Goal: Task Accomplishment & Management: Manage account settings

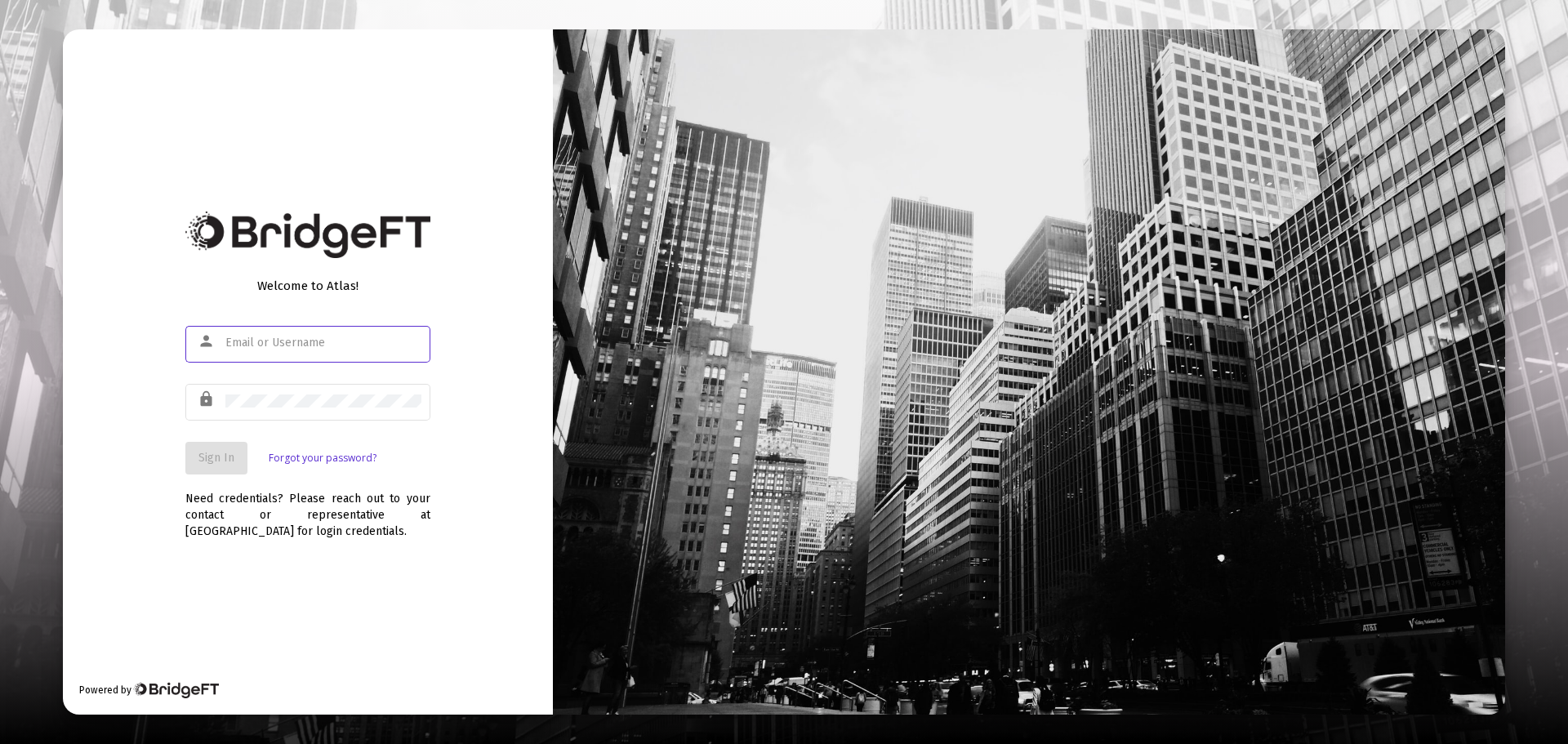
type input "[EMAIL_ADDRESS][DOMAIN_NAME]"
click at [207, 472] on button "Sign In" at bounding box center [216, 458] width 62 height 32
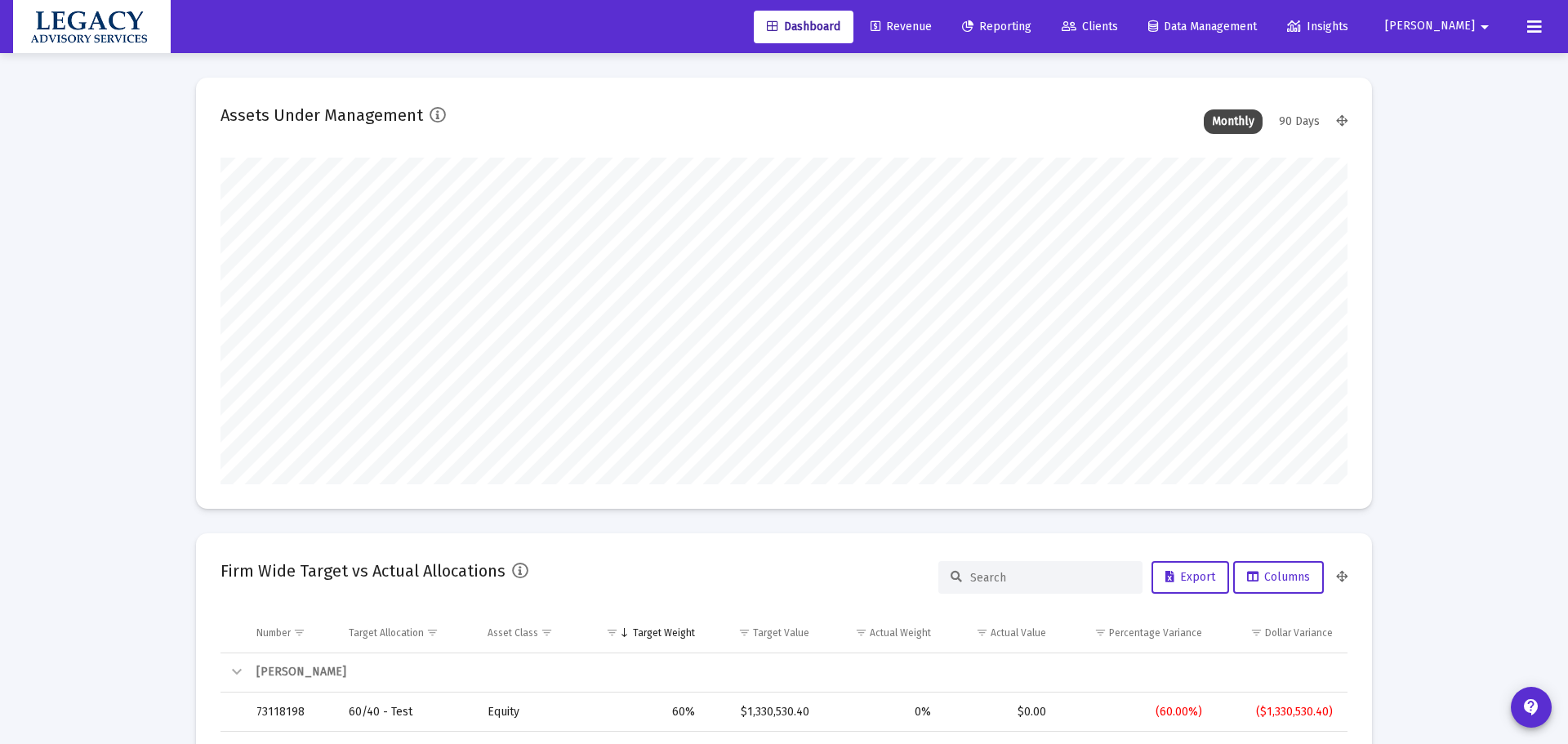
type input "[DATE]"
click at [920, 21] on span "Revenue" at bounding box center [889, 26] width 61 height 14
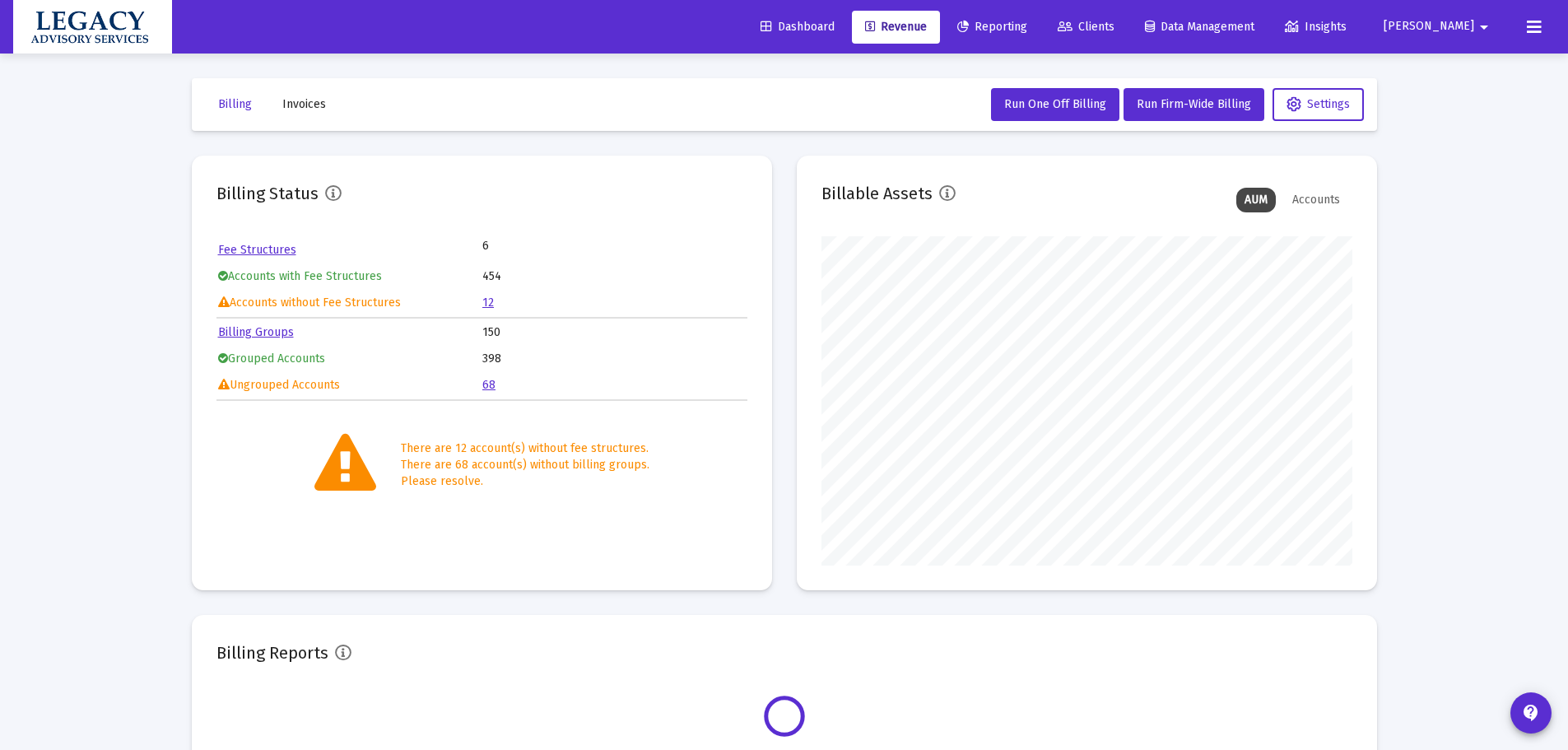
scroll to position [330, 531]
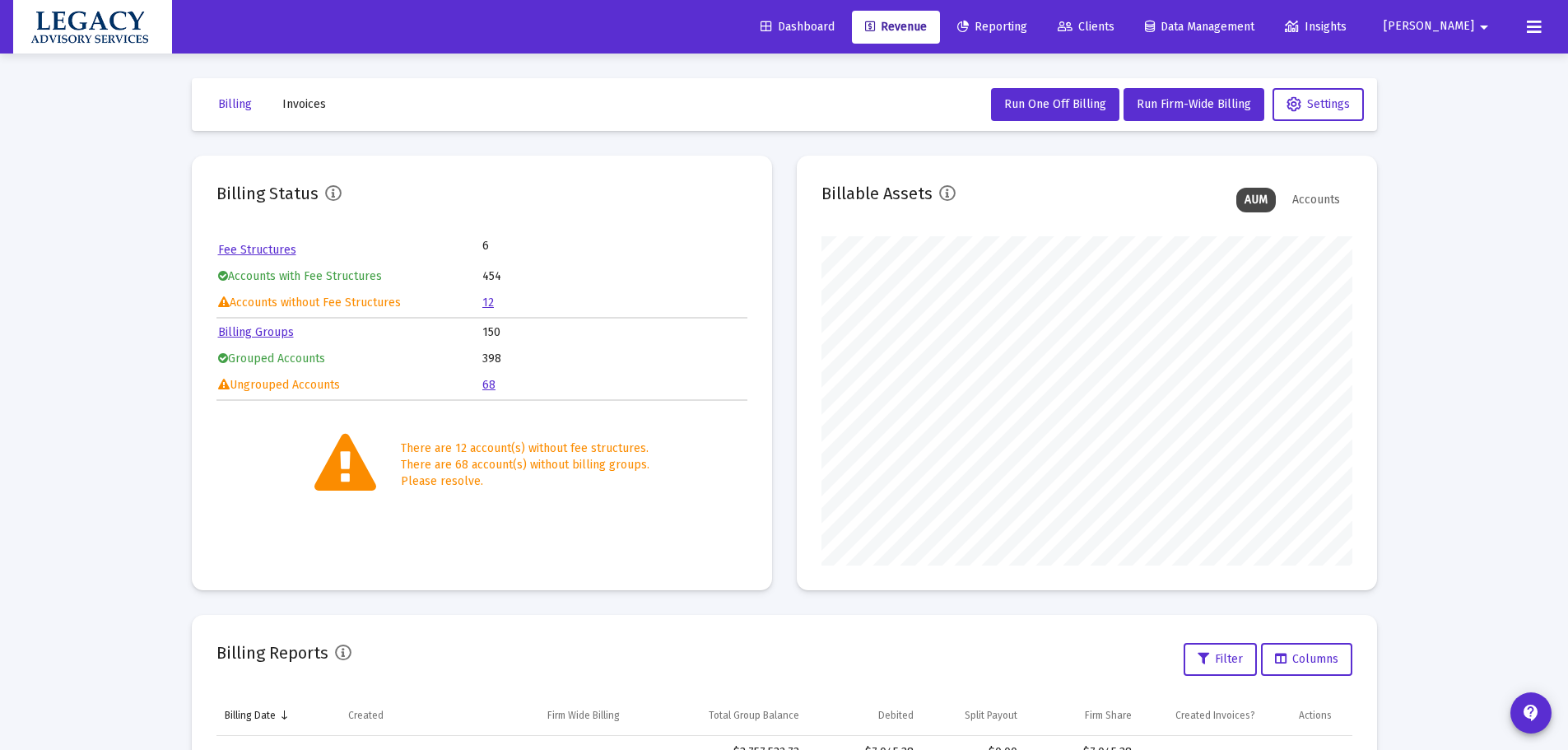
click at [491, 302] on link "12" at bounding box center [487, 302] width 11 height 14
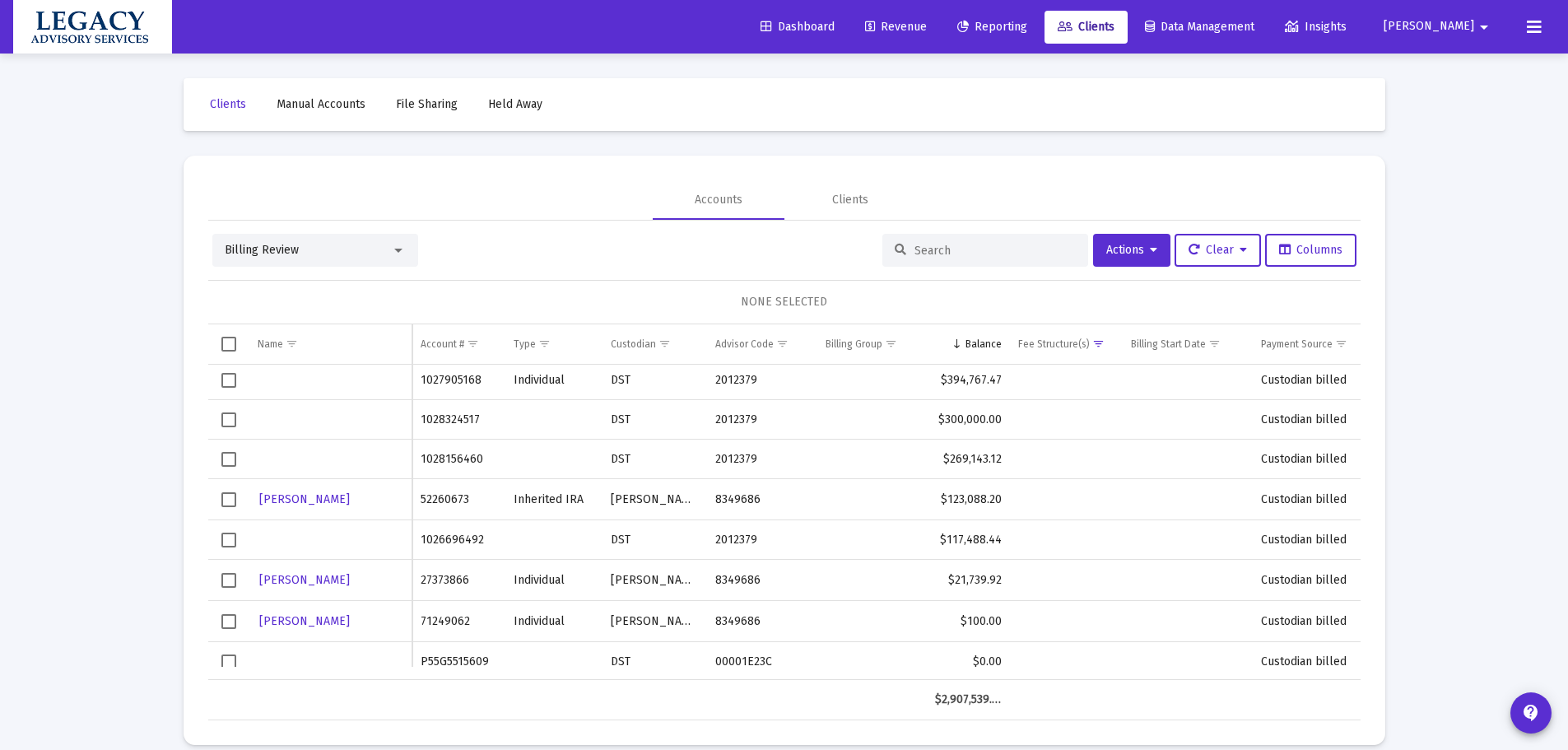
scroll to position [181, 0]
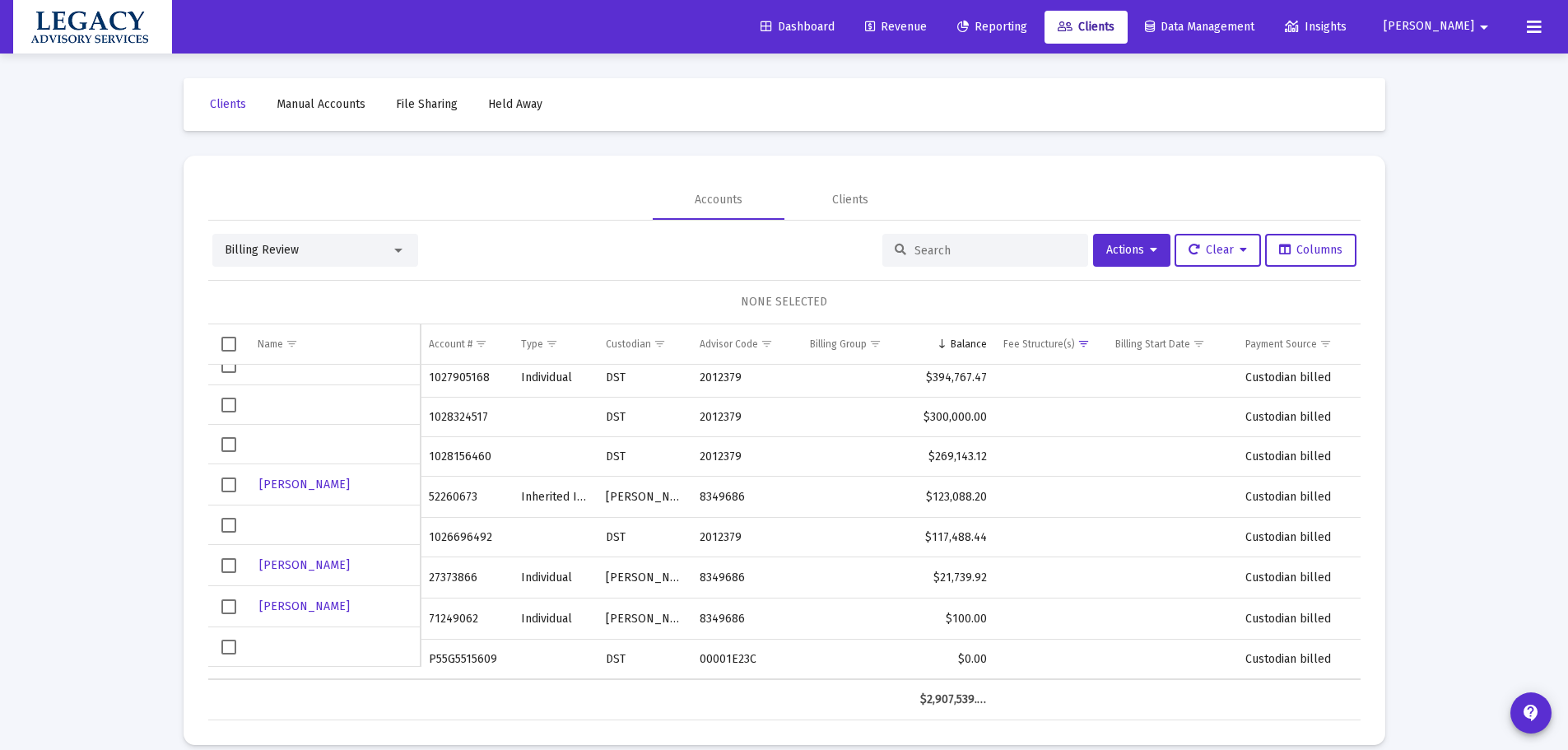
click at [230, 492] on span "Select row" at bounding box center [228, 485] width 15 height 15
click at [1150, 246] on icon at bounding box center [1153, 250] width 8 height 11
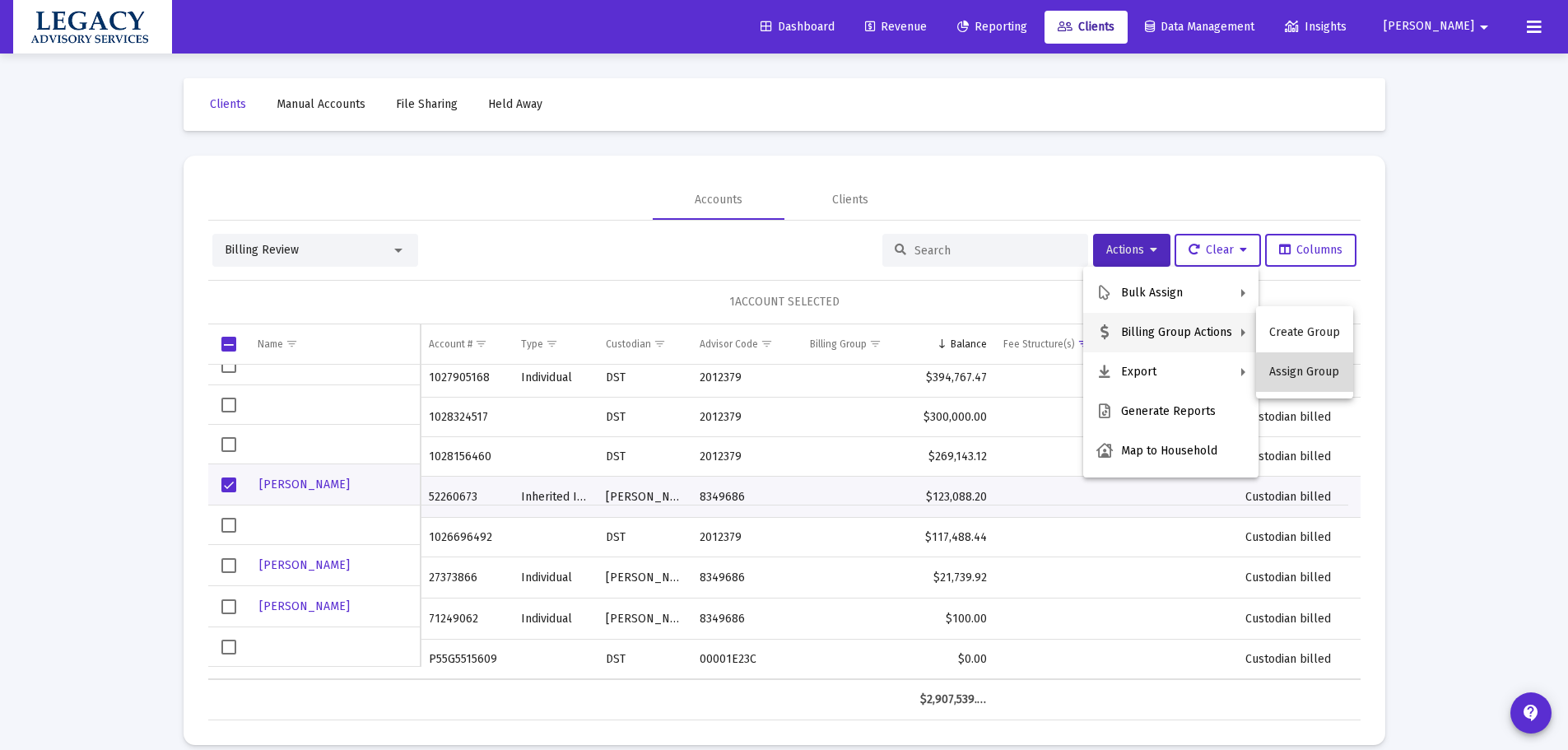
click at [1314, 378] on button "Assign Group" at bounding box center [1305, 372] width 97 height 40
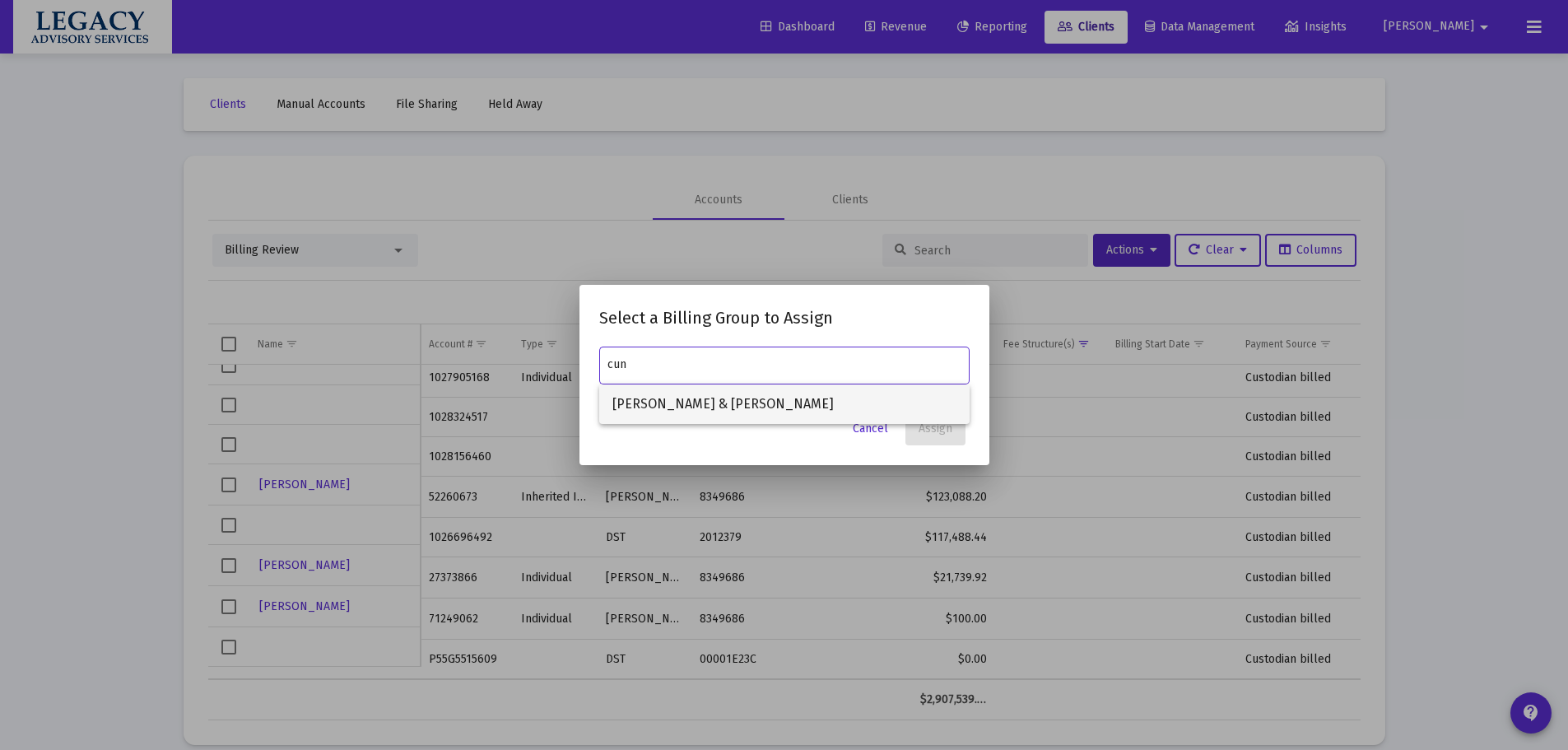
click at [748, 414] on span "Cunningham, Steve & Cindy Household" at bounding box center [785, 405] width 344 height 40
type input "Cunningham, Steve & Cindy Household"
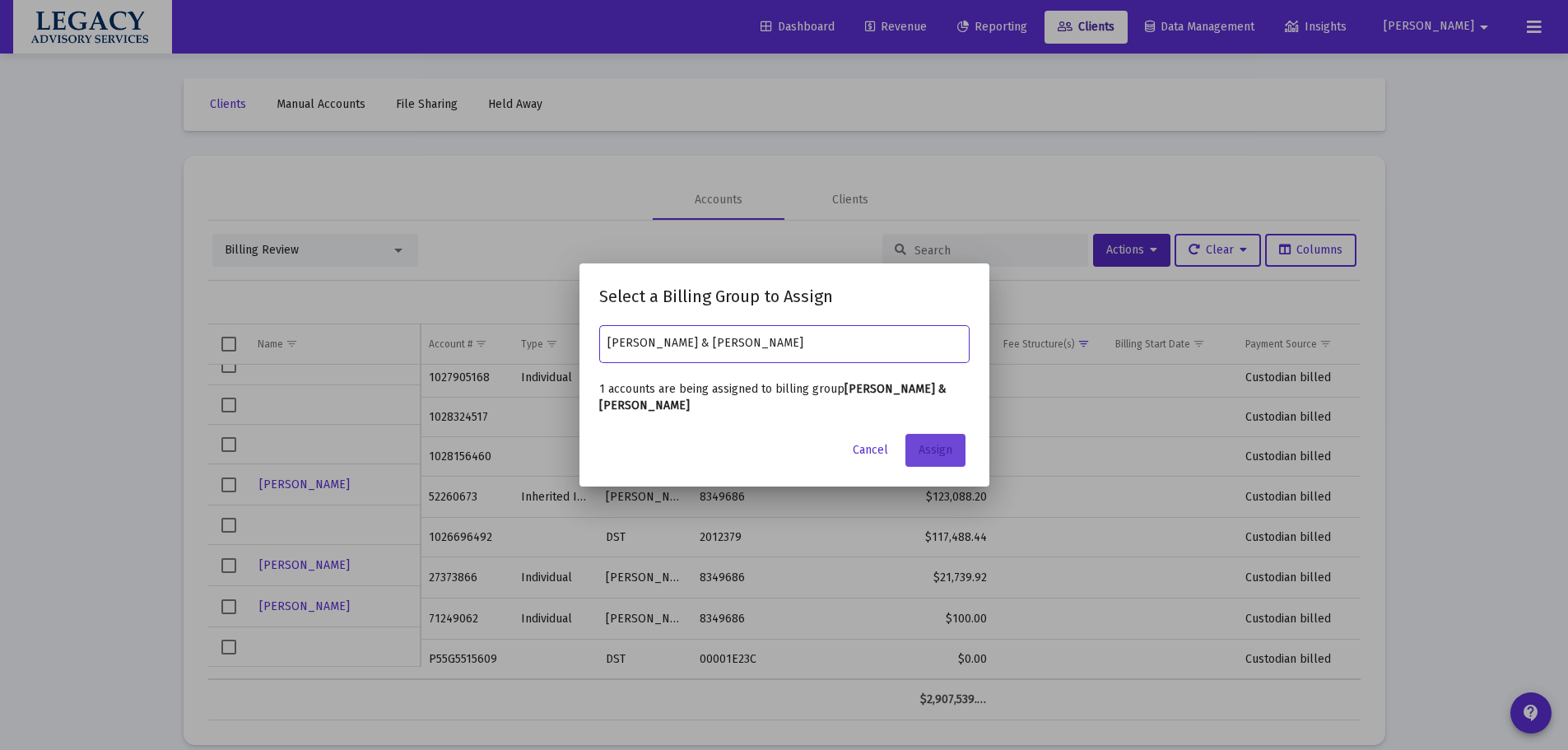
click at [940, 449] on span "Assign" at bounding box center [935, 450] width 34 height 14
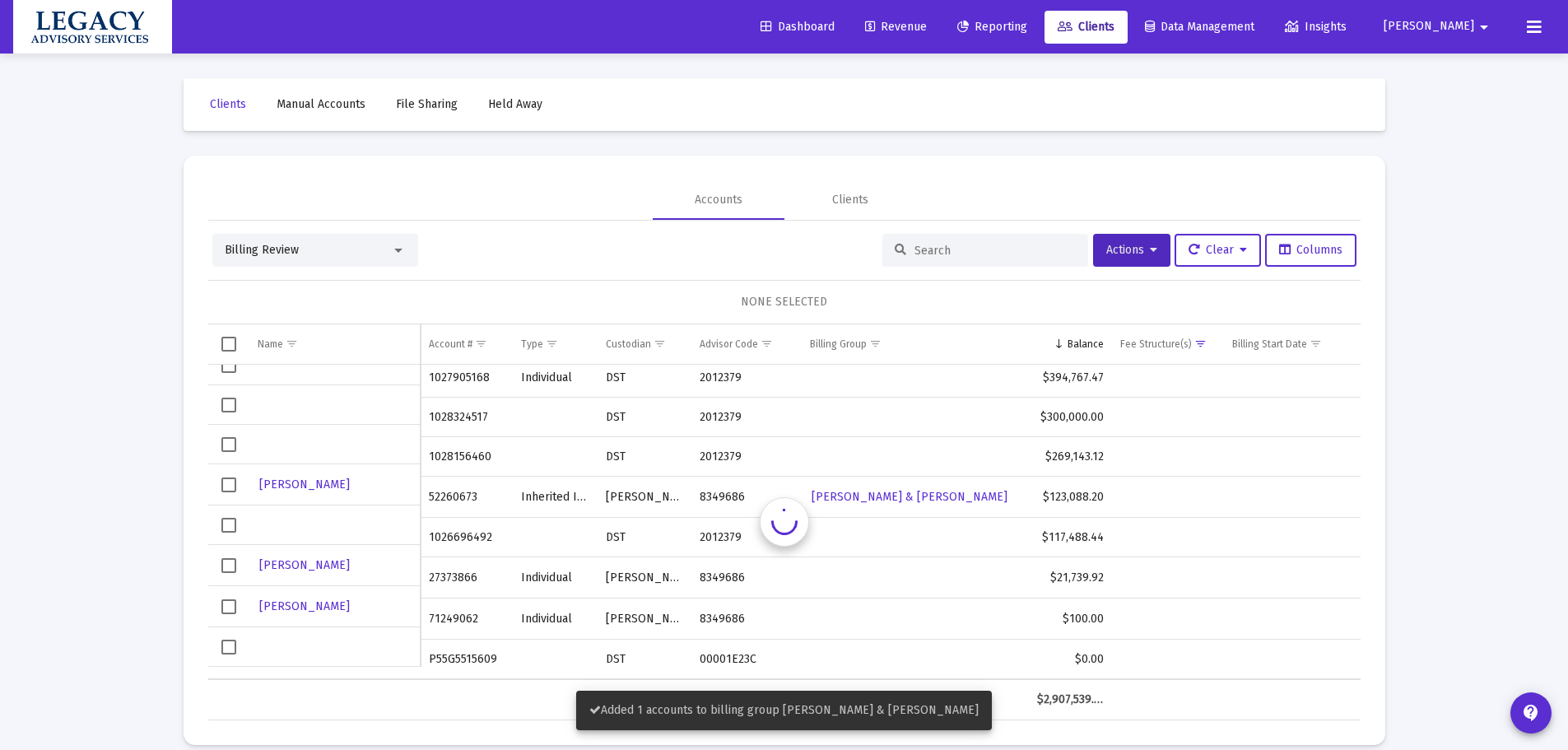
scroll to position [180, 0]
click at [231, 488] on span "Select row" at bounding box center [228, 486] width 15 height 15
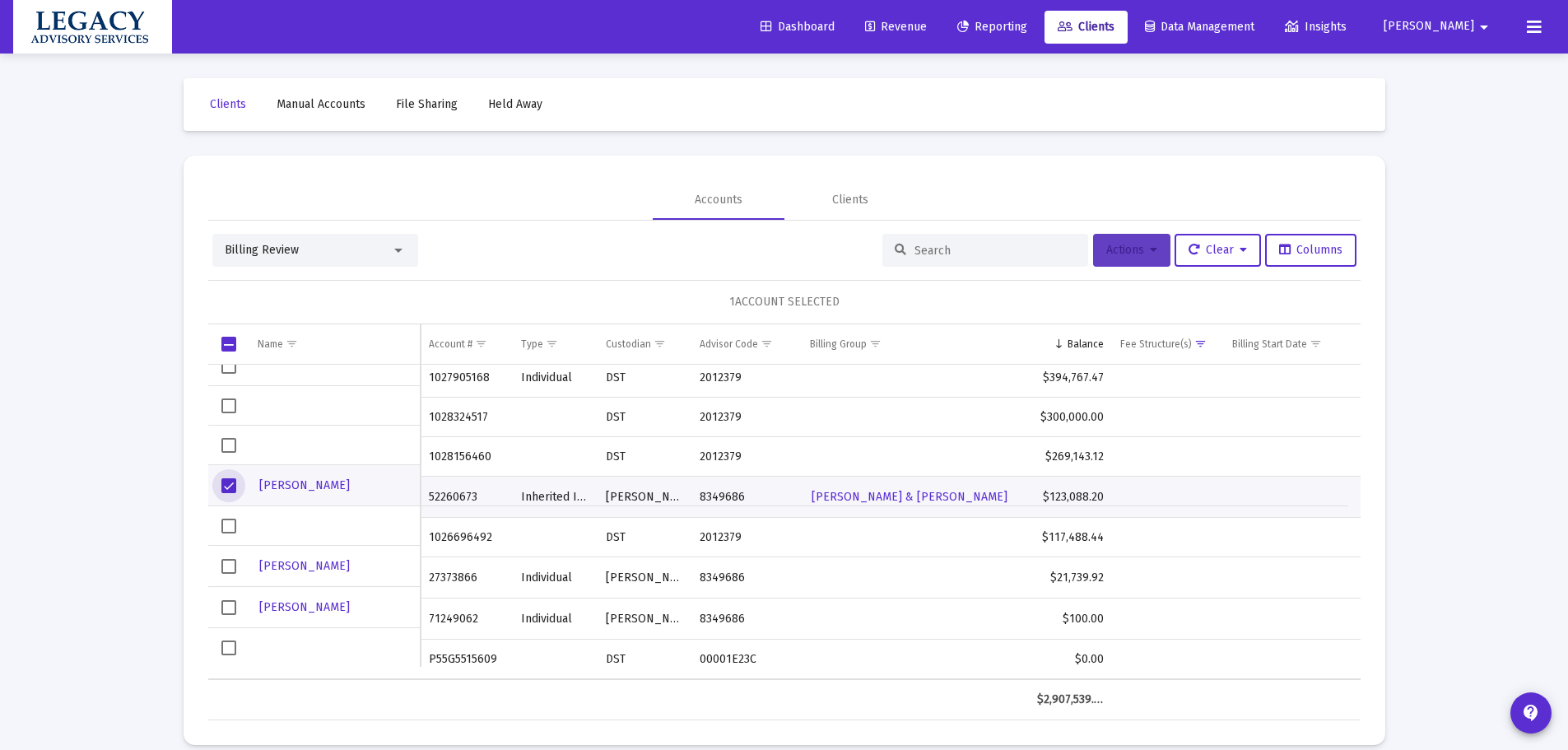
click at [1150, 248] on icon at bounding box center [1153, 250] width 8 height 11
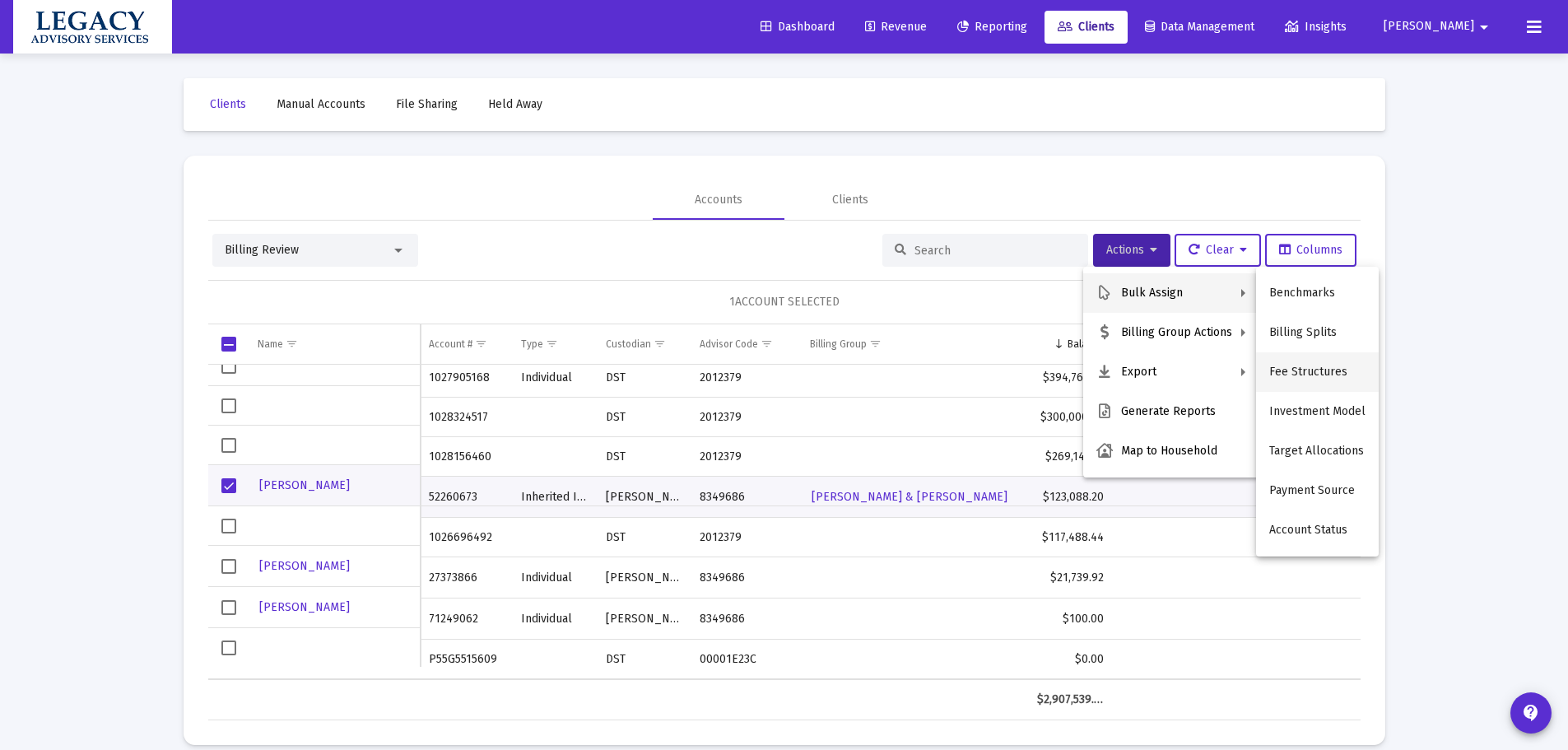
click at [1316, 362] on button "Fee Structures" at bounding box center [1318, 372] width 123 height 40
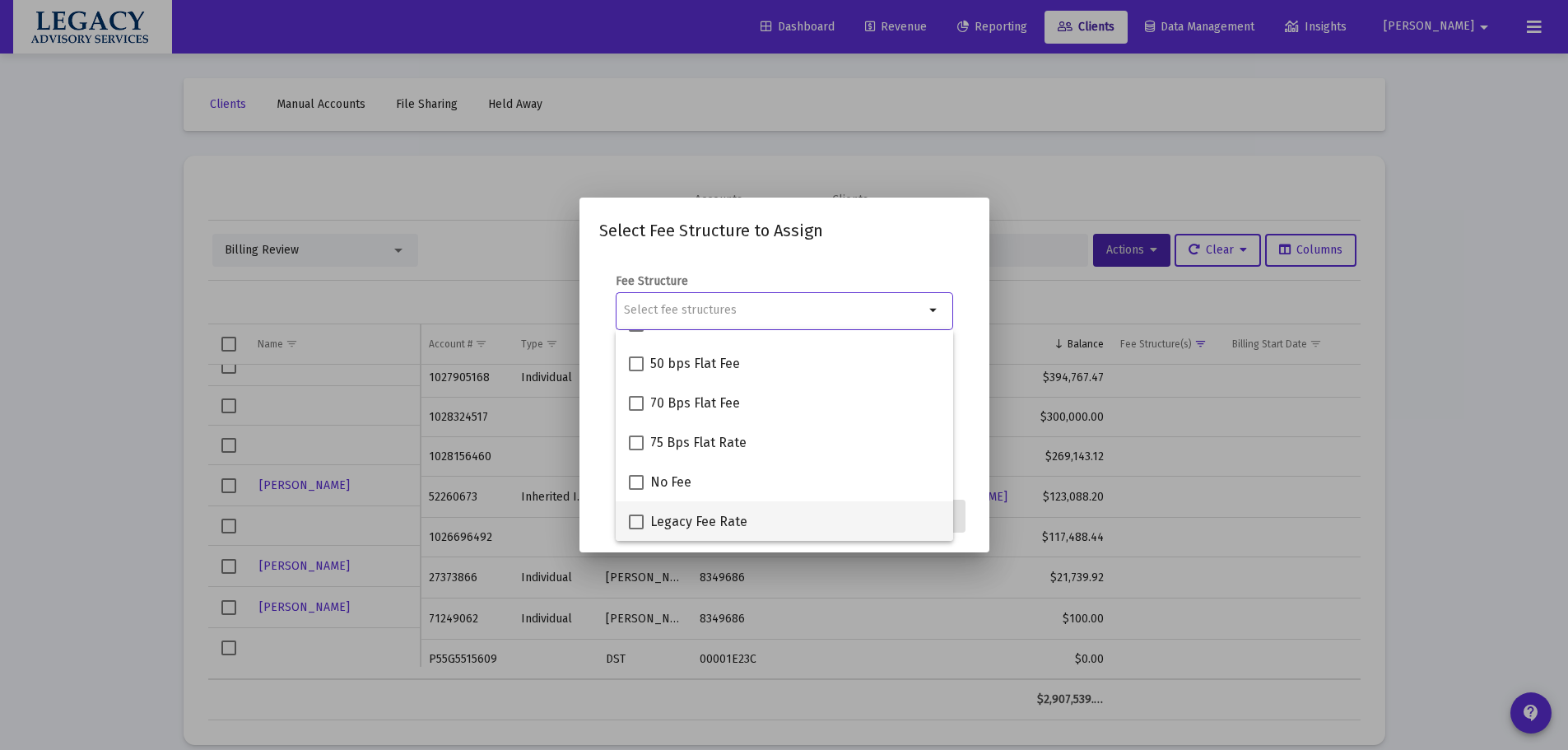
scroll to position [0, 0]
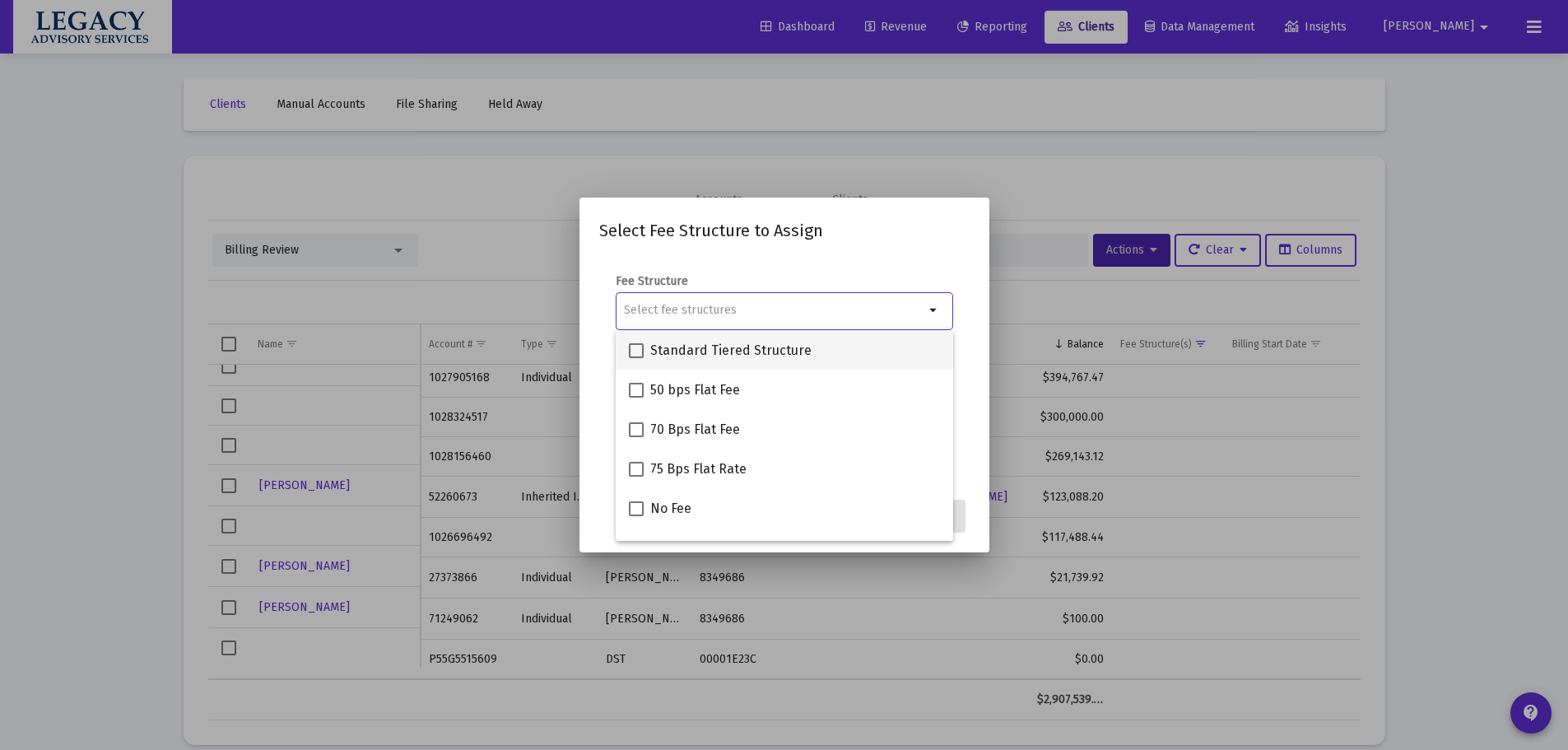
click at [704, 350] on span "Standard Tiered Structure" at bounding box center [731, 350] width 161 height 20
click at [636, 358] on input "Standard Tiered Structure" at bounding box center [635, 358] width 1 height 1
checkbox input "true"
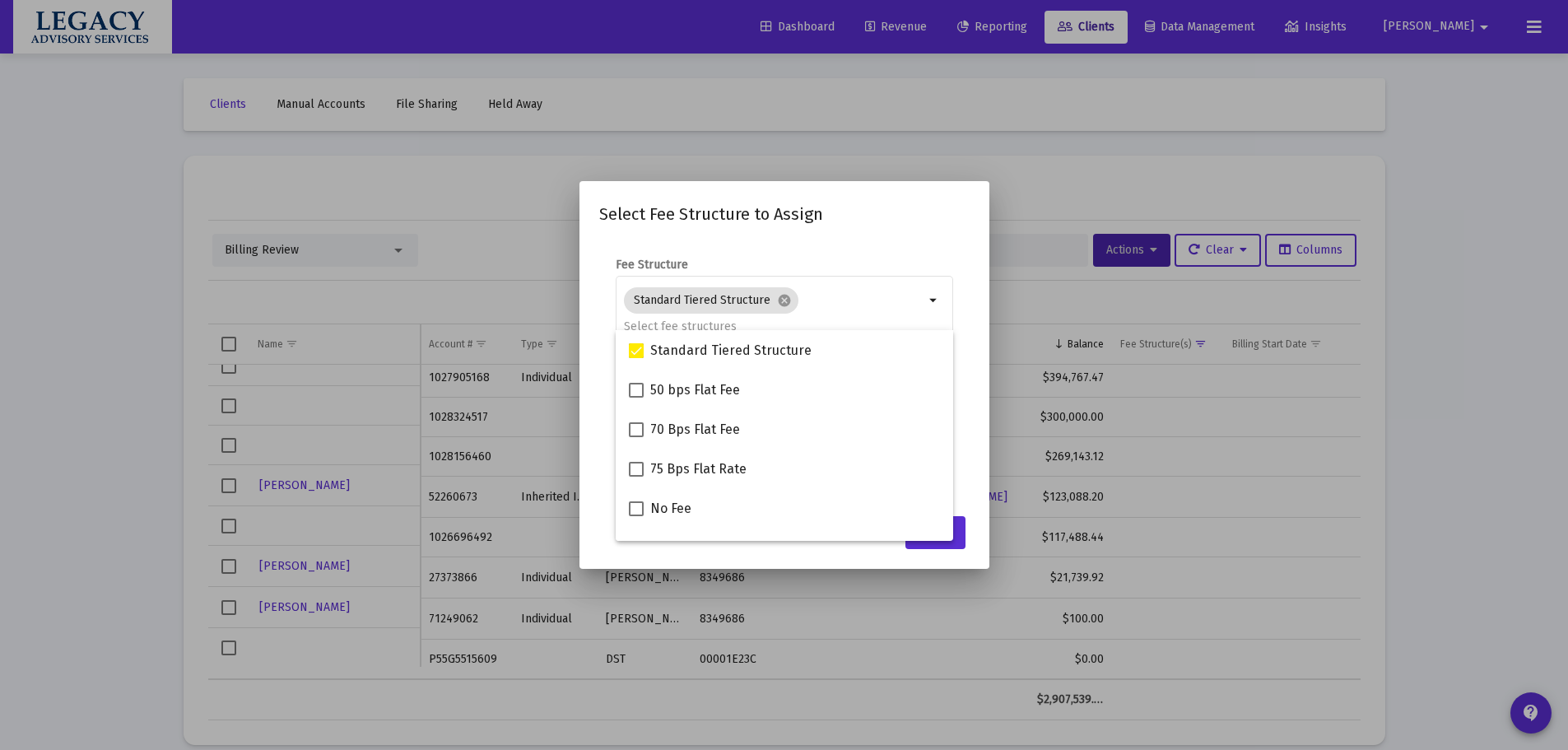
click at [969, 412] on form "Fee Structure Standard Tiered Structure cancel arrow_drop_down Notes You are as…" at bounding box center [784, 371] width 370 height 230
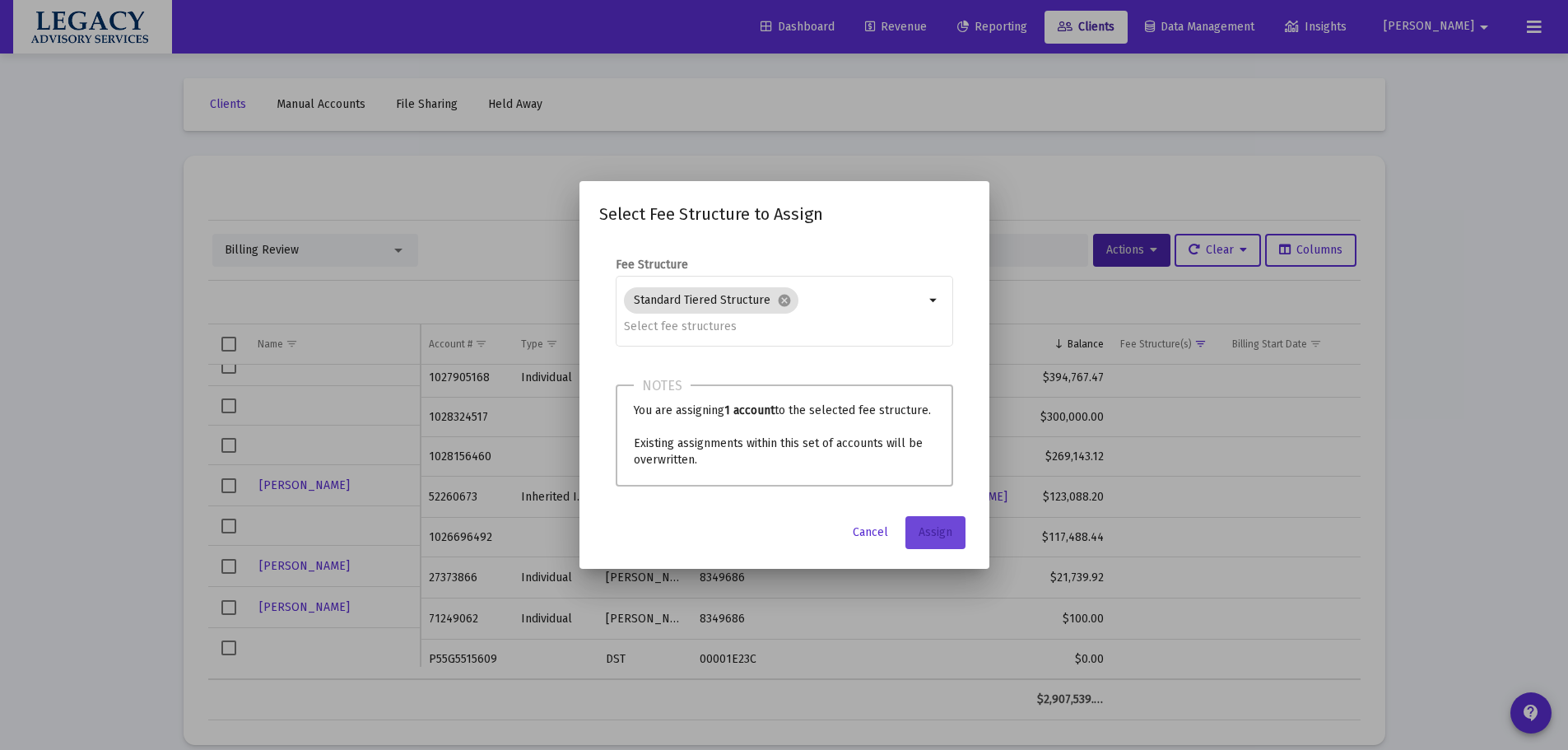
click at [947, 540] on button "Assign" at bounding box center [935, 533] width 60 height 33
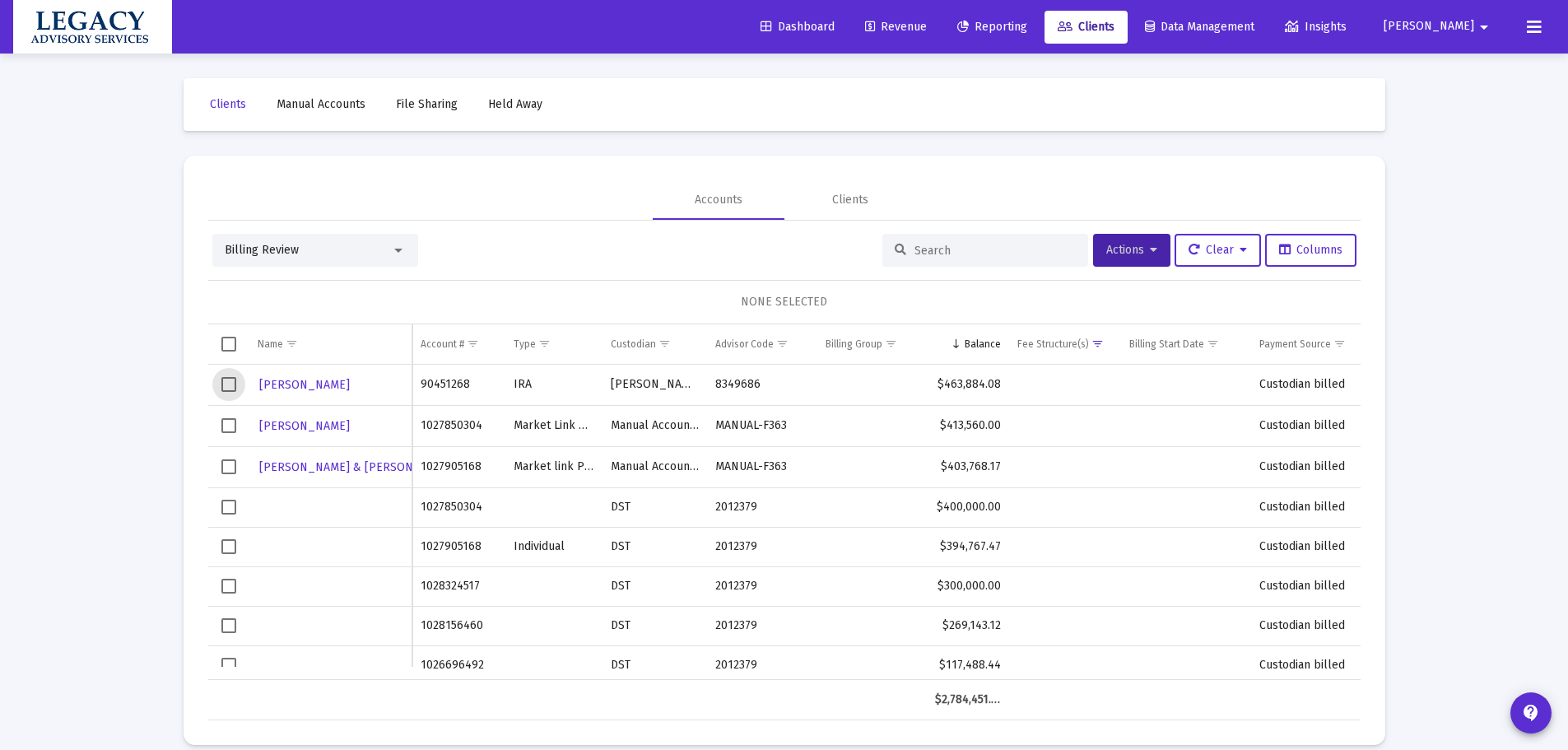
click at [228, 387] on span "Select row" at bounding box center [228, 384] width 15 height 15
click at [225, 381] on span "Select row" at bounding box center [228, 384] width 15 height 15
click at [1040, 36] on link "Reporting" at bounding box center [992, 27] width 96 height 33
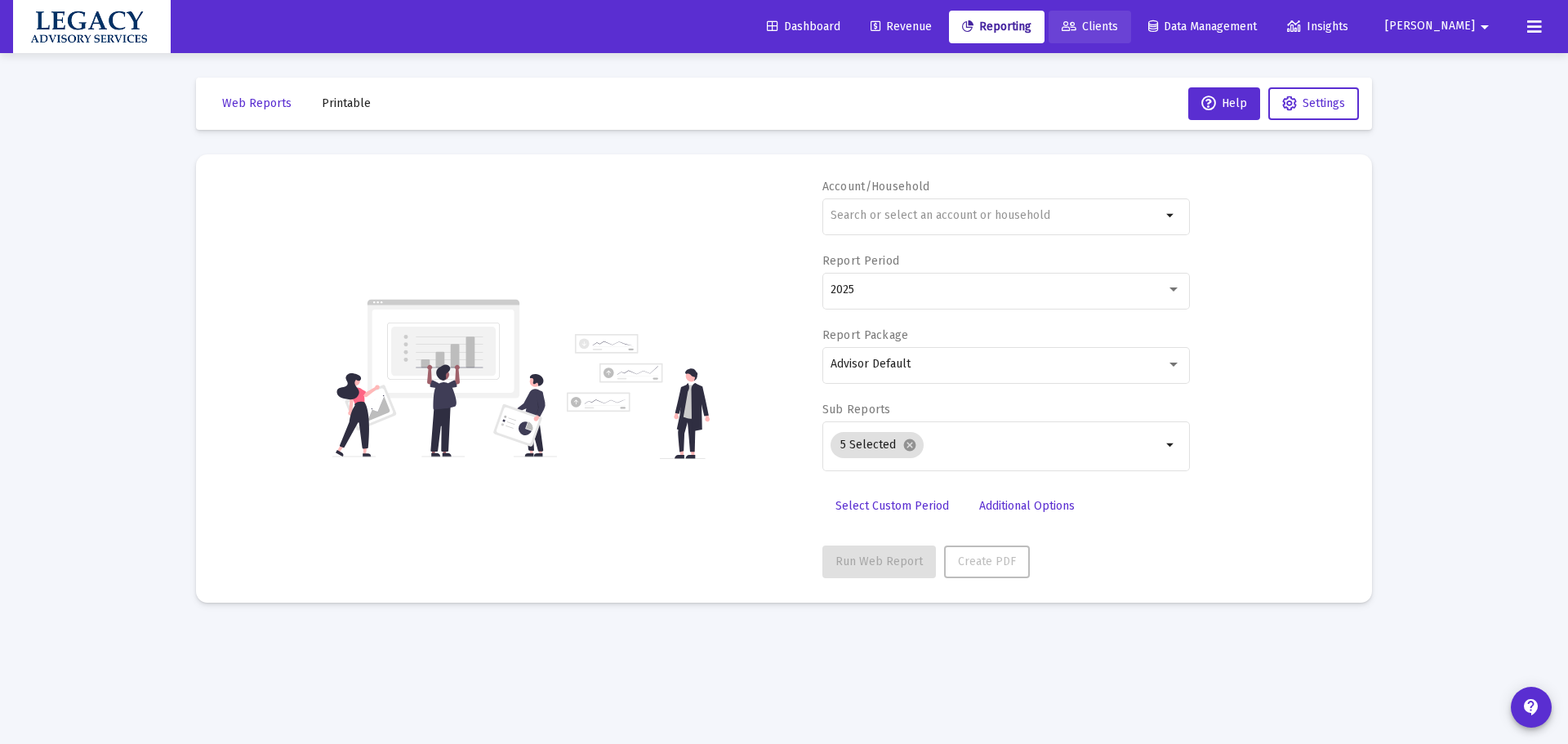
click at [1118, 20] on span "Clients" at bounding box center [1090, 26] width 56 height 14
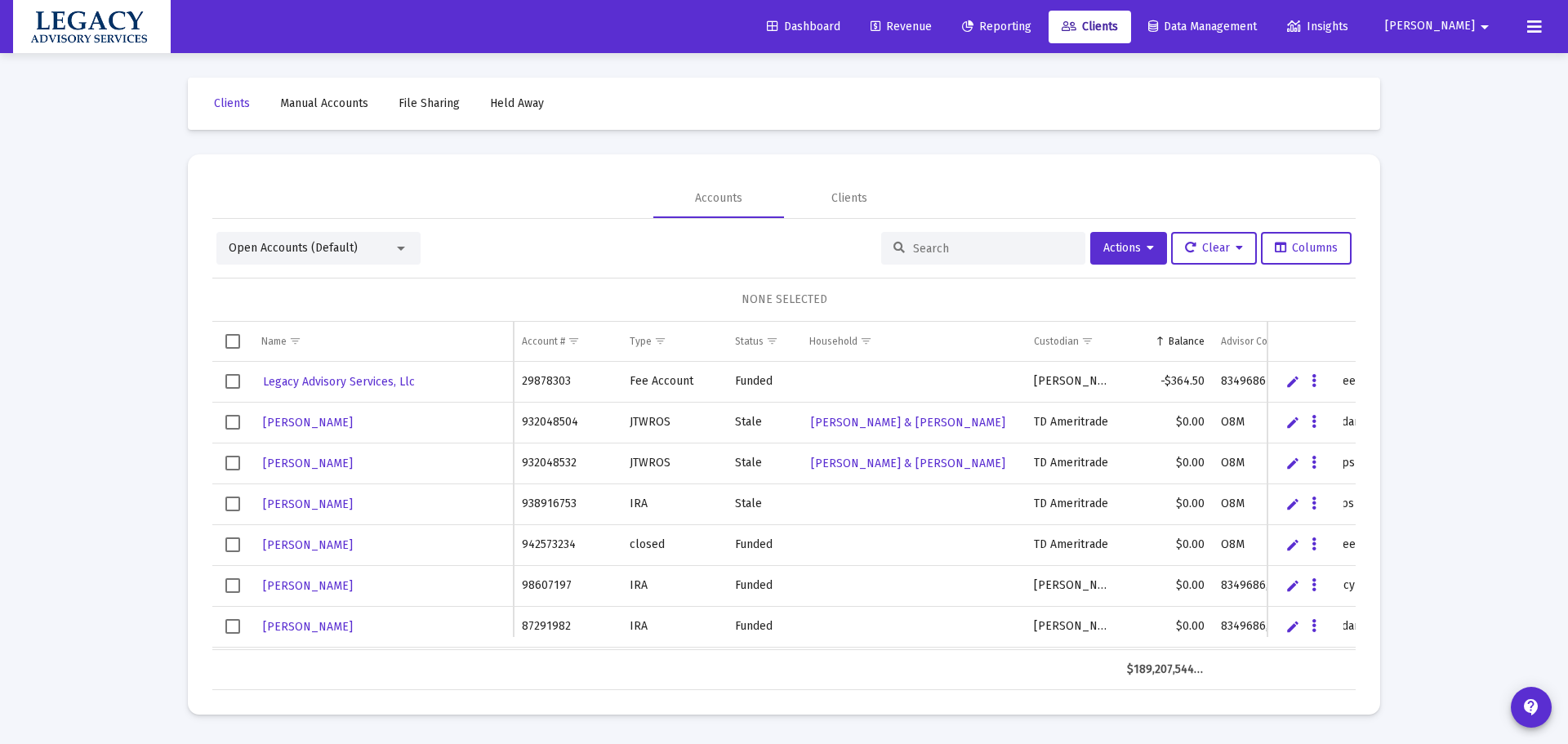
click at [961, 255] on input at bounding box center [992, 249] width 160 height 14
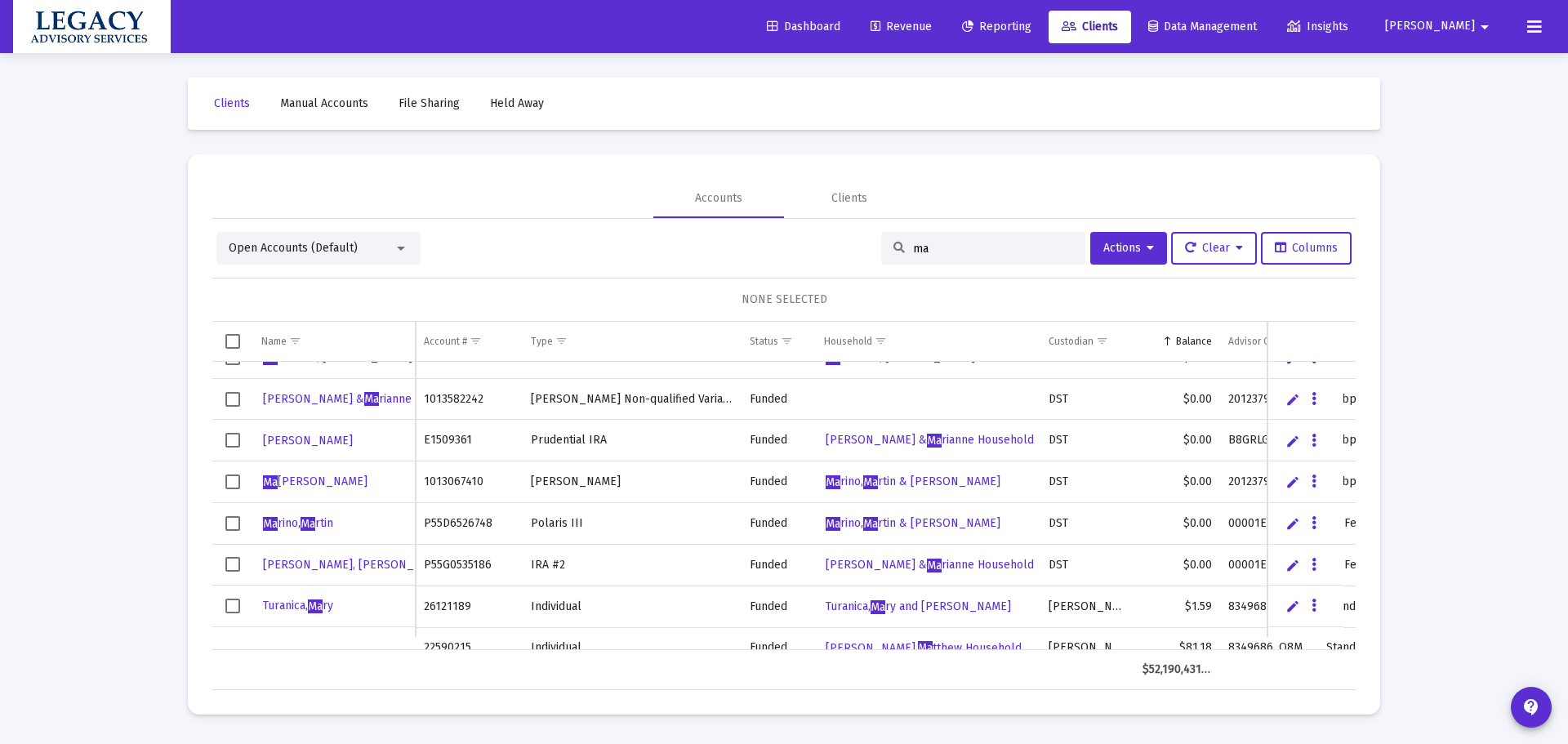
scroll to position [327, 0]
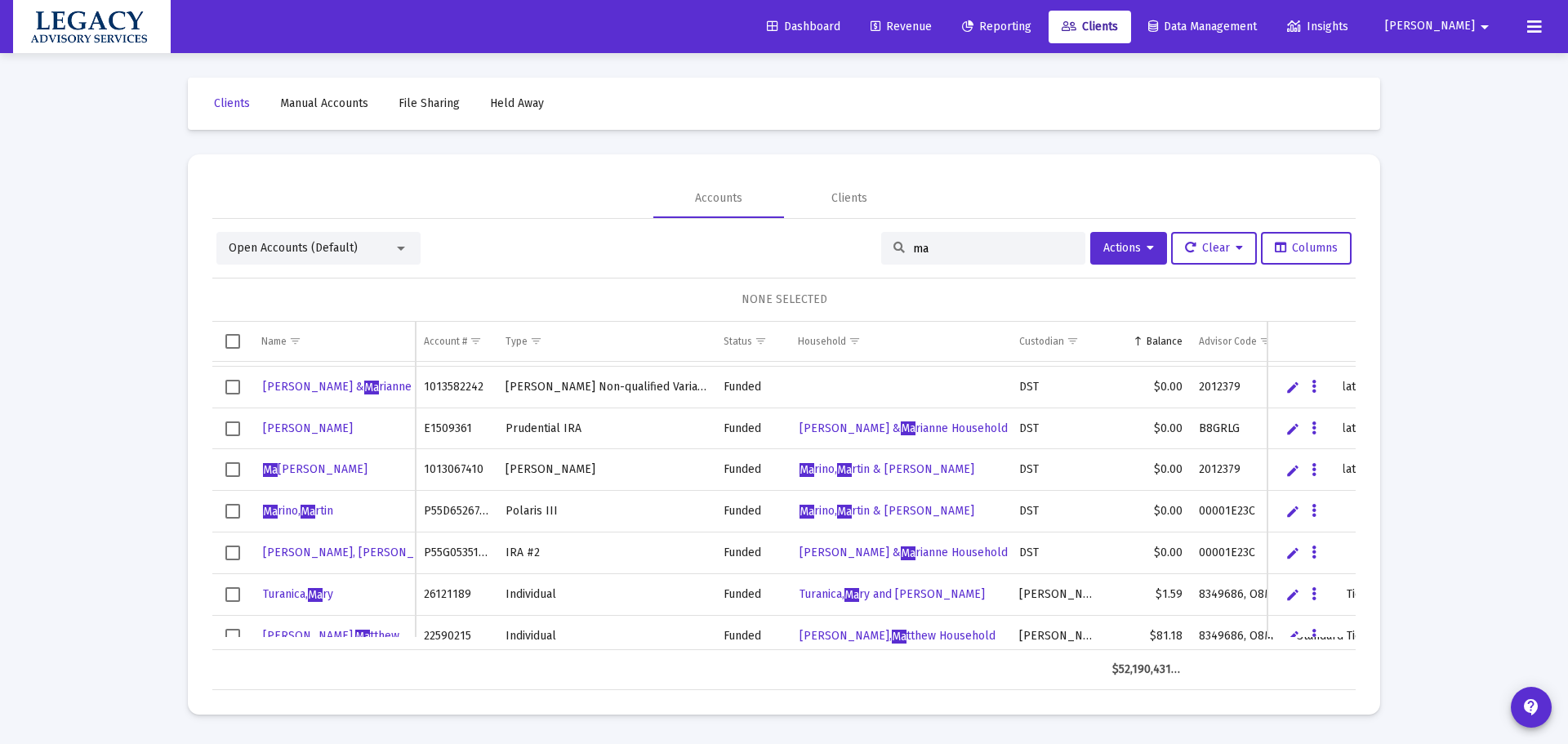
type input "mam"
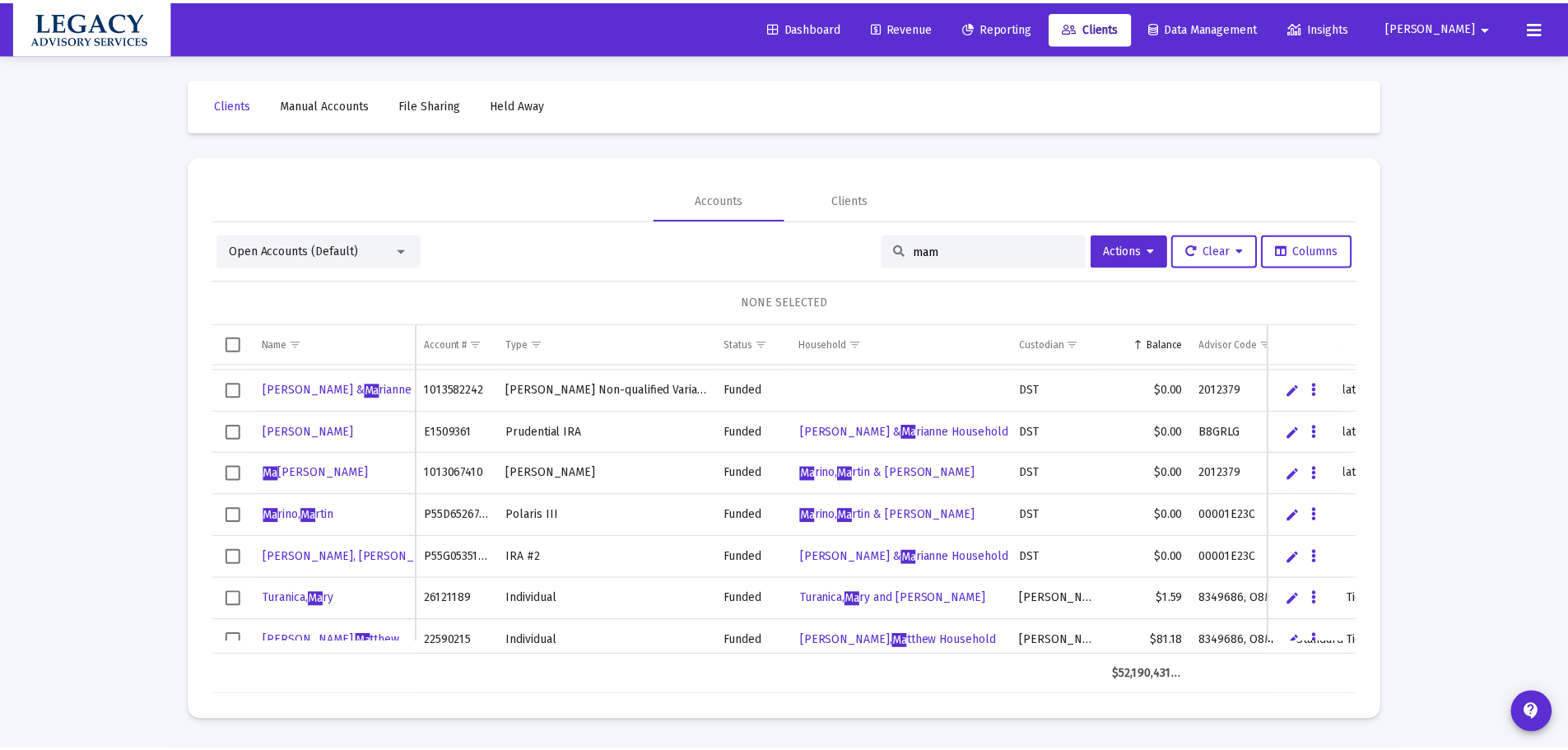
scroll to position [0, 0]
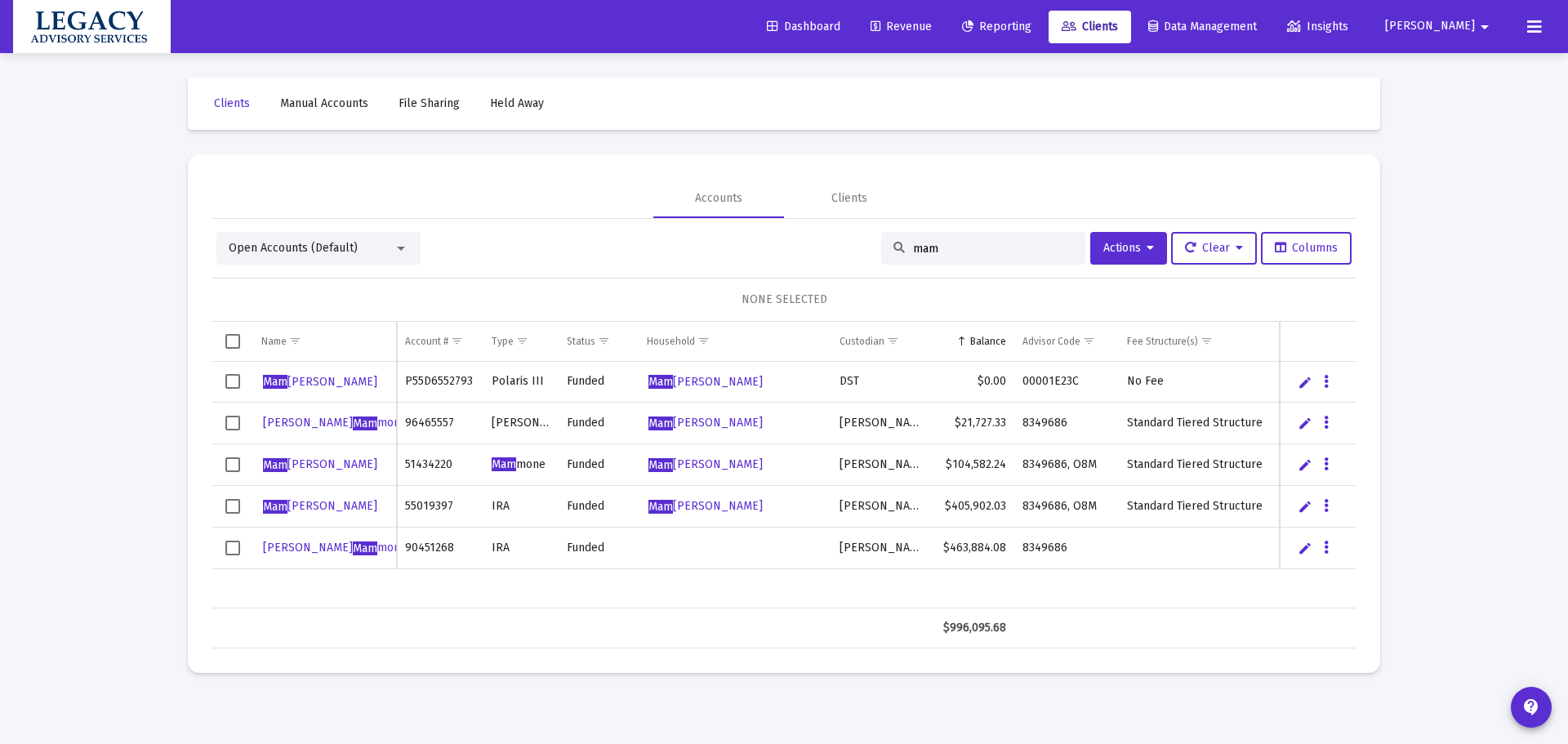
drag, startPoint x: 1011, startPoint y: 245, endPoint x: 621, endPoint y: 300, distance: 393.9
click at [638, 295] on div "Open Accounts (Default) mam Actions Clear Columns NONE SELECTED Name Name Accou…" at bounding box center [784, 441] width 1144 height 417
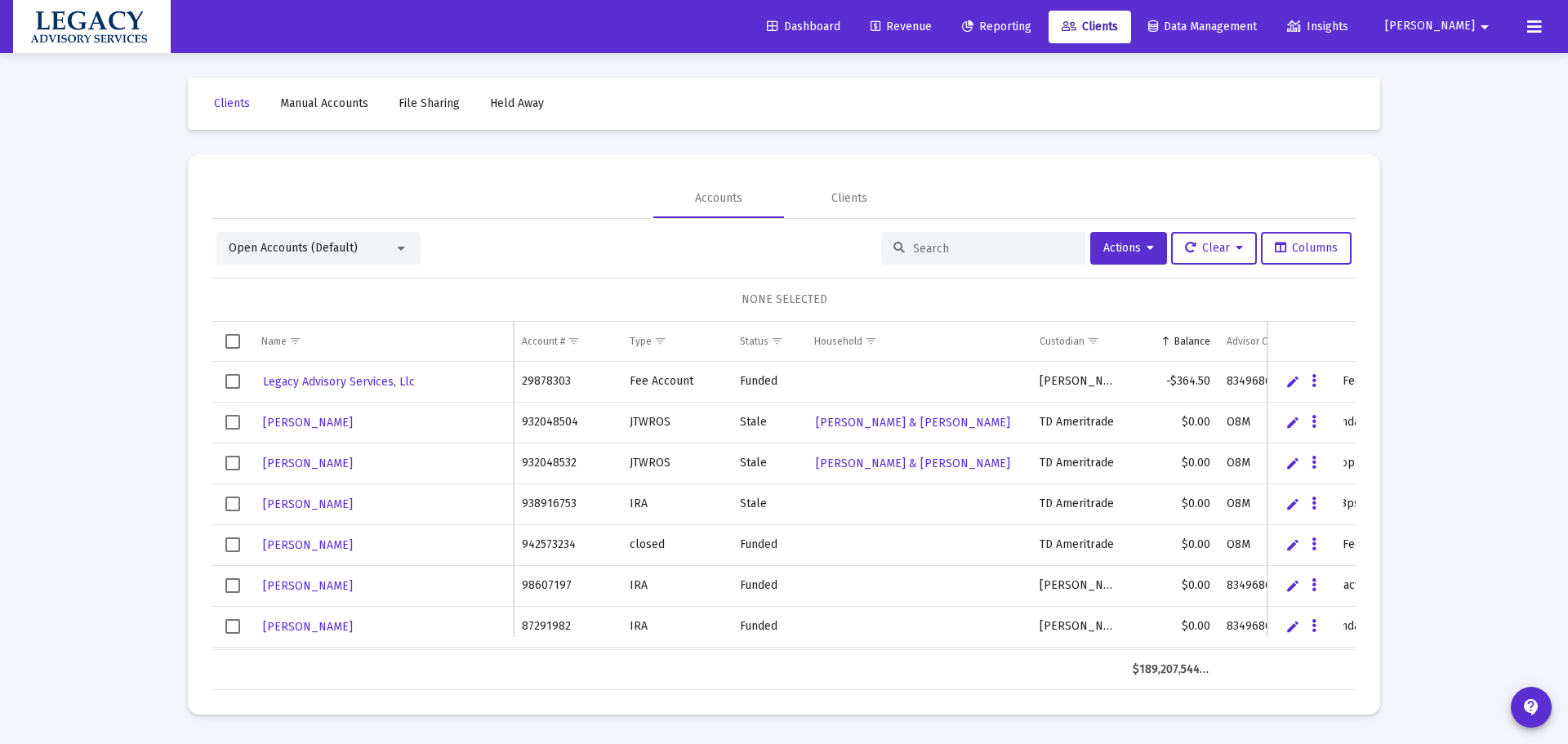
click at [932, 22] on span "Revenue" at bounding box center [902, 26] width 61 height 14
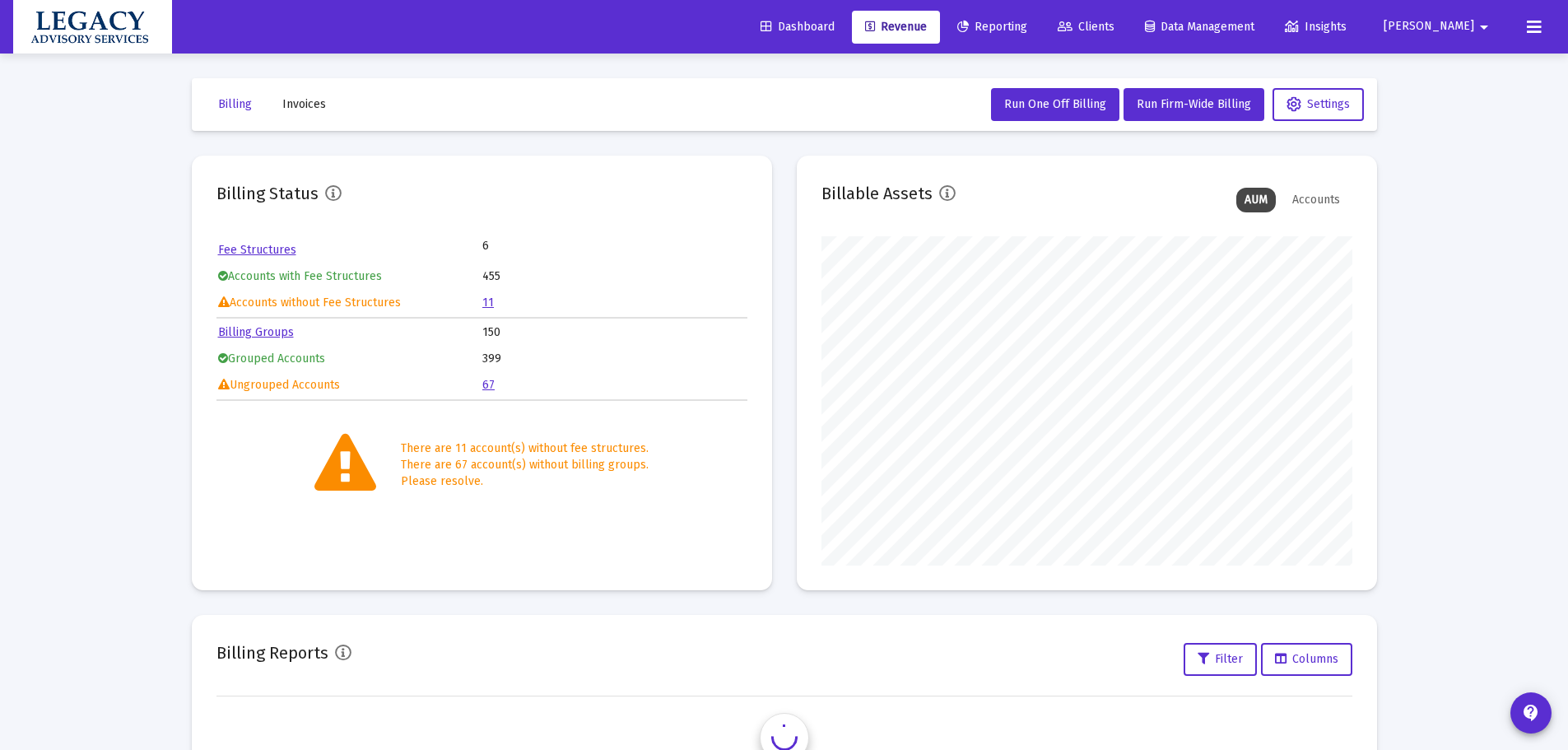
scroll to position [330, 531]
click at [488, 306] on link "11" at bounding box center [487, 302] width 11 height 14
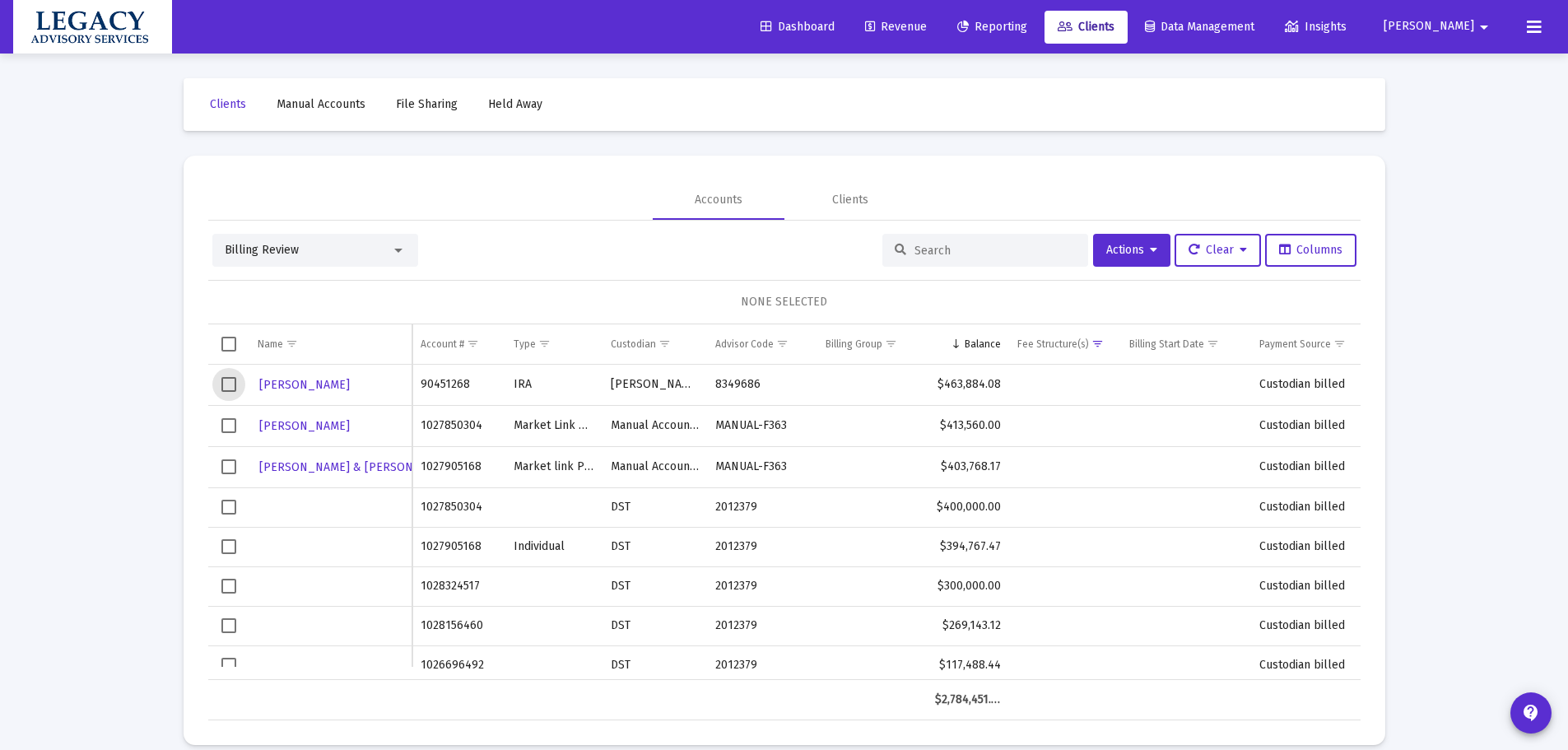
click at [226, 392] on span "Select row" at bounding box center [228, 384] width 15 height 15
click at [1152, 238] on button "Actions" at bounding box center [1132, 251] width 77 height 33
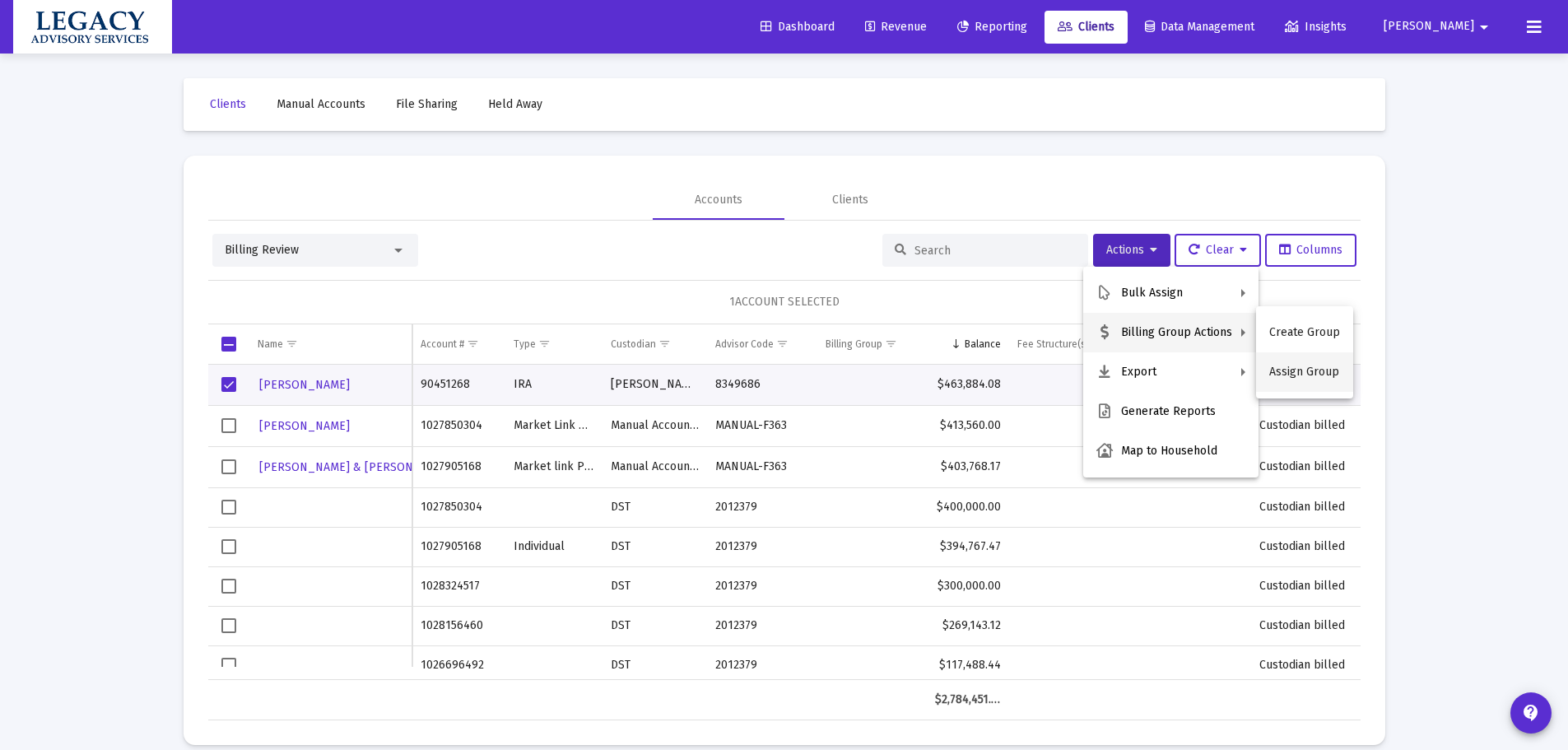
click at [1313, 380] on button "Assign Group" at bounding box center [1305, 372] width 97 height 40
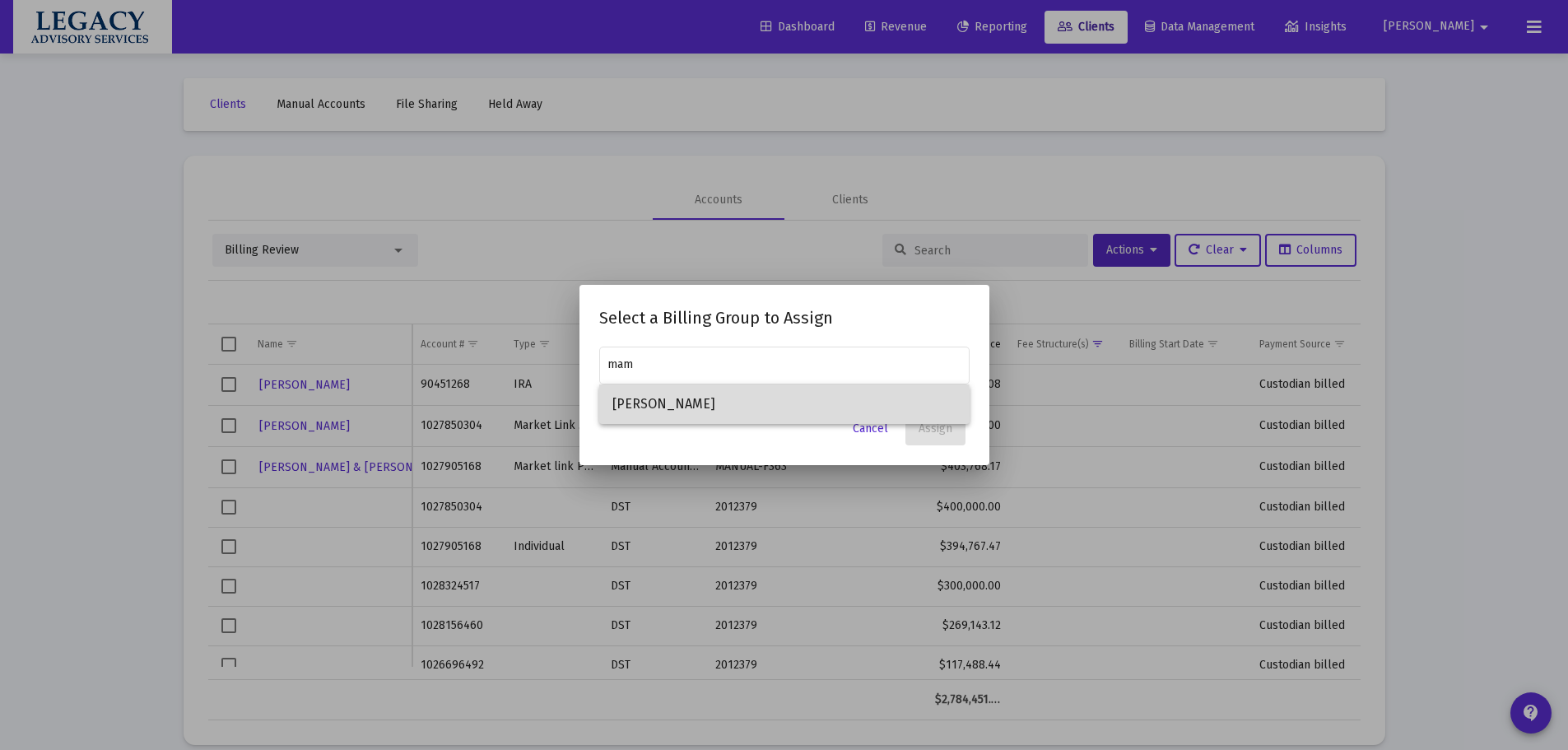
click at [695, 410] on span "Mammone, Eugene Household" at bounding box center [785, 405] width 344 height 40
type input "Mammone, Eugene Household"
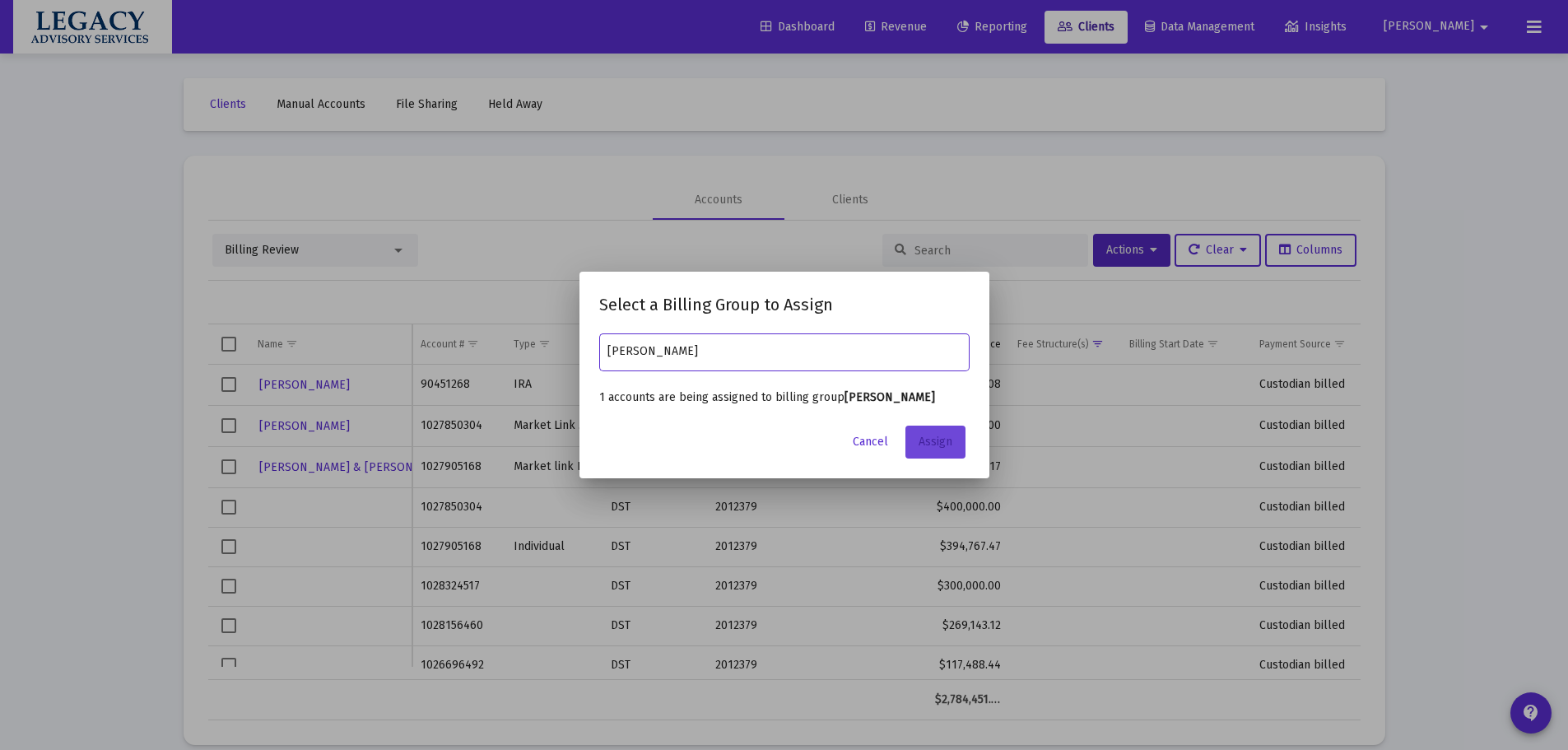
click at [929, 459] on button "Assign" at bounding box center [935, 442] width 60 height 33
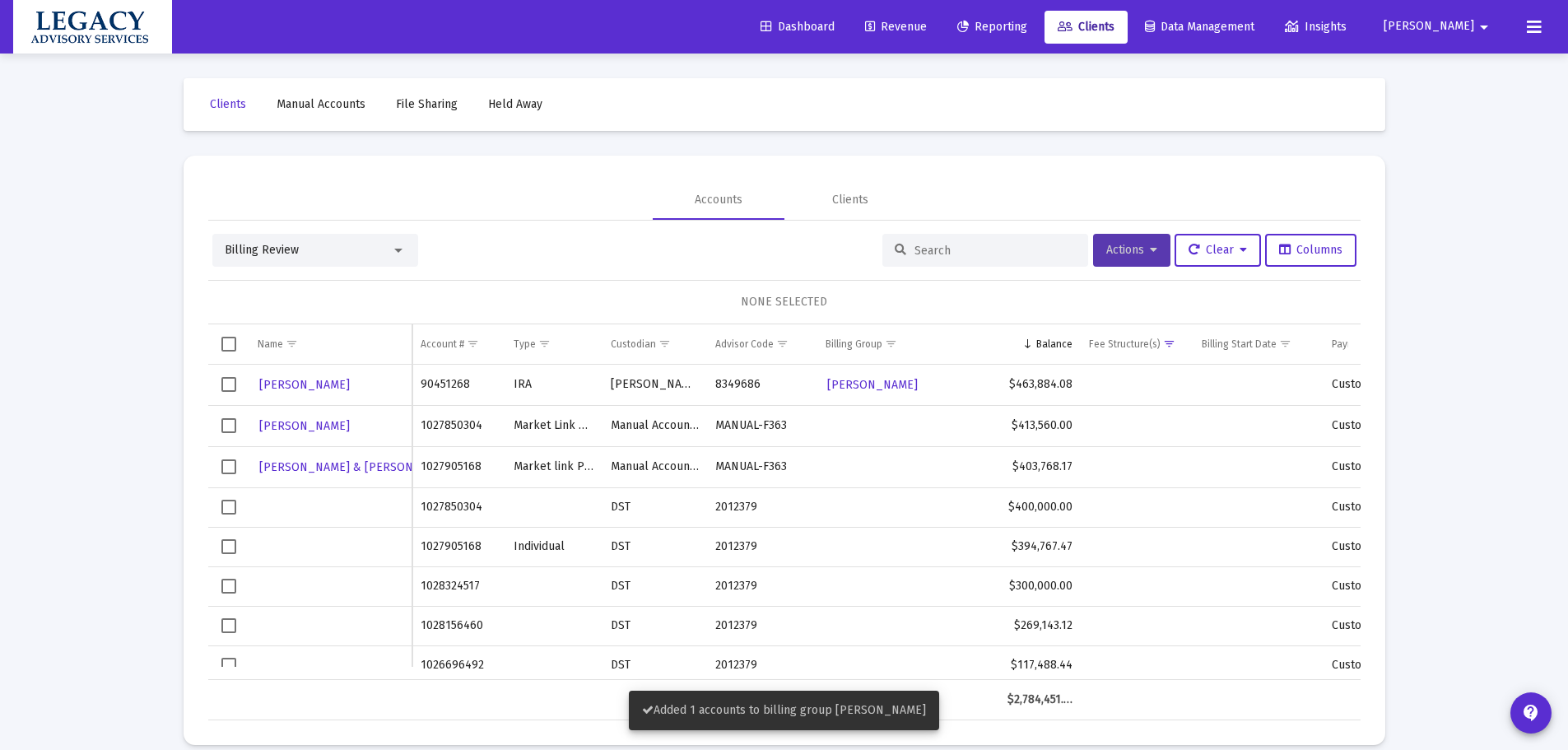
click at [1145, 239] on button "Actions" at bounding box center [1132, 251] width 77 height 33
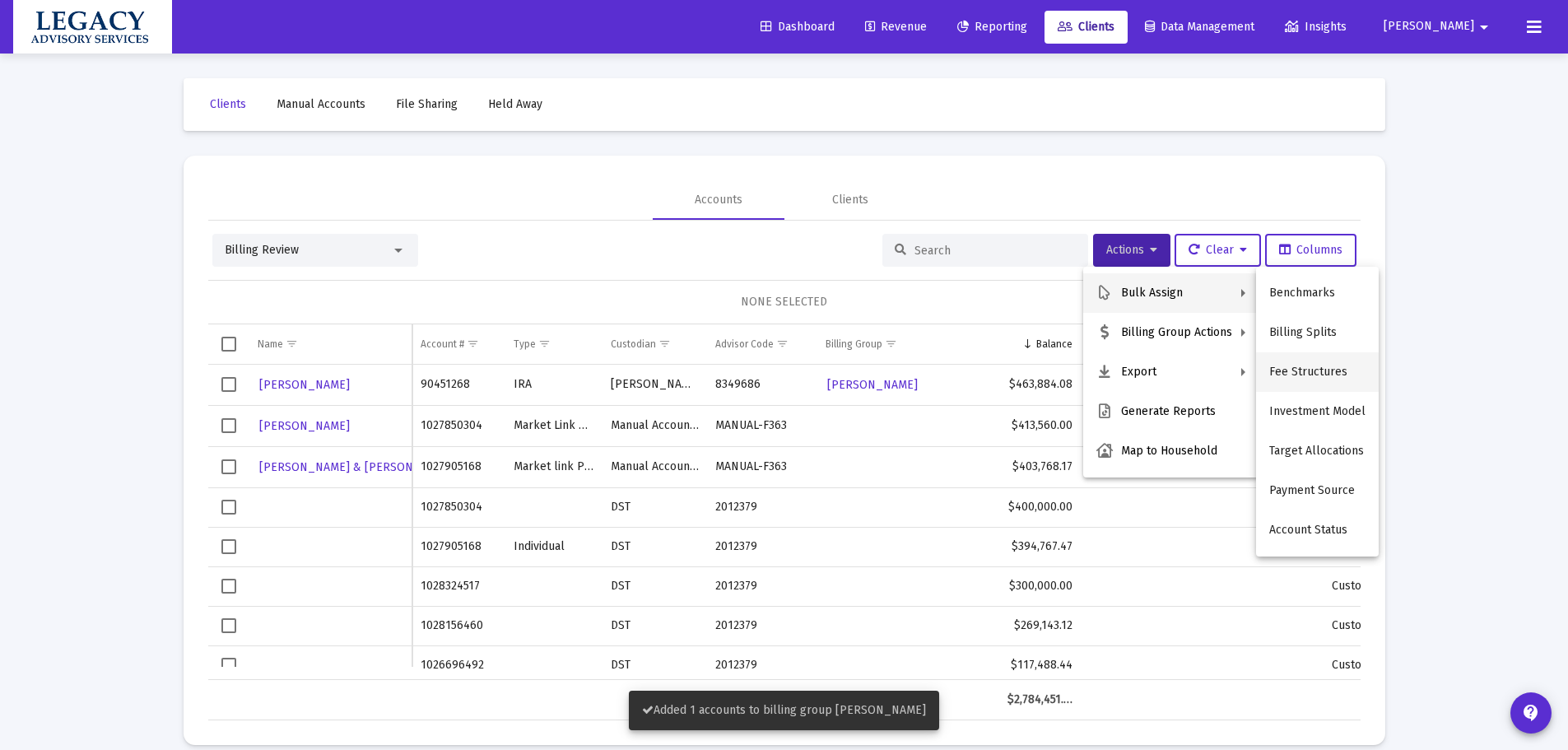
click at [1285, 371] on button "Fee Structures" at bounding box center [1318, 372] width 123 height 40
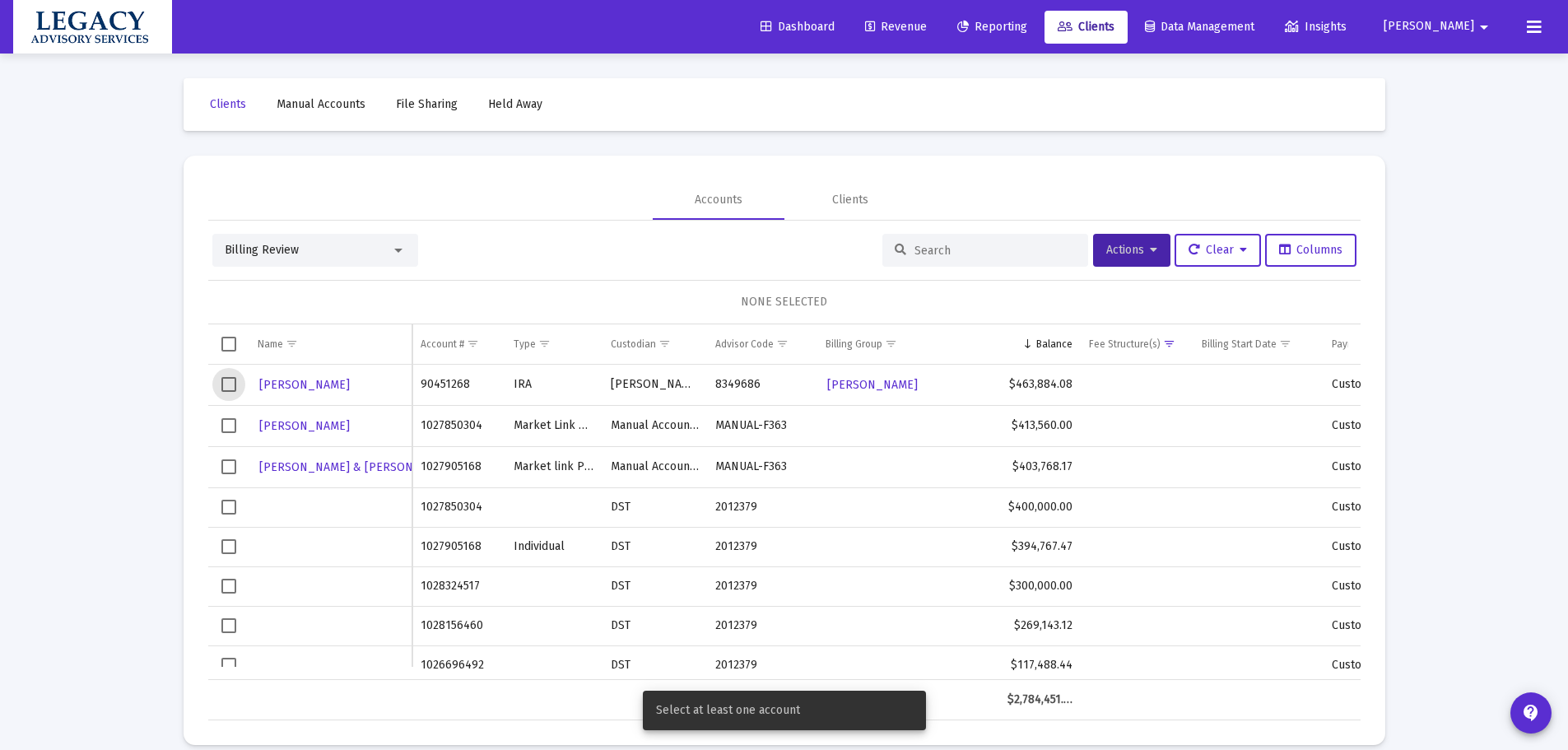
click at [222, 382] on span "Select row" at bounding box center [228, 384] width 15 height 15
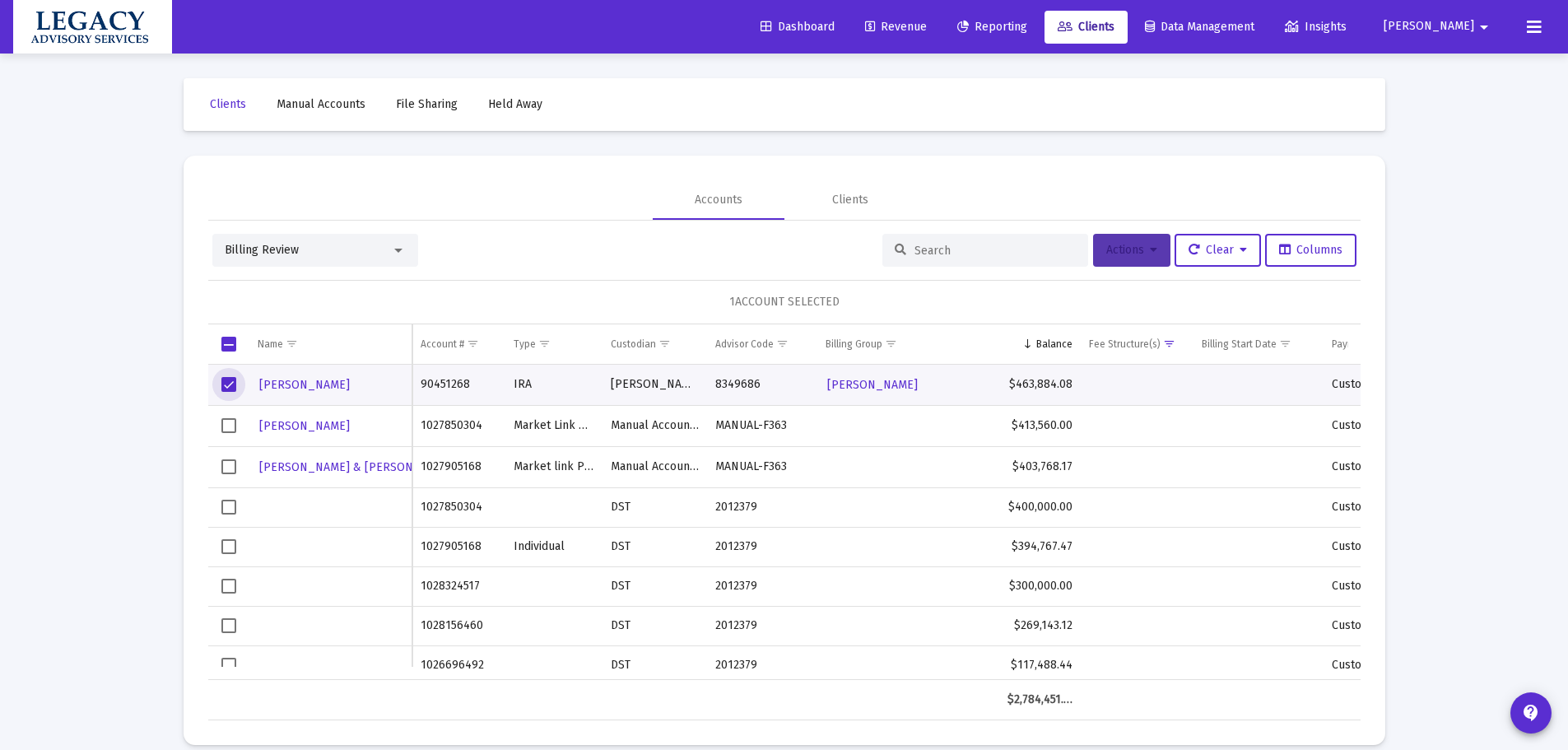
click at [1161, 248] on button "Actions" at bounding box center [1132, 251] width 77 height 33
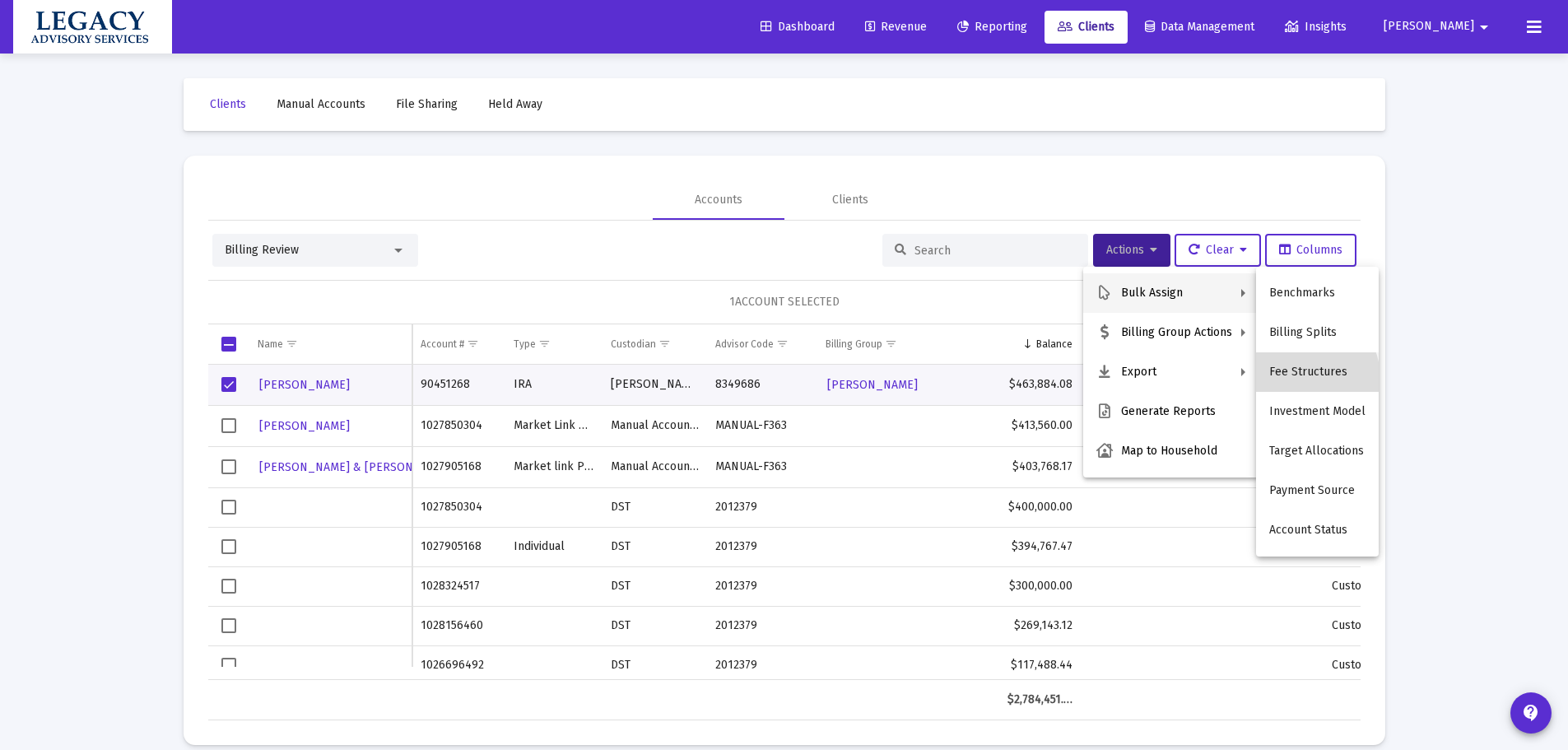
click at [1302, 378] on button "Fee Structures" at bounding box center [1318, 372] width 123 height 40
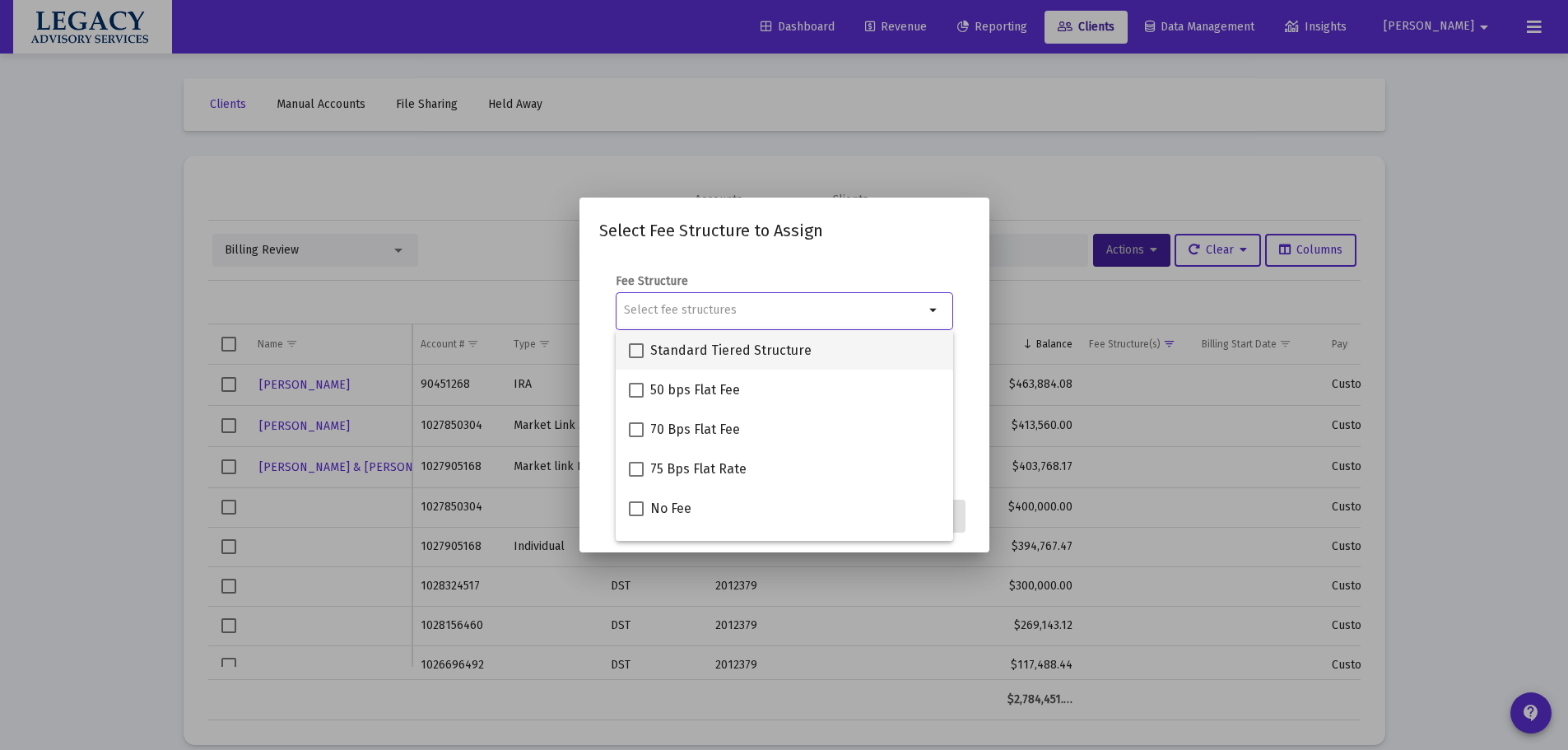
click at [717, 360] on span "Standard Tiered Structure" at bounding box center [731, 350] width 161 height 20
click at [636, 359] on input "Standard Tiered Structure" at bounding box center [635, 358] width 1 height 1
checkbox input "true"
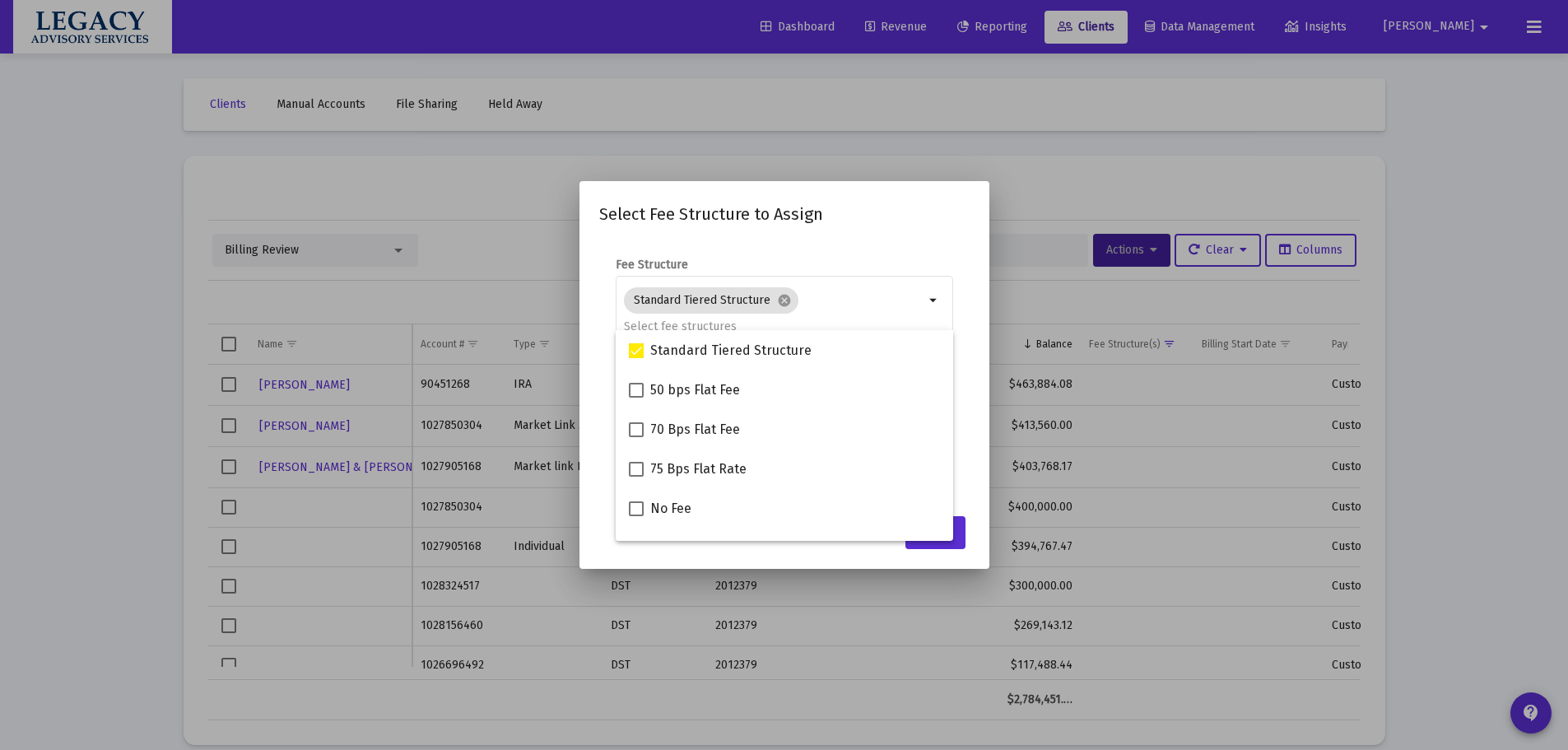
click at [973, 451] on mat-dialog-content "Fee Structure Standard Tiered Structure cancel arrow_drop_down Notes You are as…" at bounding box center [784, 373] width 410 height 266
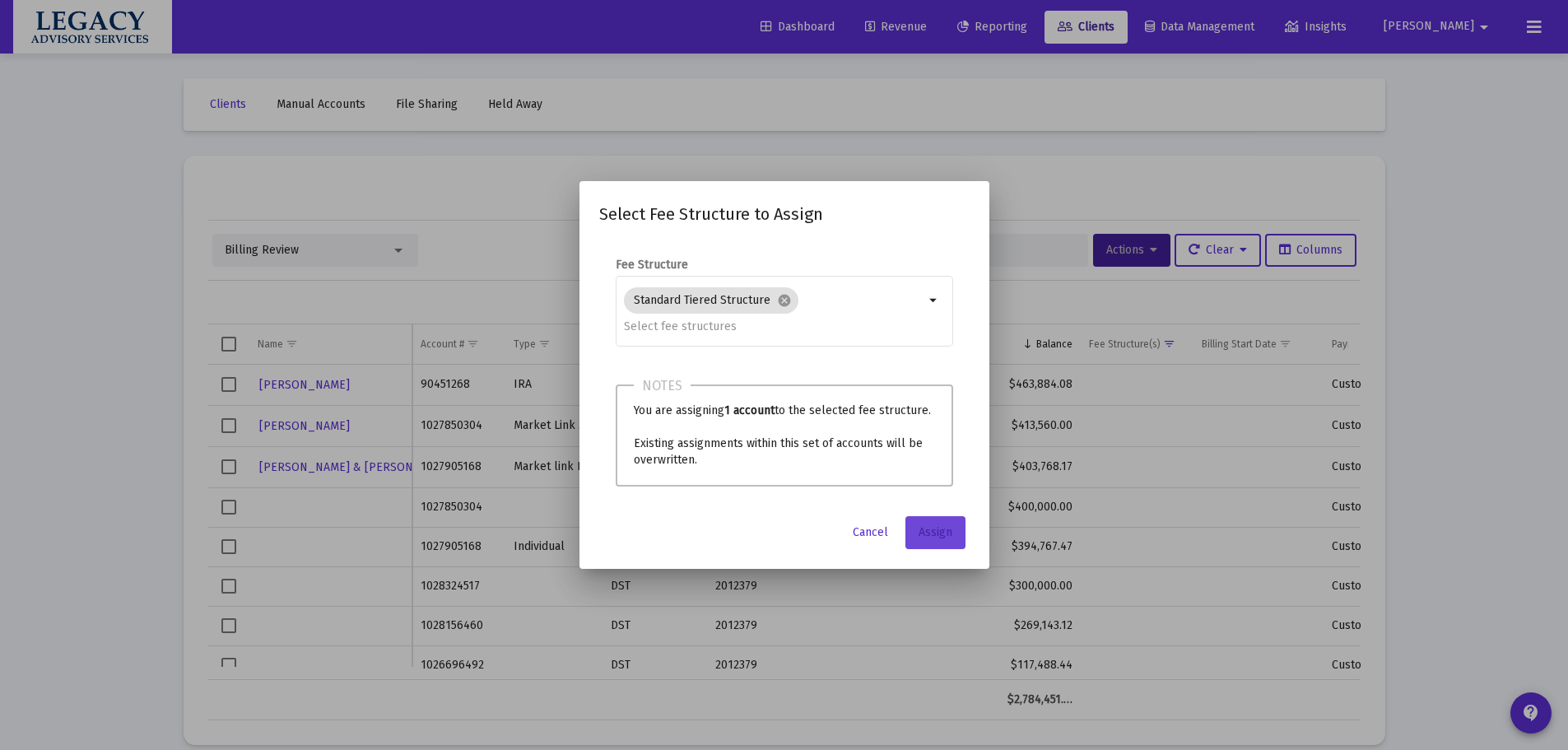
click at [941, 524] on button "Assign" at bounding box center [935, 533] width 60 height 33
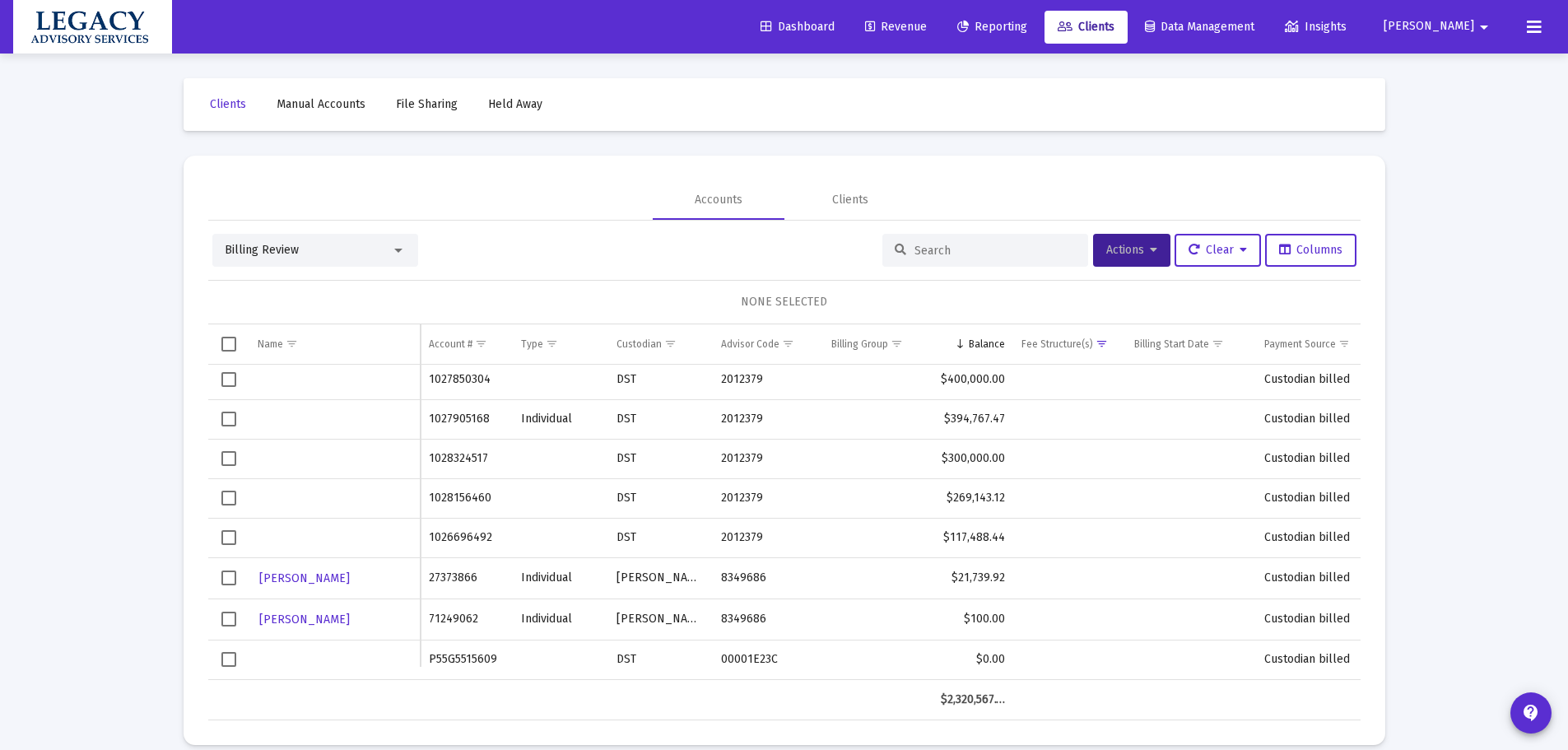
scroll to position [38, 0]
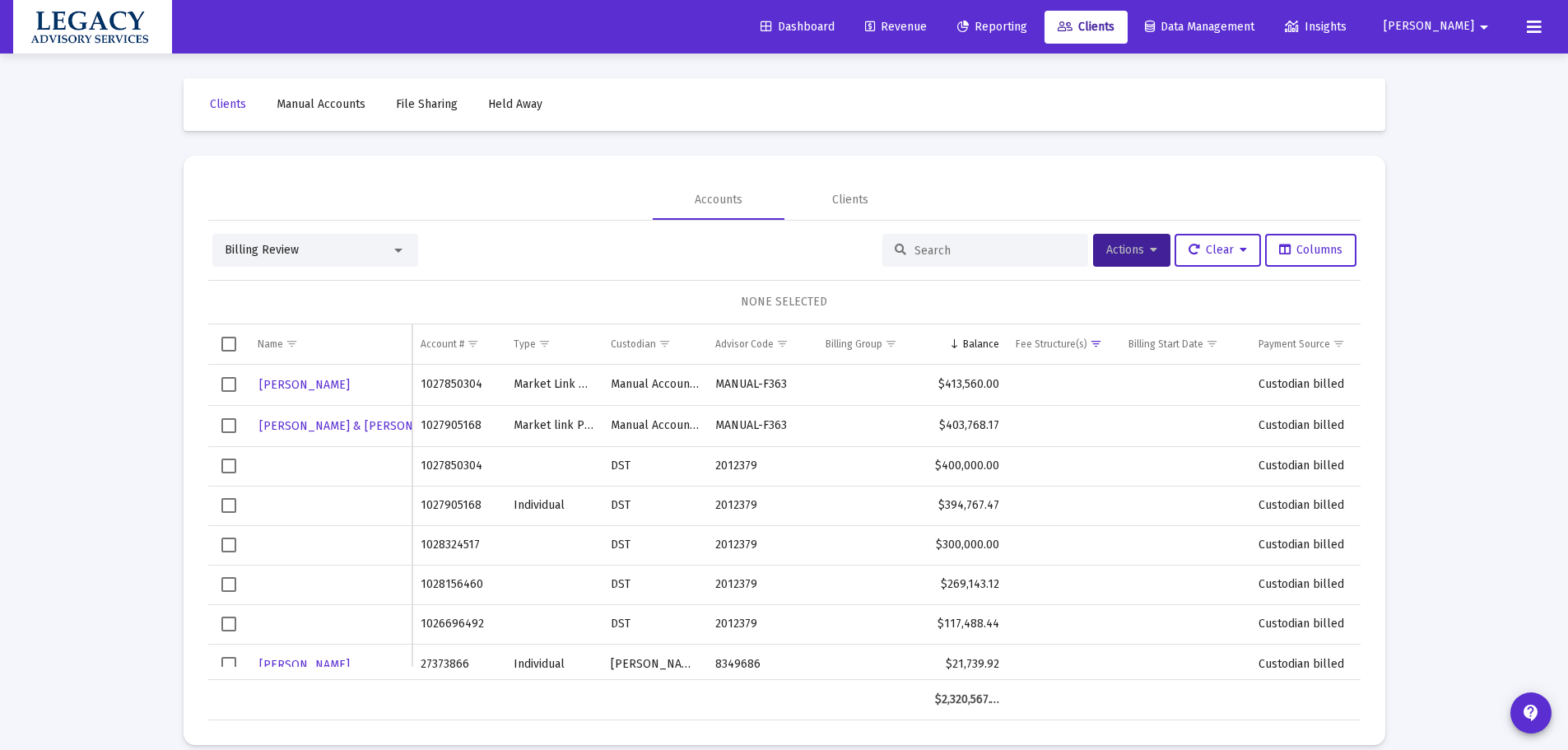
click at [1127, 32] on link "Clients" at bounding box center [1086, 27] width 83 height 33
click at [293, 272] on div "Billing Review Actions Clear Columns NONE SELECTED Name Name Account # Type Cus…" at bounding box center [784, 477] width 1152 height 487
click at [299, 255] on div "Billing Review" at bounding box center [307, 250] width 166 height 16
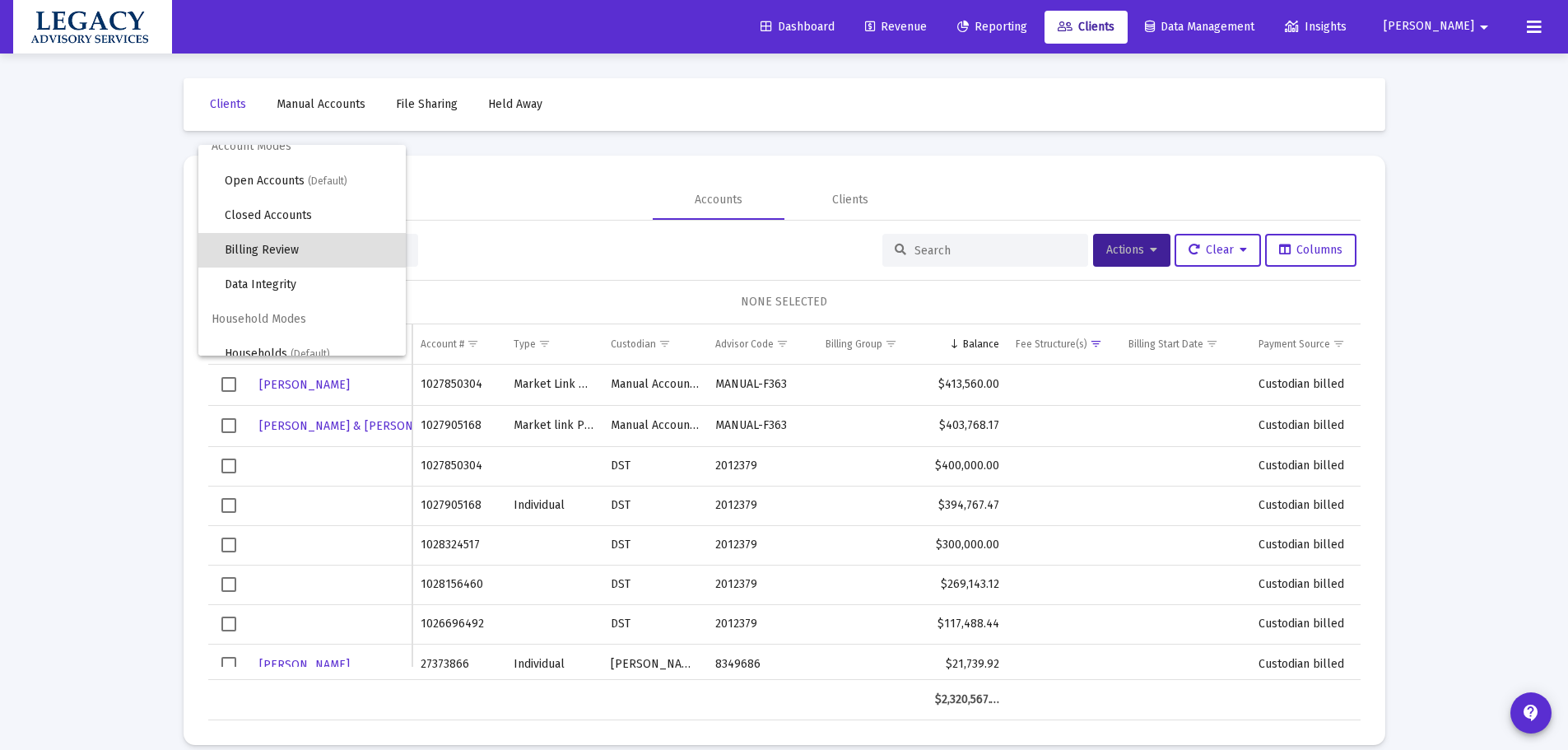
click at [127, 246] on div at bounding box center [784, 375] width 1568 height 750
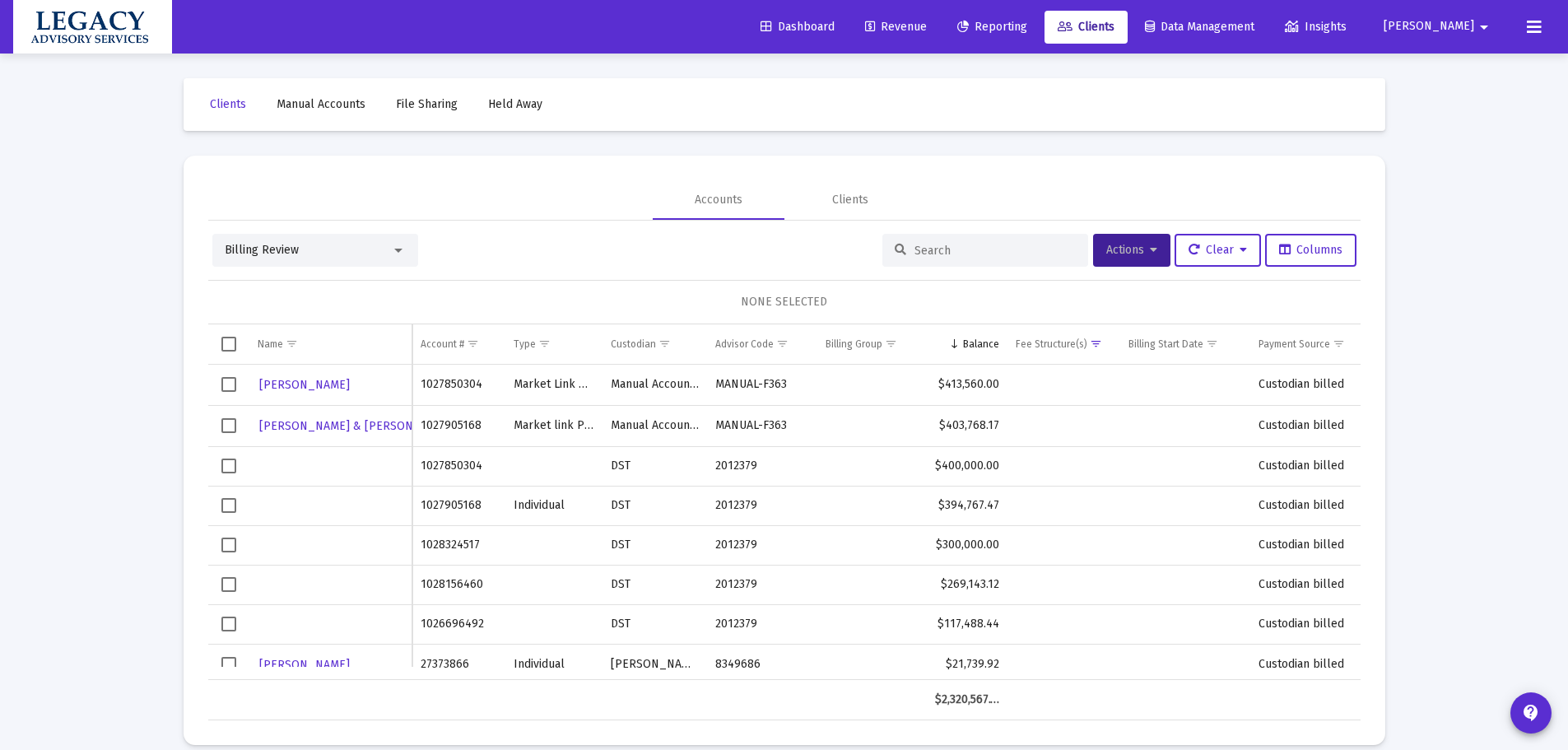
drag, startPoint x: 998, startPoint y: 263, endPoint x: 979, endPoint y: 258, distance: 19.6
click at [993, 263] on div at bounding box center [985, 251] width 206 height 33
click at [979, 258] on div at bounding box center [985, 251] width 206 height 33
drag, startPoint x: 966, startPoint y: 259, endPoint x: 952, endPoint y: 253, distance: 15.2
click at [966, 259] on div at bounding box center [985, 251] width 206 height 33
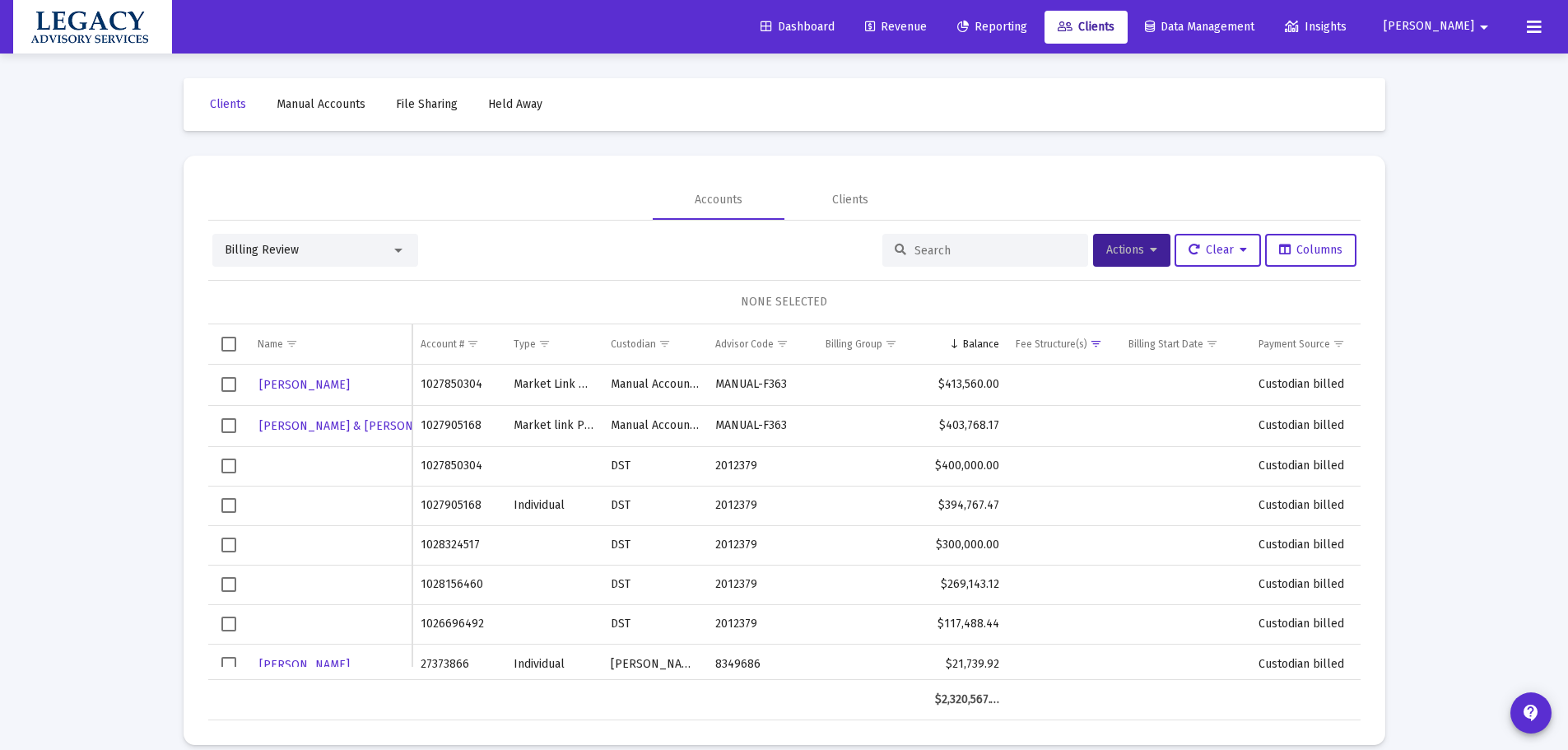
click at [947, 249] on input at bounding box center [995, 251] width 161 height 14
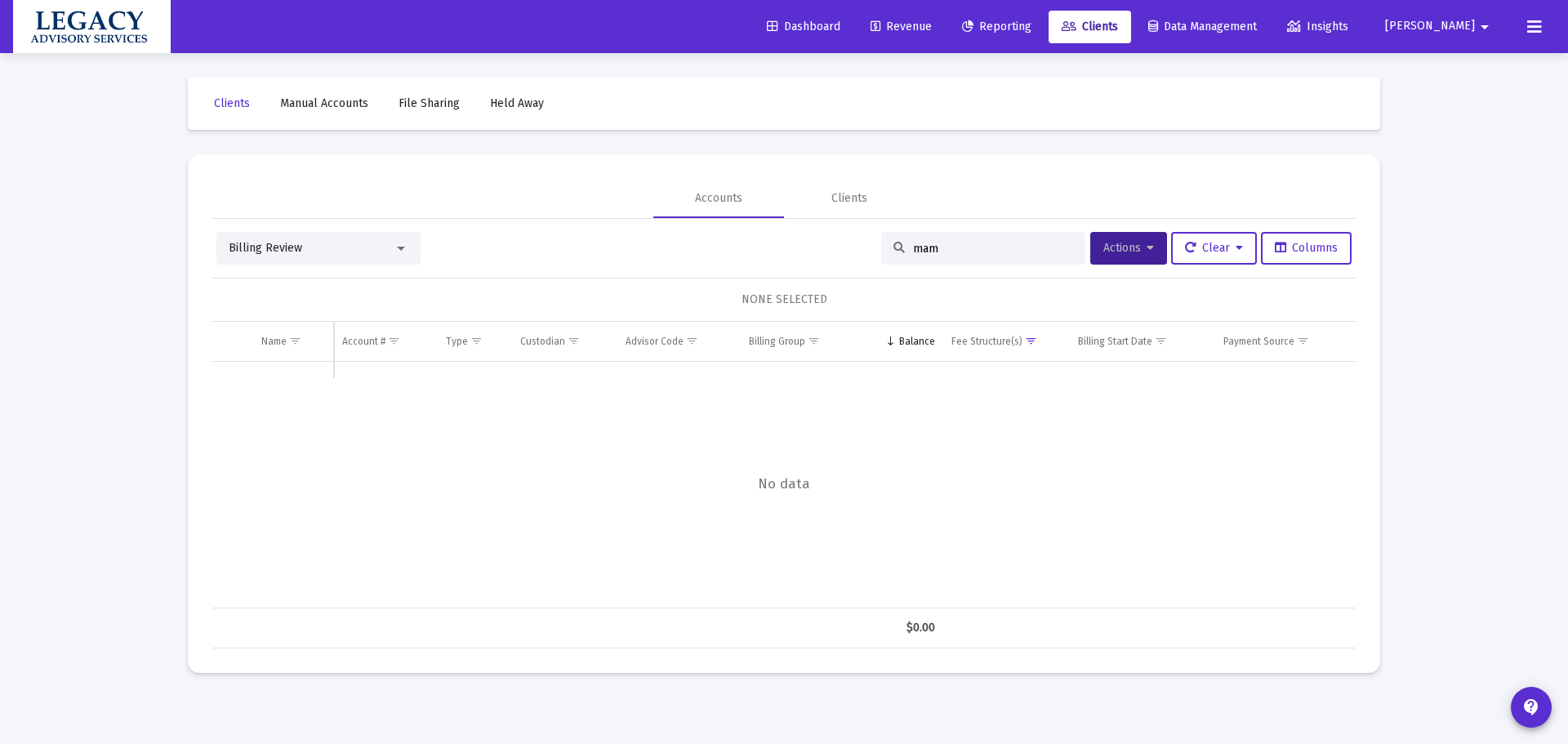
click at [293, 267] on div "Billing Review mam Actions Clear Columns NONE SELECTED Name Name Account # Type…" at bounding box center [784, 441] width 1144 height 417
click at [299, 255] on div "Billing Review" at bounding box center [311, 248] width 165 height 16
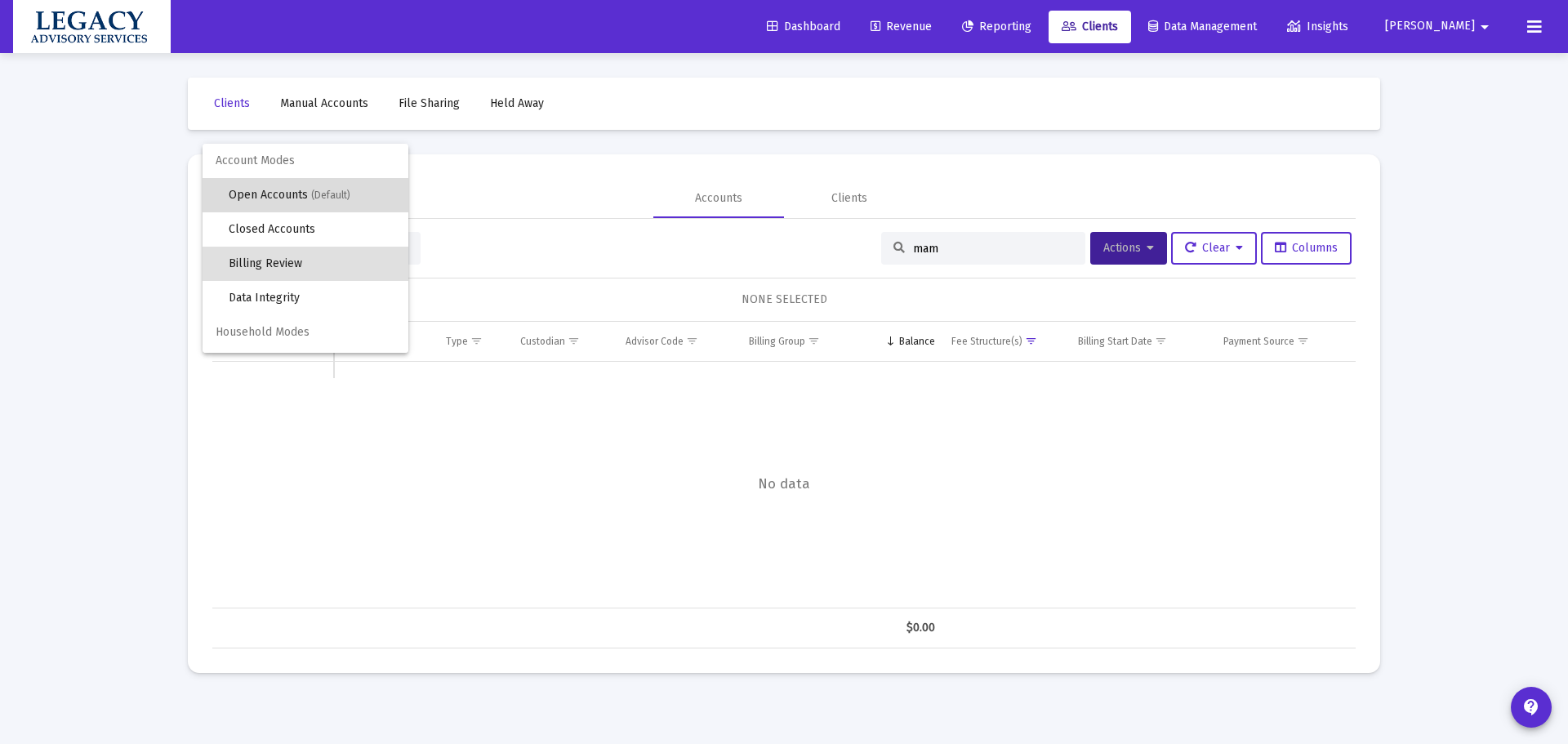
click at [308, 191] on span "Open Accounts (Default)" at bounding box center [312, 196] width 167 height 34
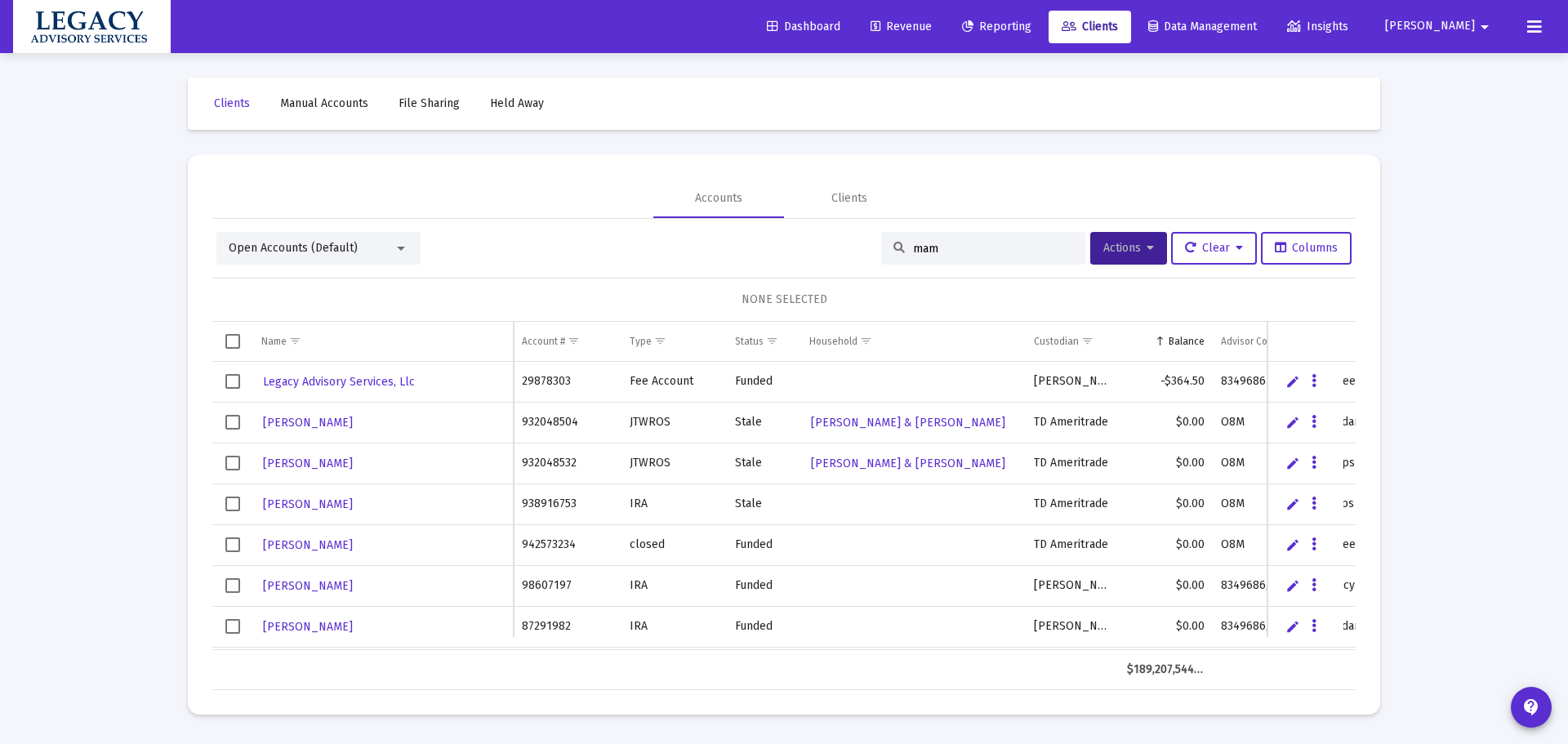
click at [998, 251] on input "mam" at bounding box center [992, 249] width 160 height 14
type input "m"
type input "mam"
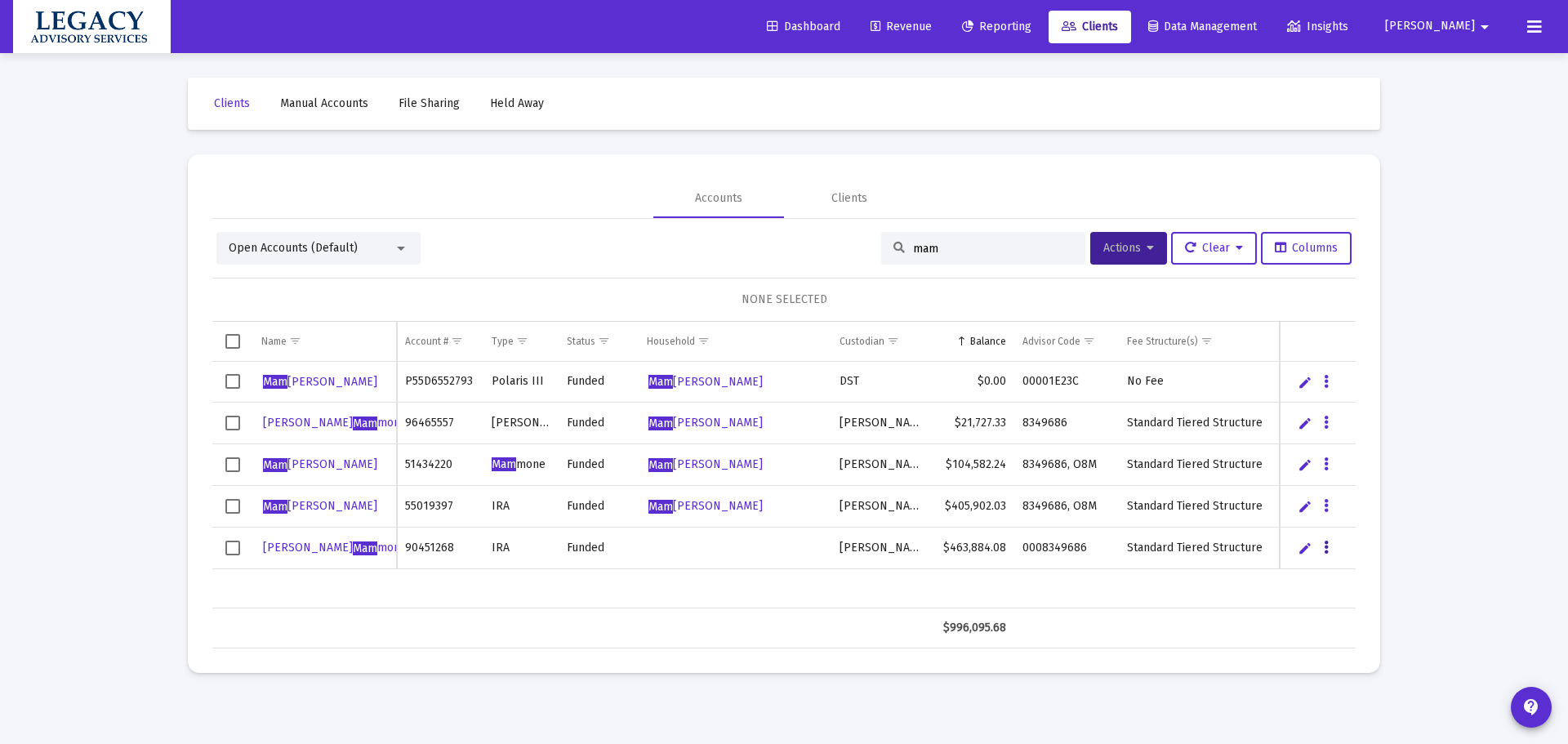
click at [1326, 554] on icon "Data grid" at bounding box center [1326, 548] width 5 height 20
click at [1399, 659] on button "Map to Household" at bounding box center [1392, 660] width 146 height 39
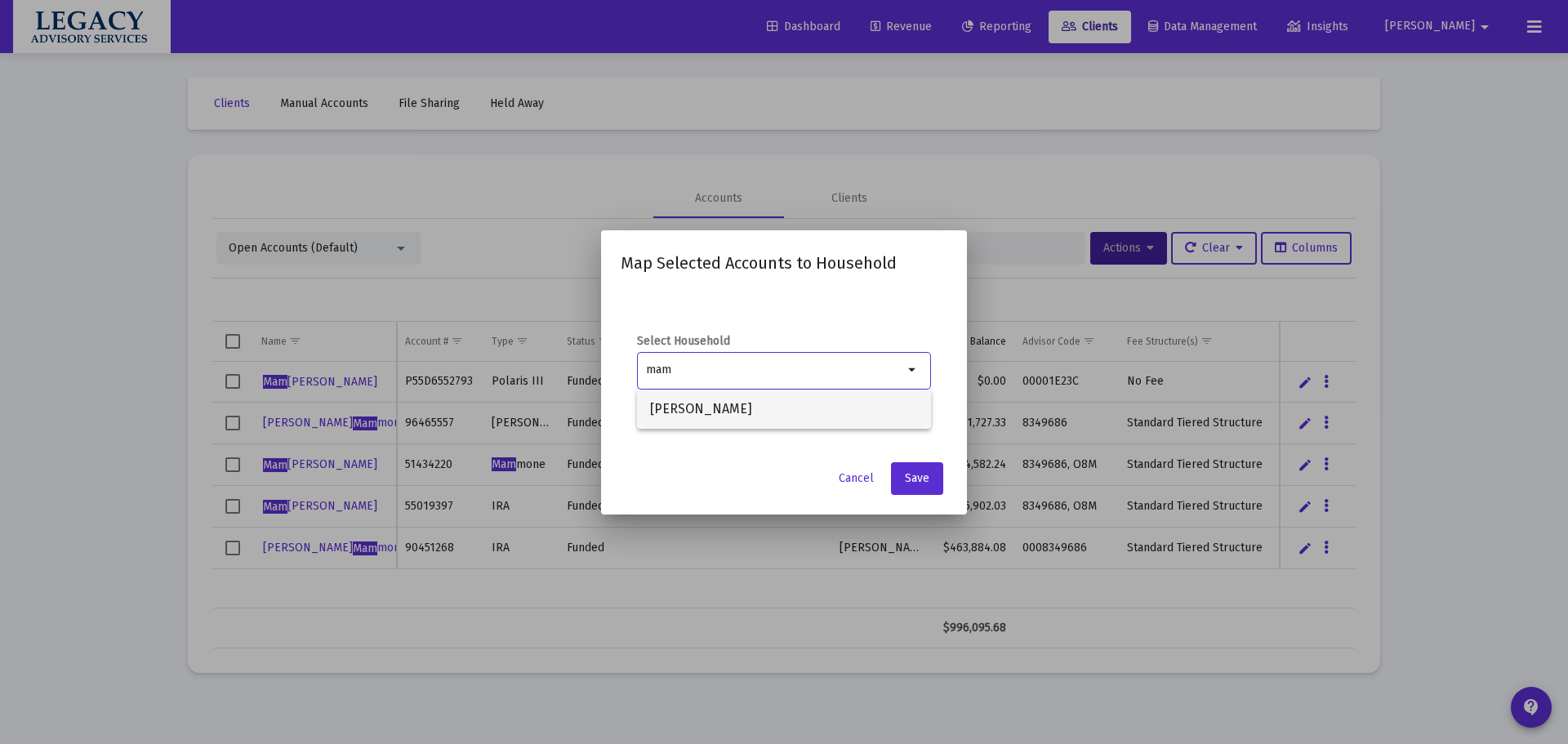
click at [758, 405] on span "Mammone, Eugene Household" at bounding box center [784, 409] width 268 height 39
type input "Mammone, Eugene Household"
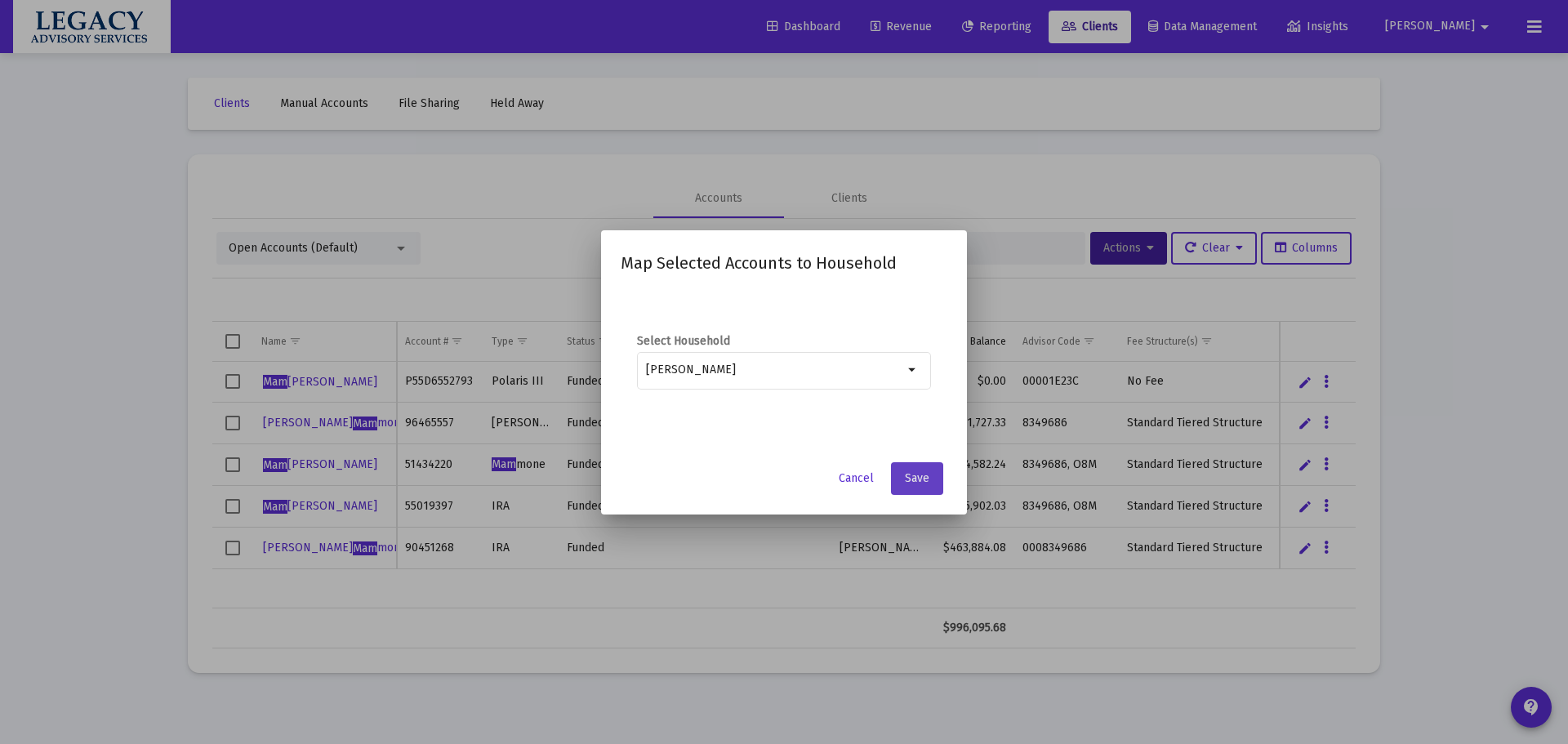
click at [910, 475] on span "Save" at bounding box center [917, 478] width 25 height 14
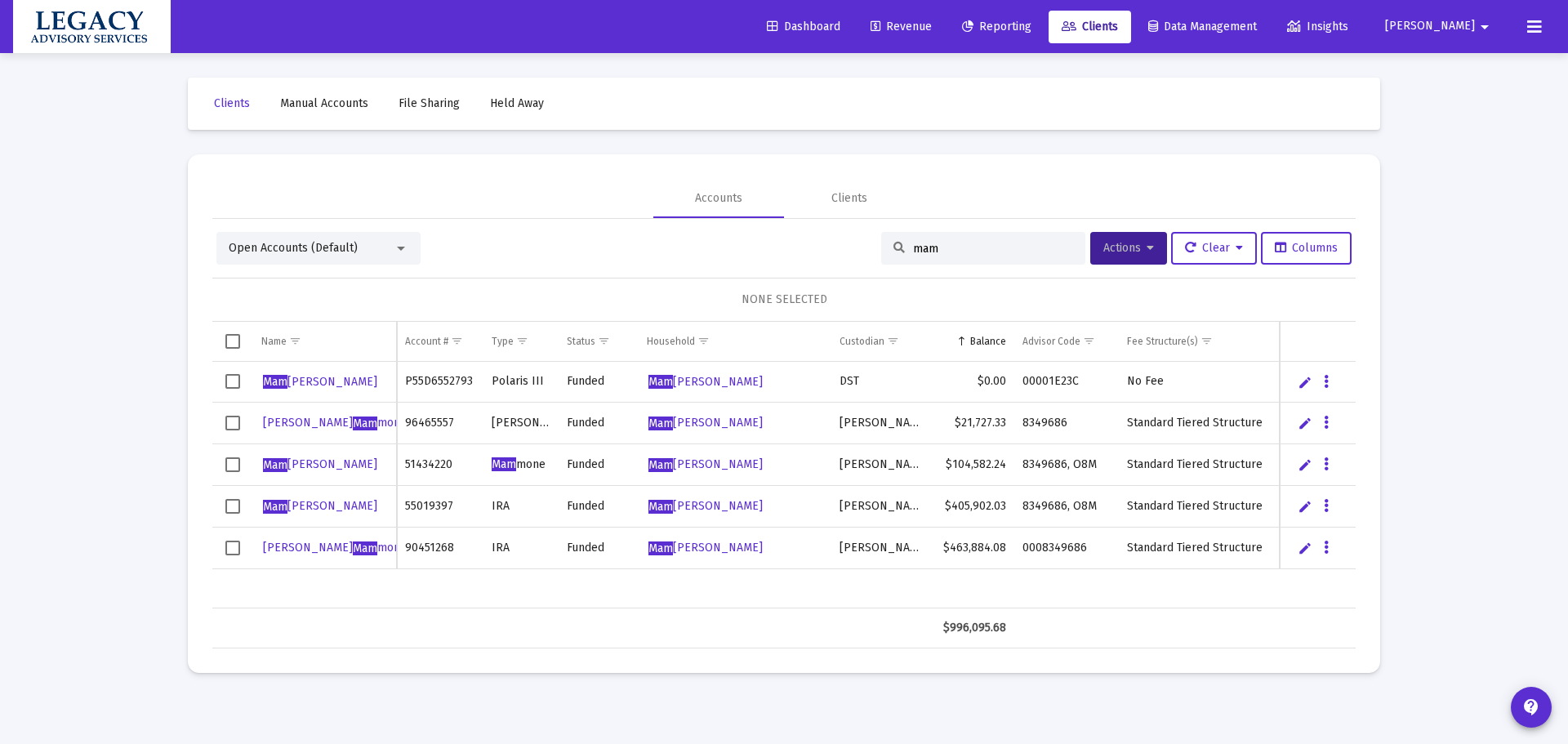
click at [120, 372] on div "Loading... Clients Manual Accounts File Sharing Held Away Accounts Clients Open…" at bounding box center [784, 372] width 1568 height 744
drag, startPoint x: 10, startPoint y: 612, endPoint x: 13, endPoint y: 211, distance: 401.0
click at [16, 509] on div "Loading... Clients Manual Accounts File Sharing Held Away Accounts Clients Open…" at bounding box center [784, 372] width 1568 height 744
click at [878, 7] on div "Dashboard Revenue Reporting Clients Data Management Insights Adam arrow_drop_do…" at bounding box center [784, 26] width 1542 height 53
click at [840, 28] on span "Dashboard" at bounding box center [804, 26] width 73 height 14
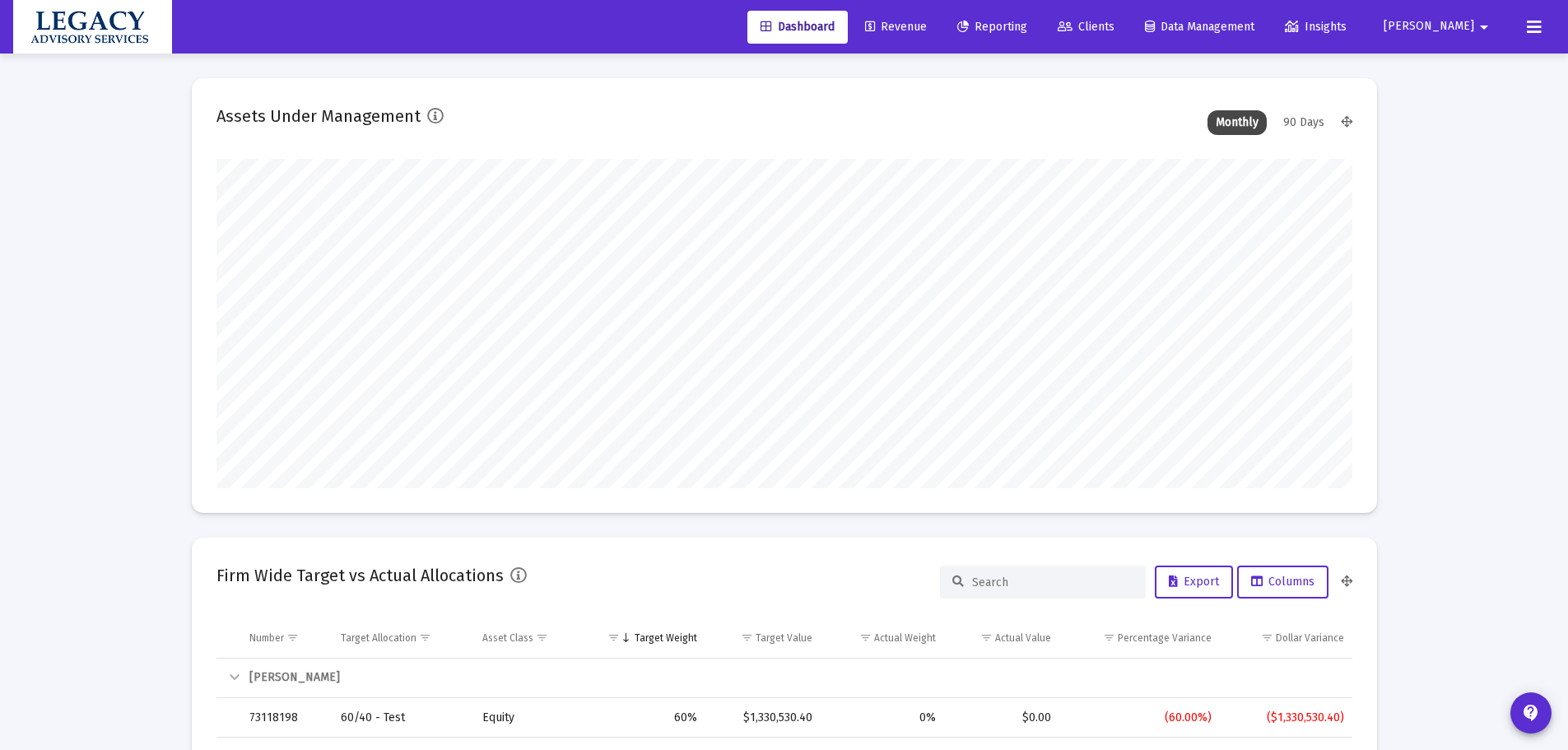
scroll to position [330, 612]
click at [1028, 28] on span "Reporting" at bounding box center [991, 27] width 70 height 14
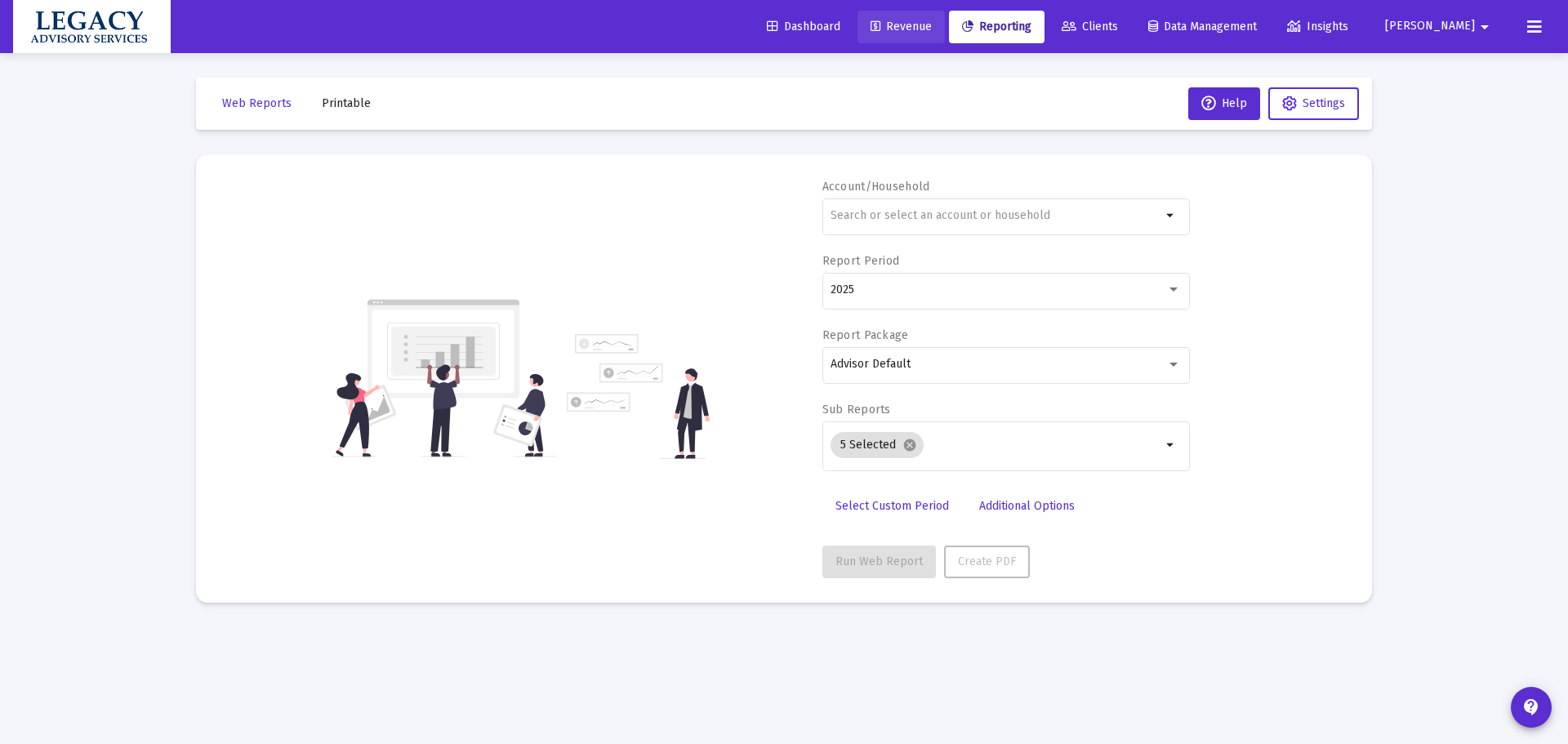
click at [945, 17] on link "Revenue" at bounding box center [901, 26] width 87 height 32
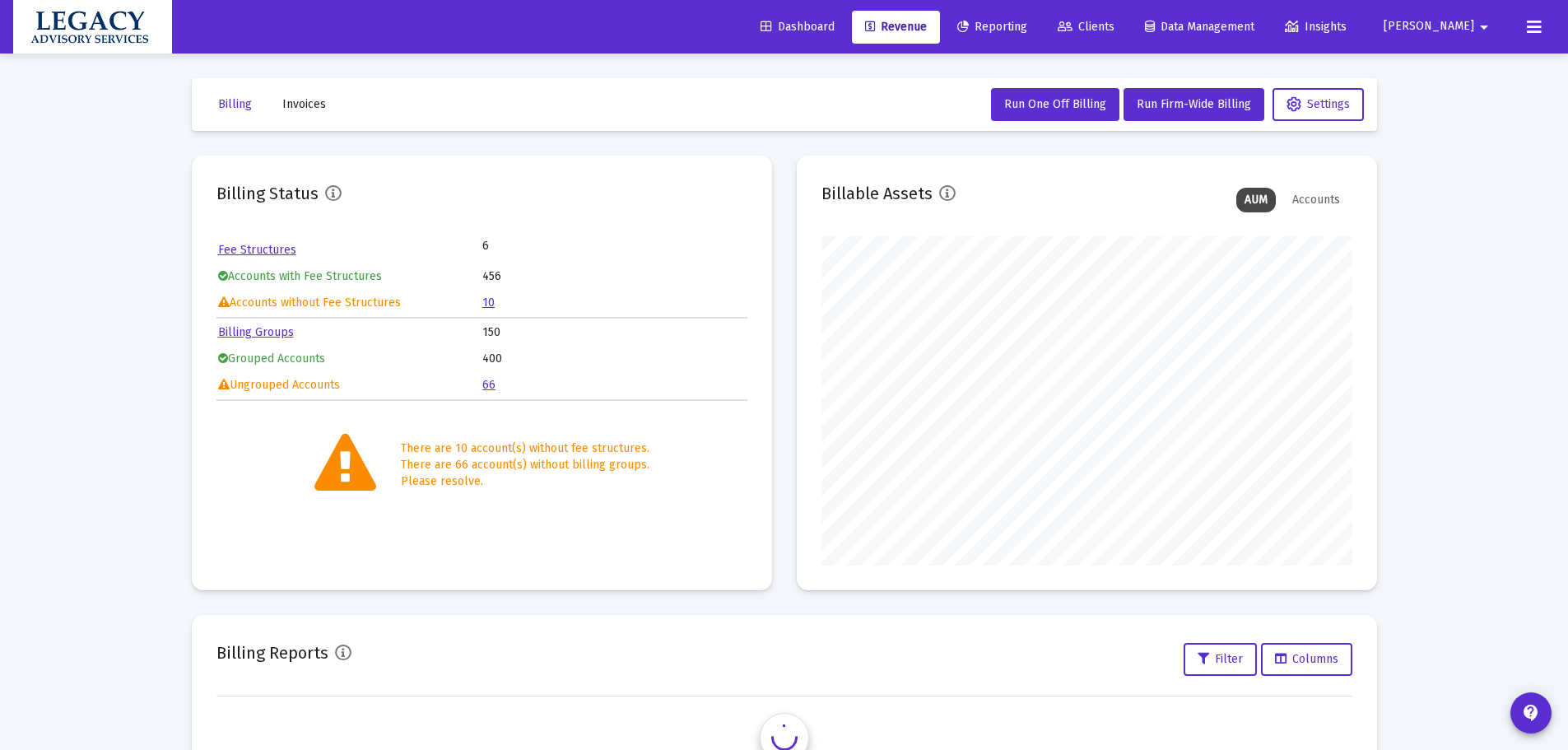
scroll to position [330, 531]
click at [492, 306] on link "10" at bounding box center [488, 302] width 12 height 14
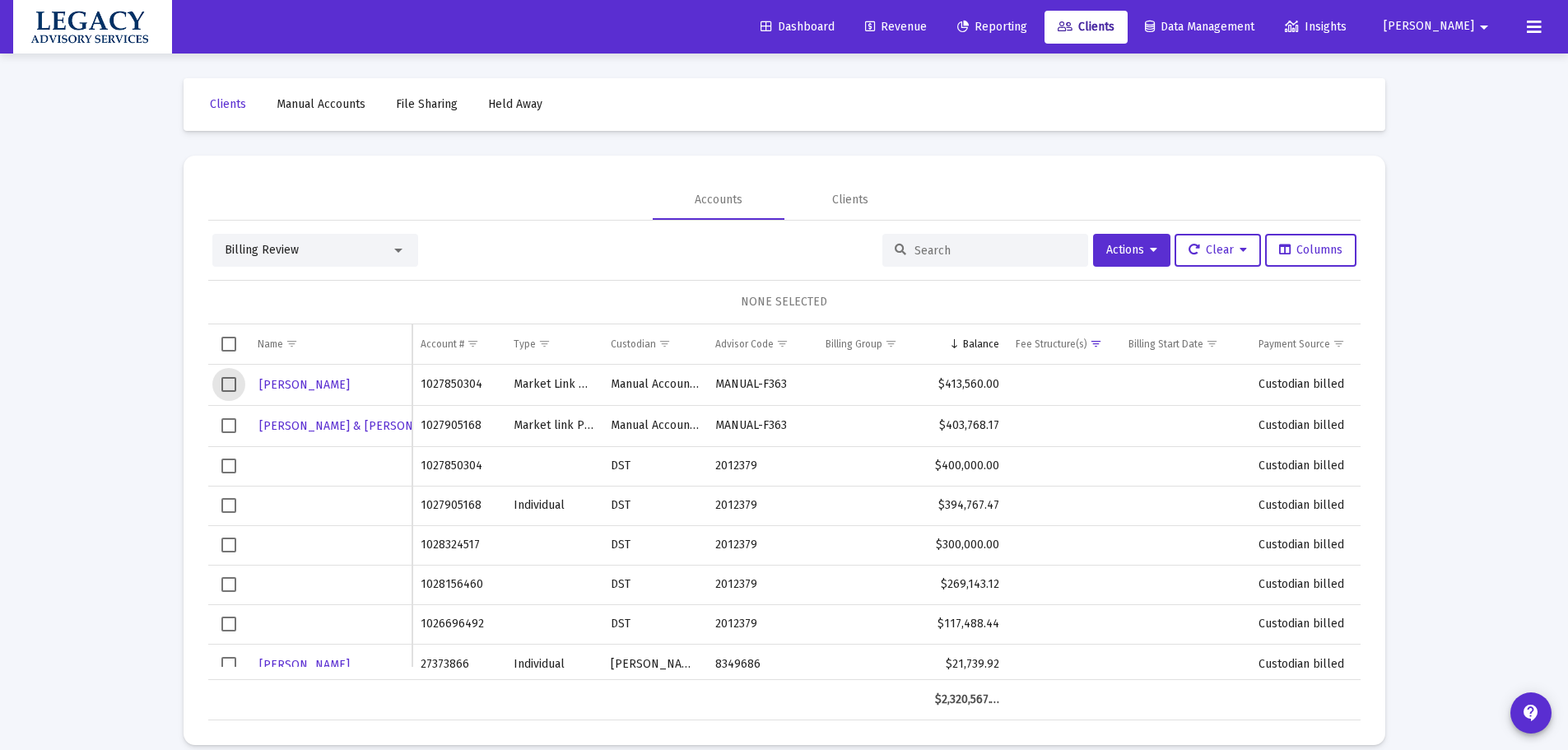
drag, startPoint x: 222, startPoint y: 387, endPoint x: 234, endPoint y: 415, distance: 30.5
click at [224, 387] on span "Select row" at bounding box center [228, 384] width 15 height 15
click at [226, 431] on span "Select row" at bounding box center [228, 425] width 15 height 15
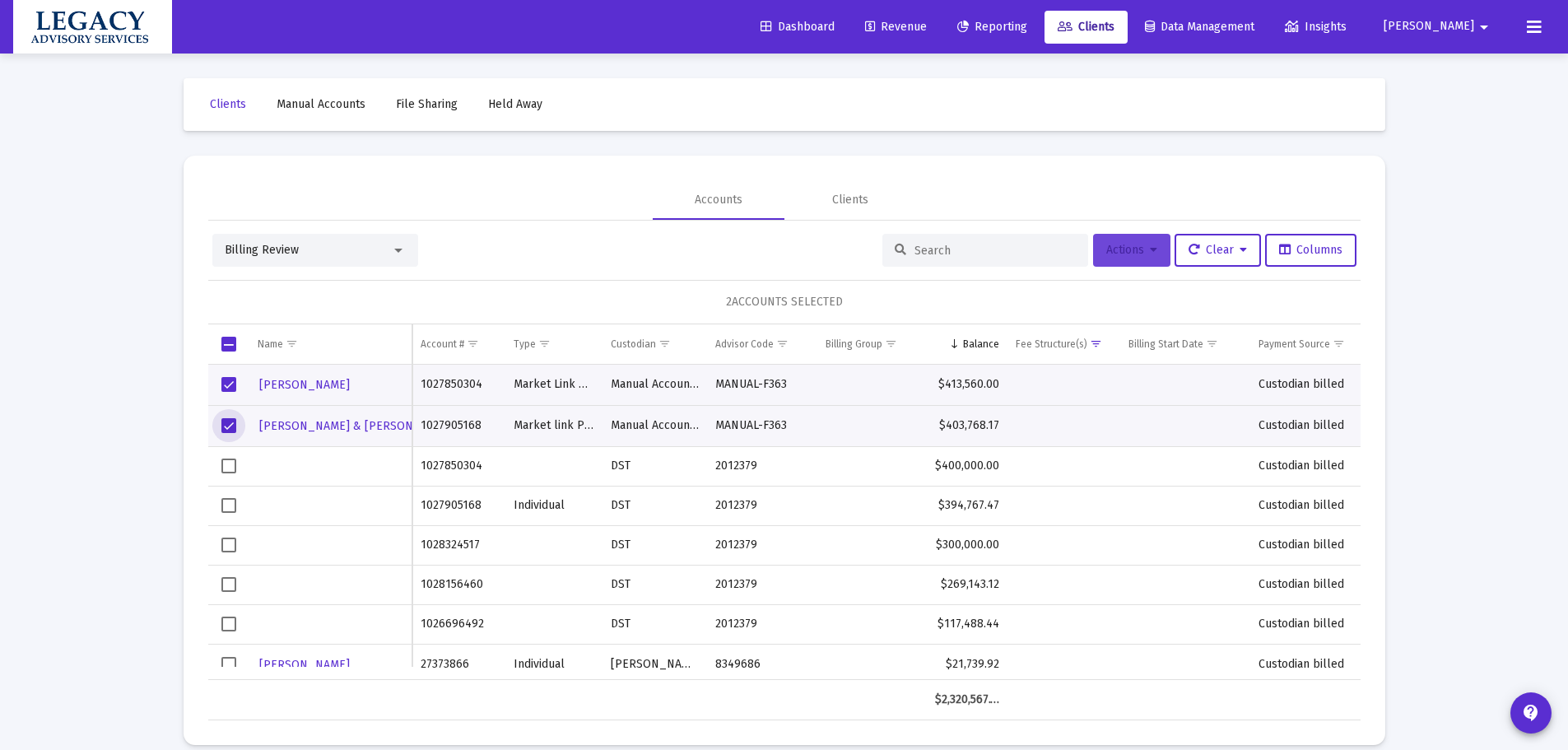
click at [1131, 241] on button "Actions" at bounding box center [1132, 251] width 77 height 33
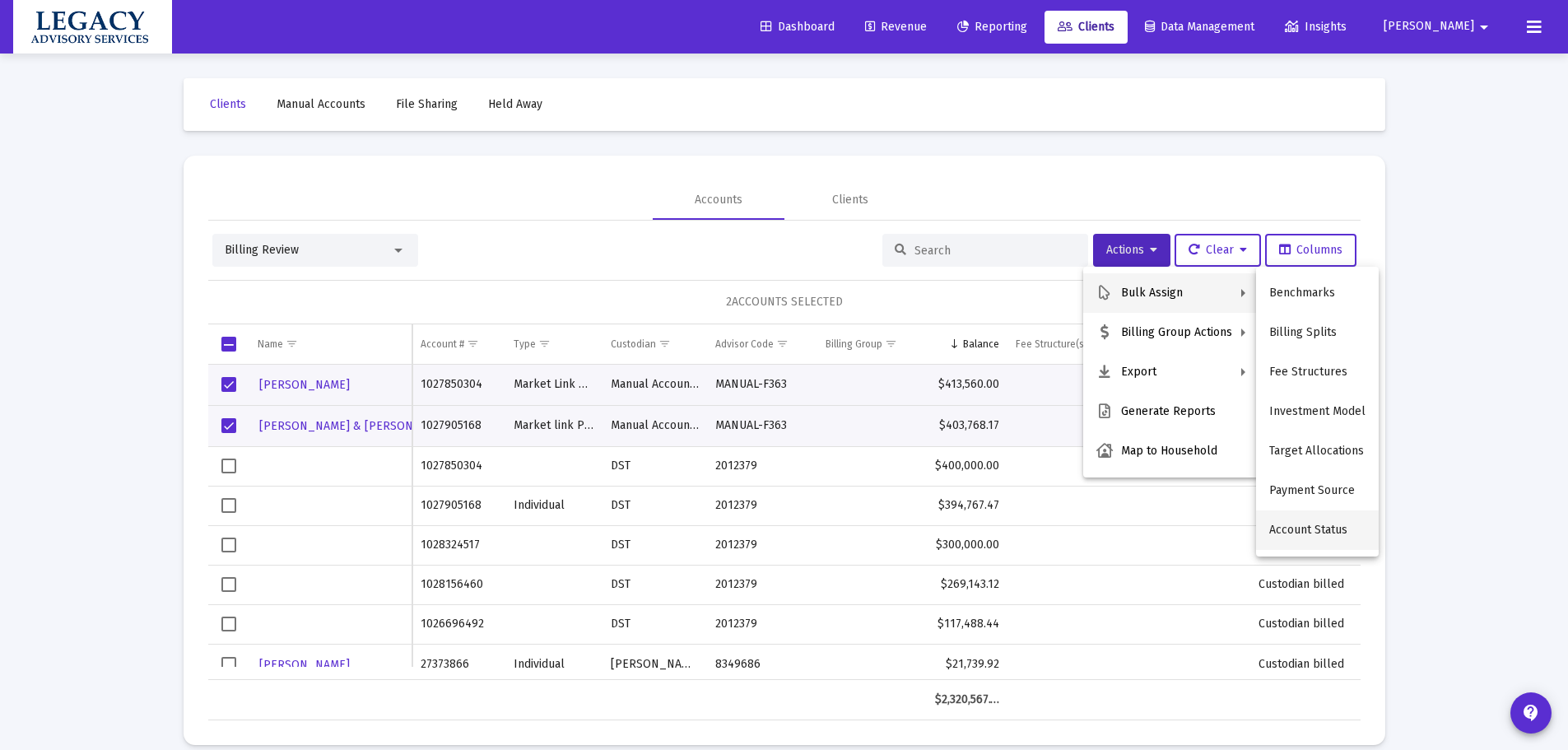
click at [1316, 530] on button "Account Status" at bounding box center [1318, 530] width 123 height 40
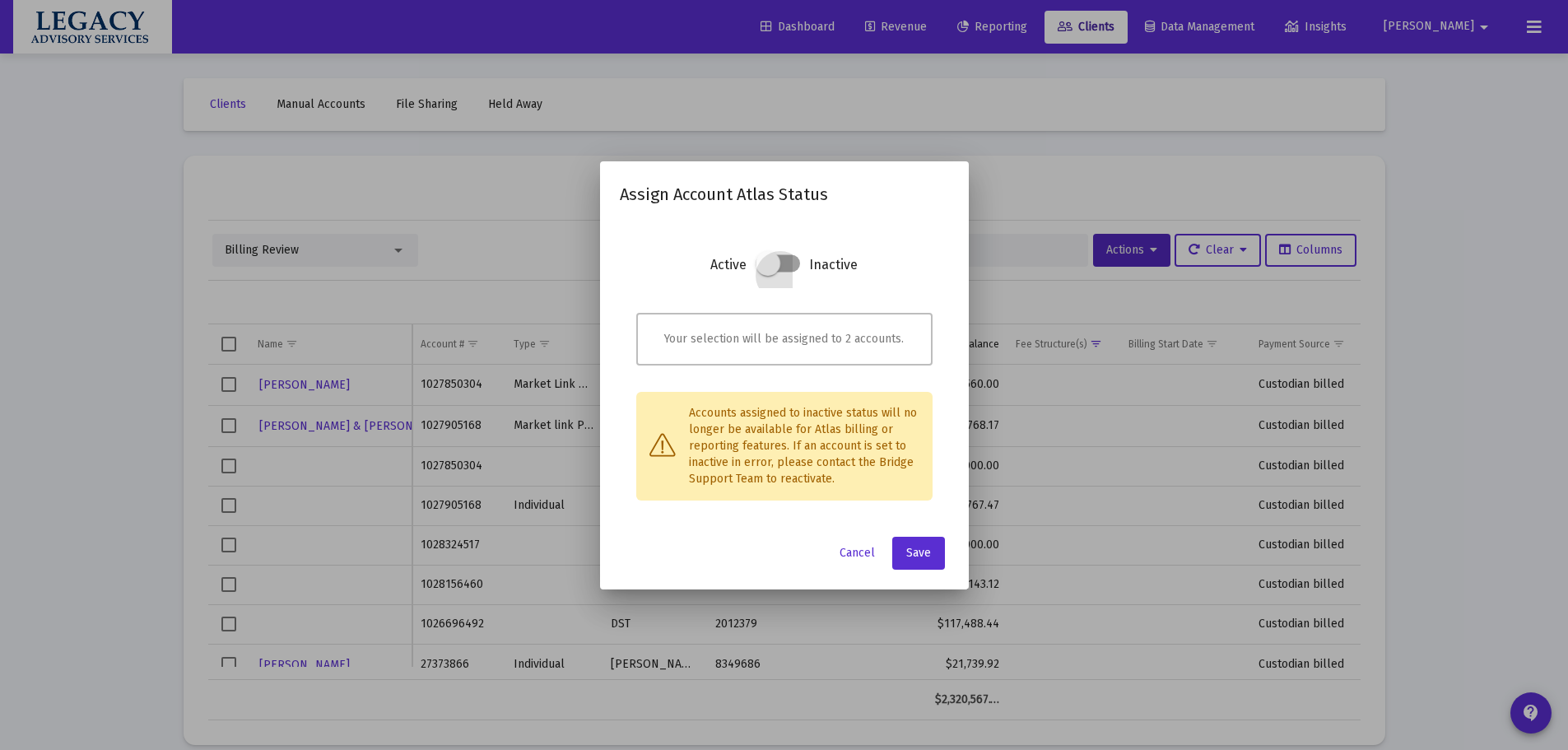
click at [788, 258] on span at bounding box center [778, 263] width 45 height 17
click at [769, 272] on input "checkbox" at bounding box center [768, 273] width 2 height 2
checkbox input "true"
click at [930, 548] on span "Save" at bounding box center [918, 553] width 25 height 14
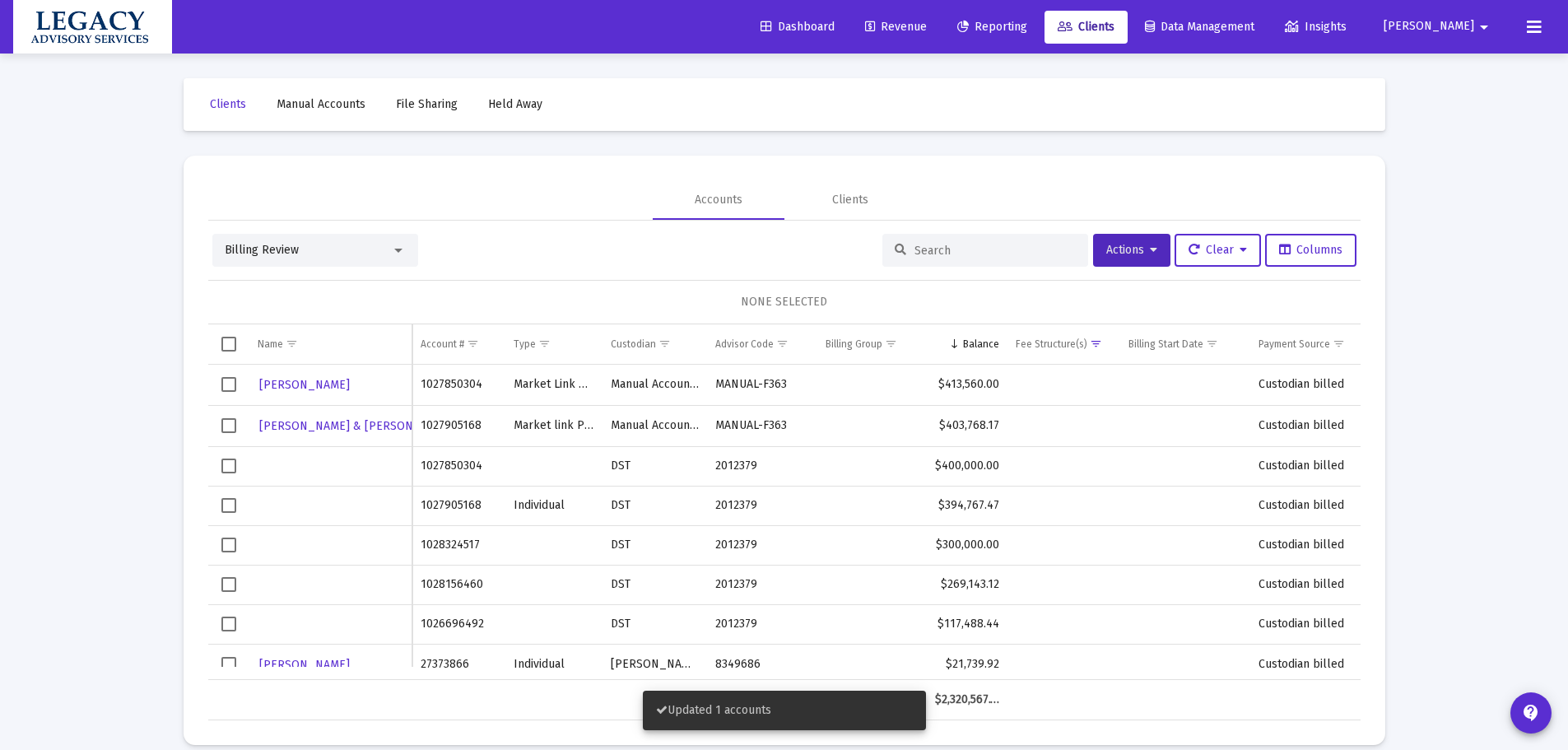
drag, startPoint x: 38, startPoint y: 369, endPoint x: 46, endPoint y: 357, distance: 14.4
click at [40, 368] on div "Loading... Clients Manual Accounts File Sharing Held Away Accounts Clients Bill…" at bounding box center [784, 385] width 1568 height 770
drag, startPoint x: 1054, startPoint y: 22, endPoint x: 1117, endPoint y: 29, distance: 63.4
click at [1028, 22] on span "Reporting" at bounding box center [991, 27] width 70 height 14
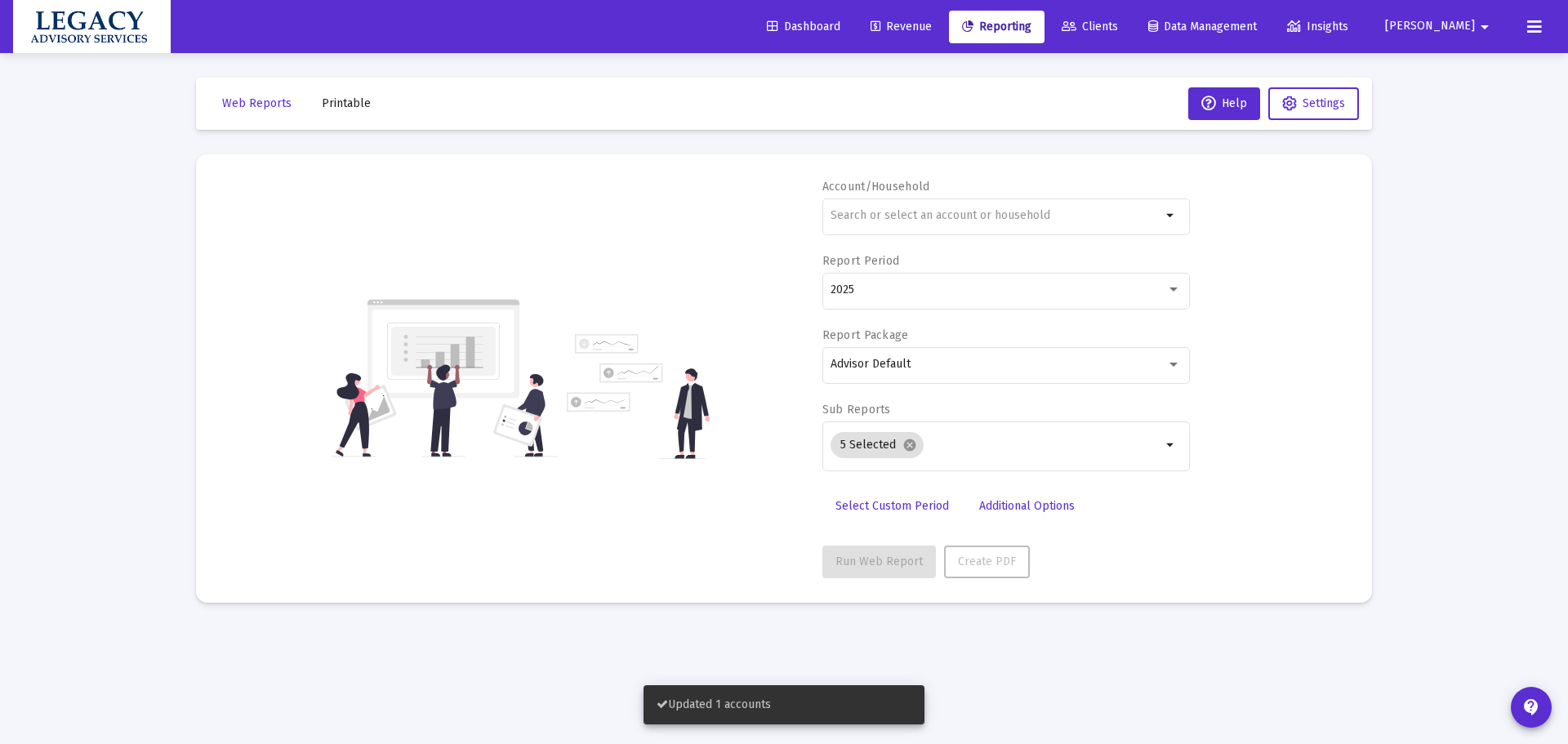
click at [1131, 17] on link "Clients" at bounding box center [1090, 26] width 83 height 32
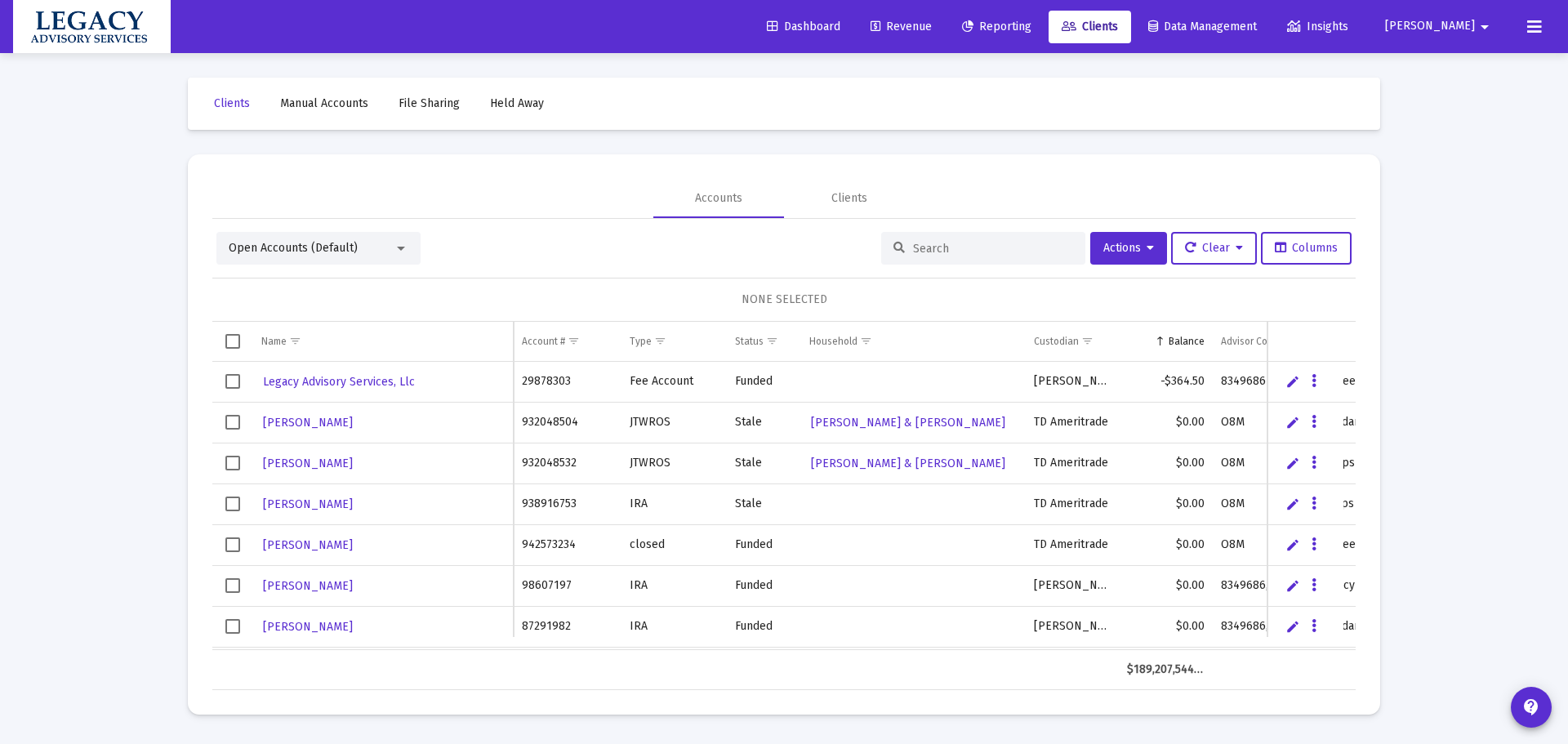
click at [942, 242] on input at bounding box center [992, 249] width 160 height 14
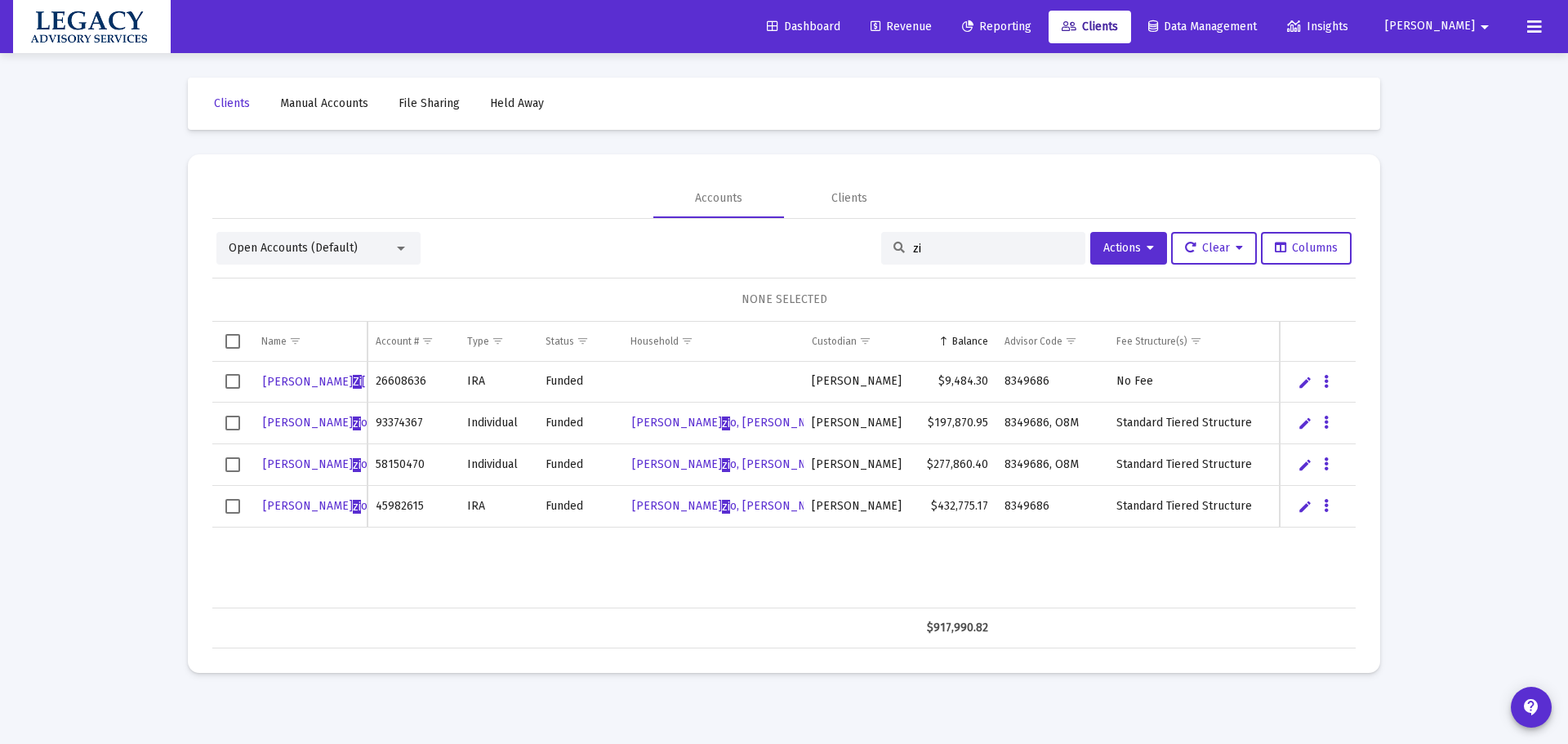
click at [569, 585] on div "Geena Zi egler 26608636 IRA Funded Schwab $9,484.30 8349686 No Fee Dora zi o, J…" at bounding box center [784, 485] width 1144 height 247
click at [360, 253] on div "Open Accounts (Default)" at bounding box center [311, 248] width 165 height 16
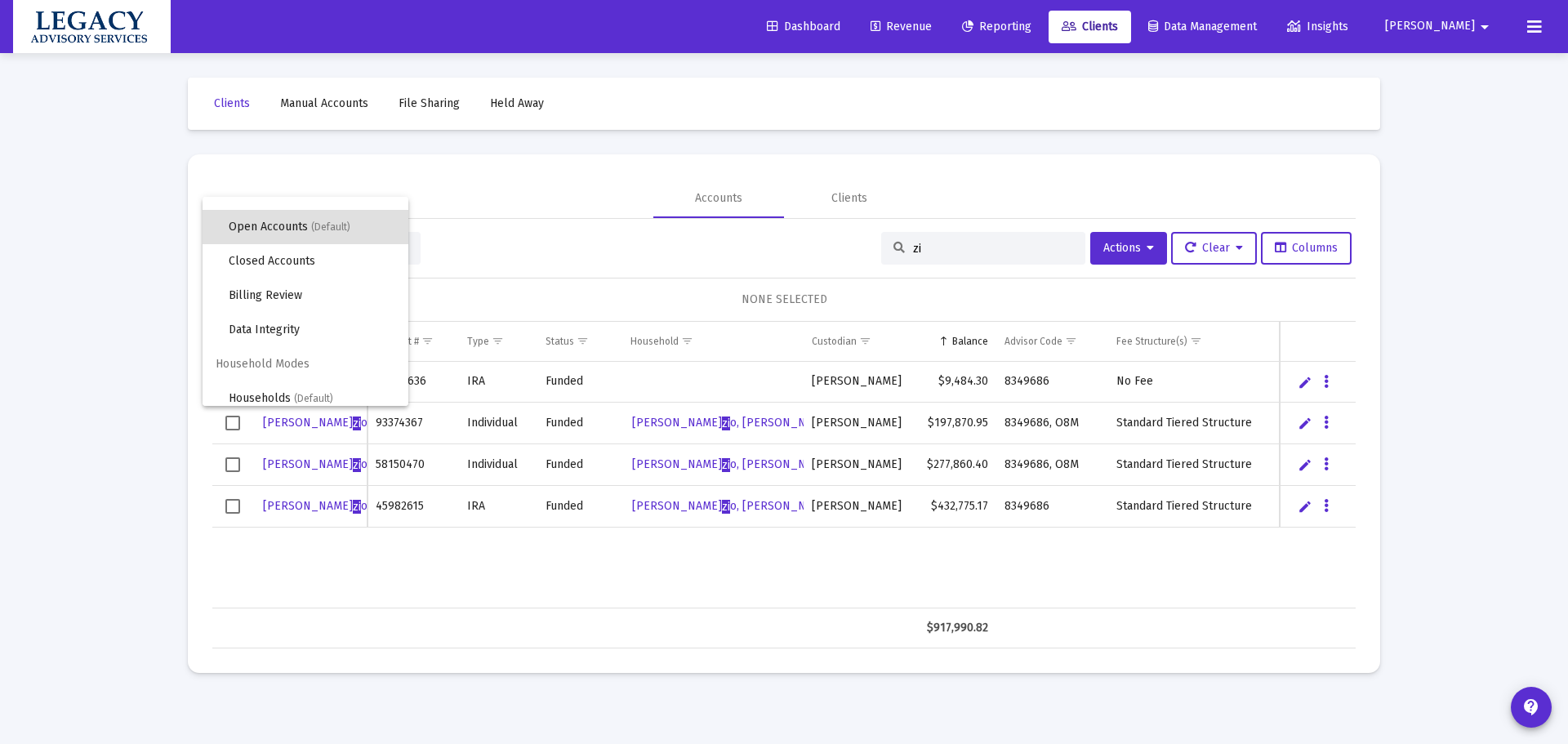
scroll to position [31, 0]
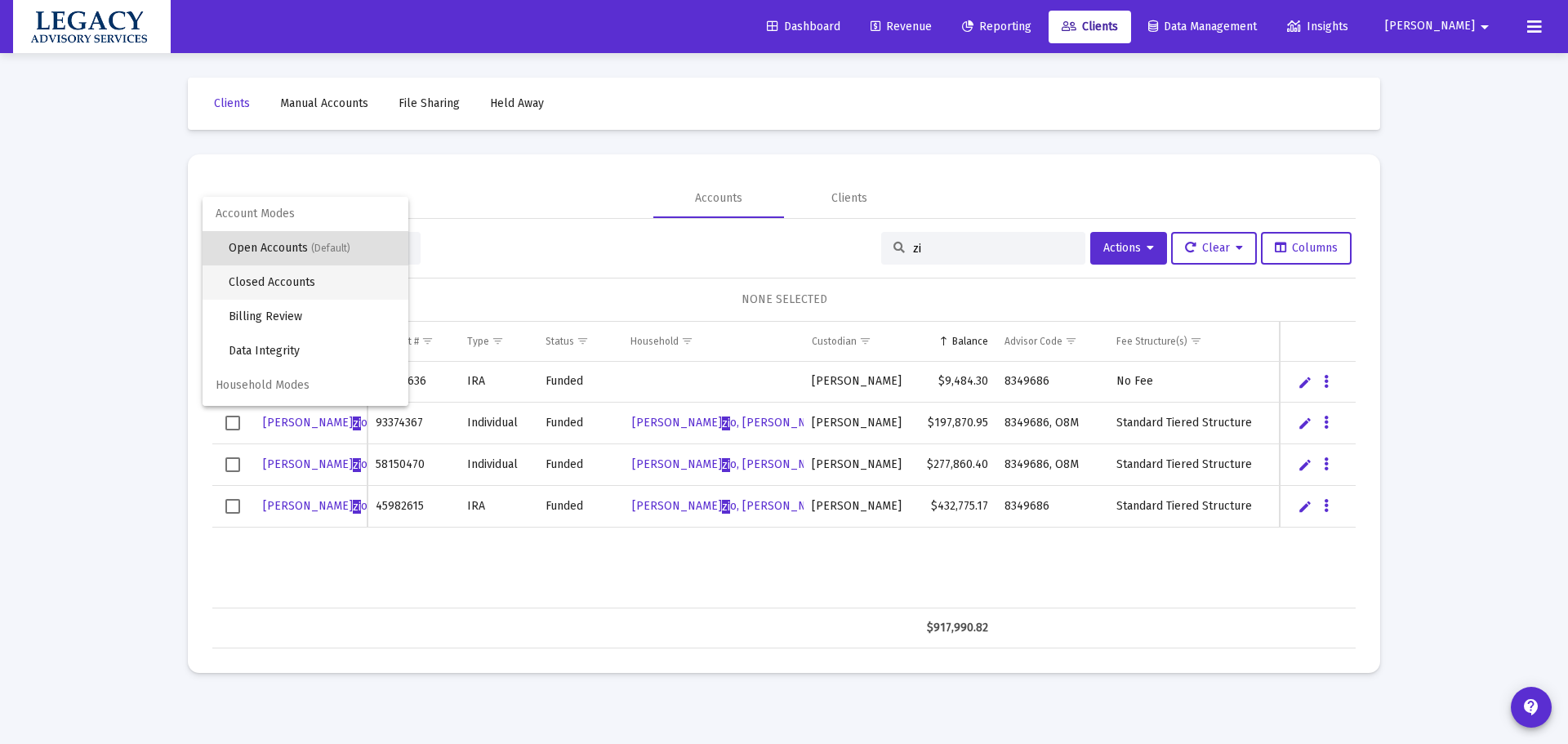
click at [328, 281] on span "Closed Accounts" at bounding box center [312, 283] width 167 height 34
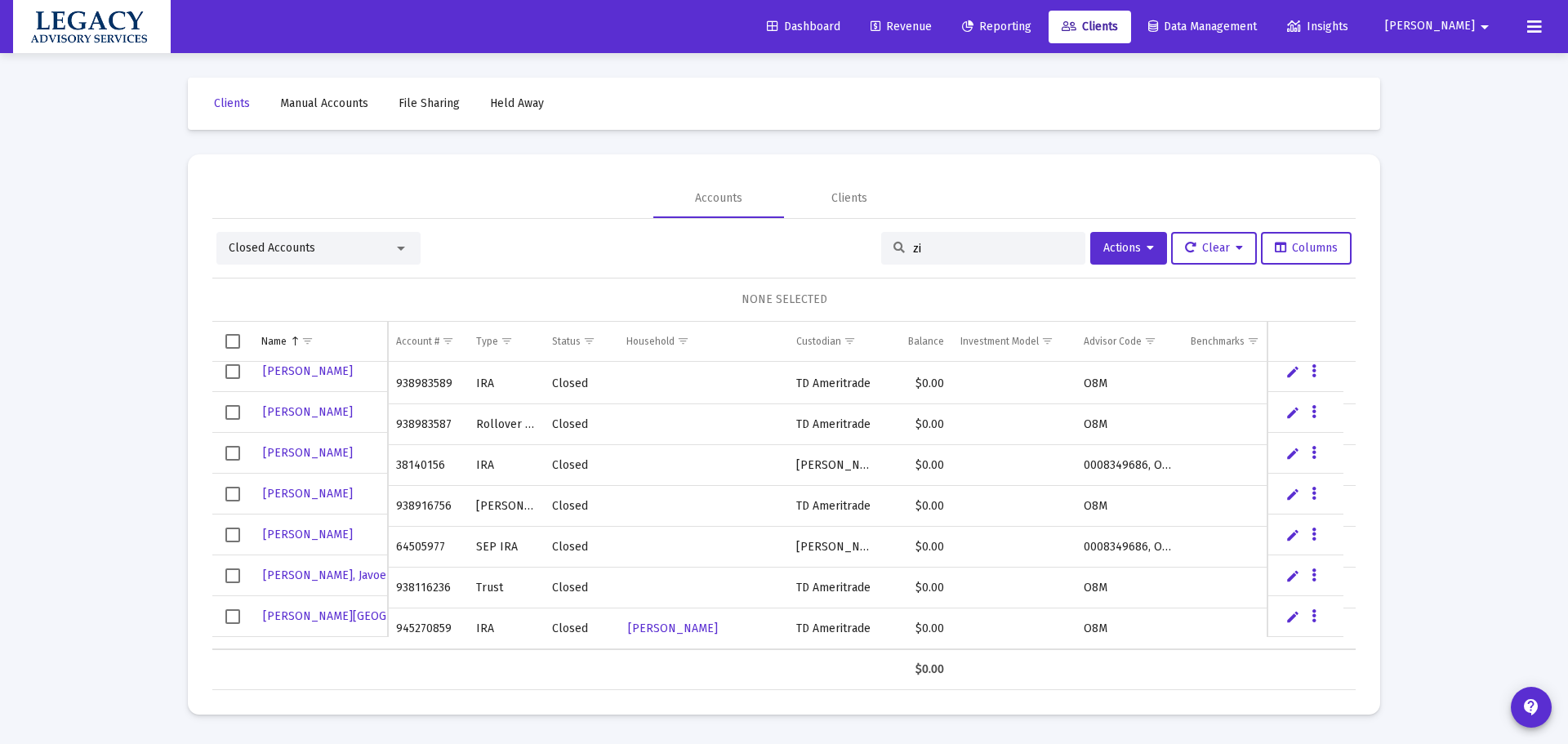
click at [983, 246] on input "zi" at bounding box center [992, 249] width 160 height 14
drag, startPoint x: 983, startPoint y: 246, endPoint x: 664, endPoint y: 285, distance: 321.4
click at [664, 286] on div "Closed Accounts zi Actions Clear Columns NONE SELECTED Name Name Account # Type…" at bounding box center [784, 461] width 1144 height 459
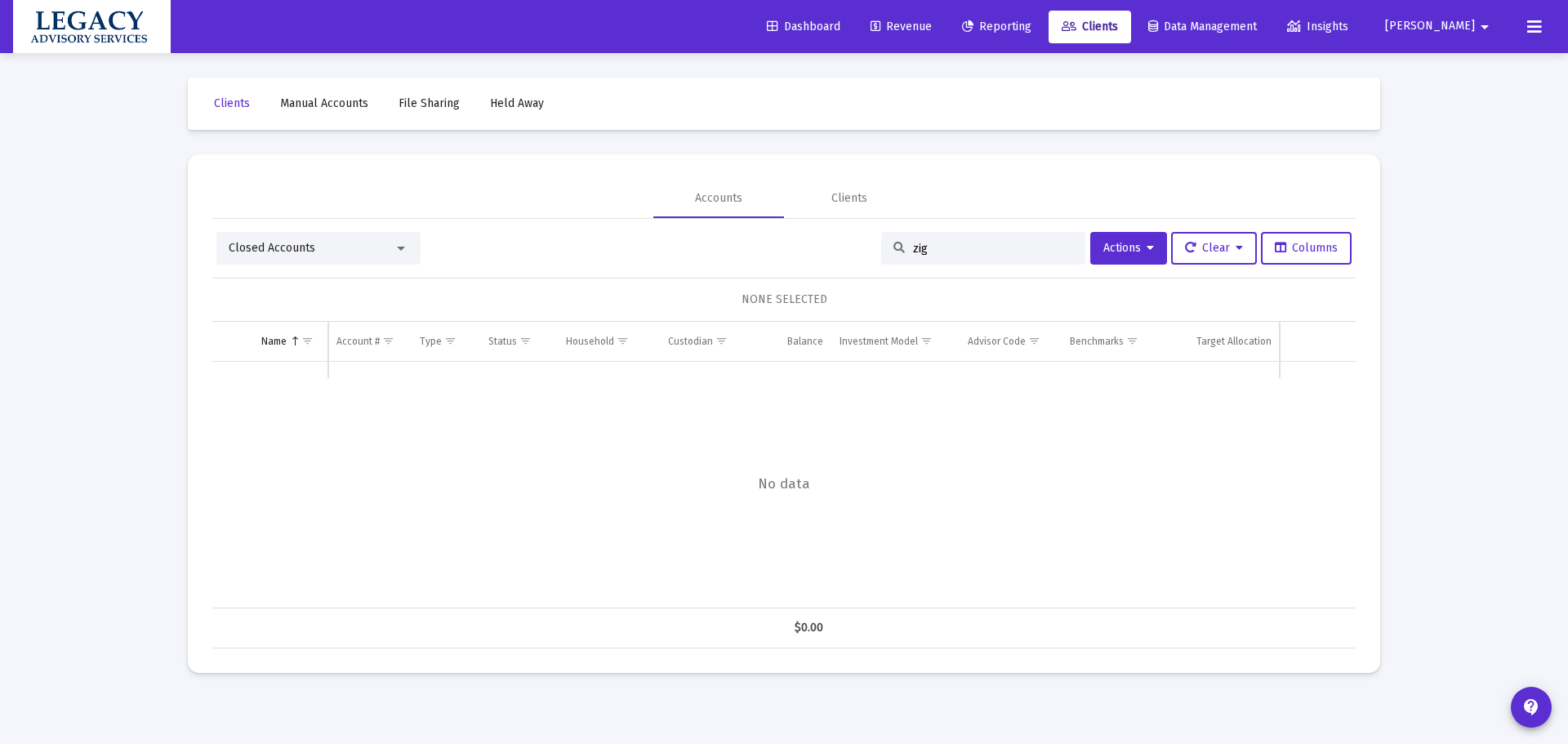
click at [266, 237] on div "Closed Accounts" at bounding box center [318, 249] width 204 height 32
click at [288, 251] on span "Closed Accounts" at bounding box center [272, 248] width 86 height 14
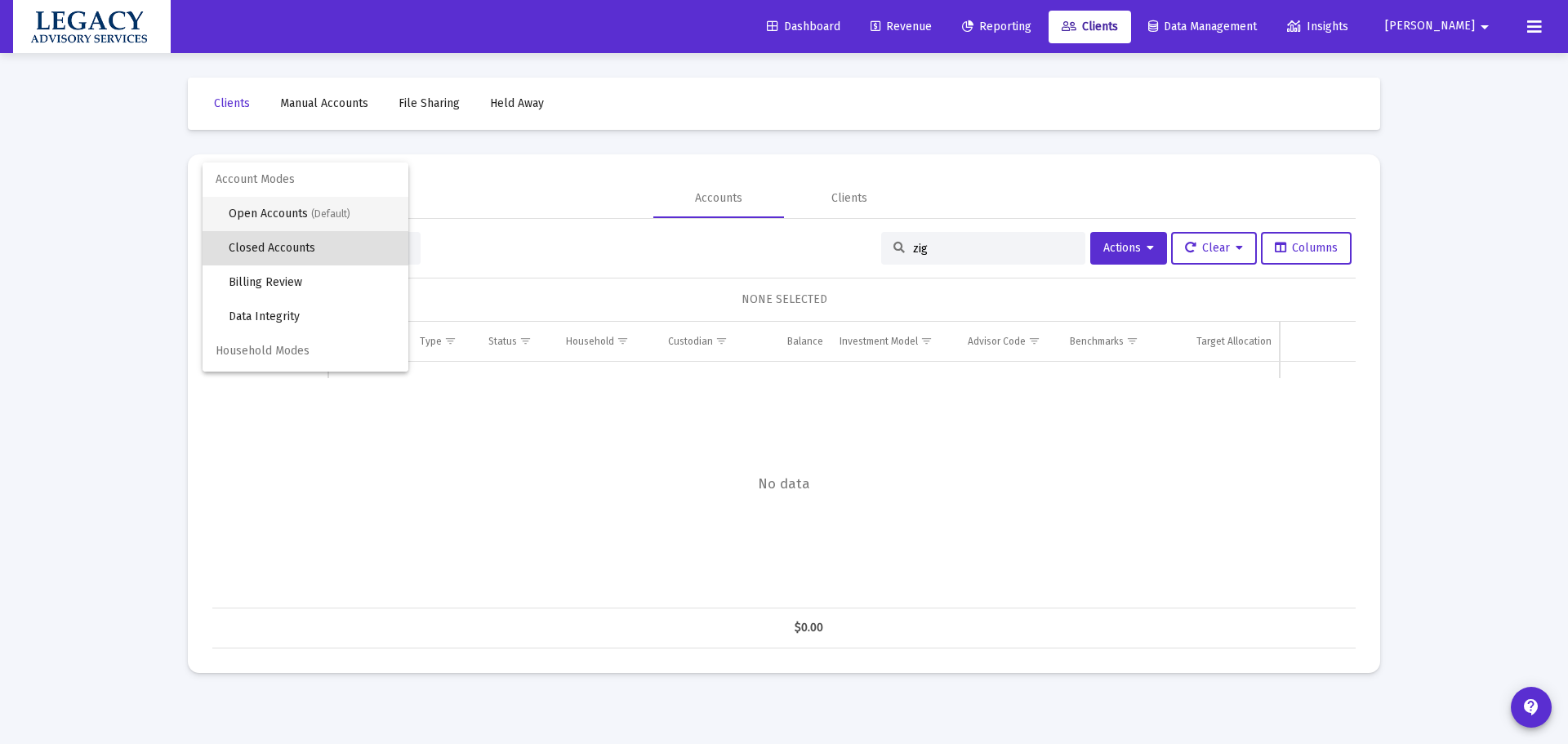
click at [288, 216] on span "Open Accounts (Default)" at bounding box center [312, 214] width 167 height 34
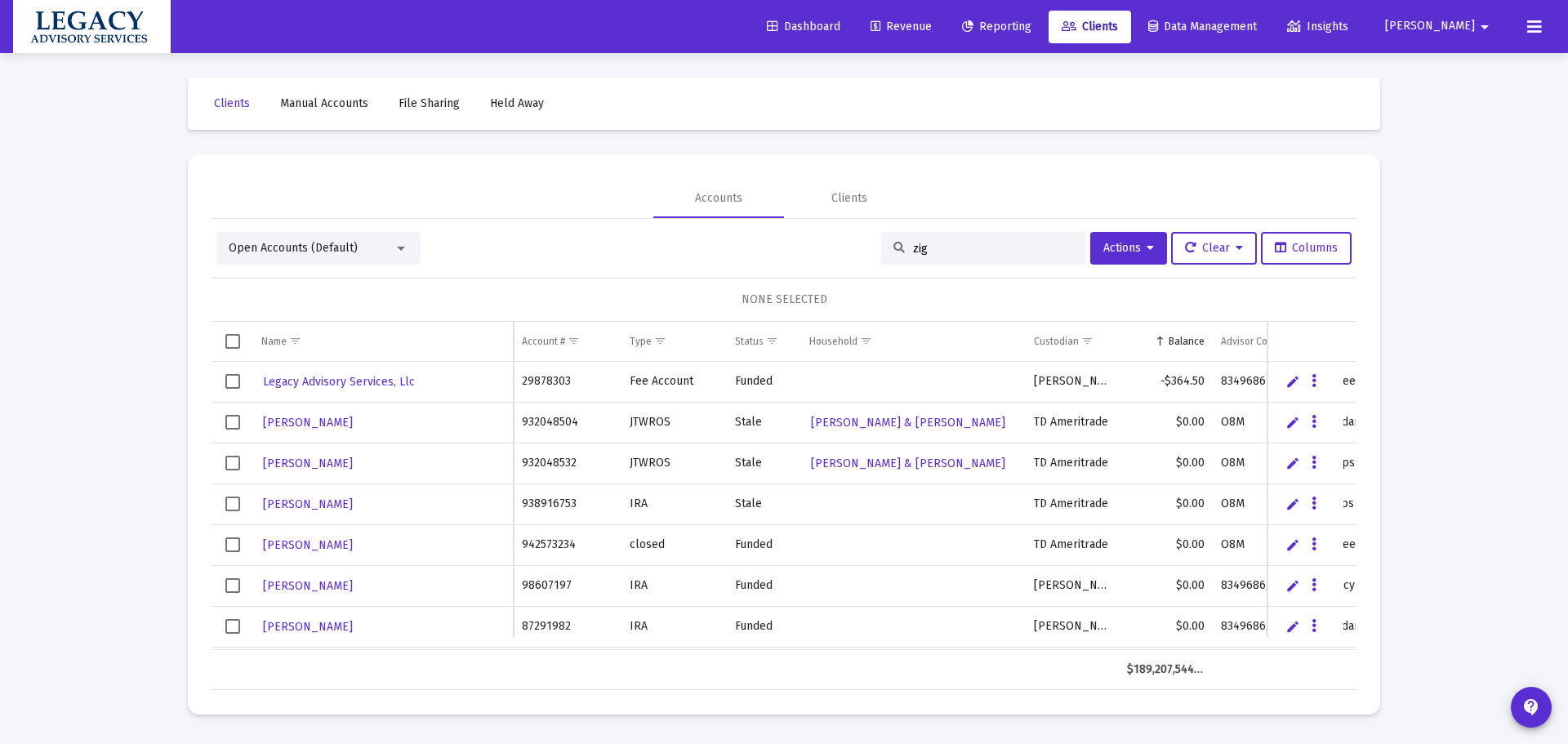
click at [958, 249] on input "zig" at bounding box center [992, 249] width 160 height 14
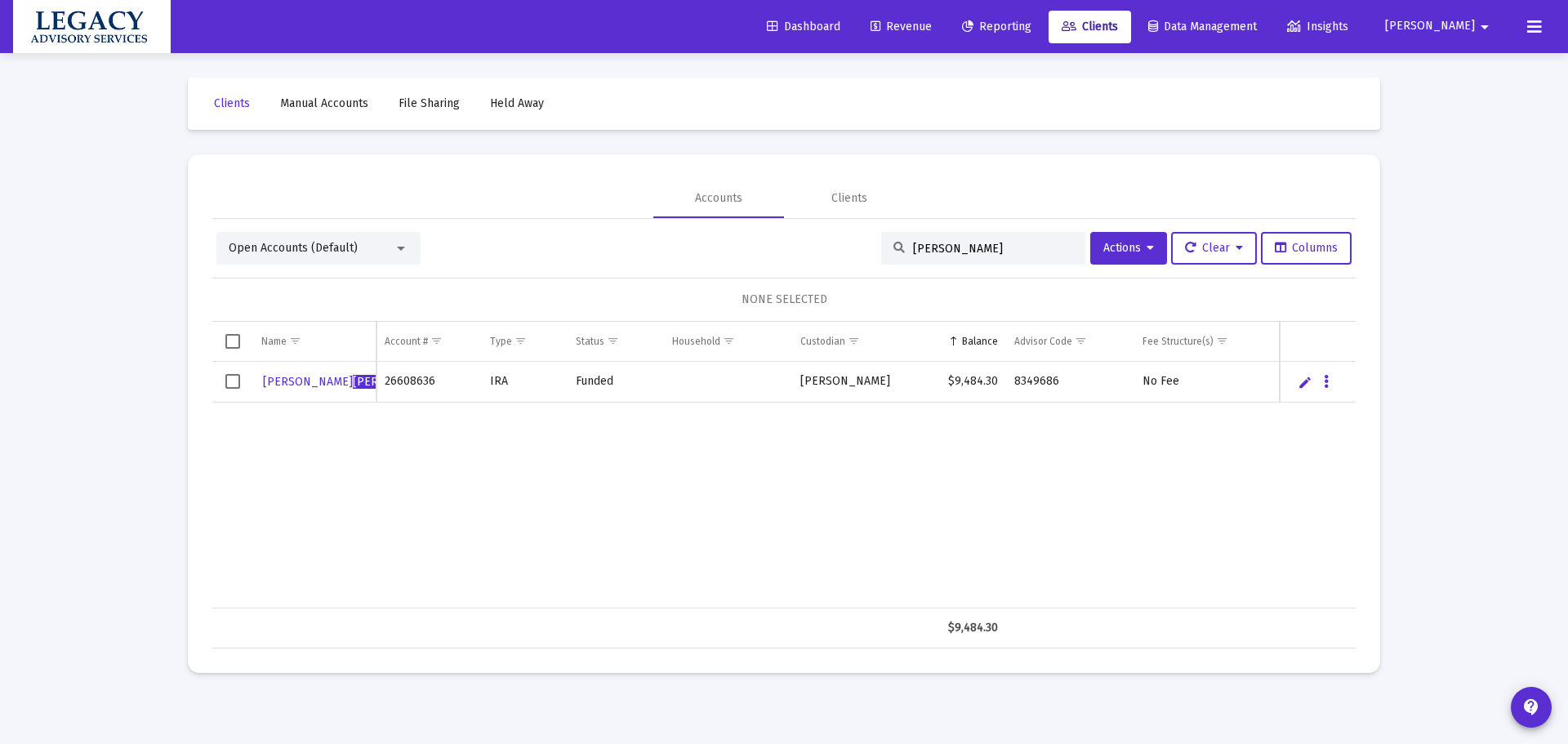
type input "zieg"
click at [1121, 502] on div "Geena Zieg ler 26608636 IRA Funded Schwab $9,484.30 8349686 No Fee" at bounding box center [784, 485] width 1144 height 247
click at [466, 558] on div "Geena Zieg ler 26608636 IRA Funded Schwab $9,484.30 8349686 No Fee" at bounding box center [784, 485] width 1144 height 247
click at [1325, 378] on icon "Data grid" at bounding box center [1326, 382] width 5 height 20
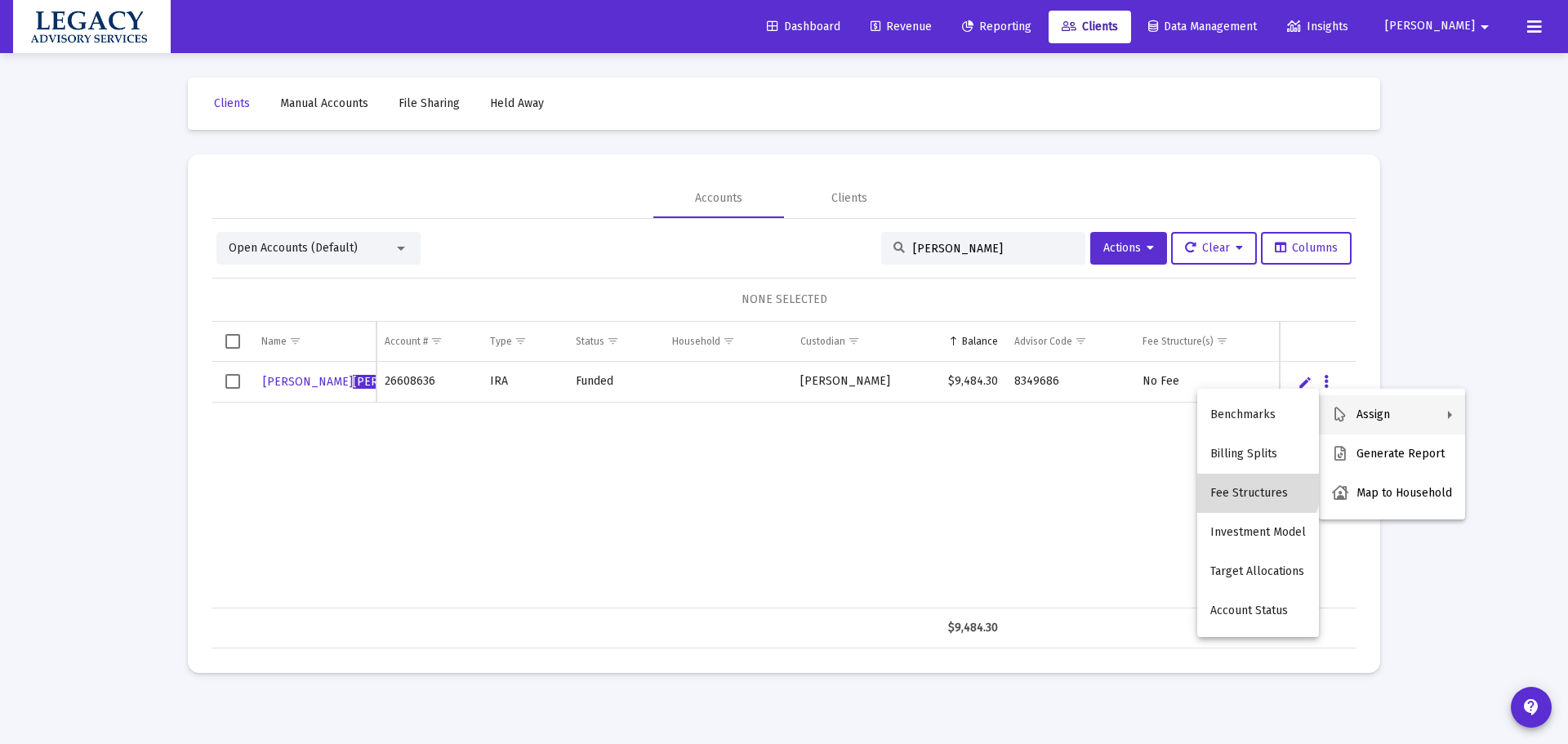
click at [1251, 486] on button "Fee Structures" at bounding box center [1258, 494] width 122 height 39
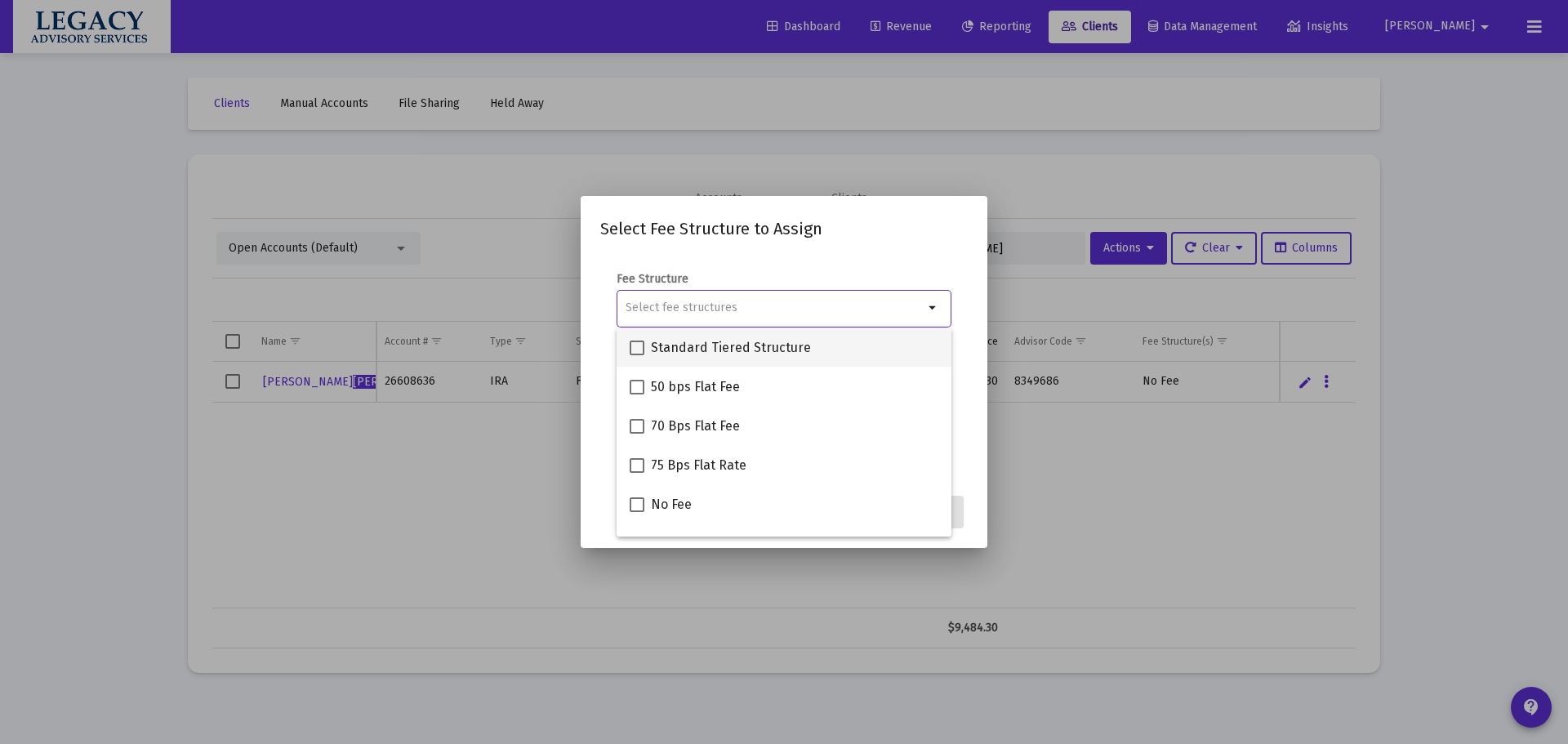
click at [651, 339] on span "Standard Tiered Structure" at bounding box center [730, 348] width 160 height 20
click at [637, 355] on input "Standard Tiered Structure" at bounding box center [636, 355] width 1 height 1
checkbox input "true"
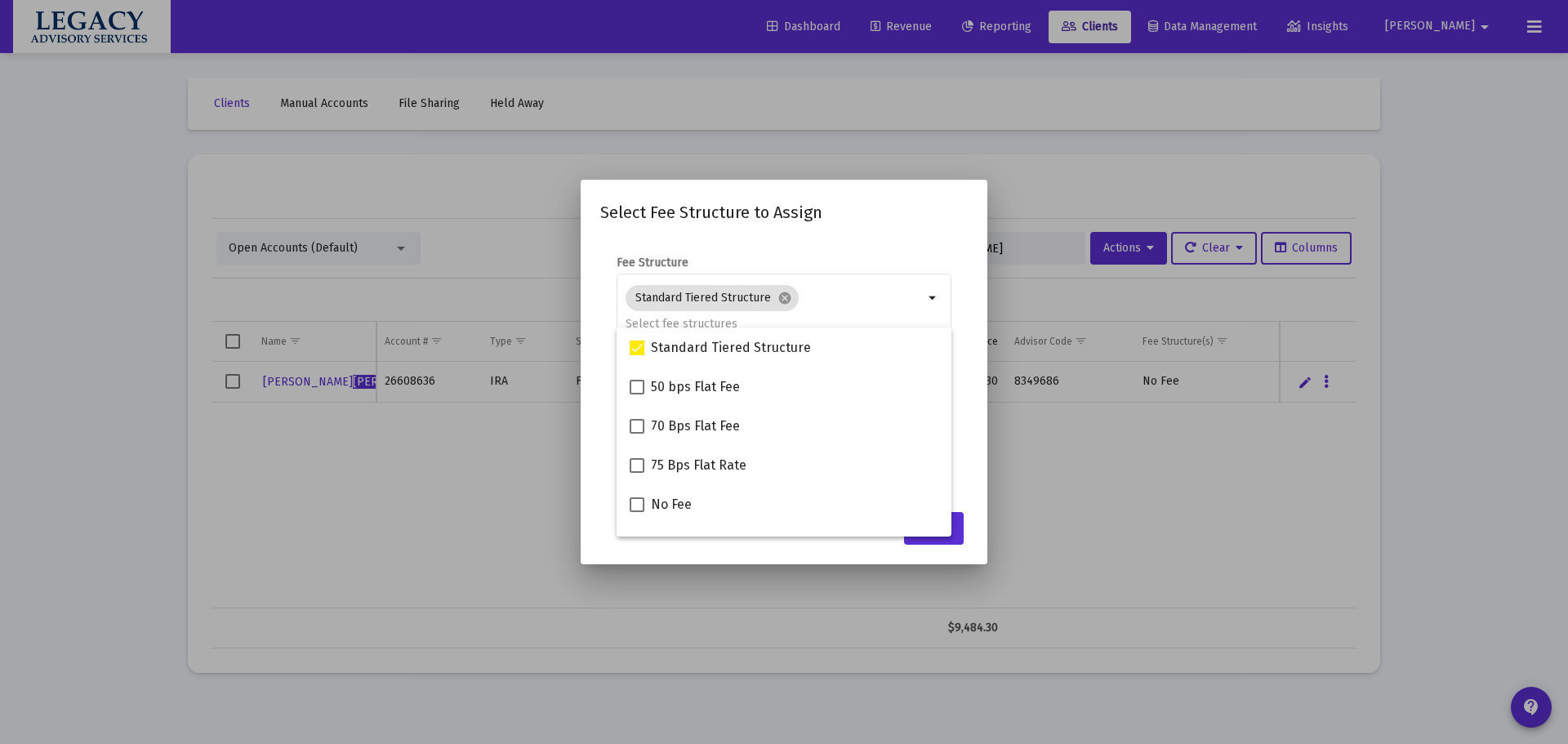
click at [979, 360] on mat-dialog-content "Fee Structure Standard Tiered Structure cancel arrow_drop_down Notes You are as…" at bounding box center [784, 370] width 407 height 264
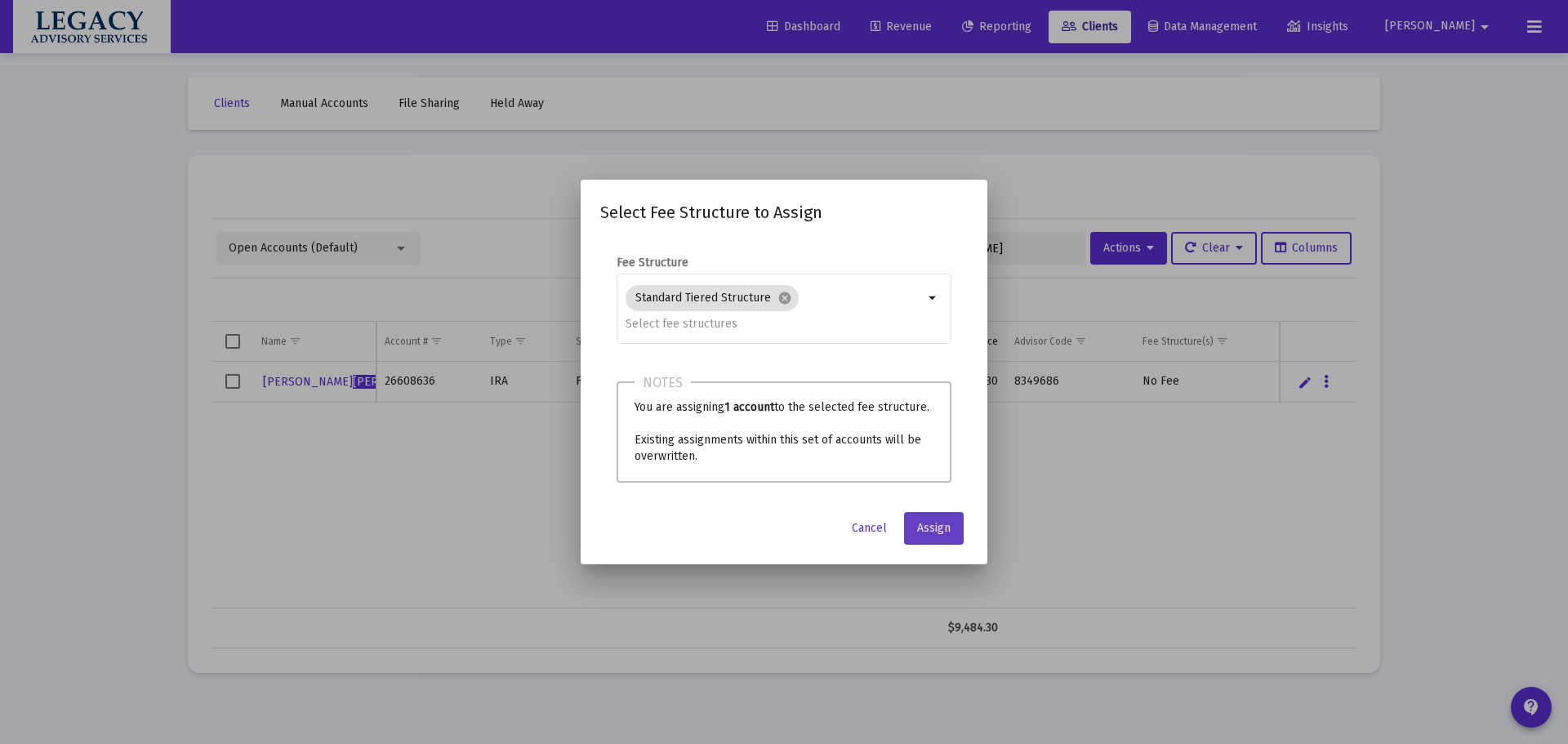
click at [945, 523] on span "Assign" at bounding box center [933, 528] width 33 height 14
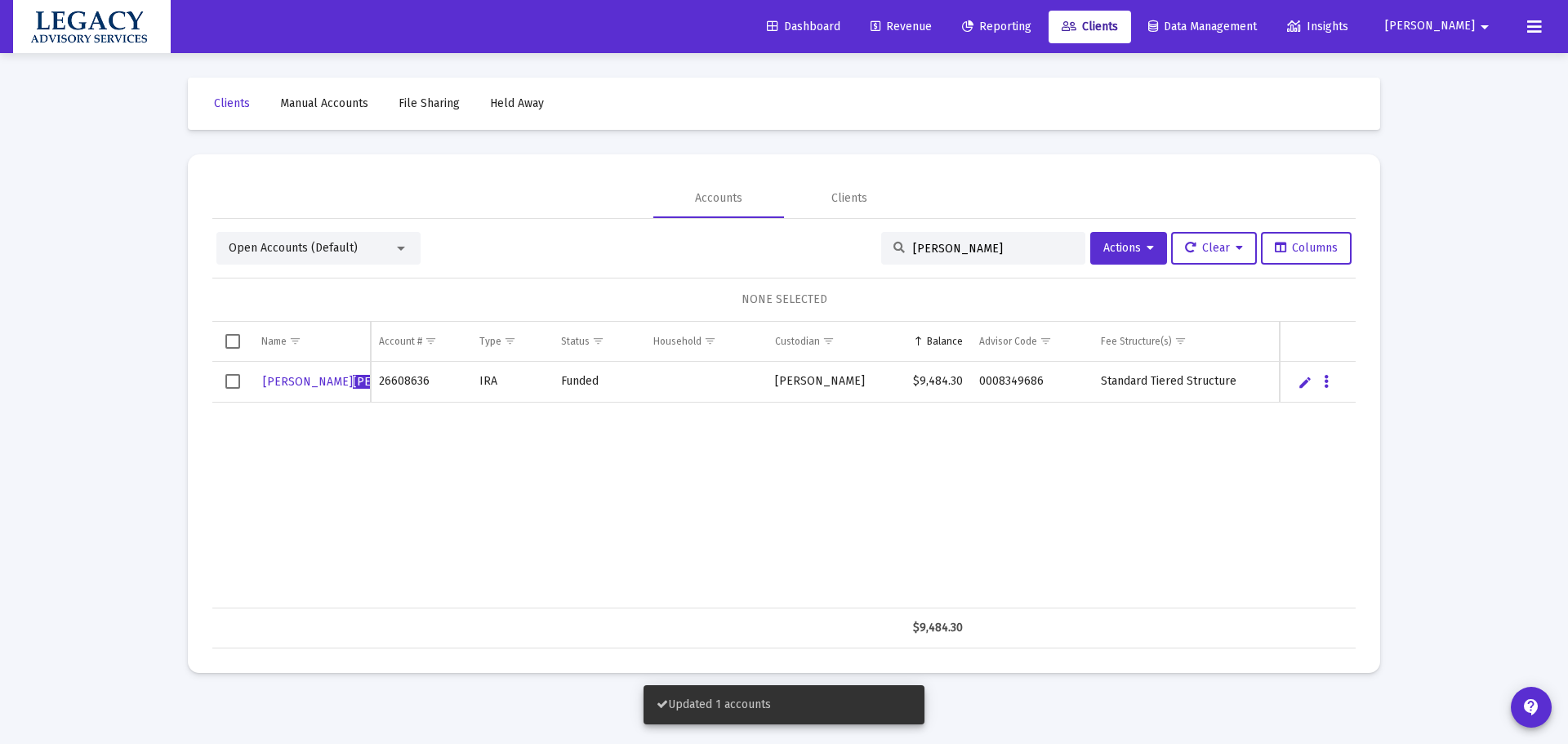
click at [605, 411] on div "Geena Zieg ler 26608636 IRA Funded Schwab $9,484.30 0008349686 Standard Tiered …" at bounding box center [784, 485] width 1144 height 247
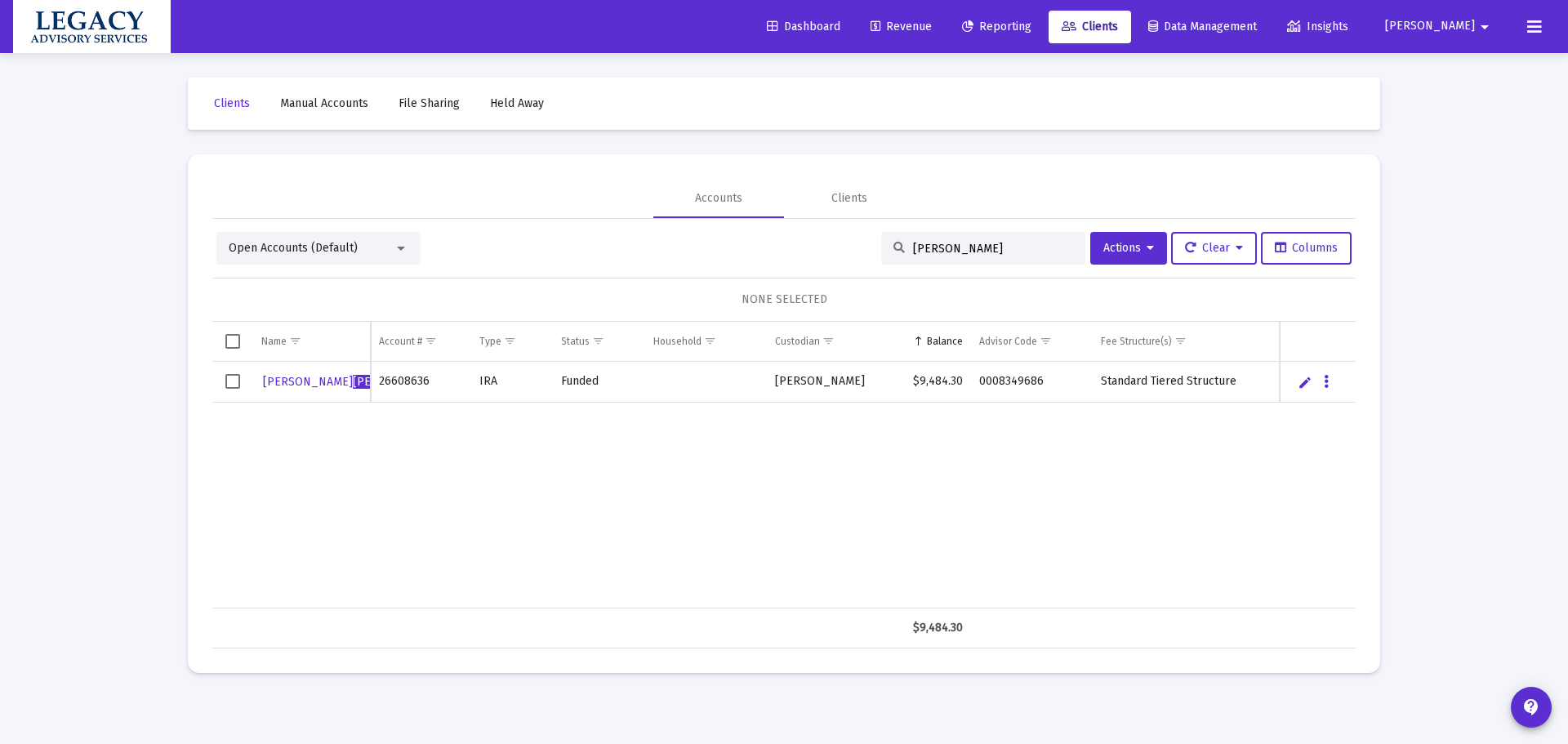
click at [540, 522] on div "Geena Zieg ler 26608636 IRA Funded Schwab $9,484.30 0008349686 Standard Tiered …" at bounding box center [784, 485] width 1144 height 247
drag, startPoint x: 930, startPoint y: 249, endPoint x: 872, endPoint y: 245, distance: 58.1
click at [881, 245] on div "zieg" at bounding box center [983, 249] width 204 height 32
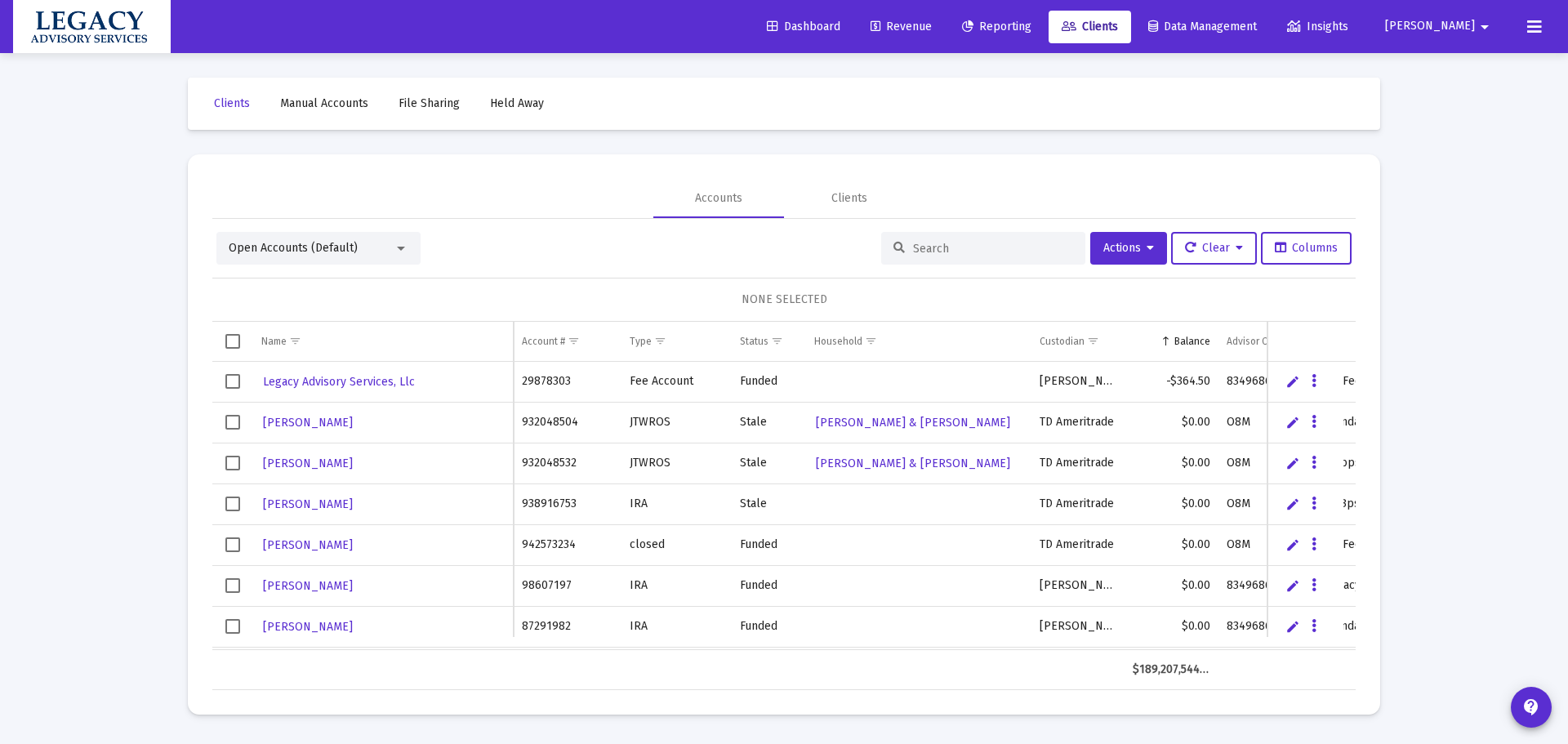
drag, startPoint x: 120, startPoint y: 356, endPoint x: 127, endPoint y: 352, distance: 8.1
click at [122, 354] on div "Loading... Clients Manual Accounts File Sharing Held Away Accounts Clients Open…" at bounding box center [784, 372] width 1568 height 744
click at [321, 243] on span "Open Accounts (Default)" at bounding box center [293, 248] width 129 height 14
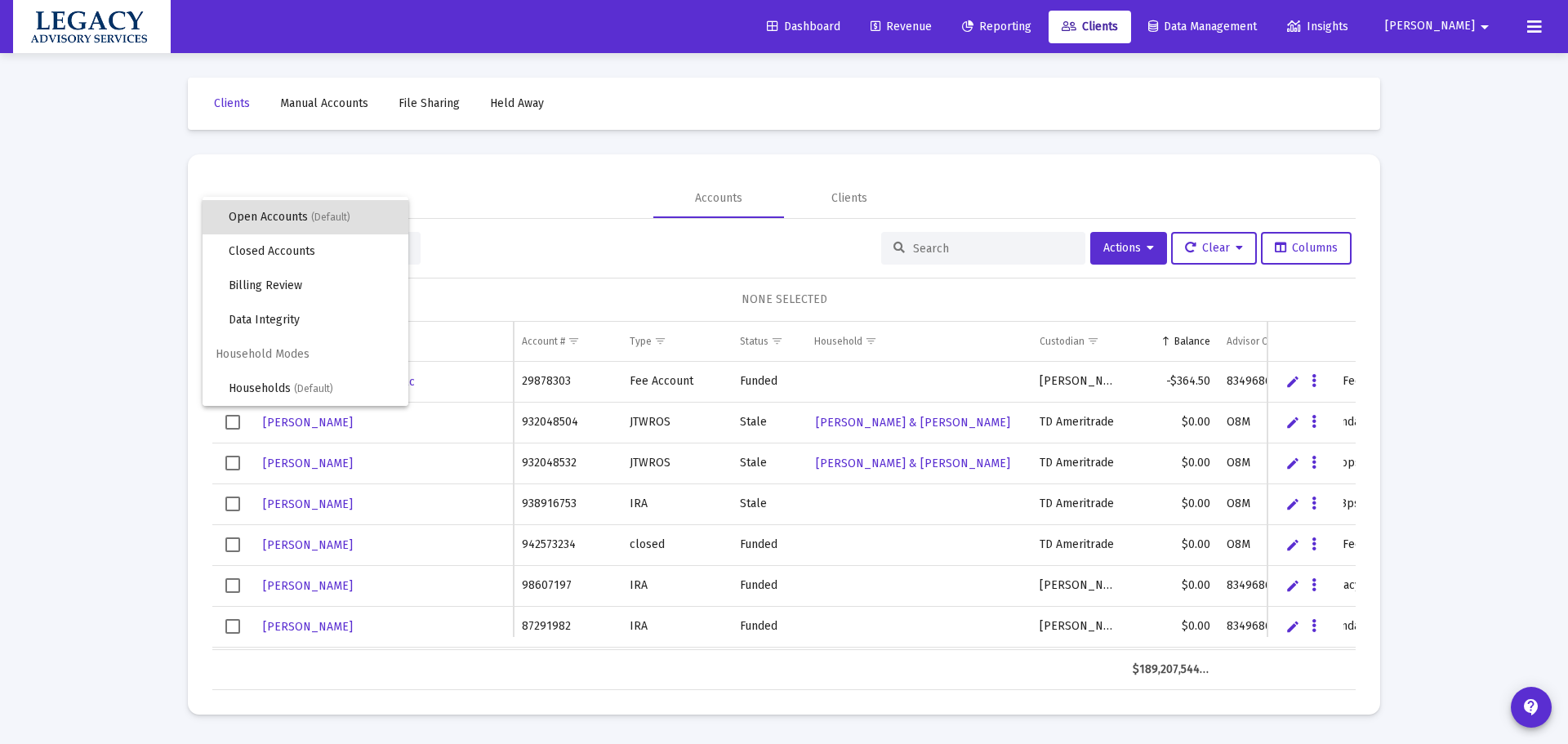
click at [647, 240] on div at bounding box center [784, 372] width 1568 height 744
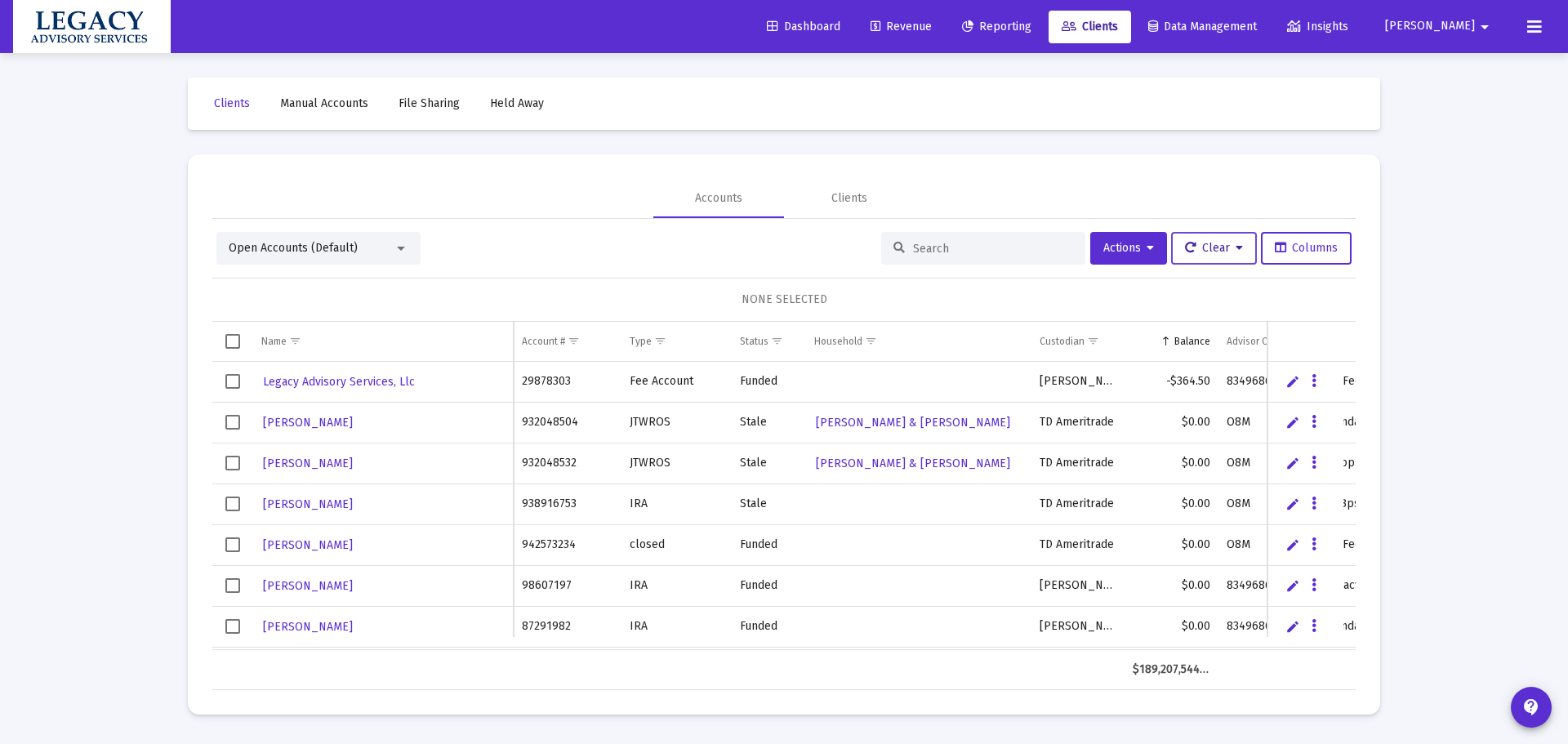
click at [1212, 233] on button "Clear" at bounding box center [1214, 249] width 85 height 32
drag, startPoint x: 1202, startPoint y: 202, endPoint x: 1181, endPoint y: 216, distance: 25.2
click at [1197, 204] on div at bounding box center [784, 372] width 1568 height 744
click at [1126, 263] on button "Actions" at bounding box center [1129, 249] width 77 height 32
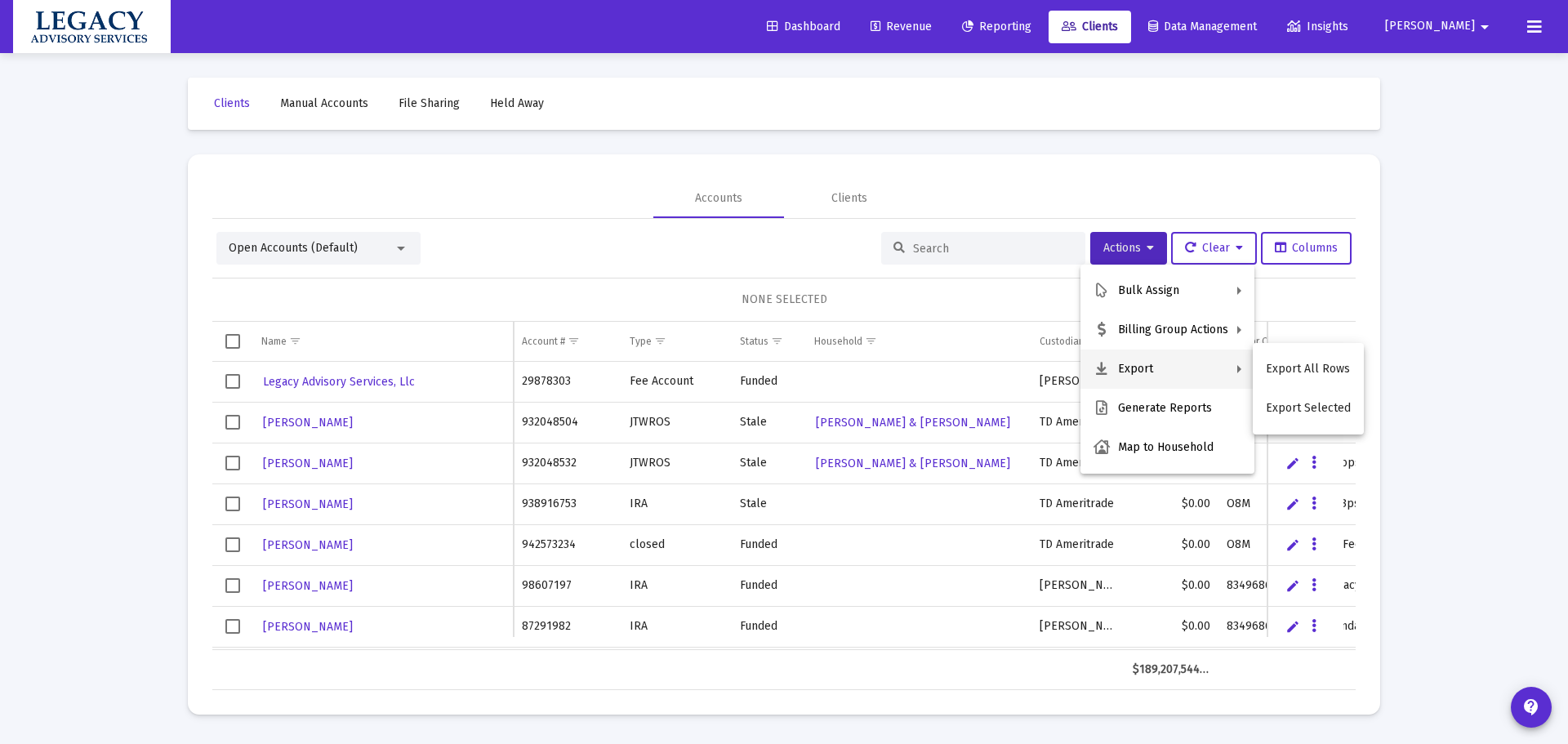
click at [635, 209] on div at bounding box center [784, 372] width 1568 height 744
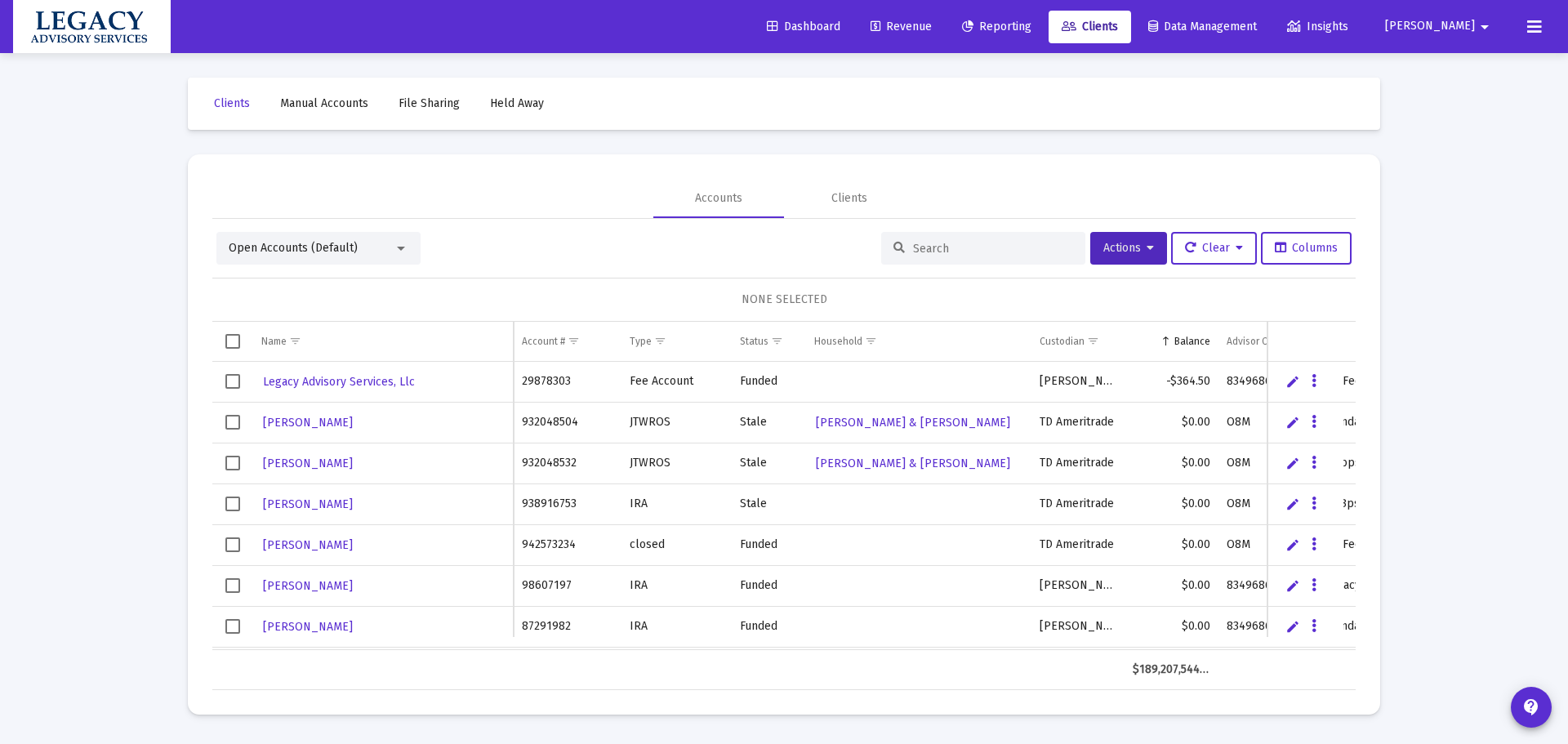
click at [313, 102] on span "Manual Accounts" at bounding box center [324, 103] width 88 height 14
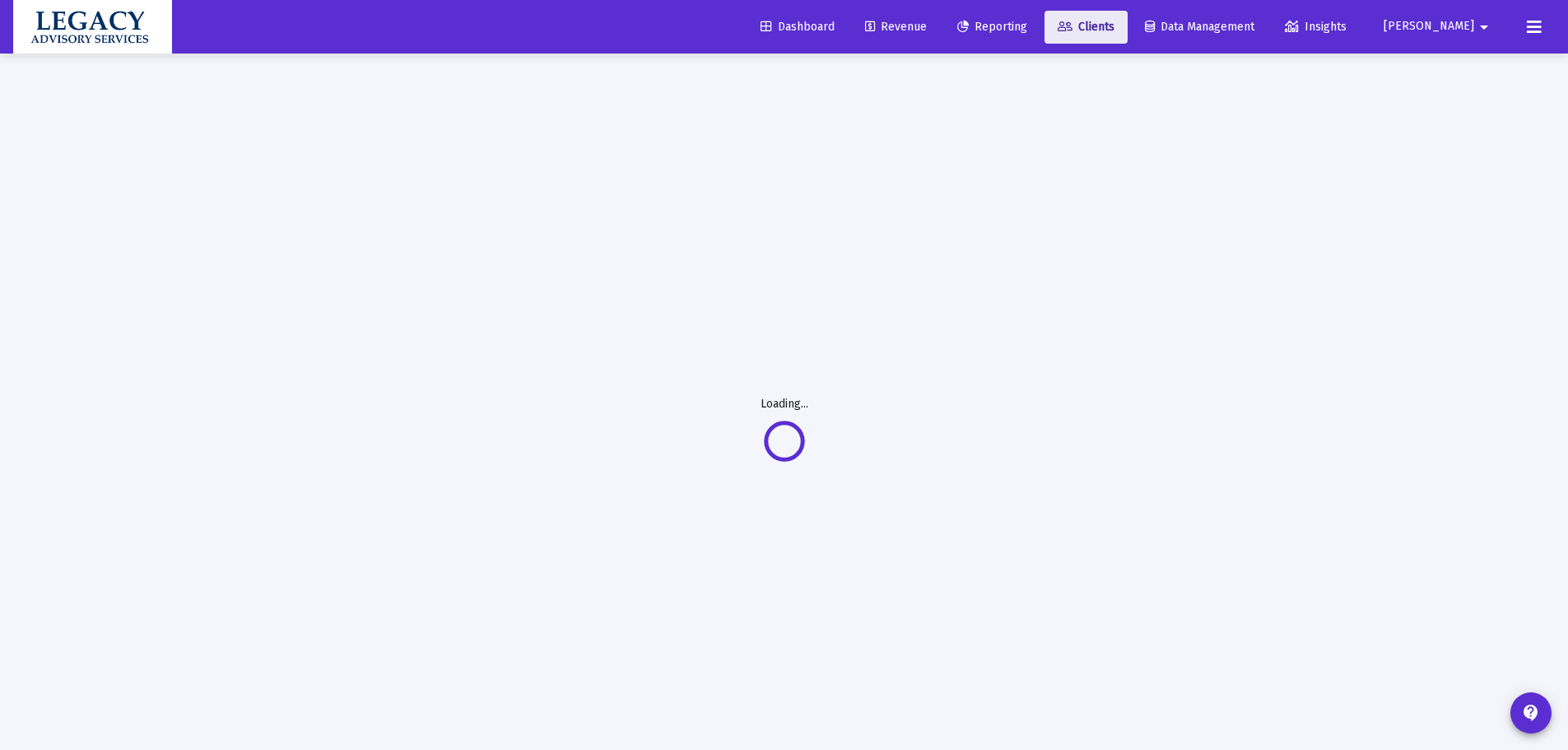
click at [1127, 17] on link "Clients" at bounding box center [1086, 27] width 83 height 33
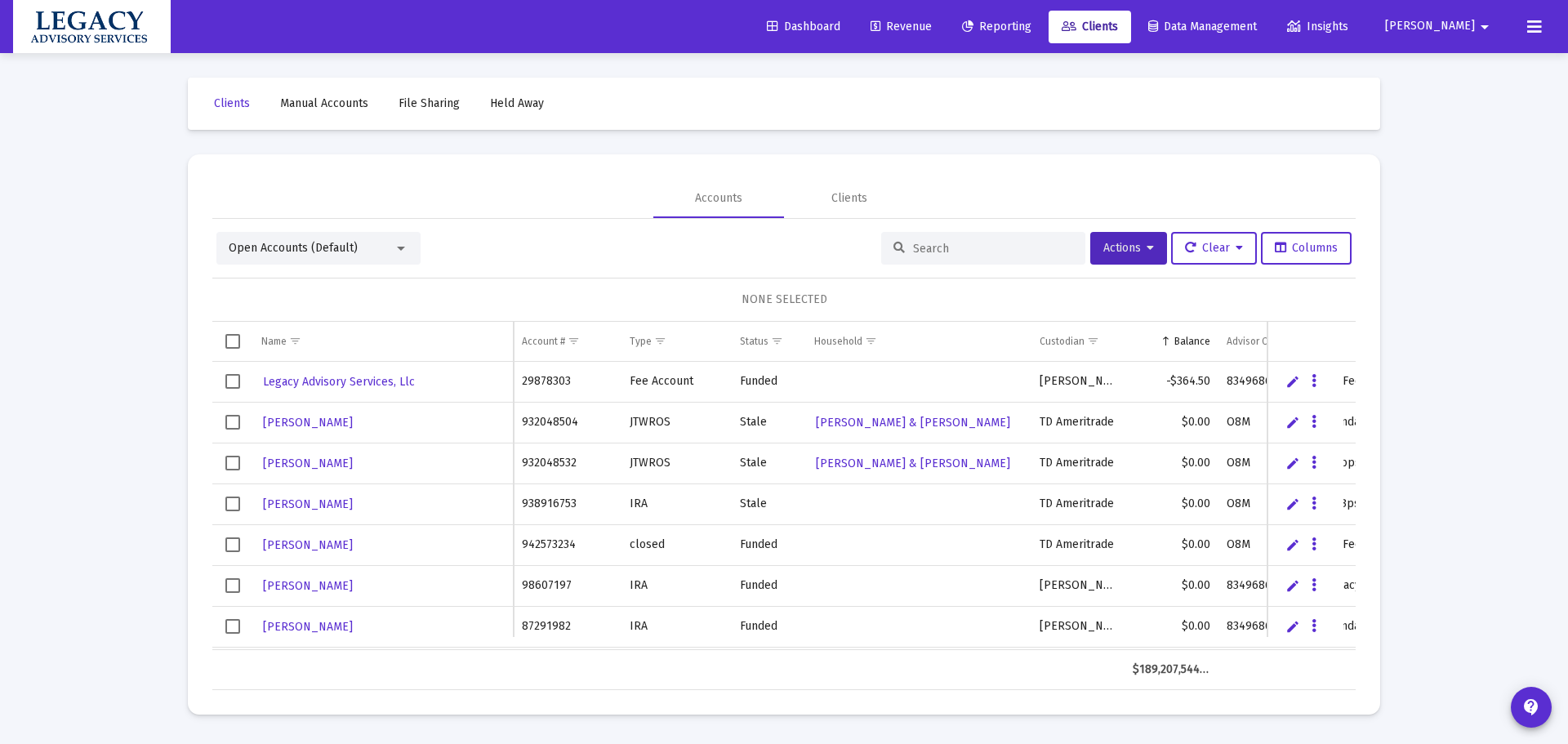
click at [1132, 34] on link "Clients" at bounding box center [1090, 26] width 83 height 32
drag, startPoint x: 850, startPoint y: 30, endPoint x: 939, endPoint y: 21, distance: 89.5
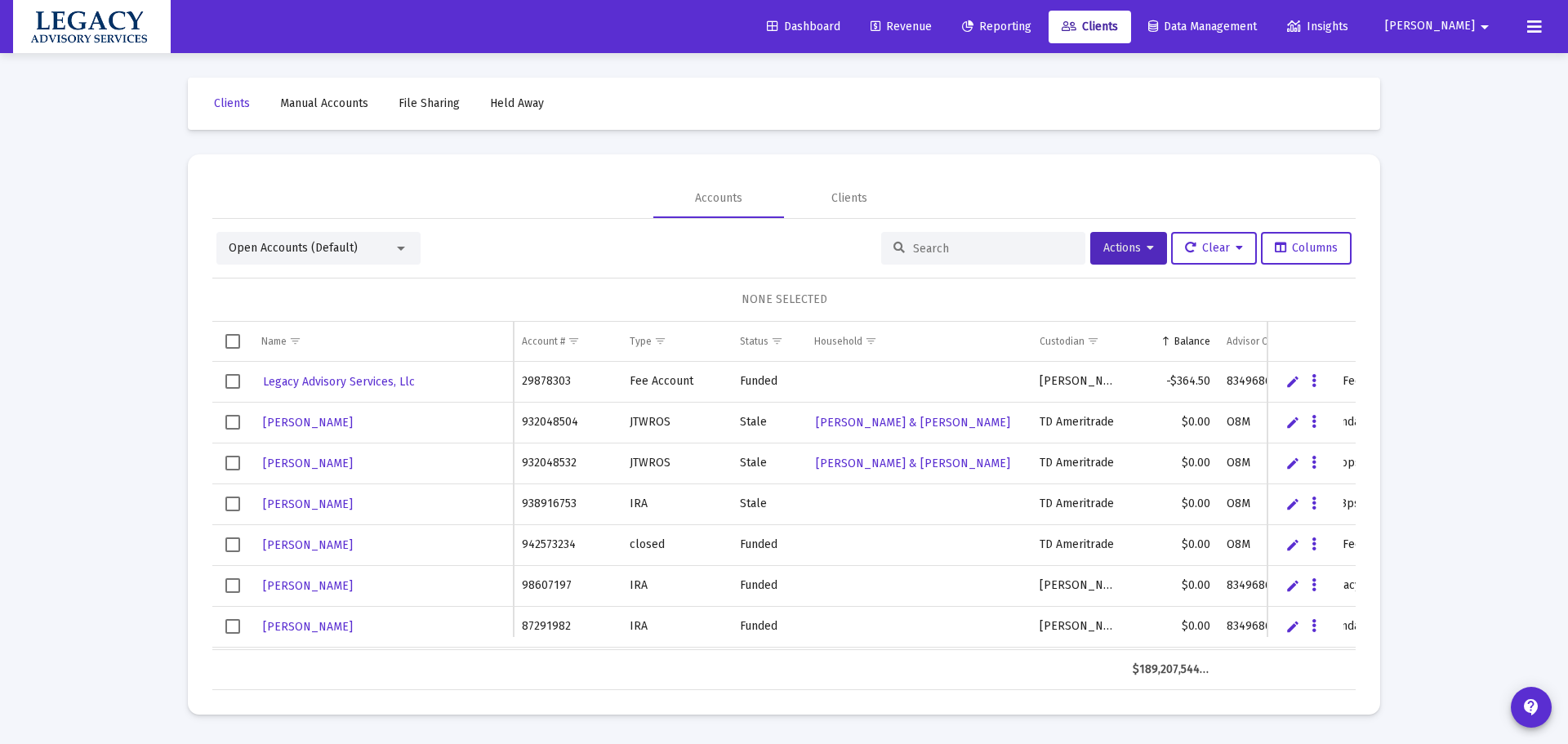
click at [840, 30] on span "Dashboard" at bounding box center [804, 26] width 73 height 14
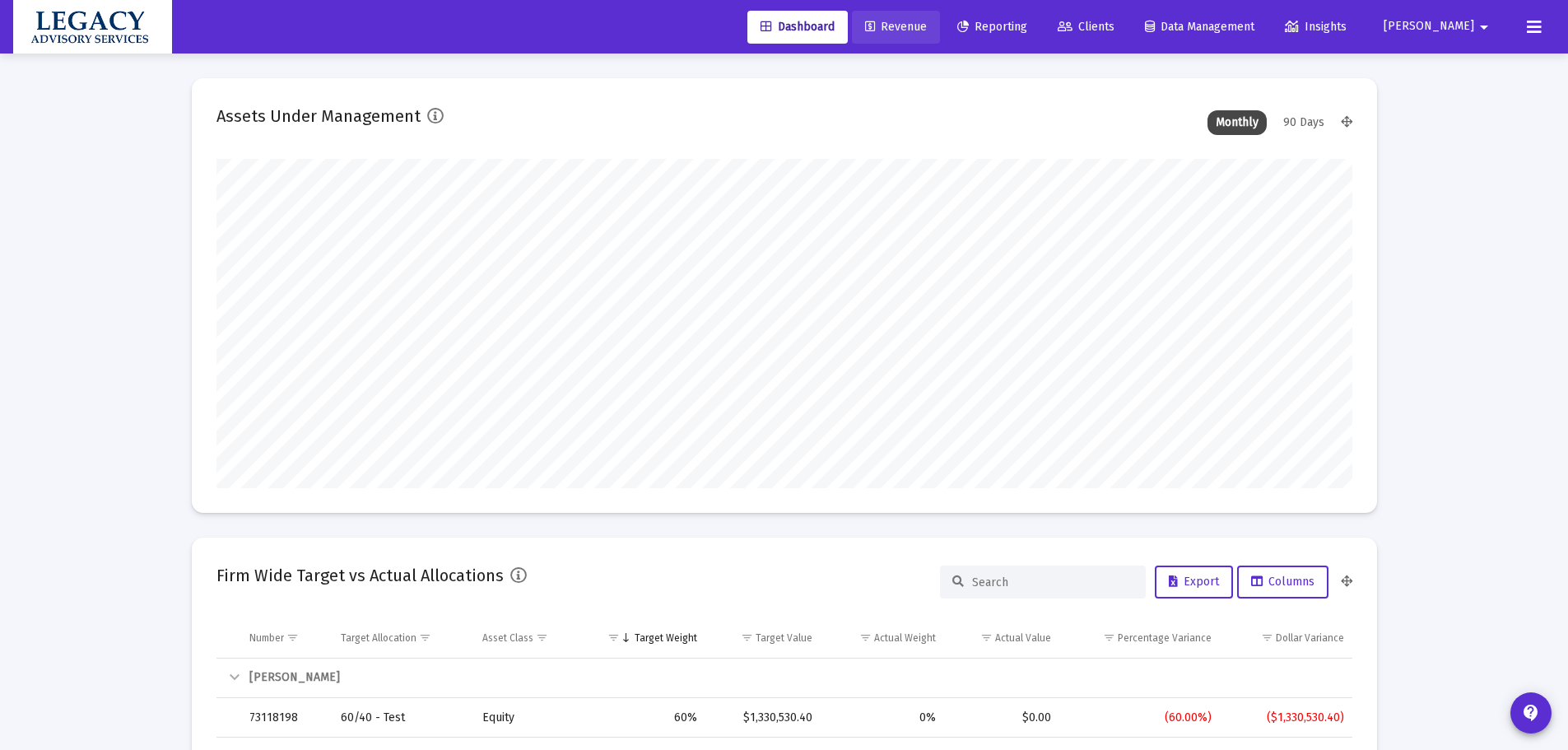
click at [927, 21] on span "Revenue" at bounding box center [896, 27] width 62 height 14
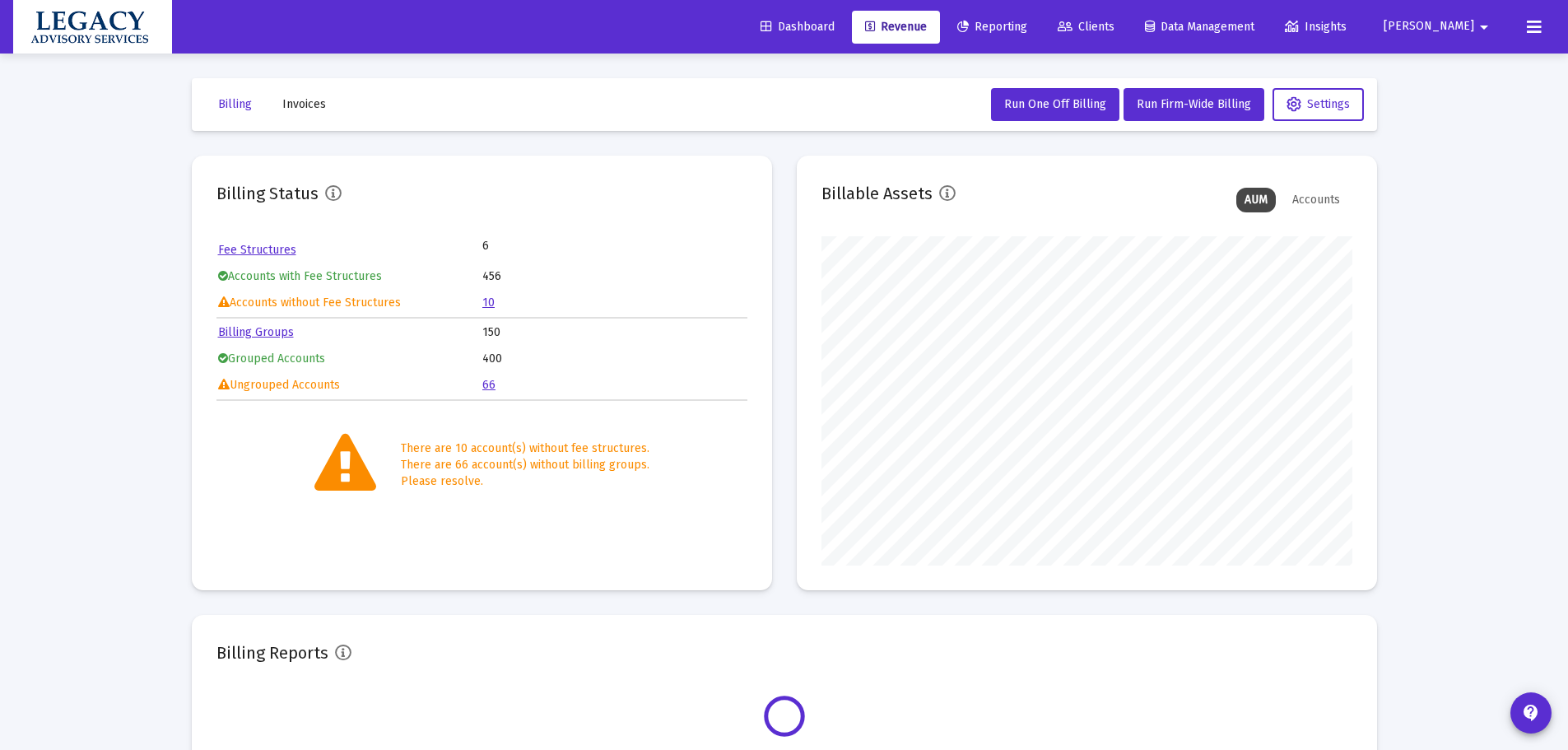
scroll to position [330, 531]
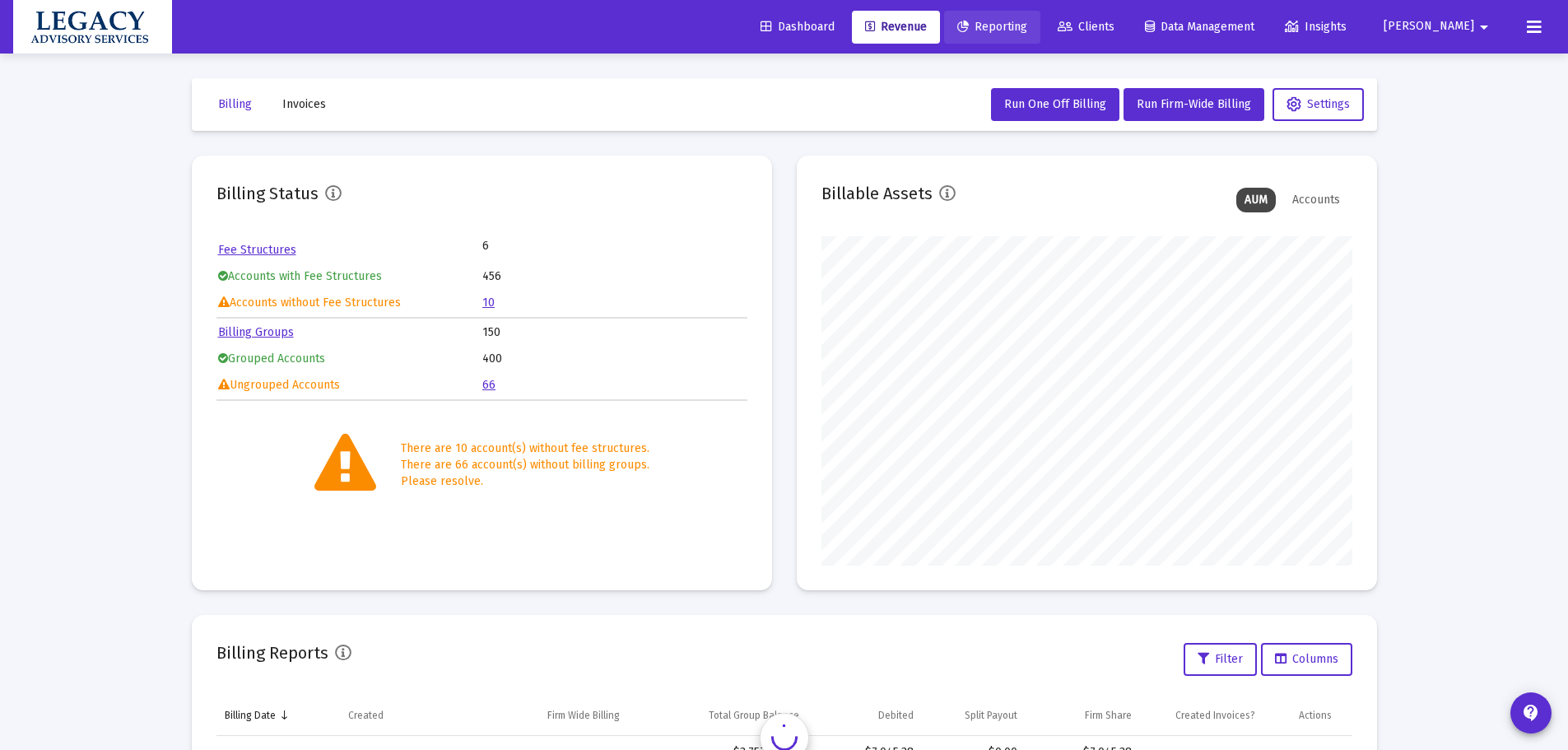
click at [1028, 26] on span "Reporting" at bounding box center [991, 27] width 70 height 14
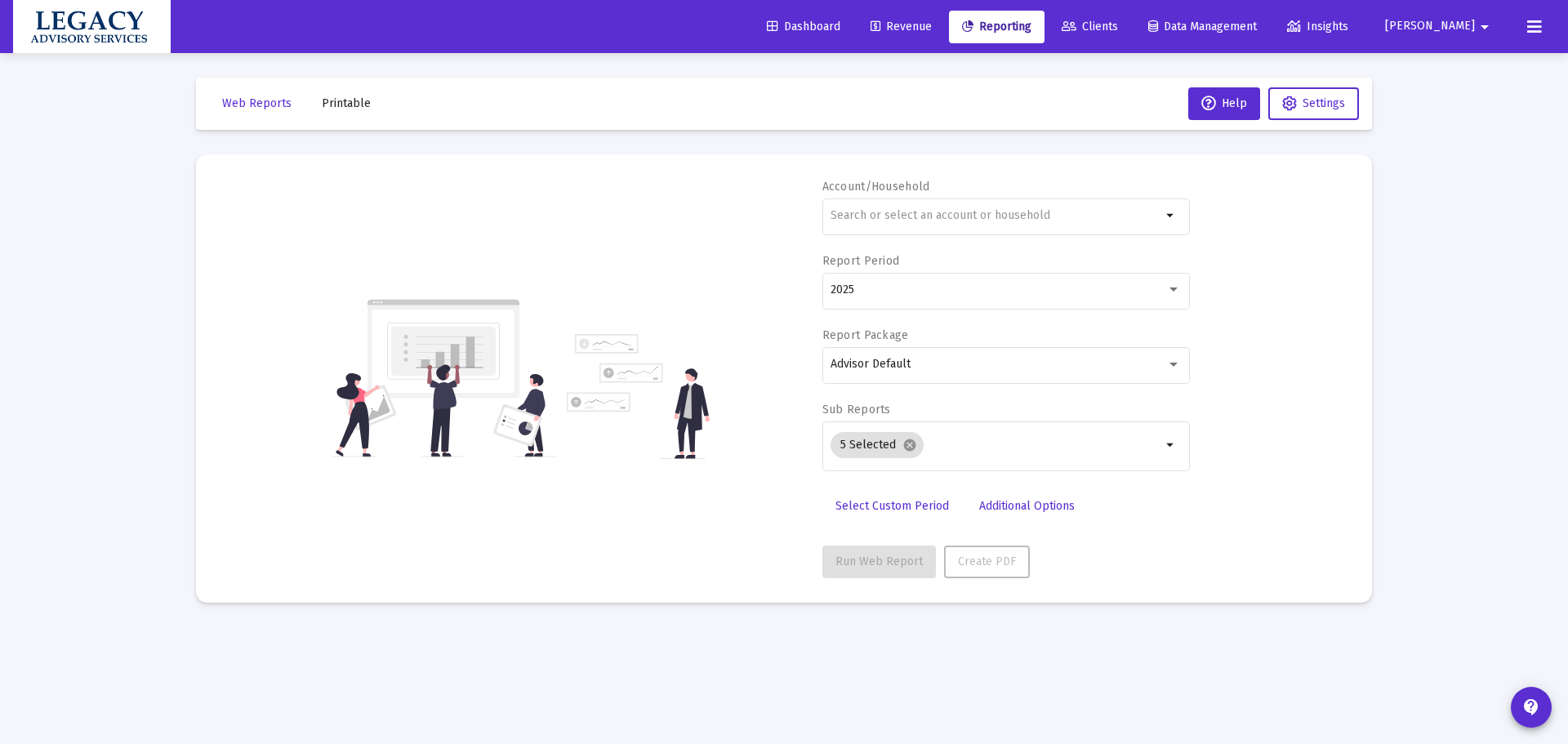
click at [932, 26] on span "Revenue" at bounding box center [902, 26] width 61 height 14
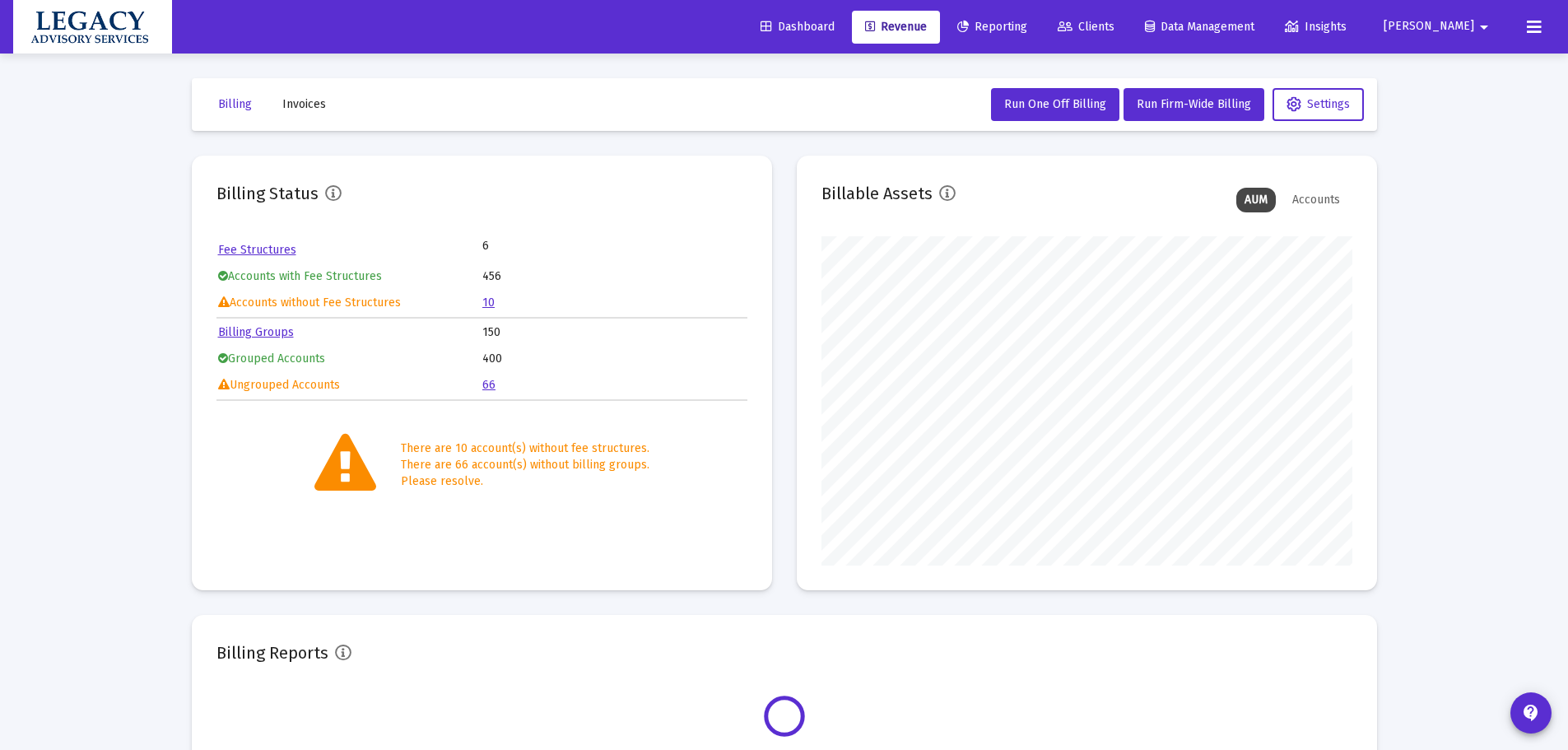
scroll to position [330, 531]
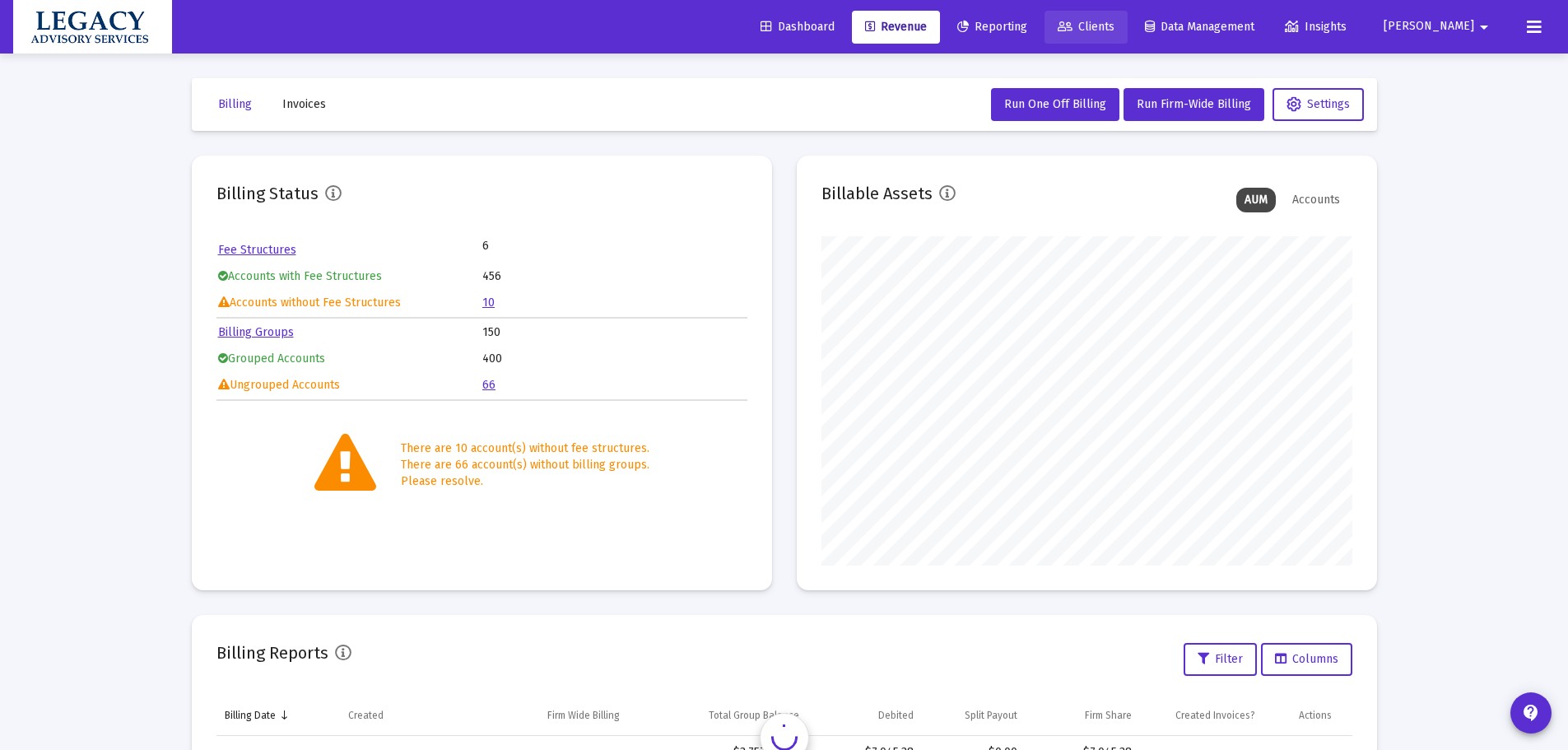
click at [1127, 23] on link "Clients" at bounding box center [1086, 27] width 83 height 33
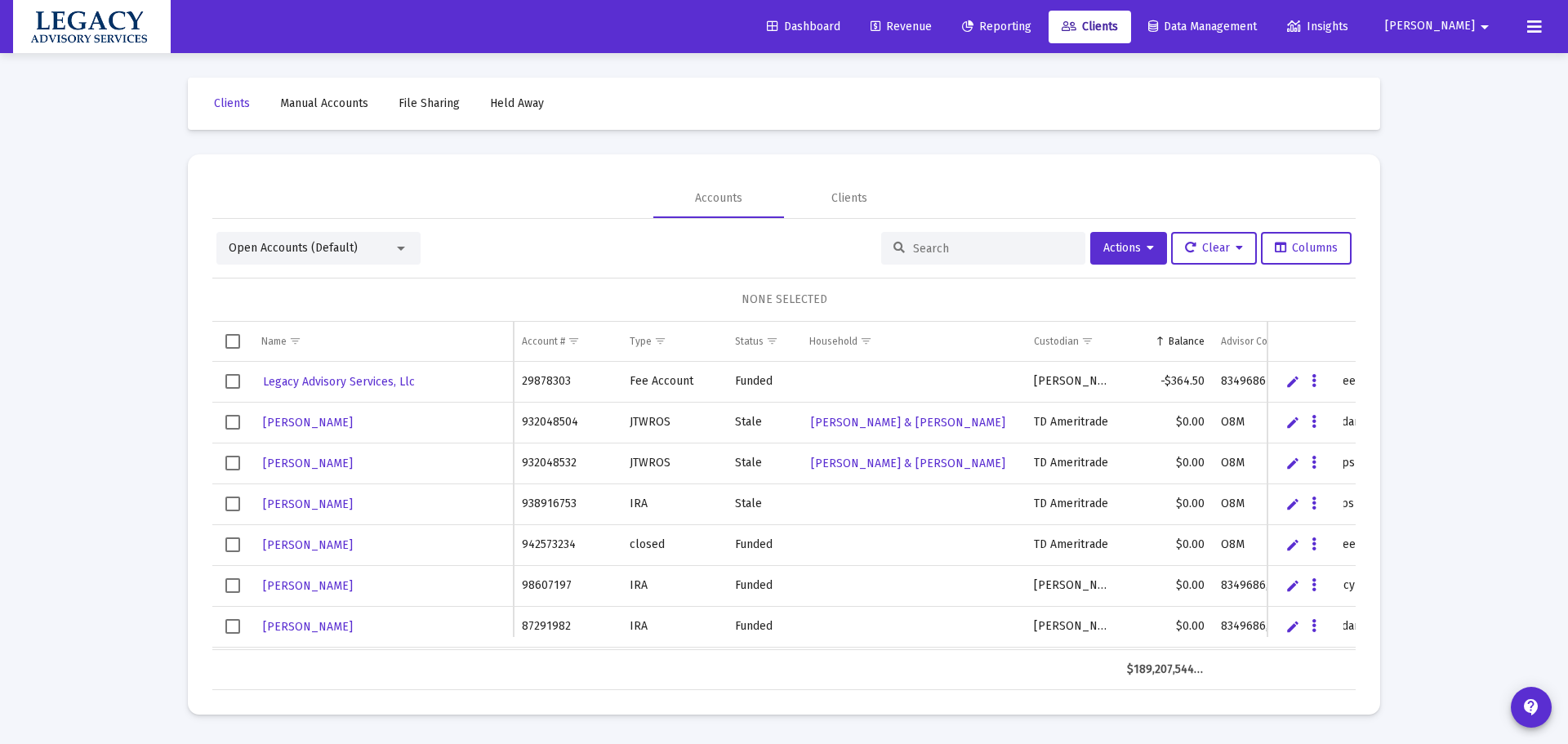
click at [1002, 248] on input at bounding box center [992, 249] width 160 height 14
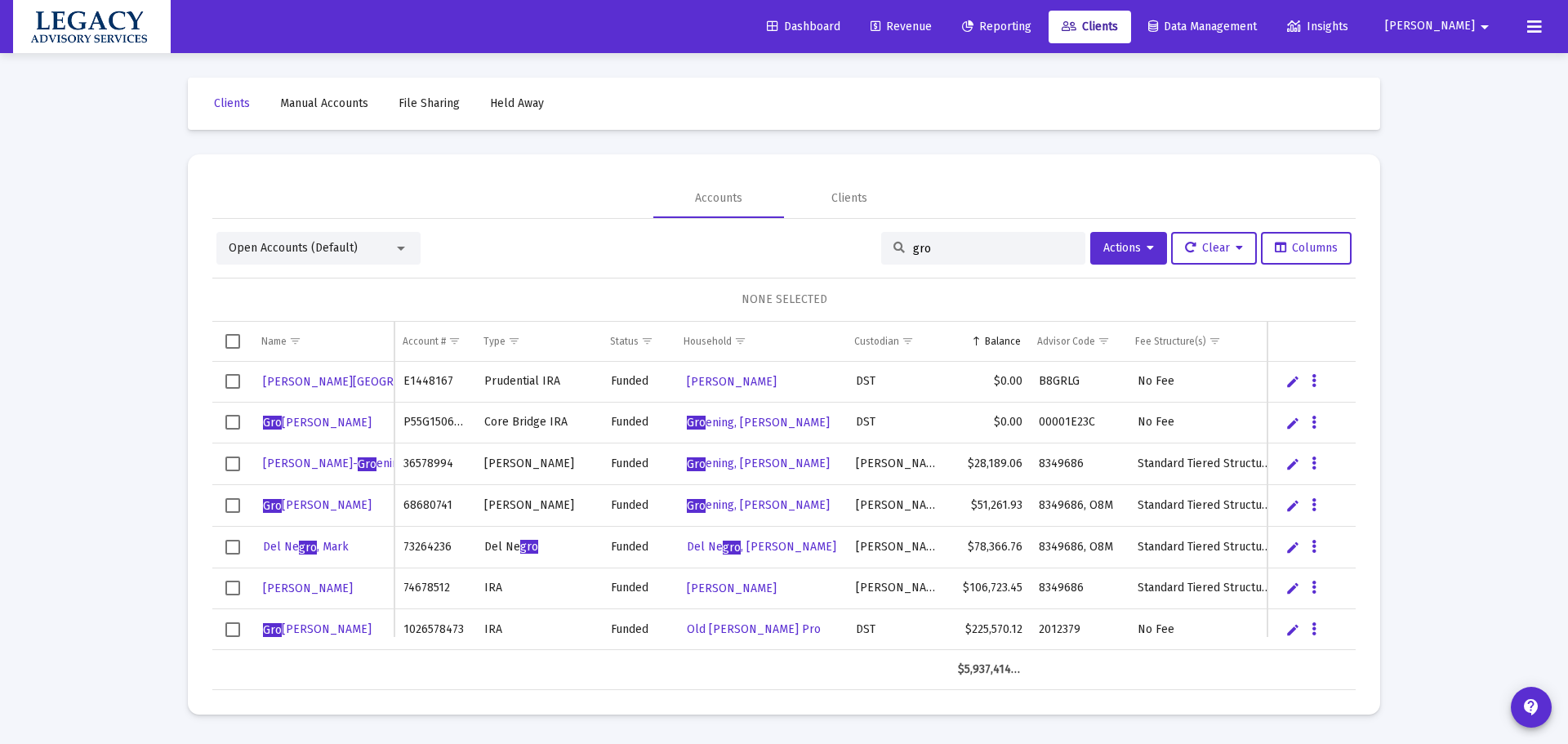
type input "gro"
click at [1318, 466] on button "Data grid" at bounding box center [1313, 464] width 15 height 15
drag, startPoint x: 527, startPoint y: 476, endPoint x: 323, endPoint y: 494, distance: 204.8
click at [527, 476] on div at bounding box center [784, 372] width 1568 height 744
click at [785, 459] on span "Gro ening, Steven Household" at bounding box center [758, 464] width 143 height 14
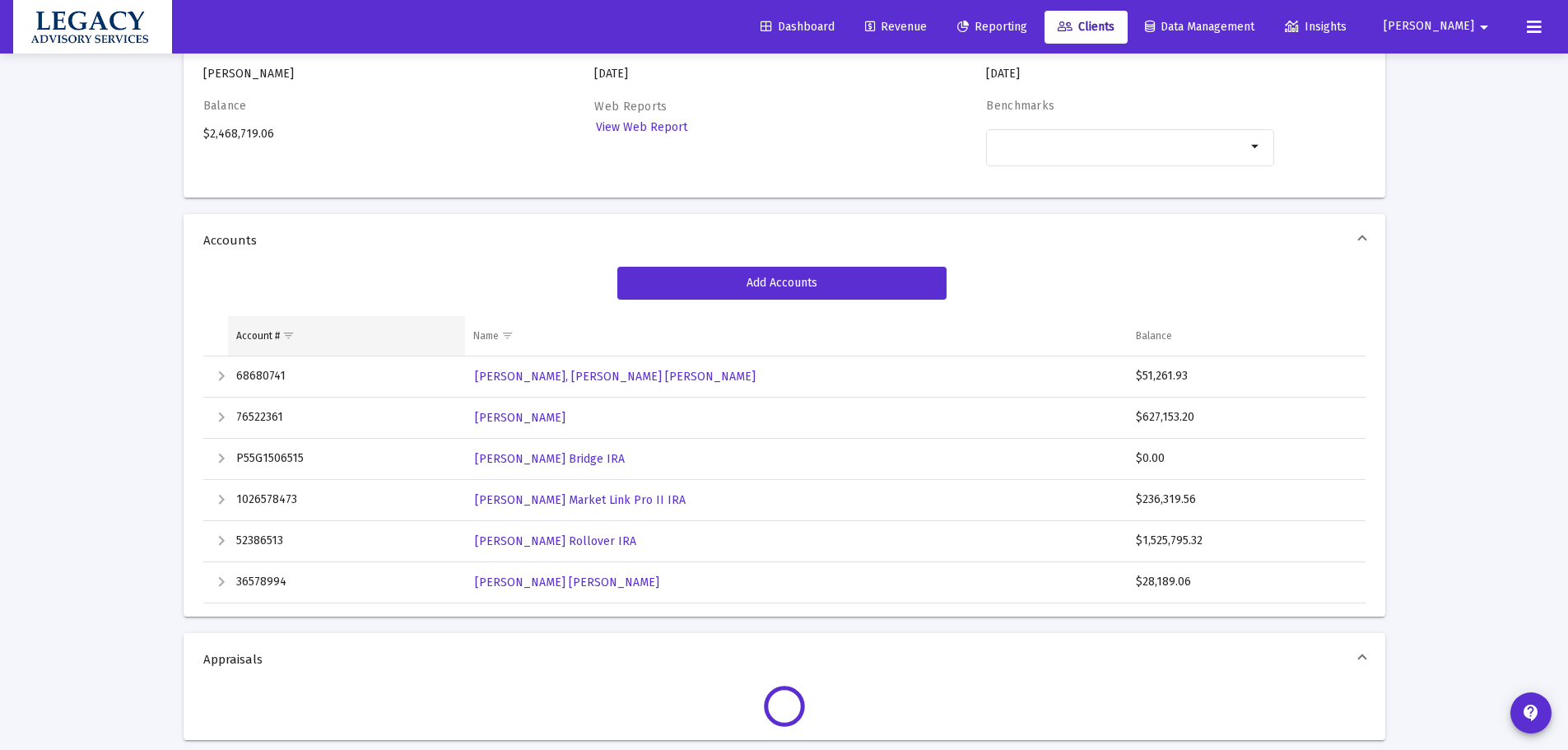
scroll to position [330, 0]
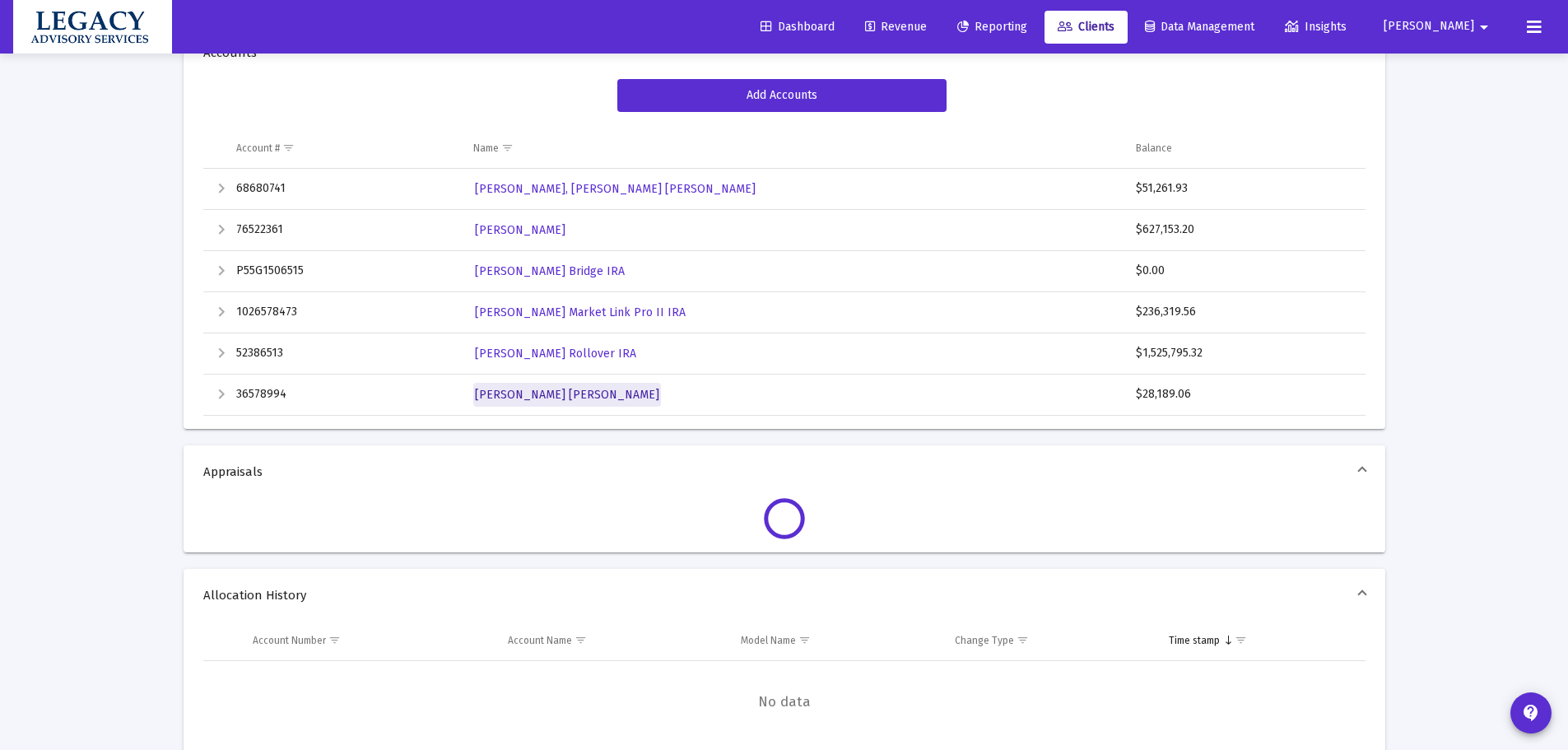
click at [586, 405] on link "Cynthia Lang-Groening Roth IRA" at bounding box center [567, 395] width 188 height 24
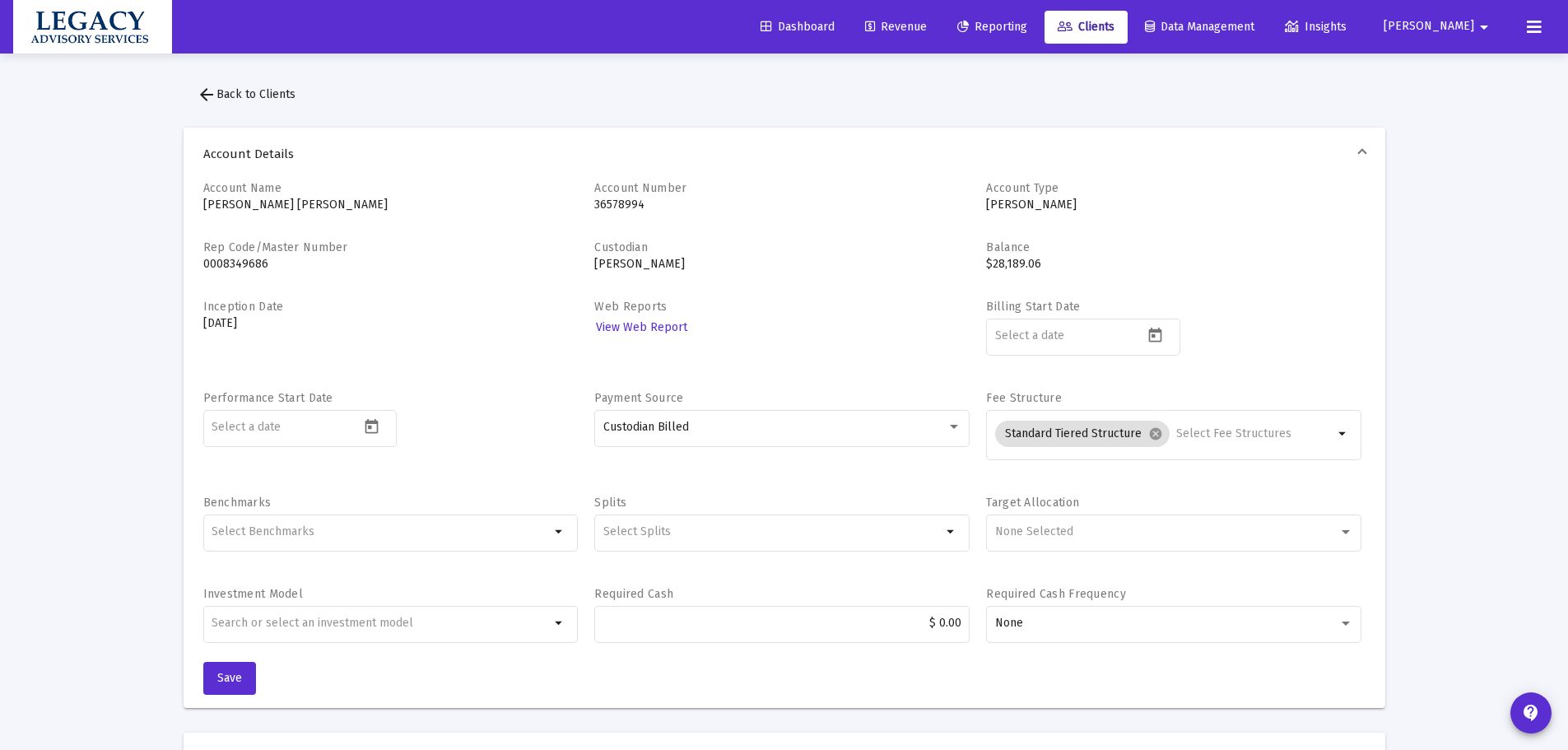
drag, startPoint x: 966, startPoint y: 17, endPoint x: 949, endPoint y: 18, distance: 17.0
click at [940, 17] on link "Revenue" at bounding box center [896, 27] width 88 height 33
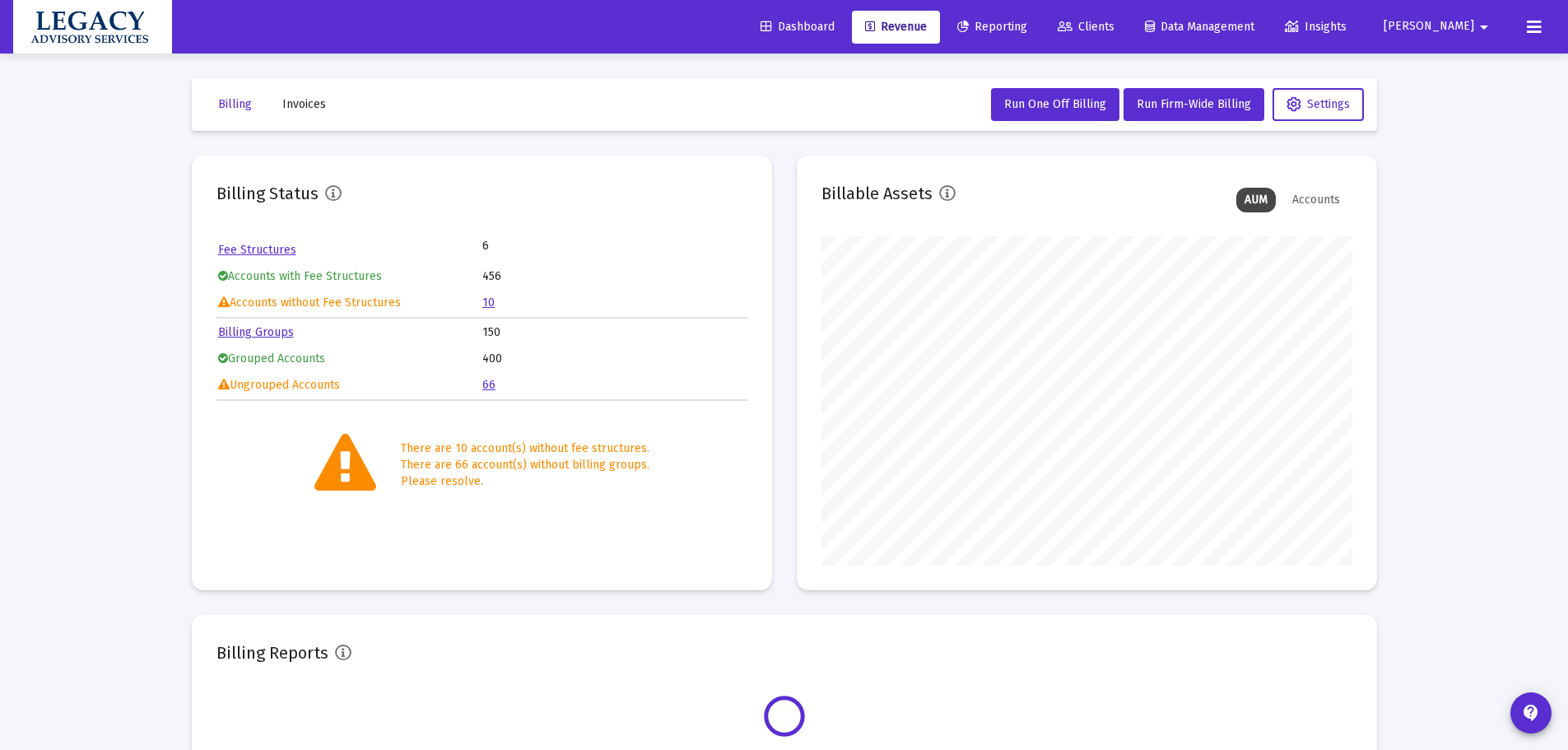
scroll to position [330, 531]
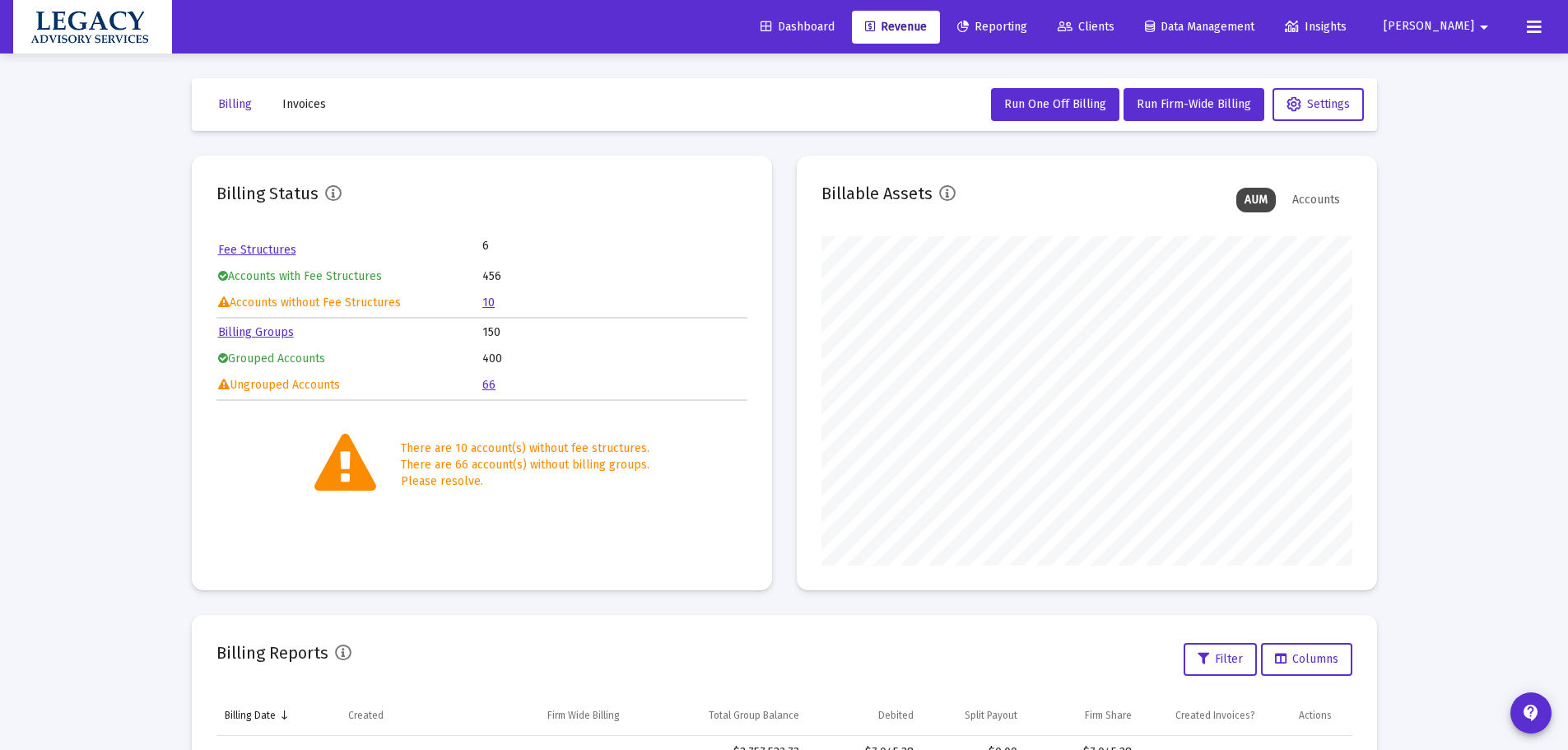
click at [265, 329] on link "Billing Groups" at bounding box center [256, 332] width 76 height 14
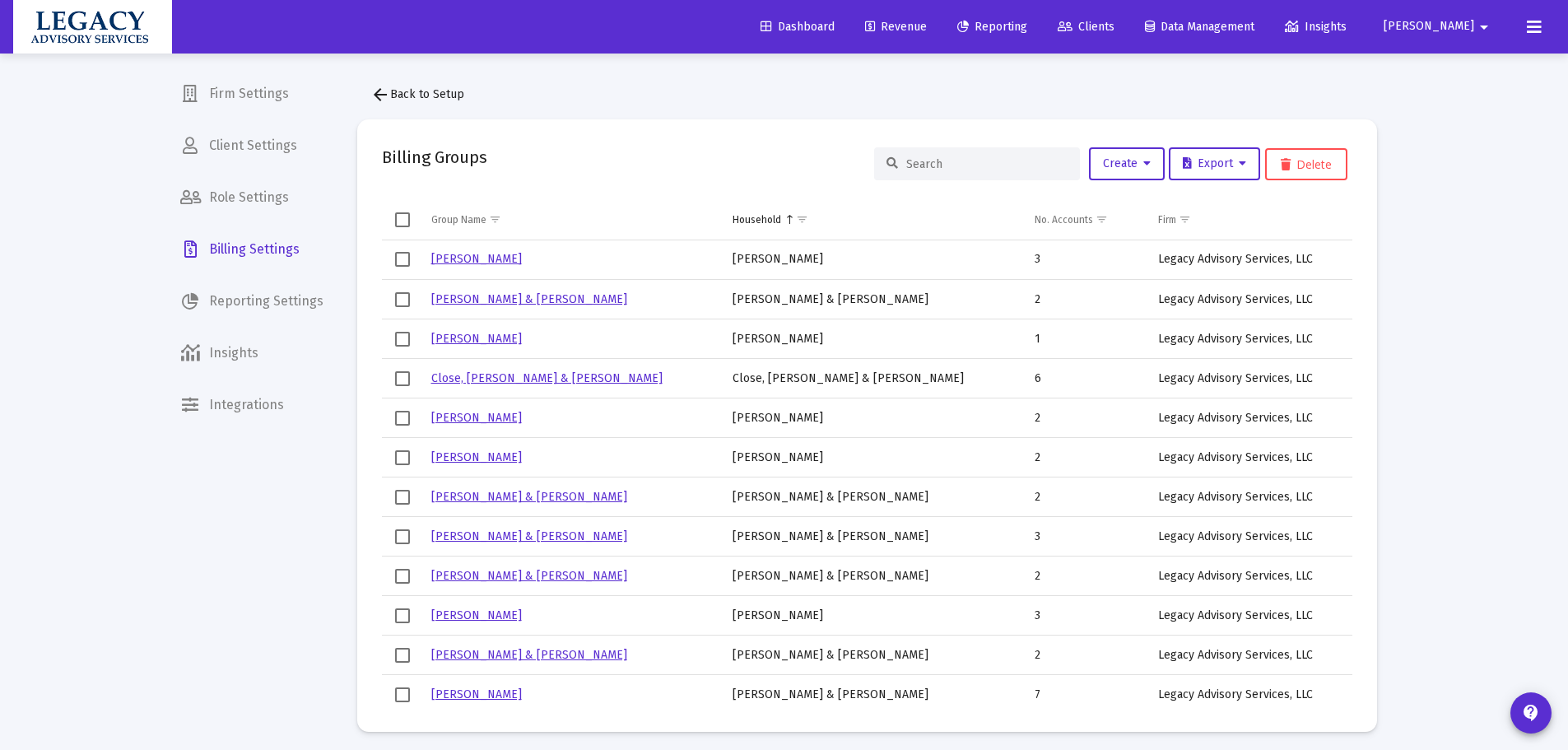
click at [260, 248] on span "Billing Settings" at bounding box center [251, 250] width 170 height 40
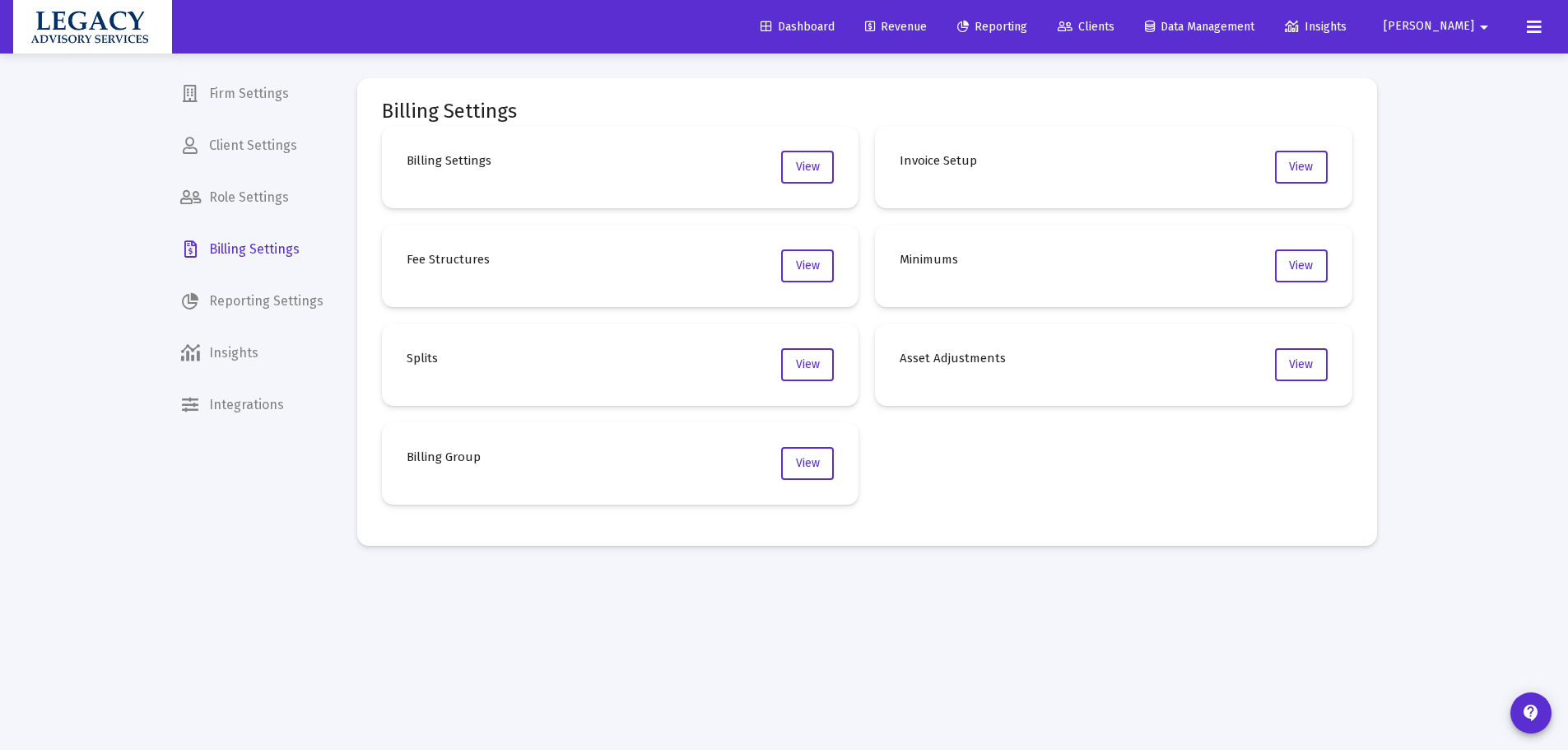
click at [252, 269] on span "Billing Settings" at bounding box center [251, 250] width 170 height 40
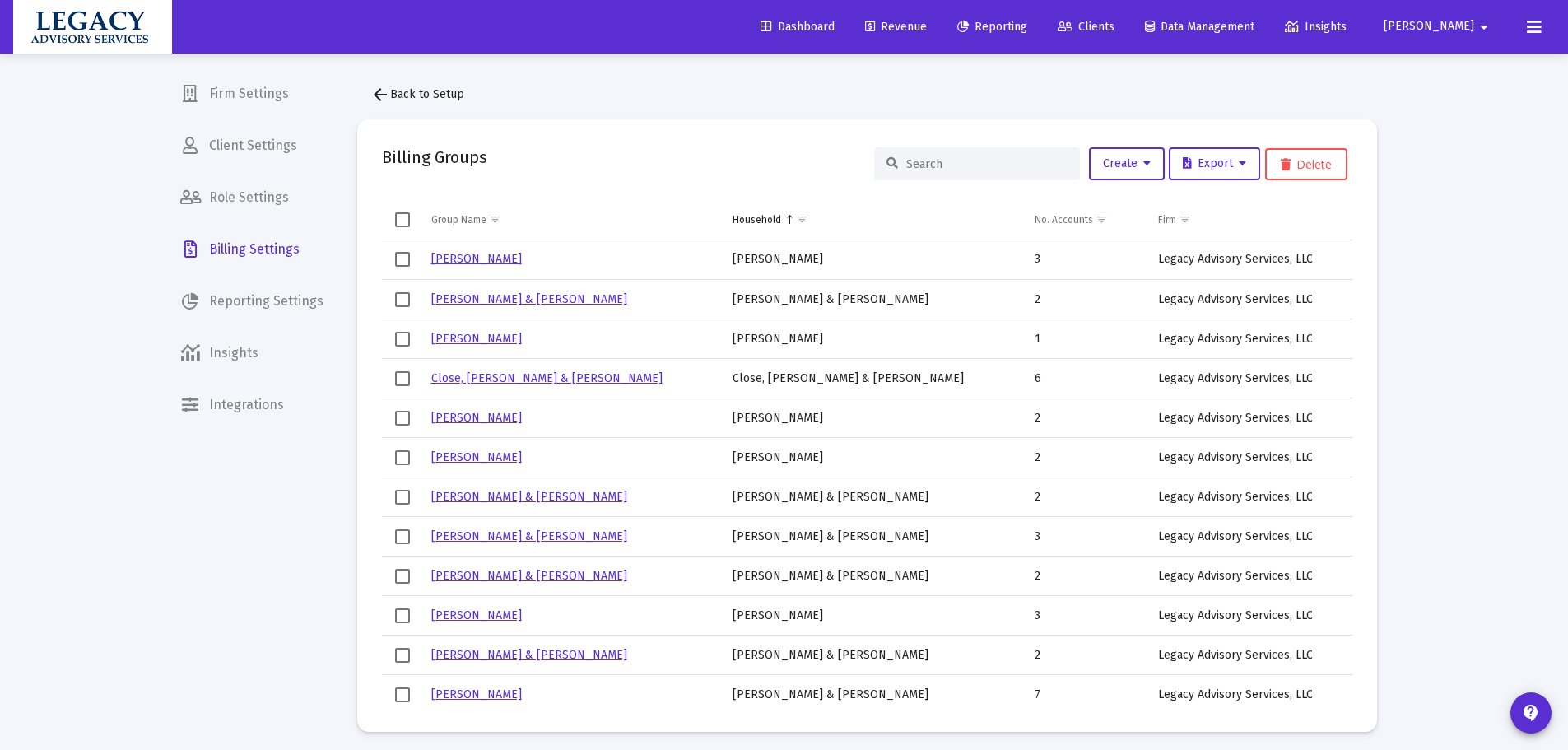
click at [972, 161] on input at bounding box center [986, 164] width 161 height 14
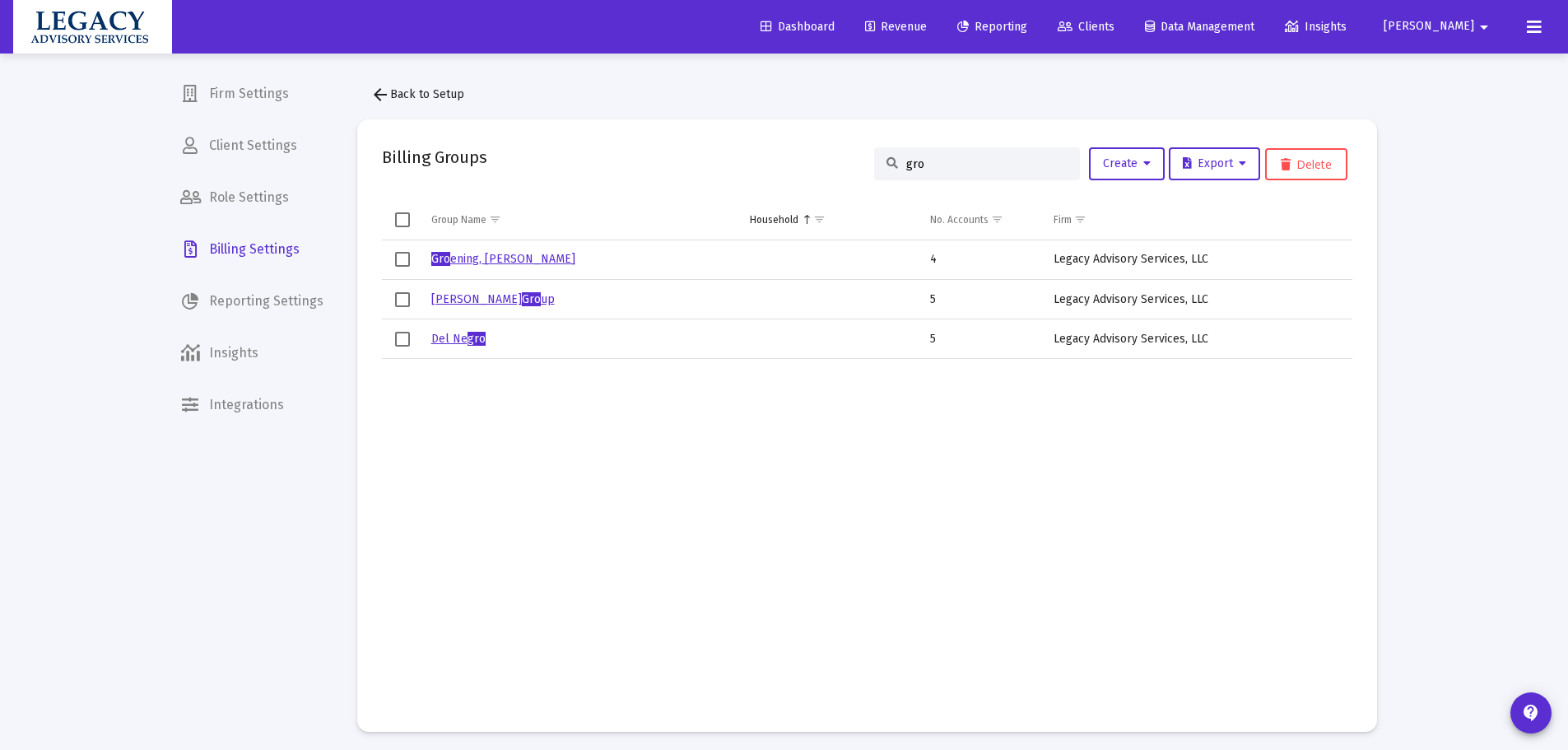
type input "gro"
click at [528, 258] on link "Gro ening, Steven Household" at bounding box center [503, 259] width 144 height 14
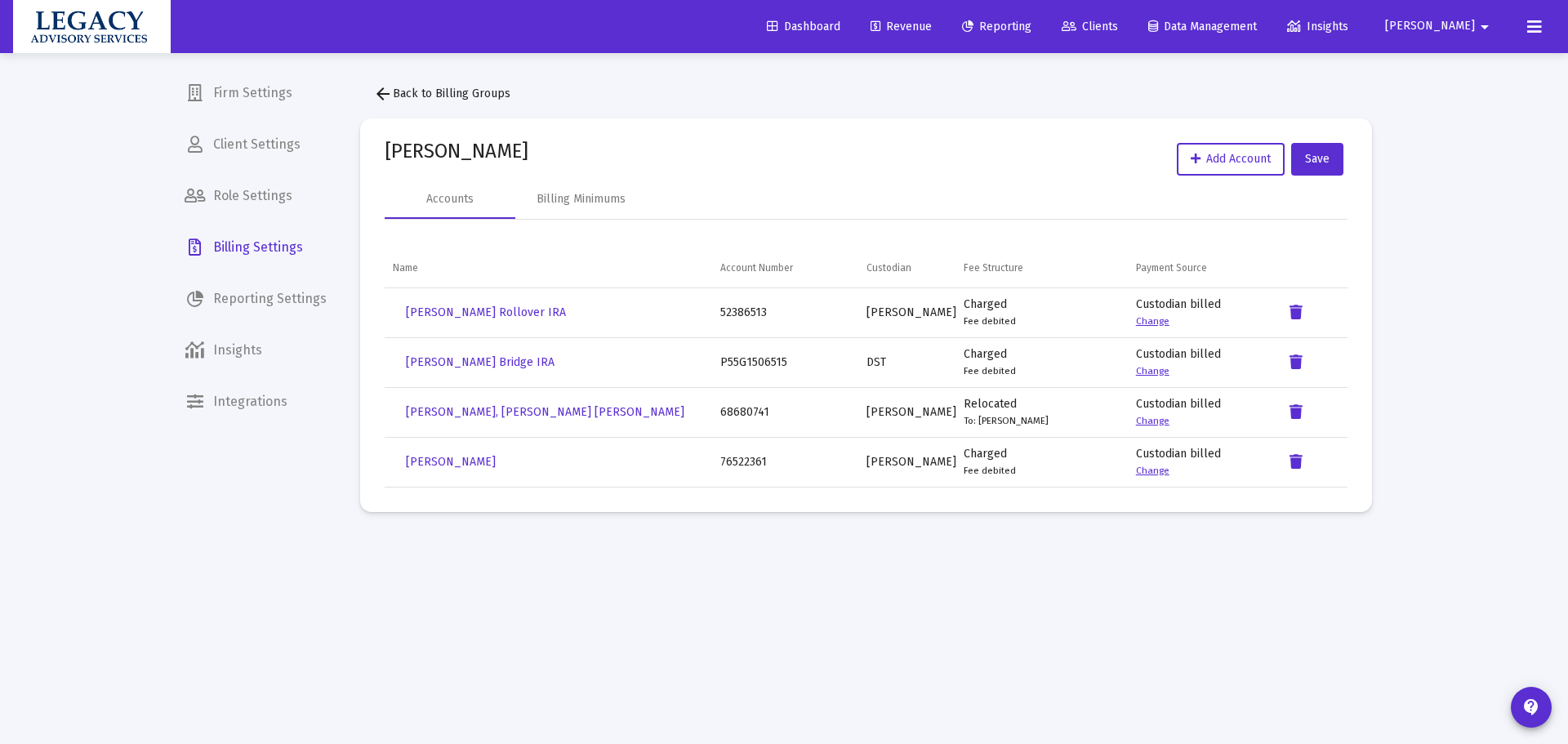
click at [945, 12] on link "Revenue" at bounding box center [901, 26] width 87 height 32
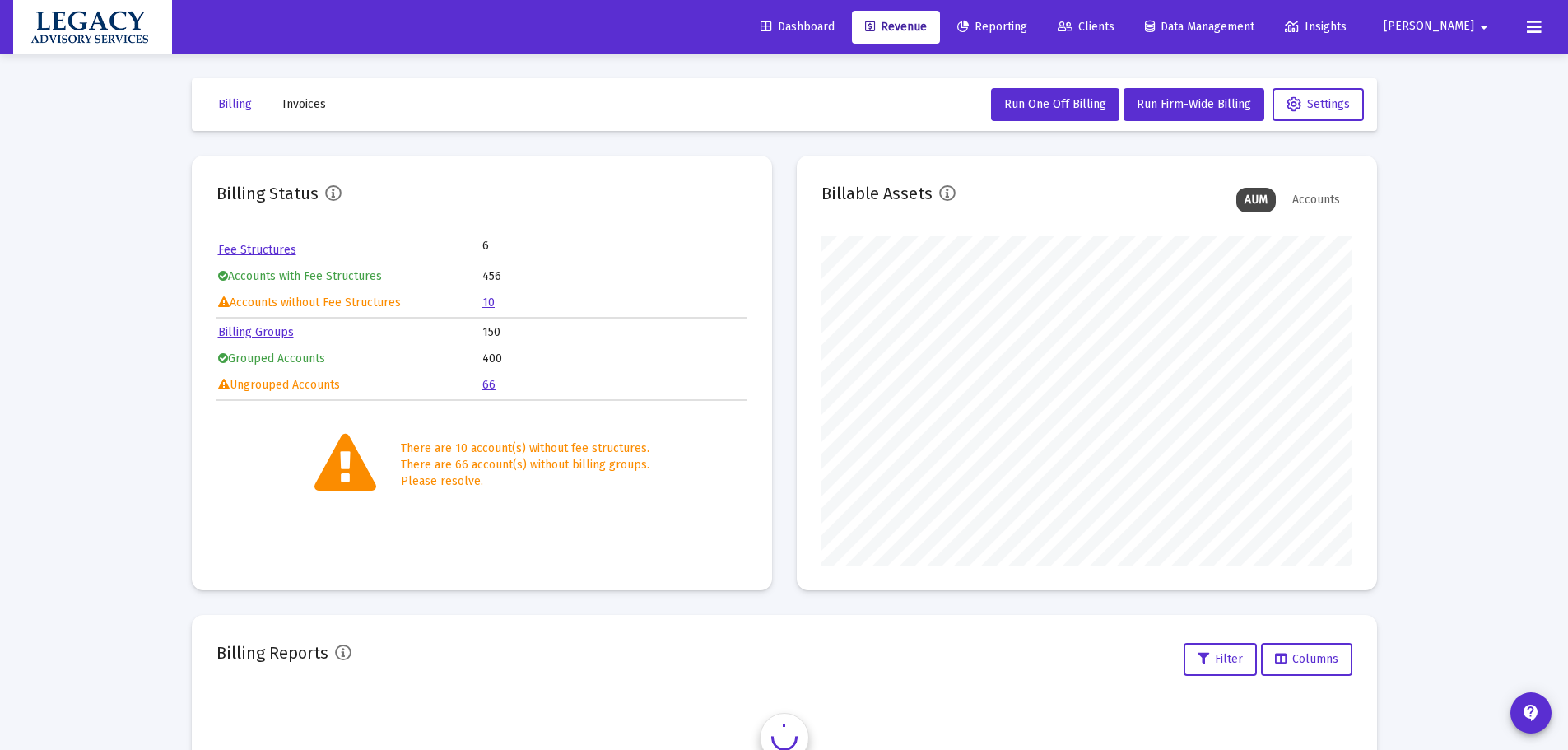
scroll to position [330, 531]
click at [1114, 20] on span "Clients" at bounding box center [1086, 27] width 57 height 14
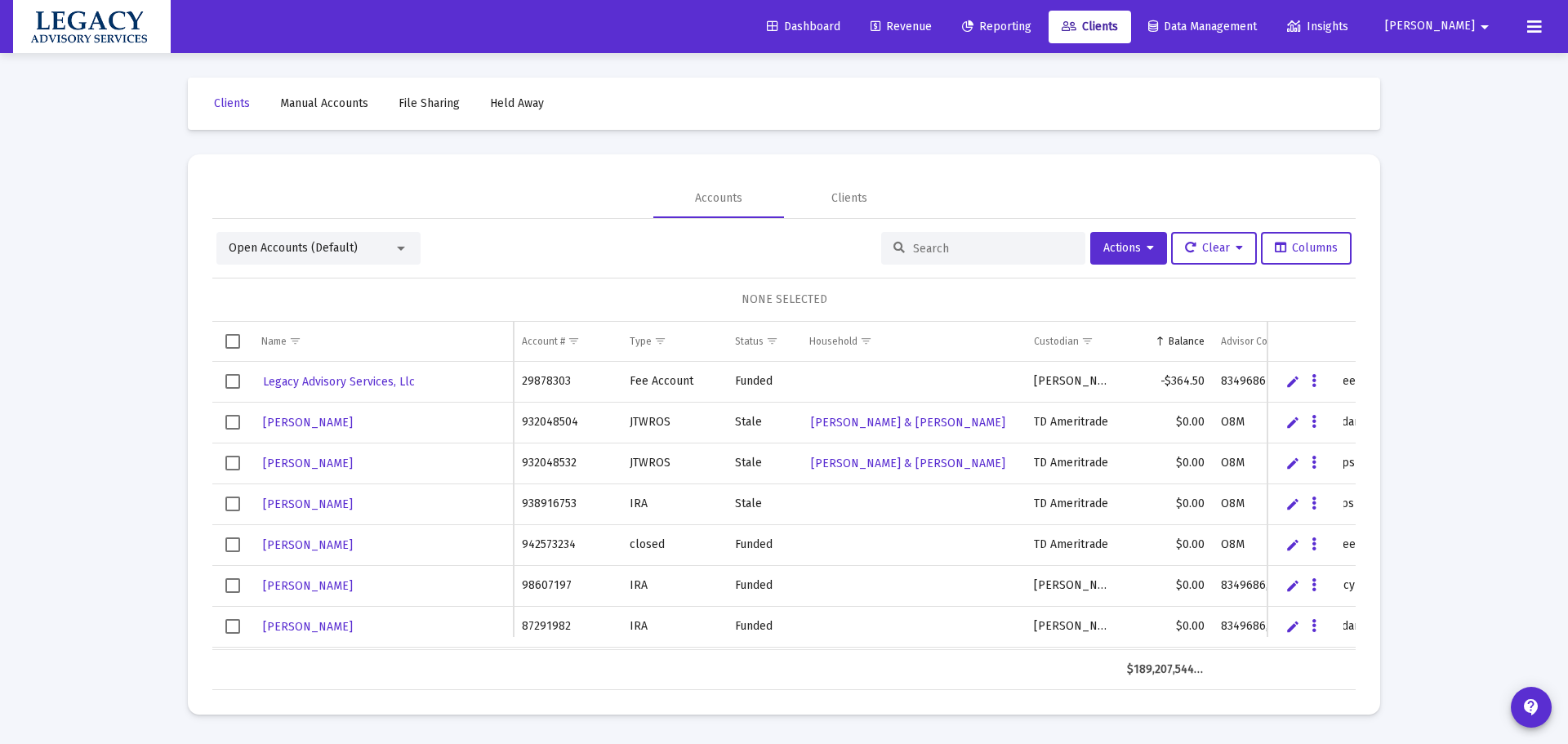
click at [934, 253] on input at bounding box center [992, 249] width 160 height 14
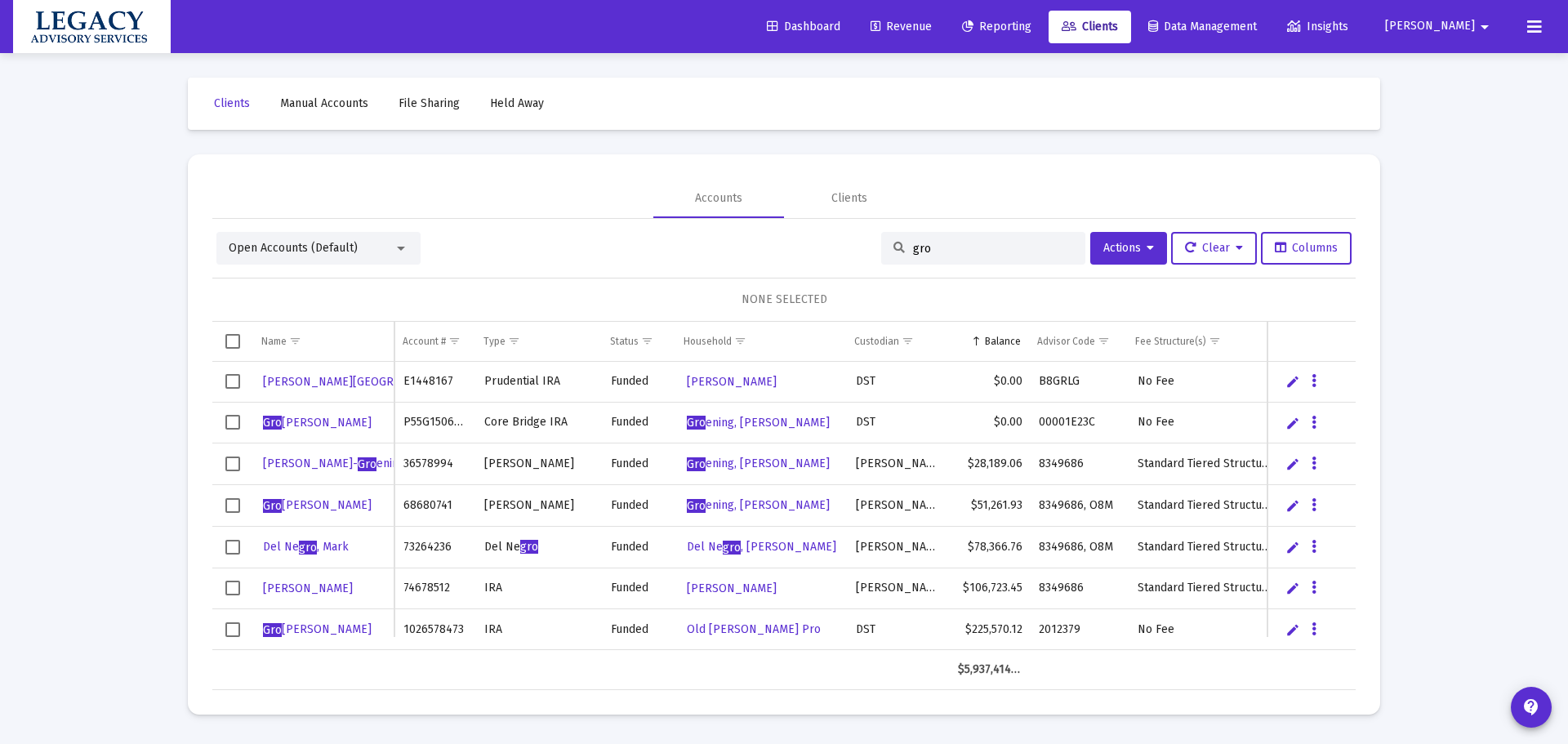
type input "gro"
click at [231, 460] on span "Select row" at bounding box center [232, 464] width 15 height 15
click at [1131, 249] on span "Actions" at bounding box center [1128, 248] width 50 height 14
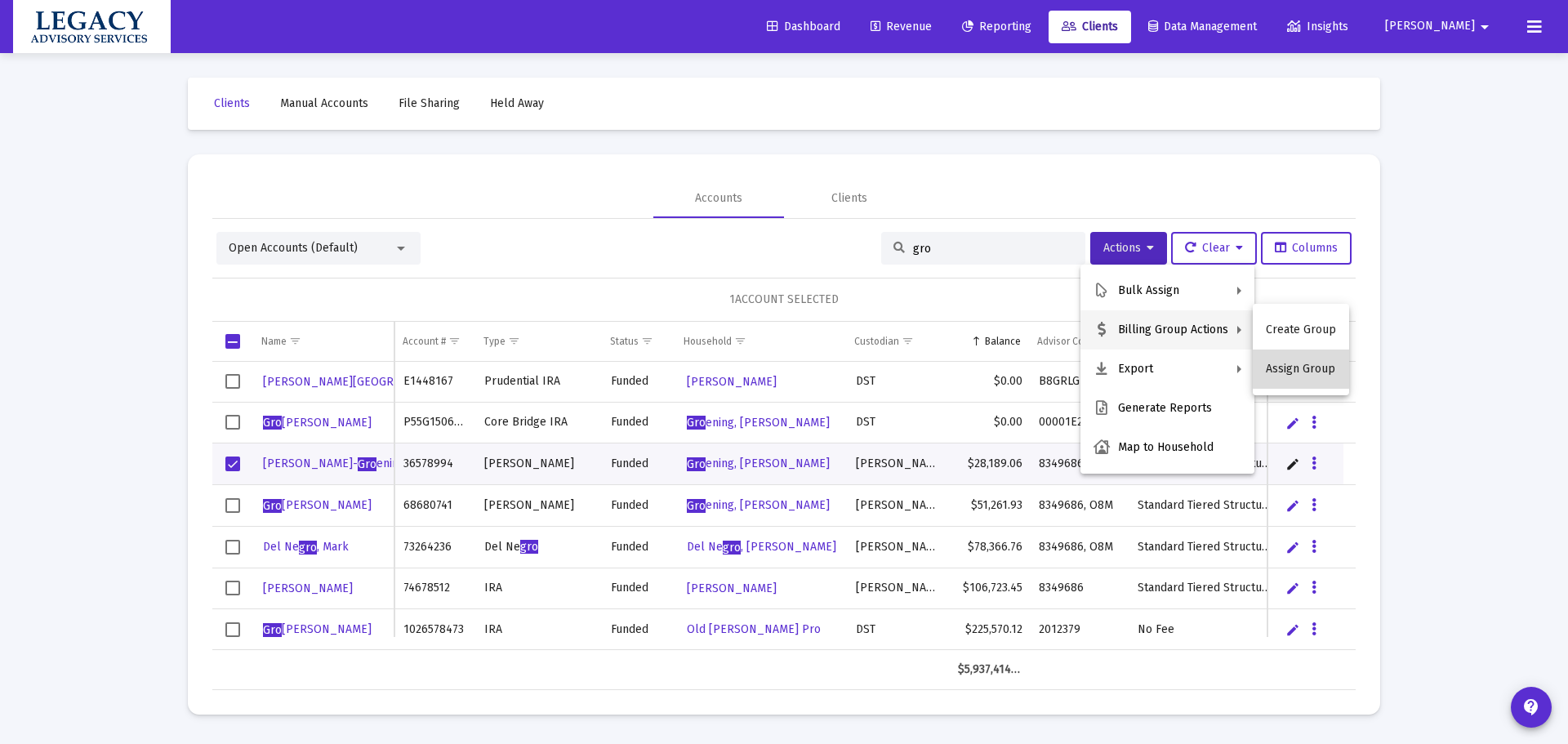
drag, startPoint x: 1306, startPoint y: 377, endPoint x: 1308, endPoint y: 367, distance: 10.2
click at [1308, 367] on button "Assign Group" at bounding box center [1301, 369] width 97 height 39
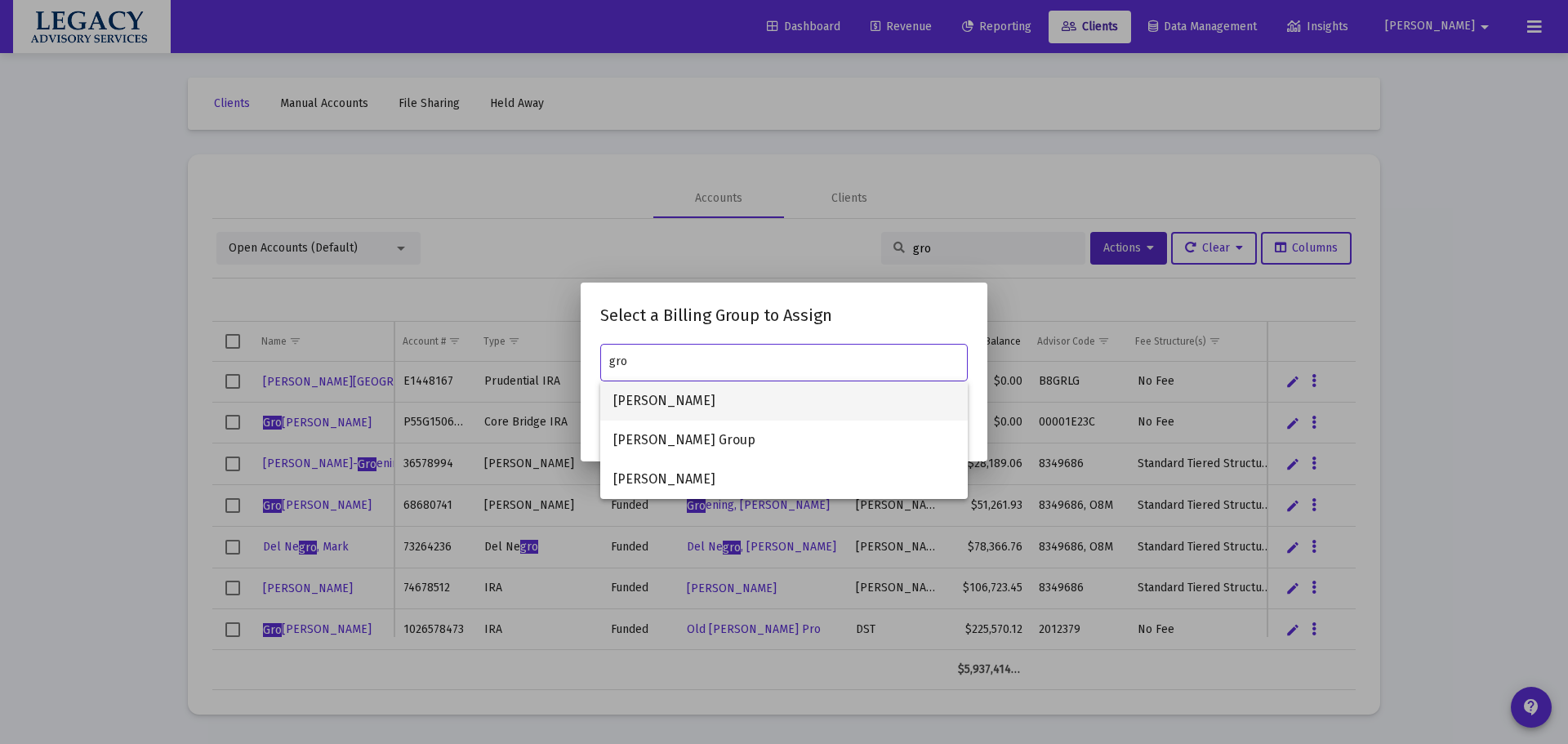
click at [751, 407] on span "Groening, Steven Household" at bounding box center [784, 401] width 342 height 39
type input "Groening, Steven Household"
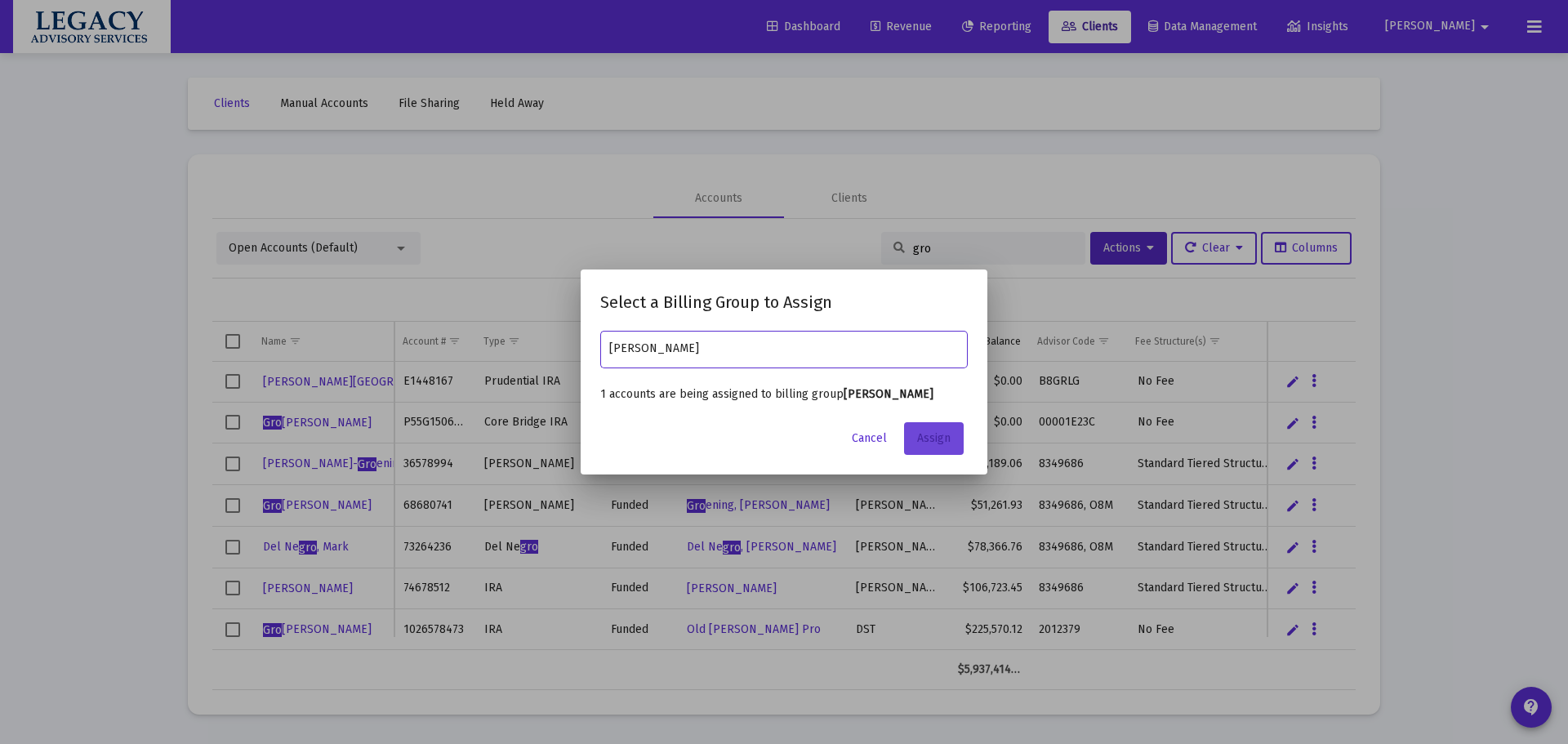
click at [933, 445] on span "Assign" at bounding box center [933, 438] width 33 height 14
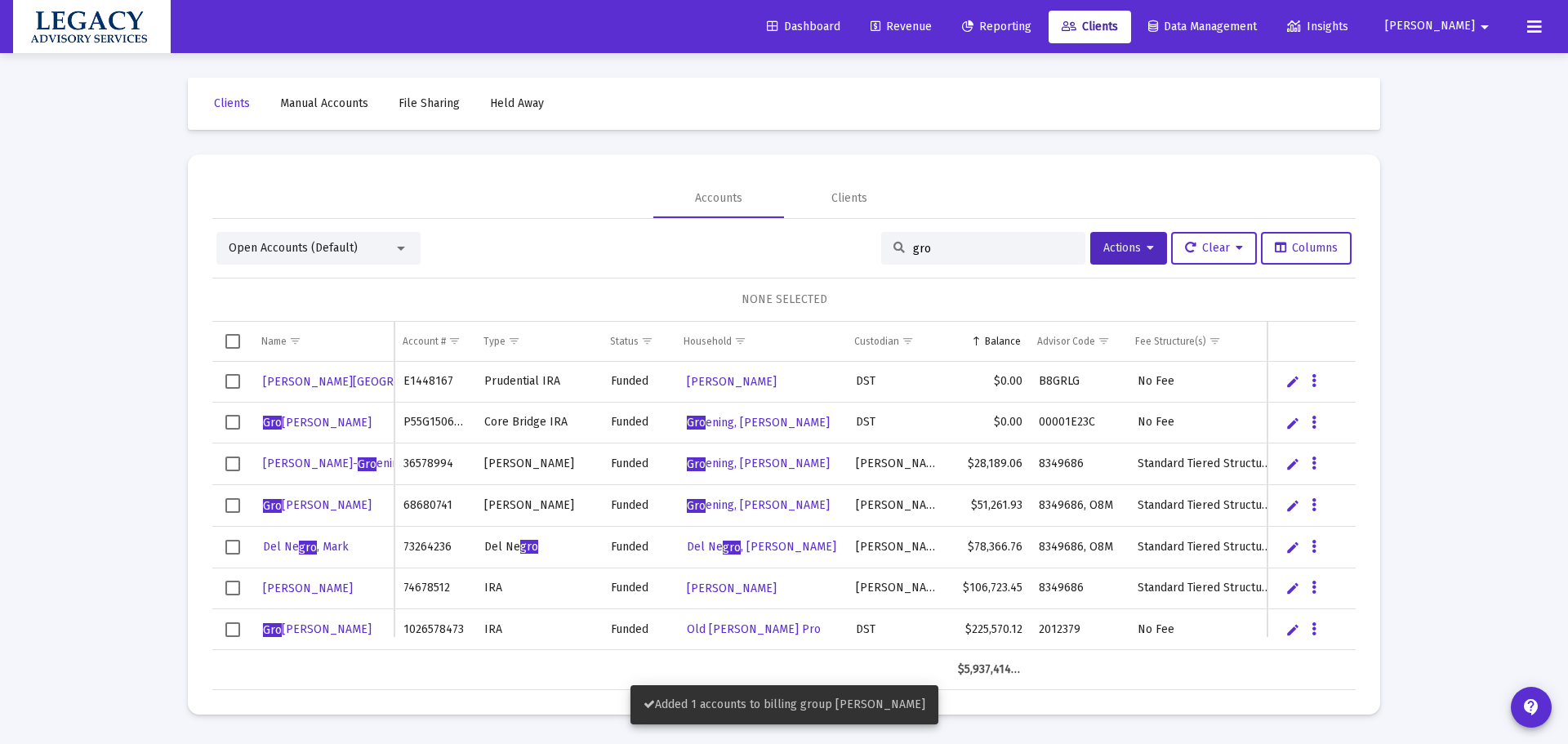
drag, startPoint x: 958, startPoint y: 25, endPoint x: 963, endPoint y: 42, distance: 17.7
click at [932, 25] on span "Revenue" at bounding box center [902, 26] width 61 height 14
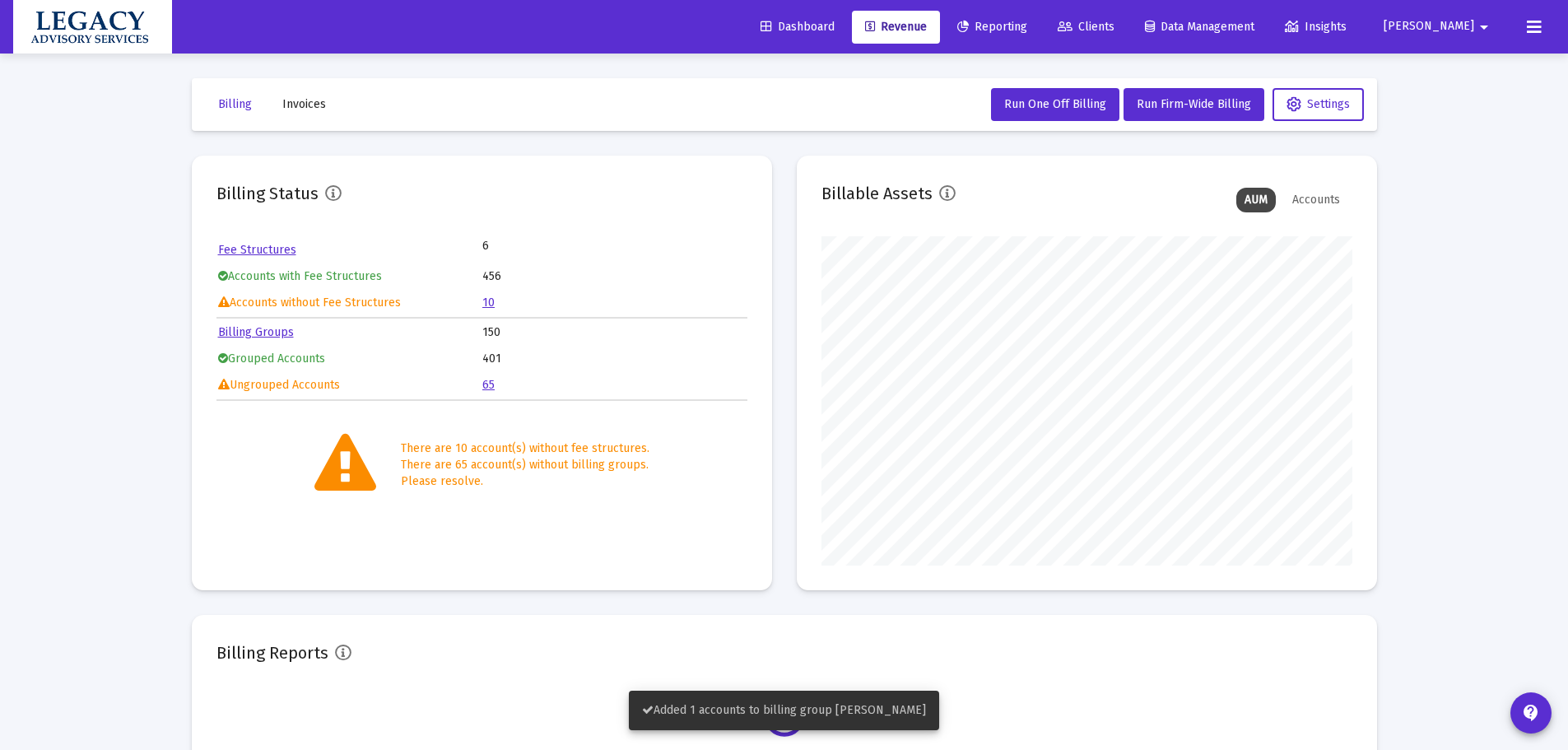
scroll to position [330, 531]
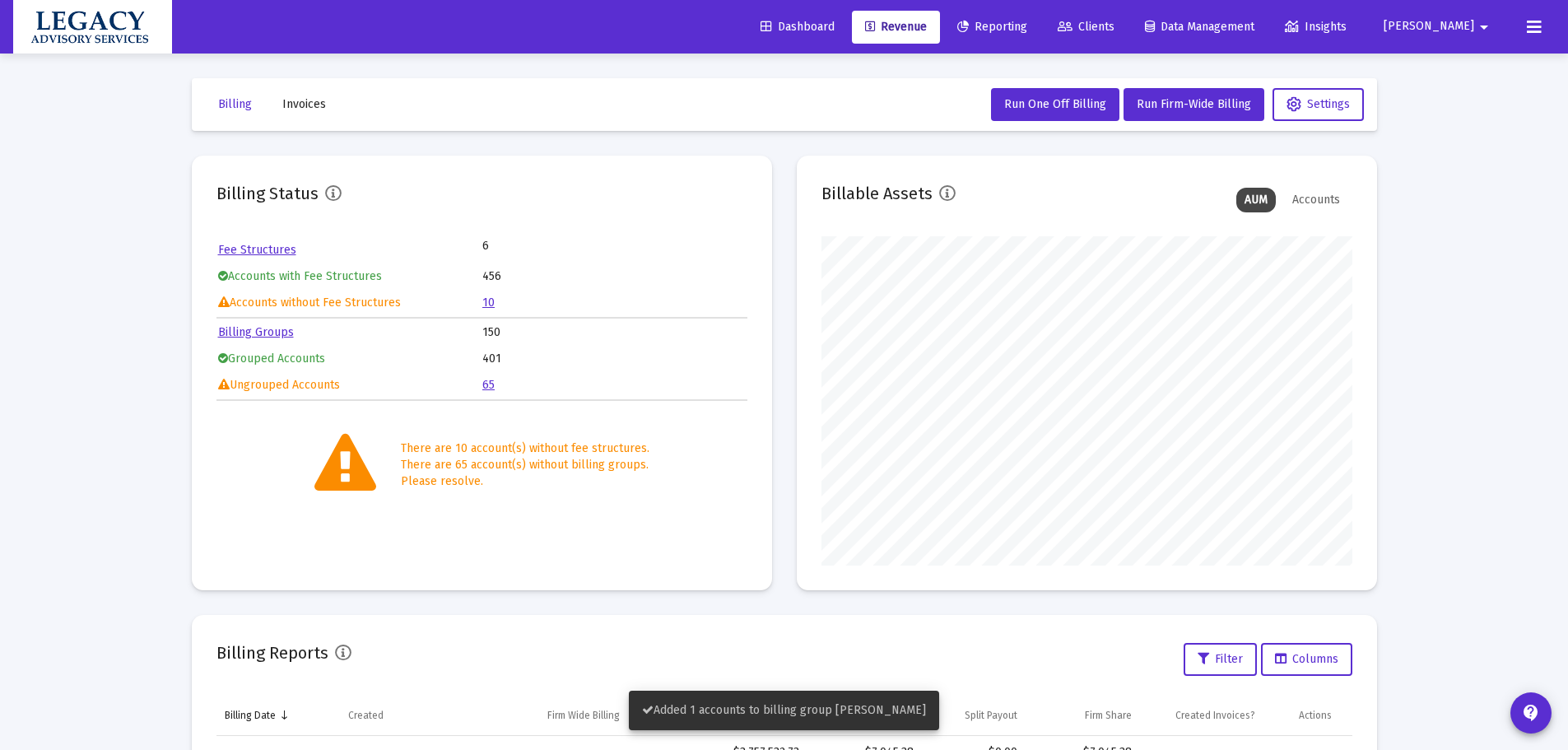
click at [270, 328] on link "Billing Groups" at bounding box center [256, 332] width 76 height 14
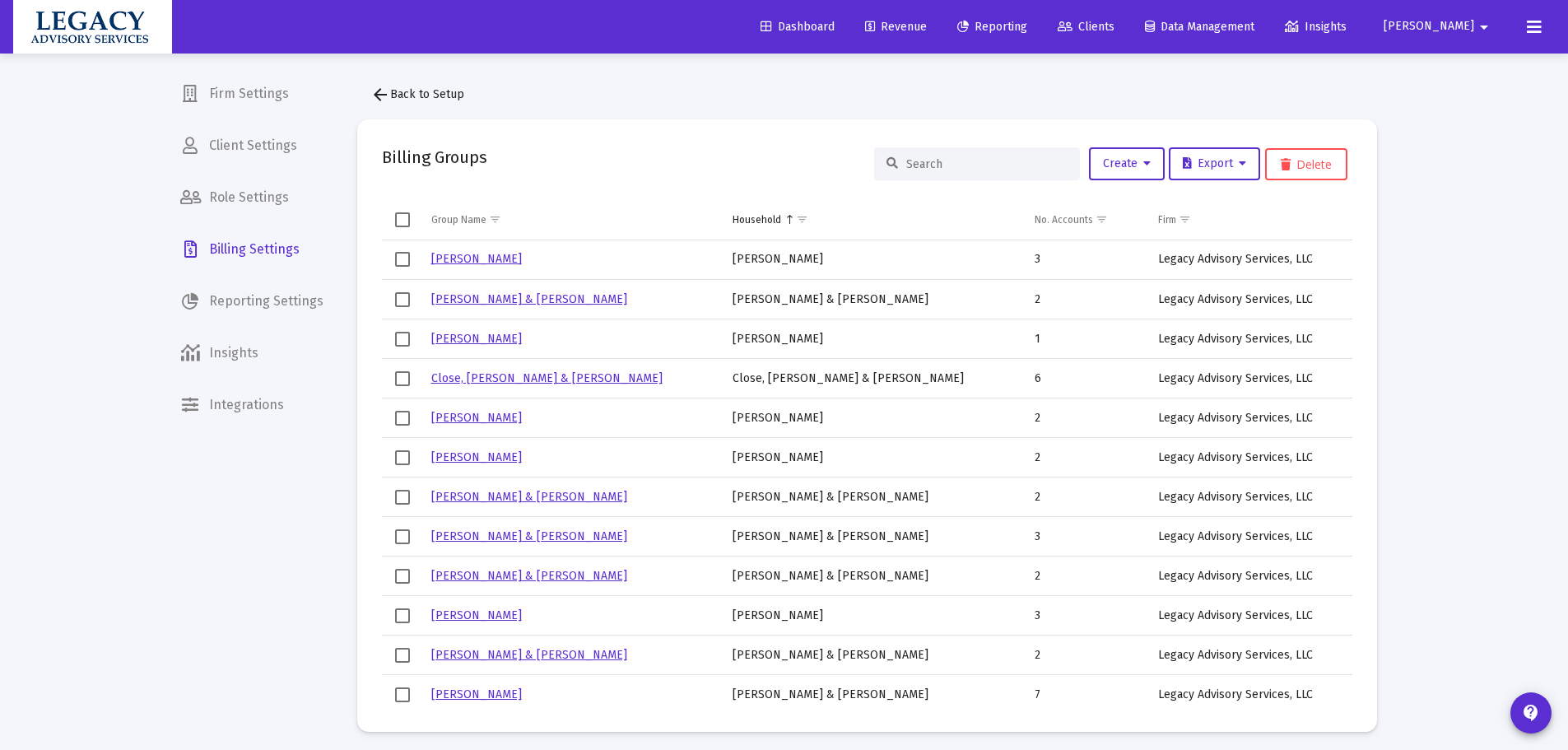
click at [936, 170] on input at bounding box center [986, 164] width 161 height 14
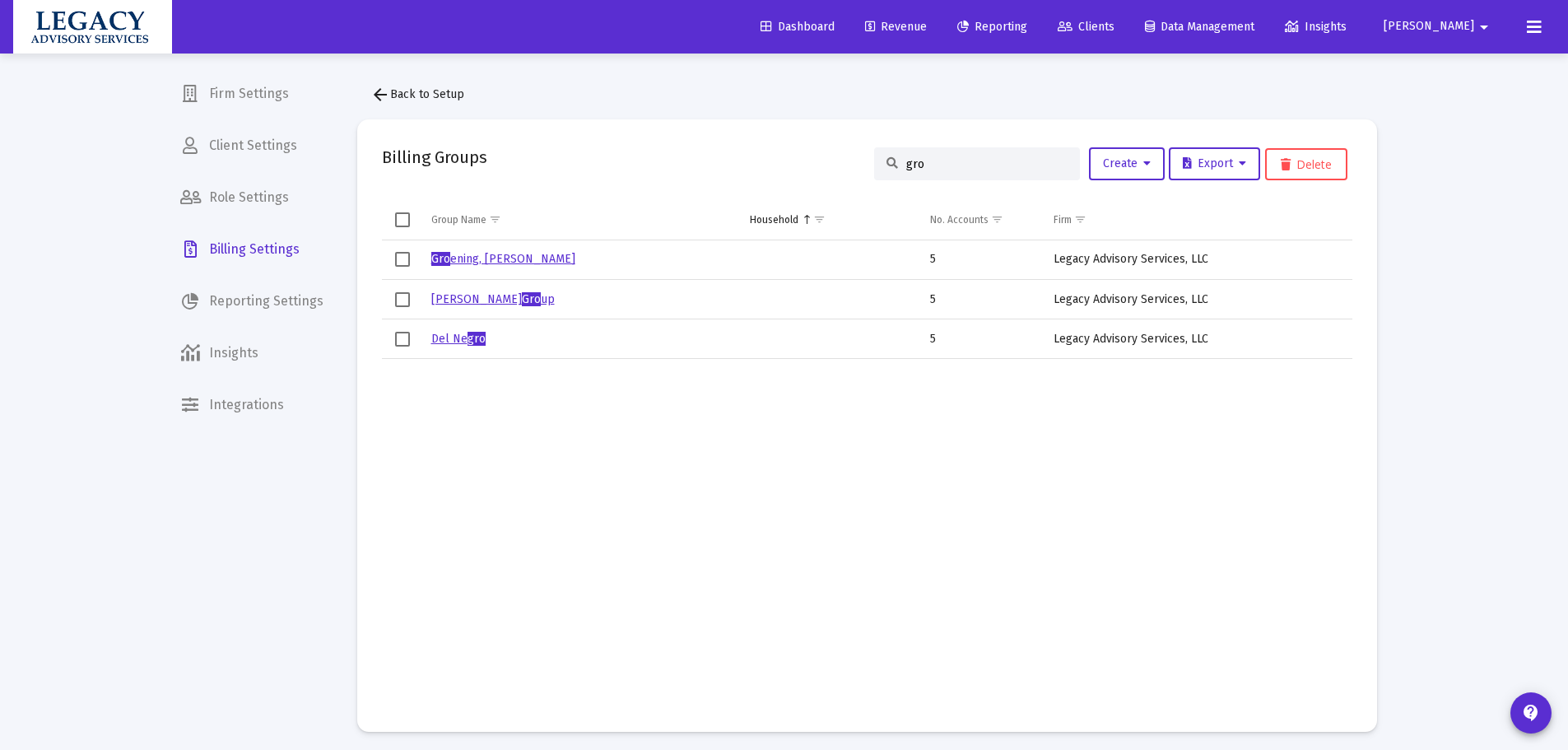
type input "gro"
click at [555, 256] on link "Gro ening, Steven Household" at bounding box center [503, 259] width 144 height 14
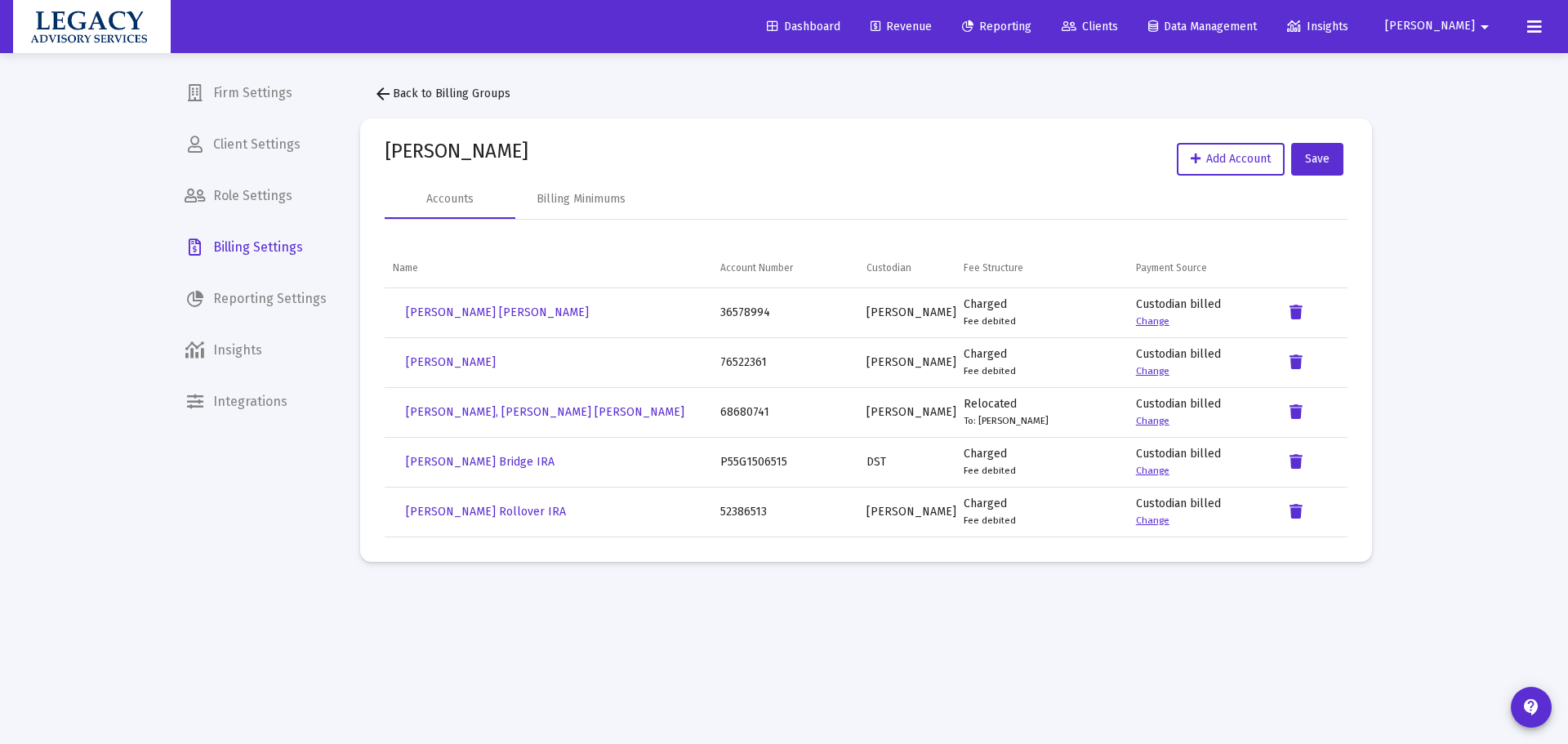
click at [1146, 323] on link "Change" at bounding box center [1152, 320] width 33 height 11
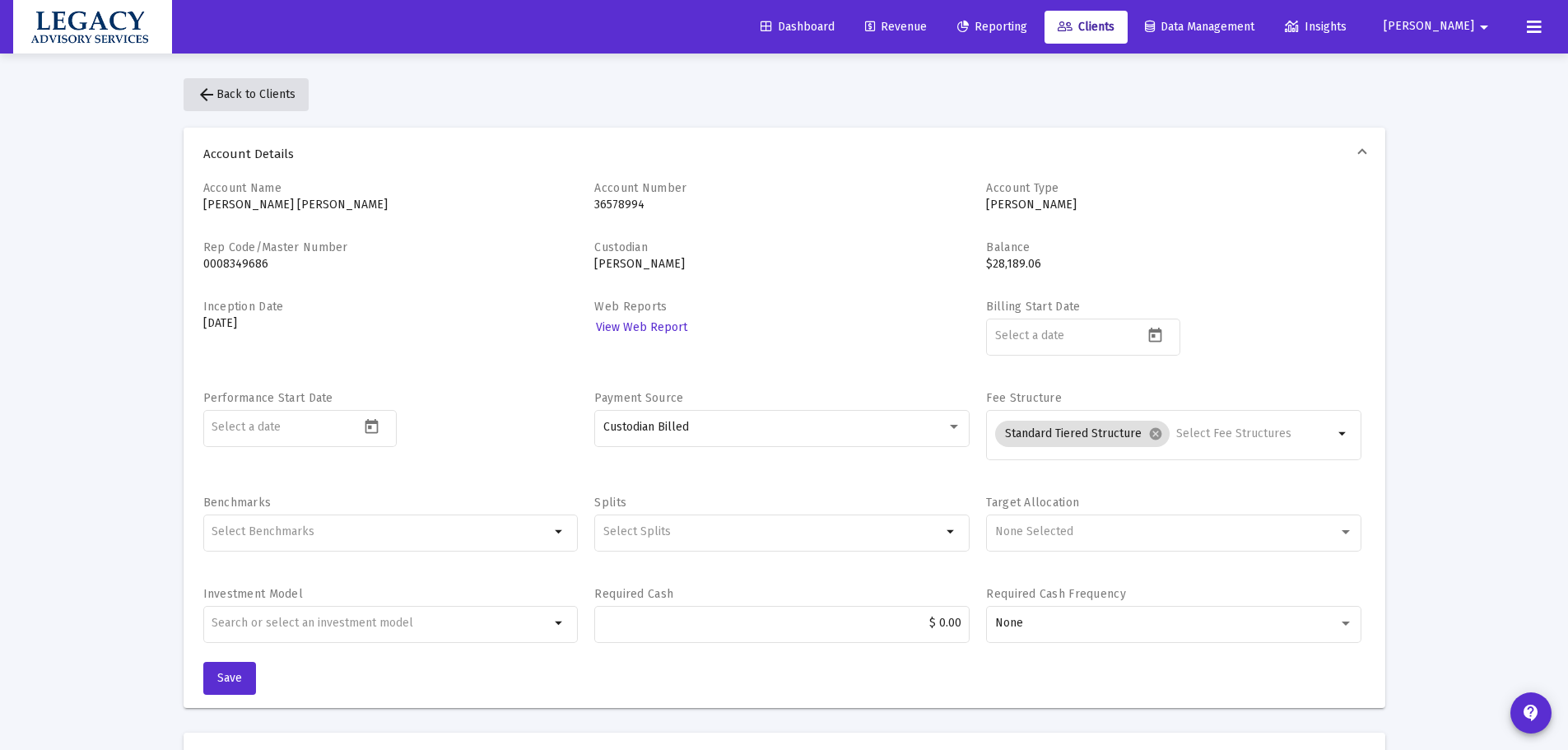
click at [275, 83] on button "arrow_back Back to Clients" at bounding box center [245, 95] width 125 height 33
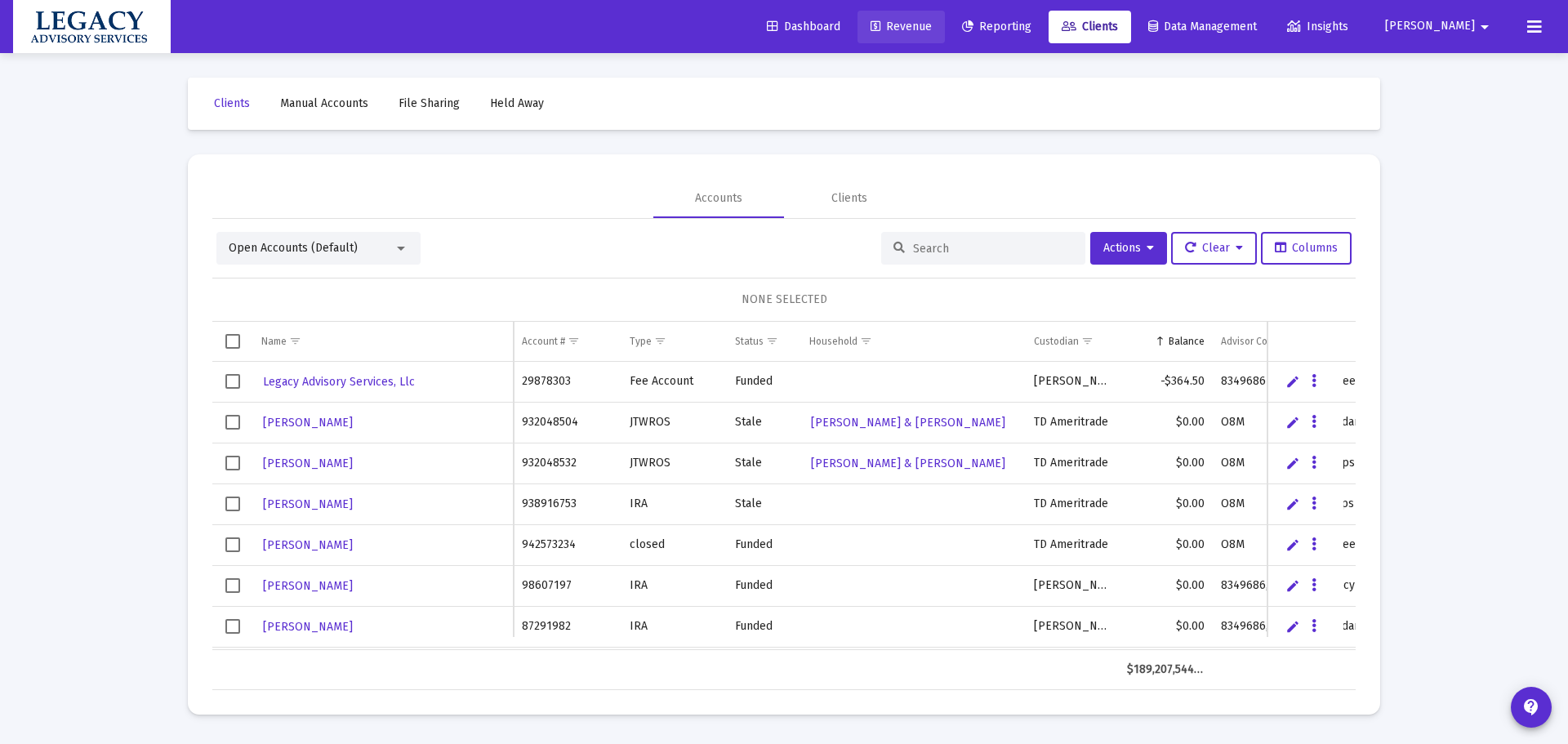
click at [932, 26] on span "Revenue" at bounding box center [902, 26] width 61 height 14
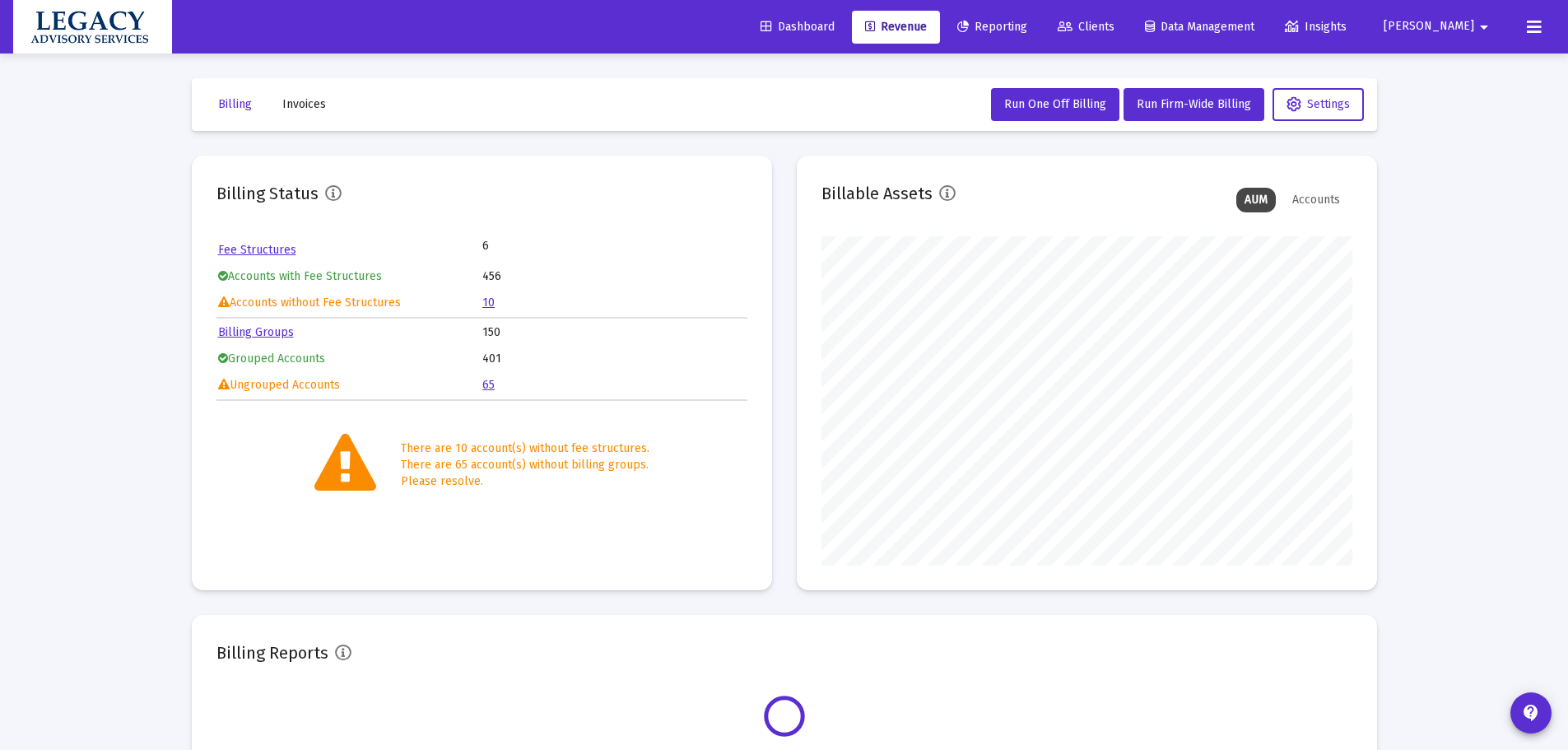
scroll to position [330, 531]
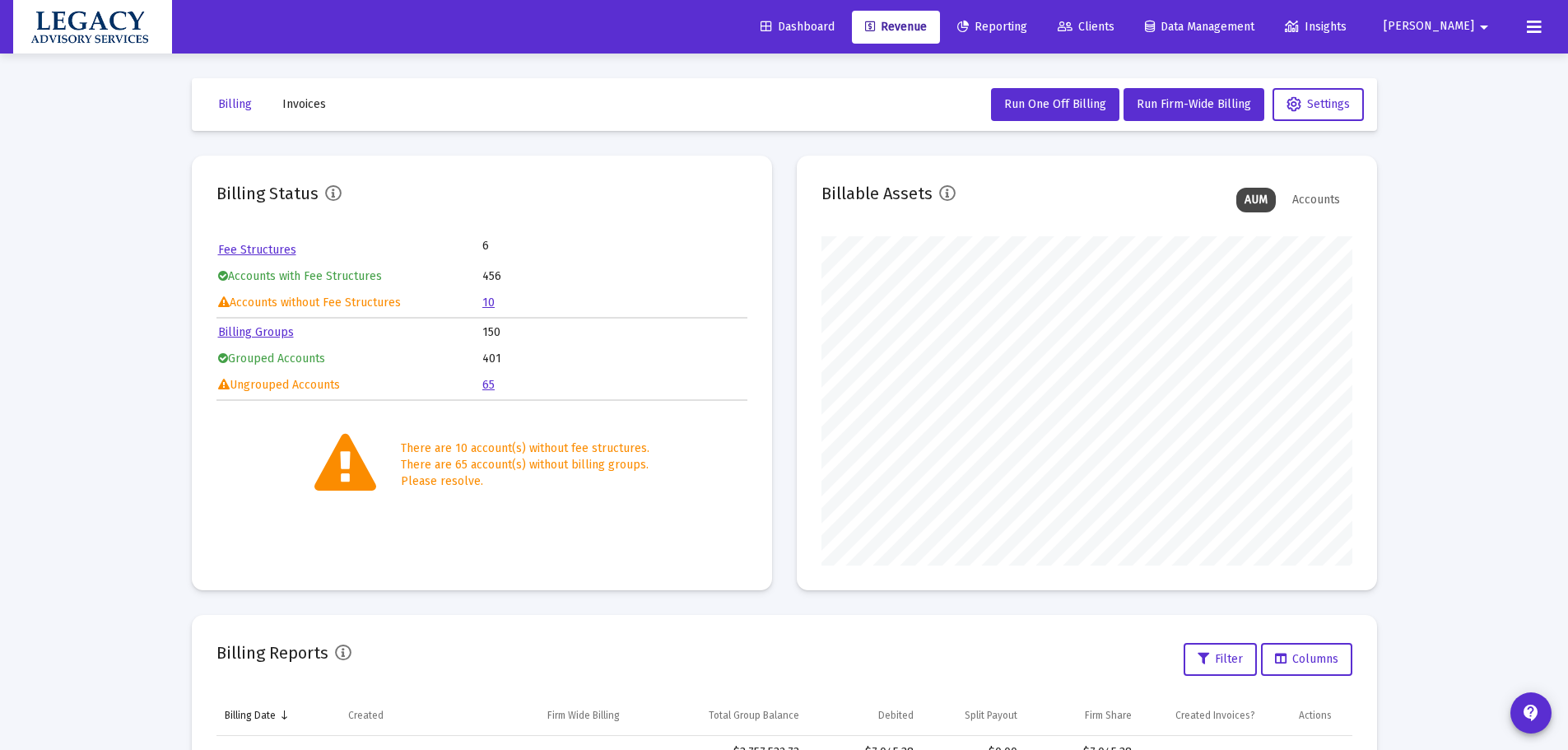
click at [269, 331] on link "Billing Groups" at bounding box center [256, 332] width 76 height 14
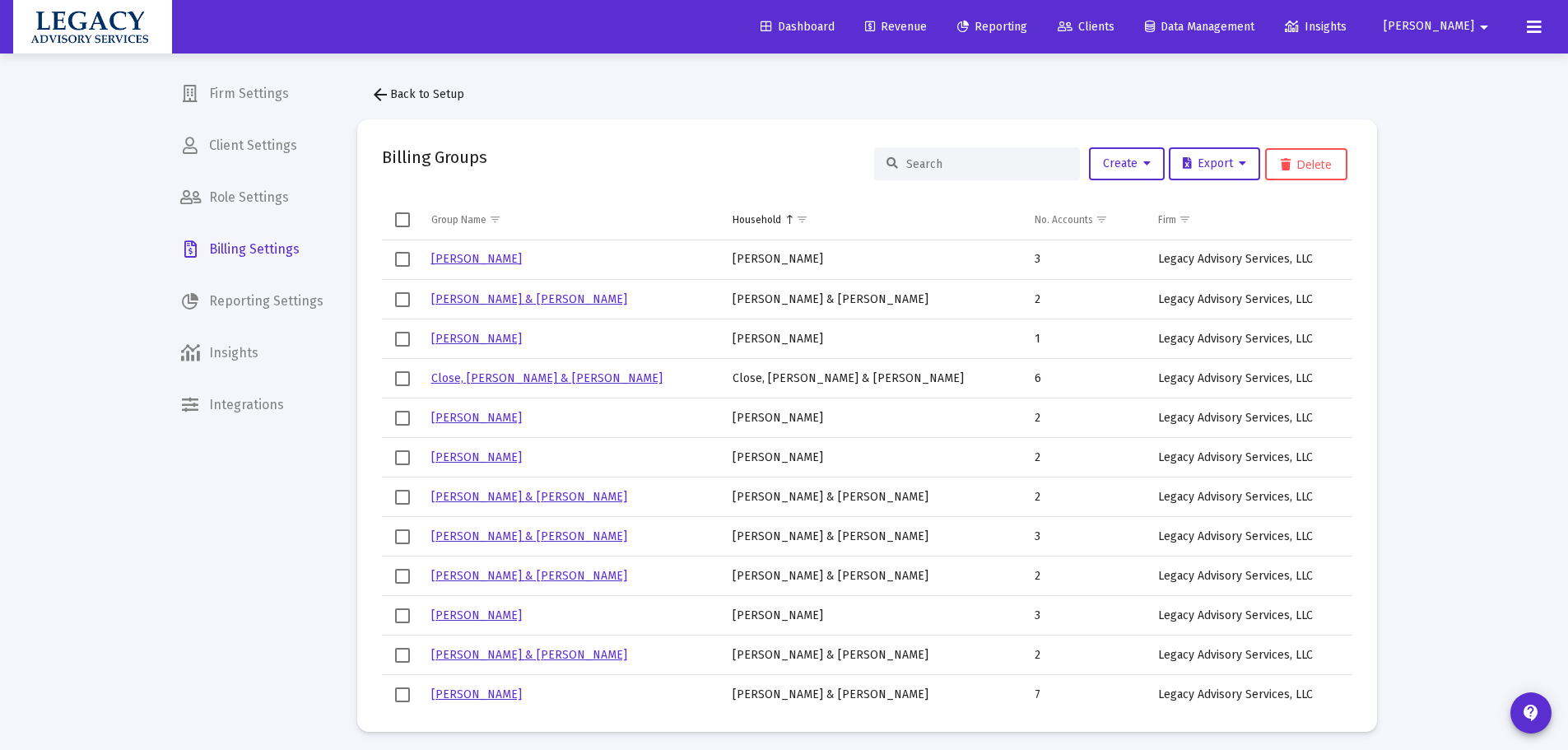
click at [245, 251] on span "Billing Settings" at bounding box center [251, 250] width 170 height 40
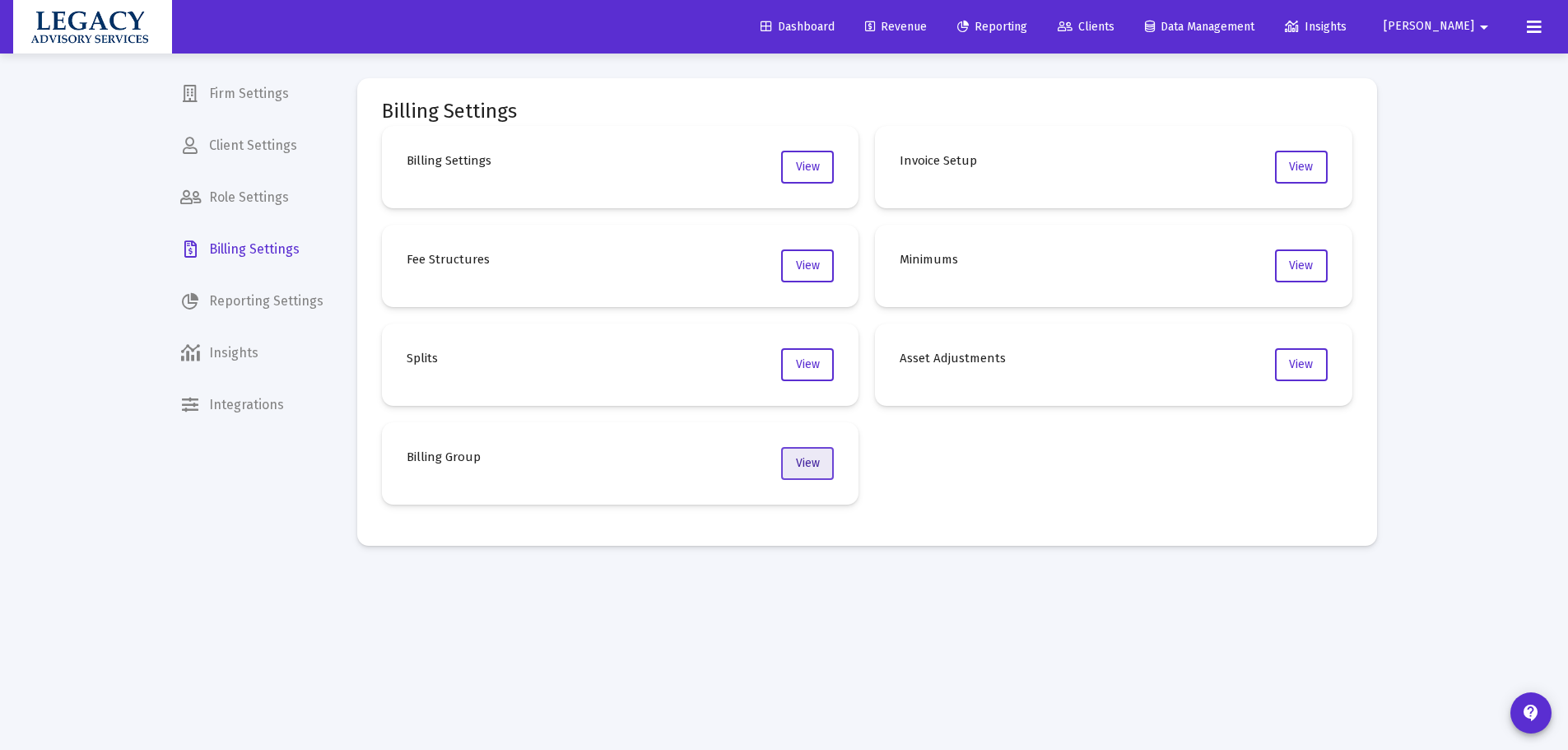
click at [815, 462] on span "View" at bounding box center [808, 463] width 24 height 14
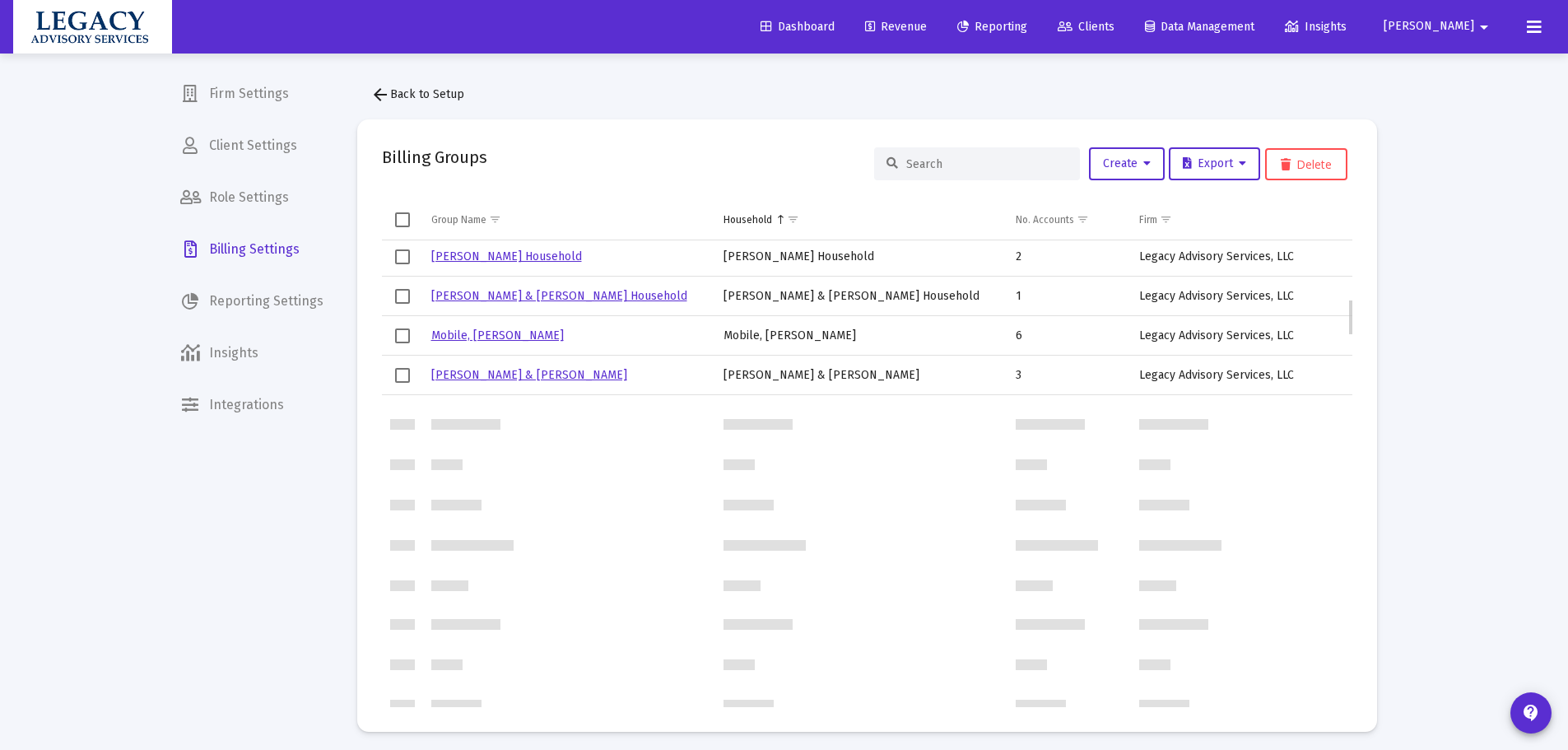
scroll to position [659, 0]
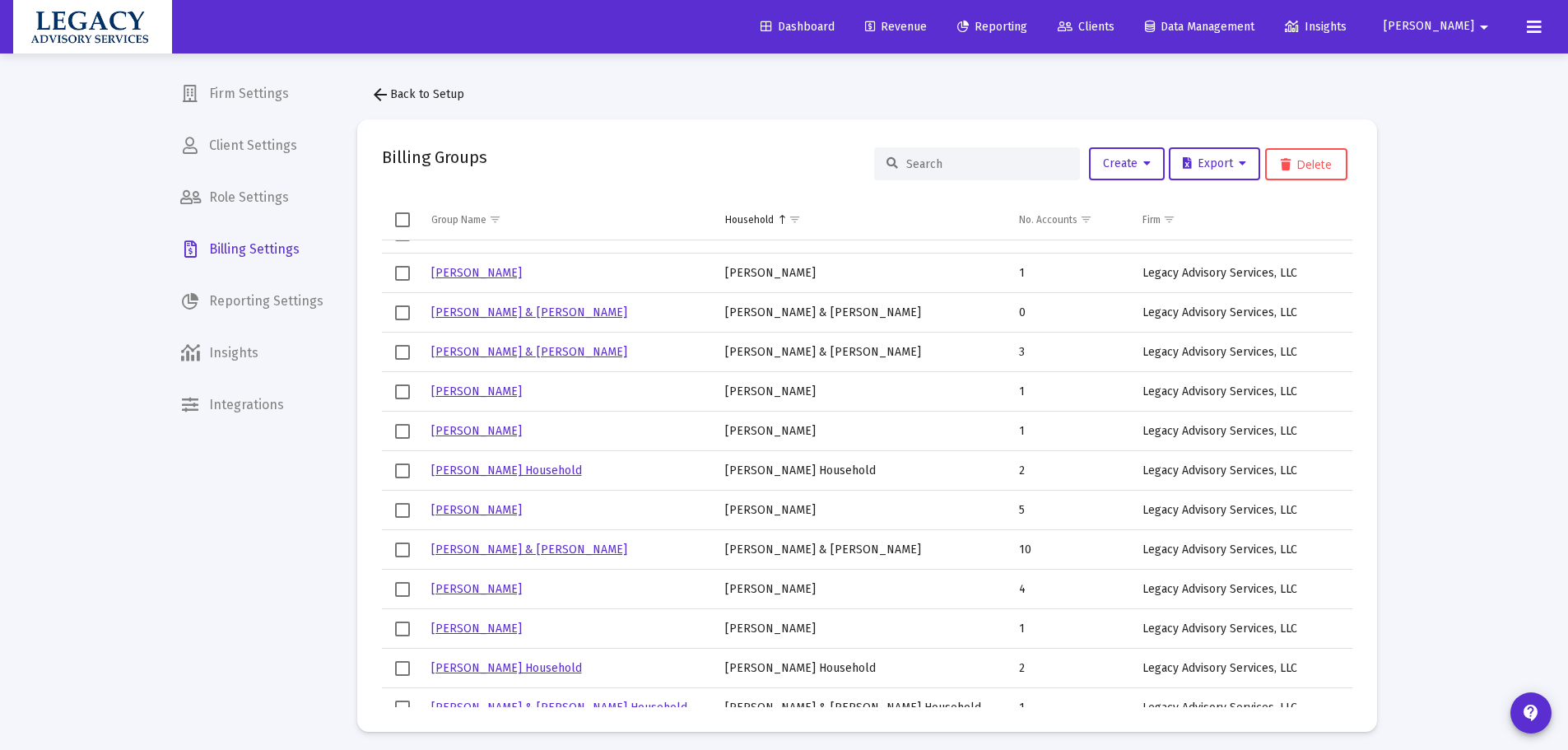
click at [995, 166] on input at bounding box center [986, 164] width 161 height 14
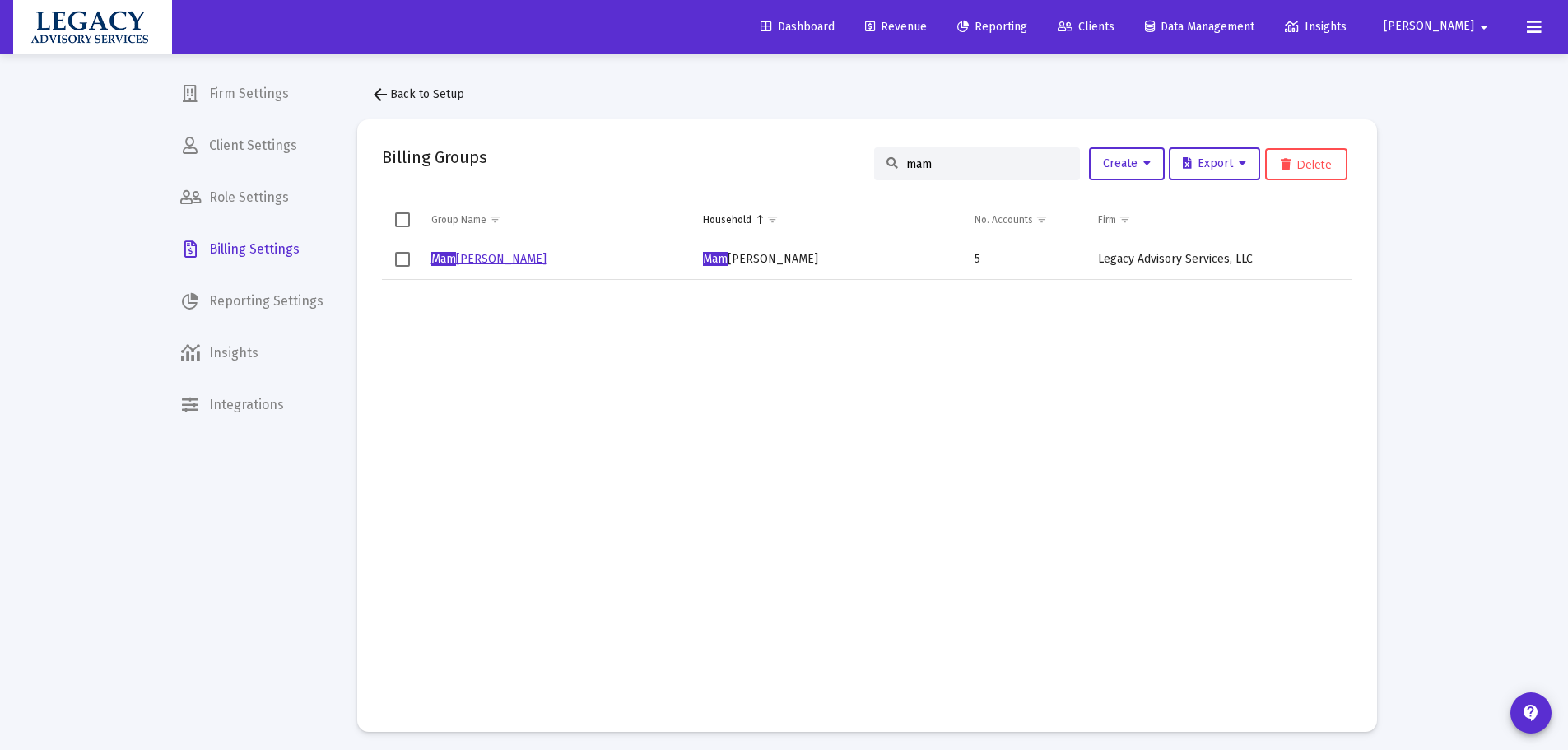
type input "mam"
click at [486, 258] on link "Mam mone, Eugene Household" at bounding box center [489, 259] width 115 height 14
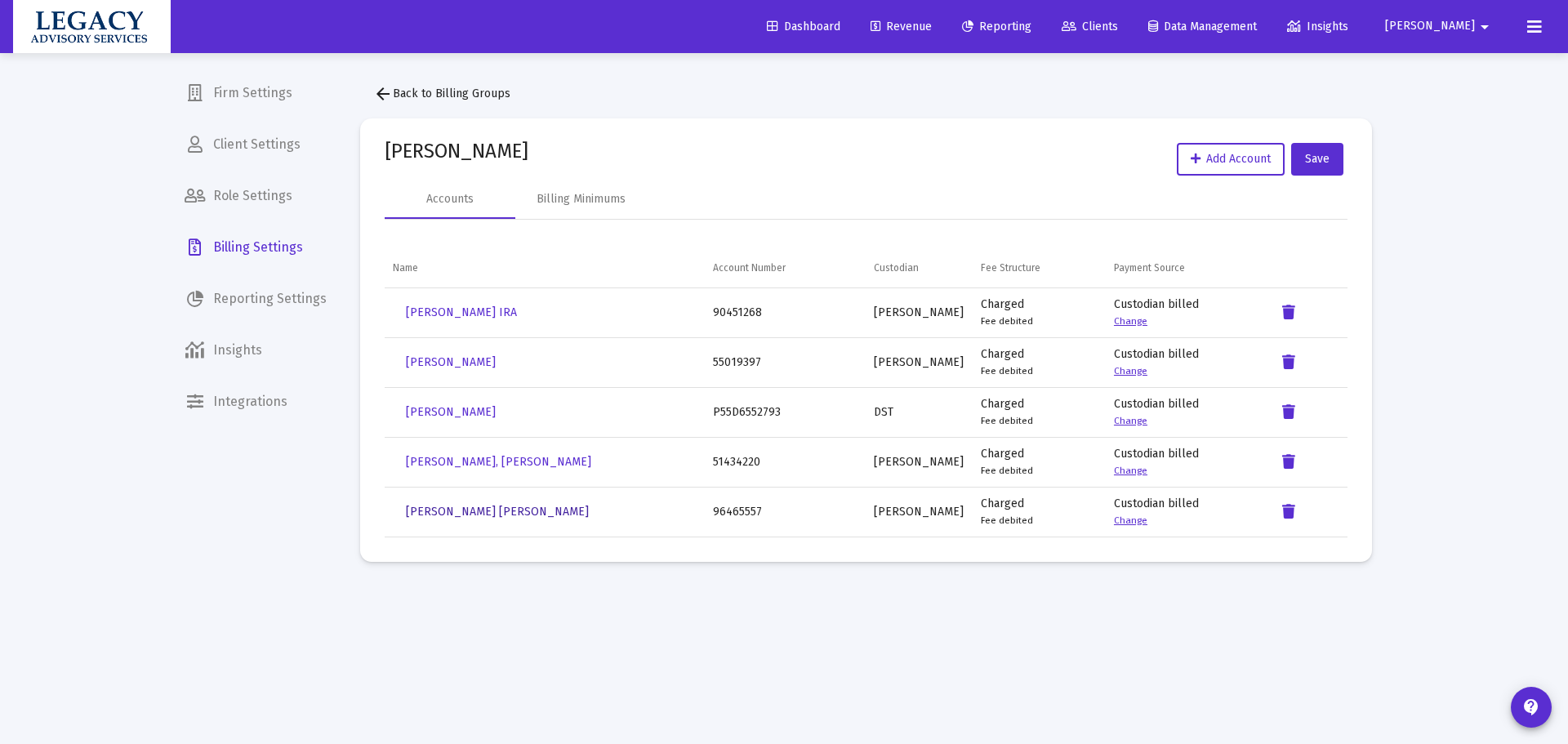
click at [481, 509] on span "Kimberlee Mammone Roth IRA" at bounding box center [497, 512] width 183 height 14
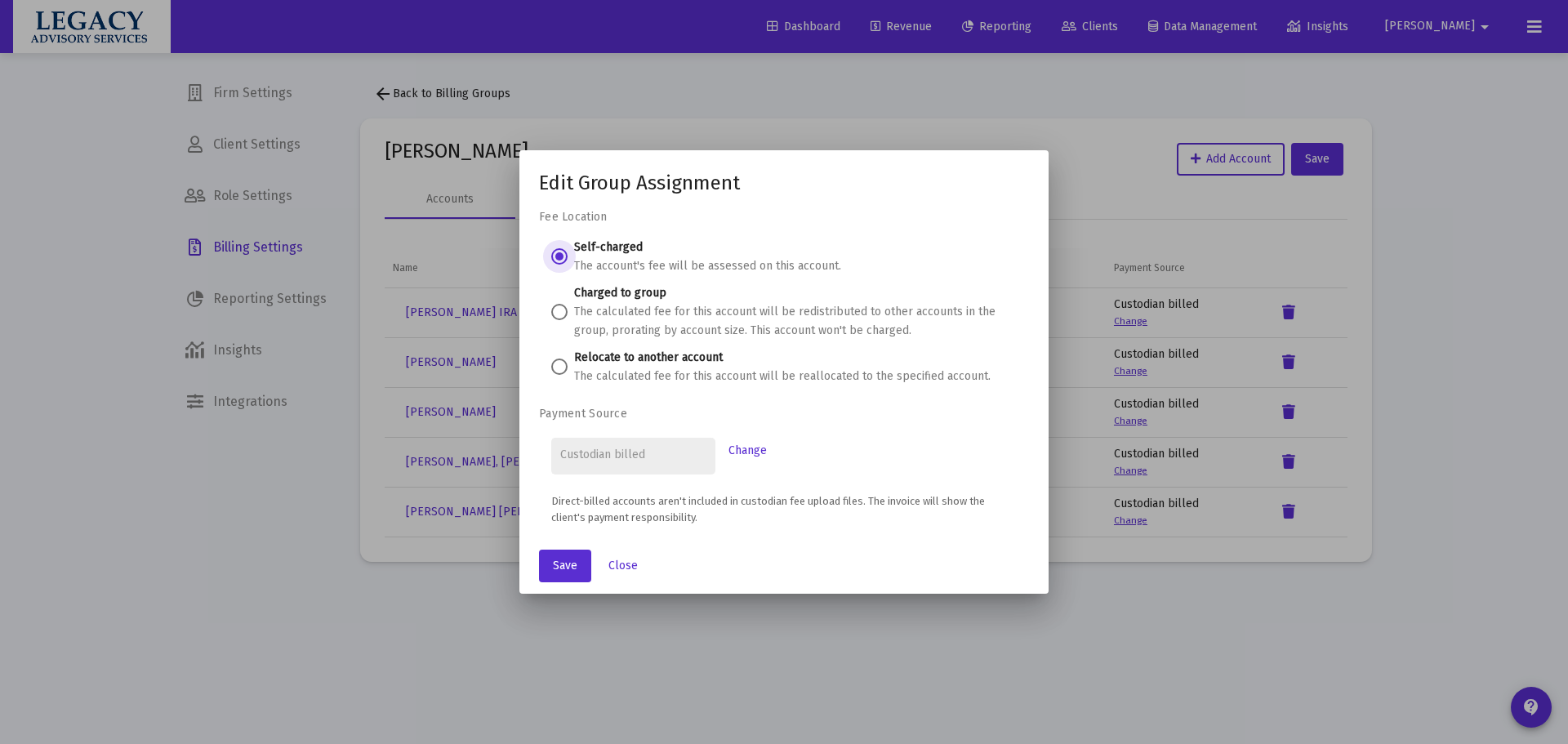
click at [559, 360] on span at bounding box center [559, 366] width 16 height 16
click at [559, 360] on input "Relocate to another account The calculated fee for this account will be realloc…" at bounding box center [559, 366] width 16 height 16
radio input "true"
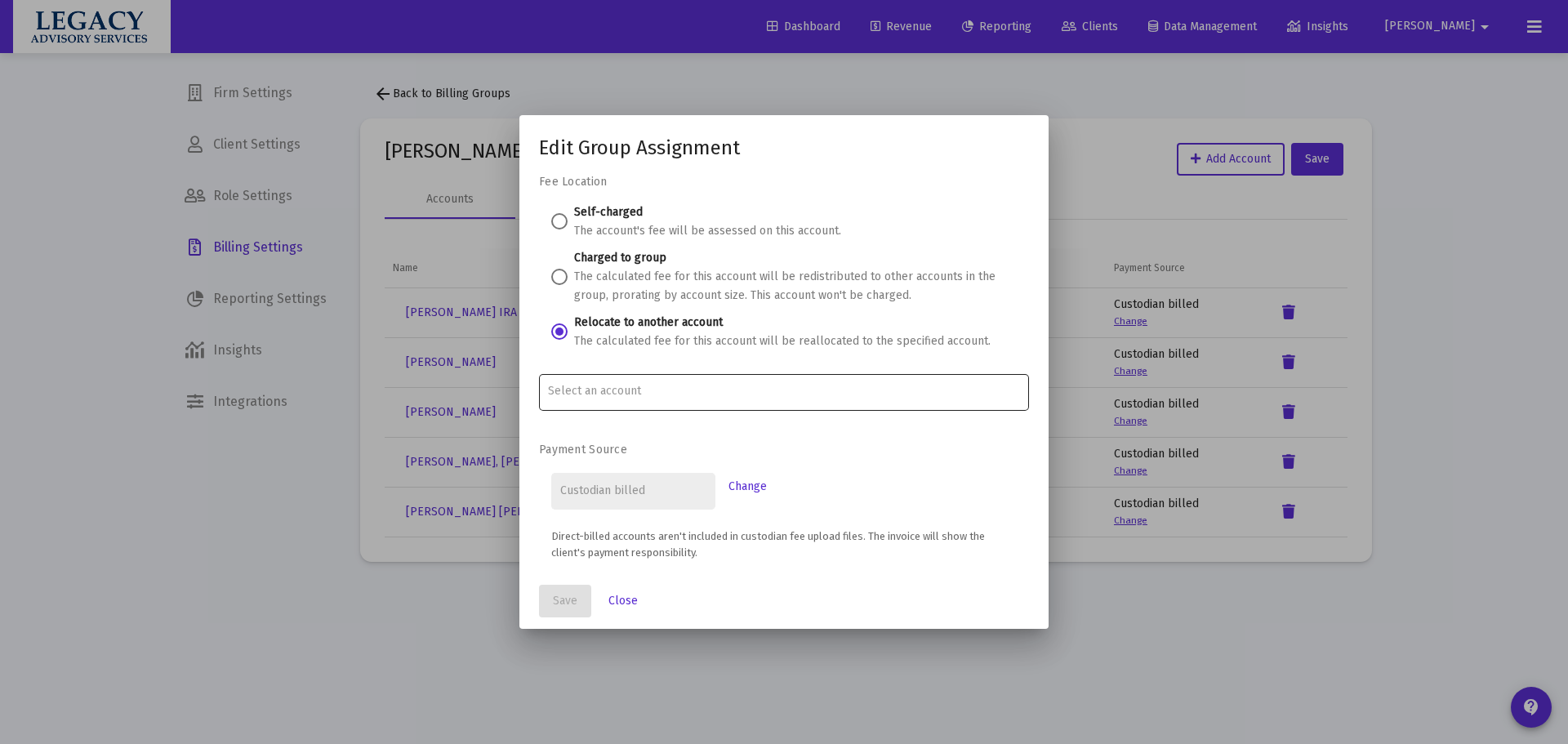
click at [649, 384] on div at bounding box center [785, 390] width 473 height 40
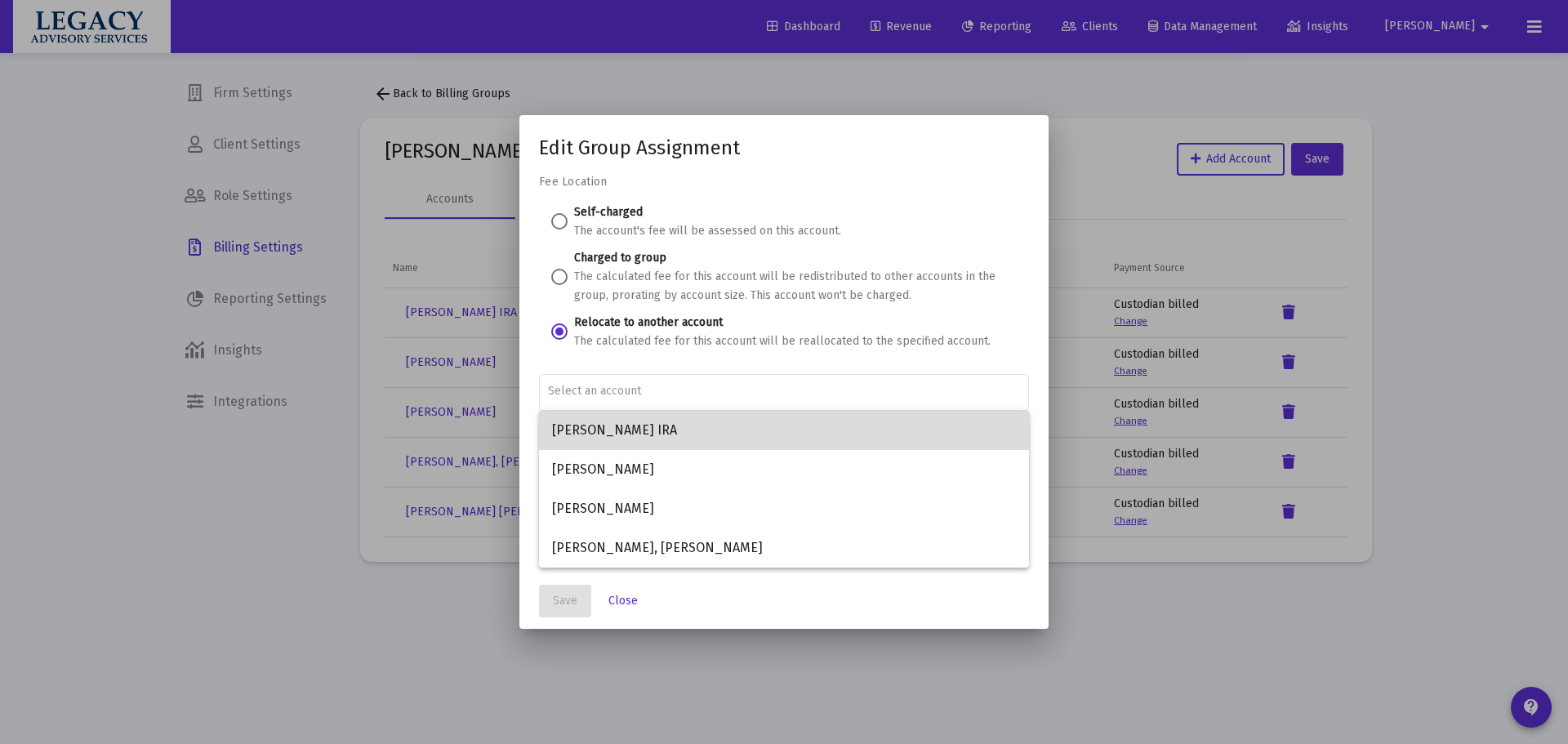
click at [705, 430] on span "Kimberlee Mammone IRA" at bounding box center [784, 431] width 464 height 39
type input "Kimberlee Mammone IRA"
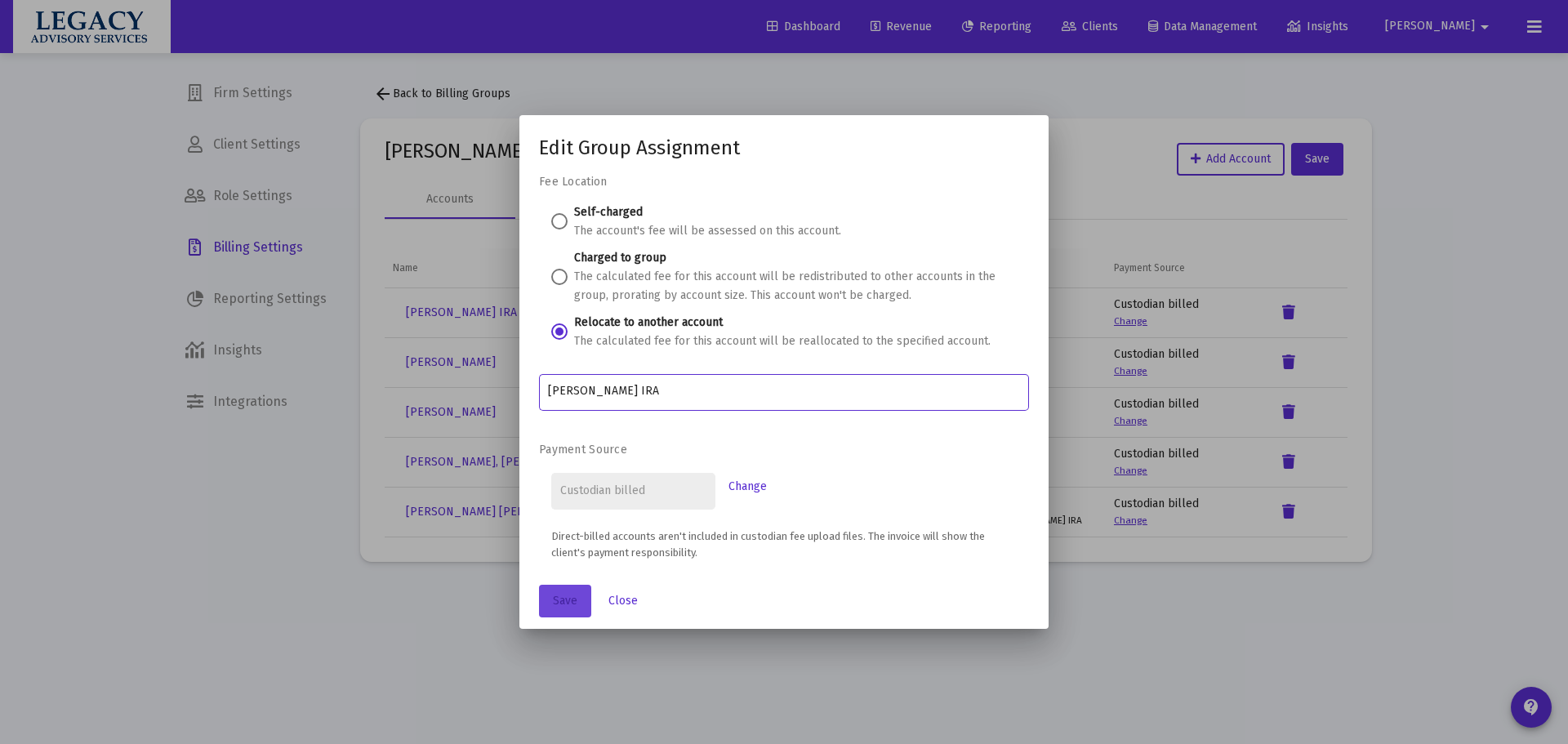
click at [552, 604] on button "Save" at bounding box center [565, 601] width 52 height 32
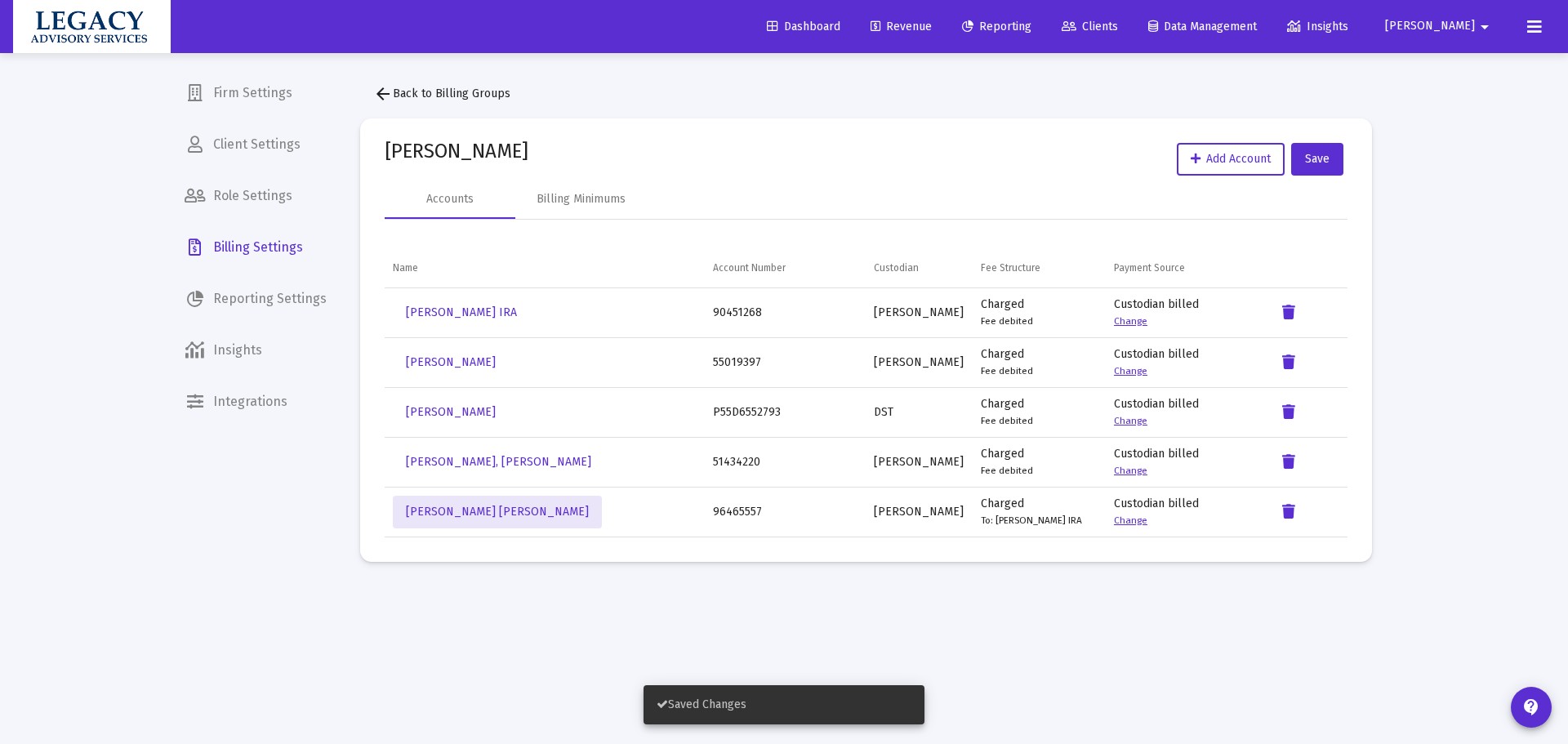
click at [1127, 612] on mat-sidenav-content "arrow_back Back to Billing Groups Mammone, Eugene Household Add Account Save Ac…" at bounding box center [866, 372] width 1061 height 638
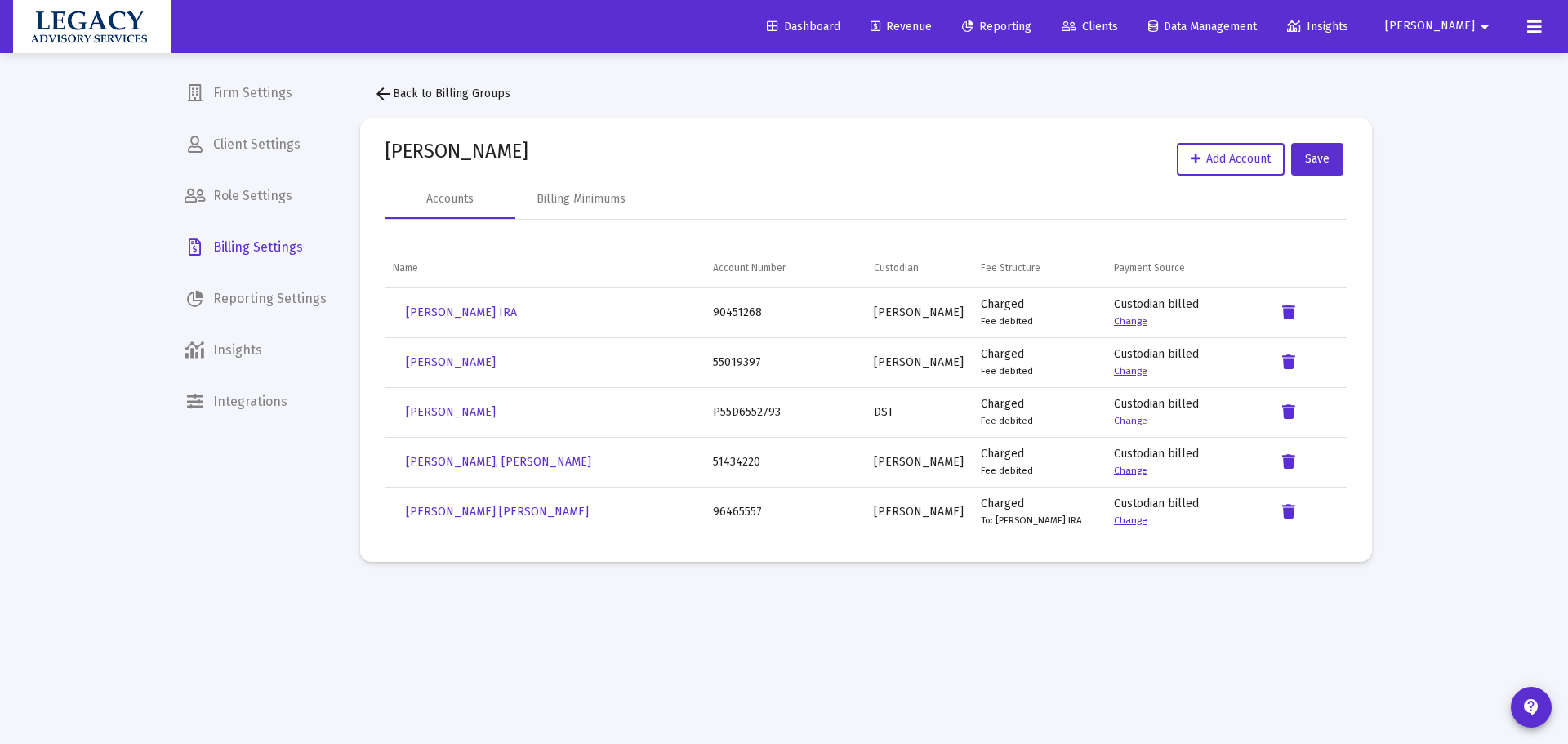
drag, startPoint x: 504, startPoint y: 623, endPoint x: 487, endPoint y: 545, distance: 79.8
click at [500, 618] on mat-sidenav-content "arrow_back Back to Billing Groups Mammone, Eugene Household Add Account Save Ac…" at bounding box center [866, 372] width 1061 height 638
click at [254, 250] on span "Billing Settings" at bounding box center [255, 248] width 168 height 39
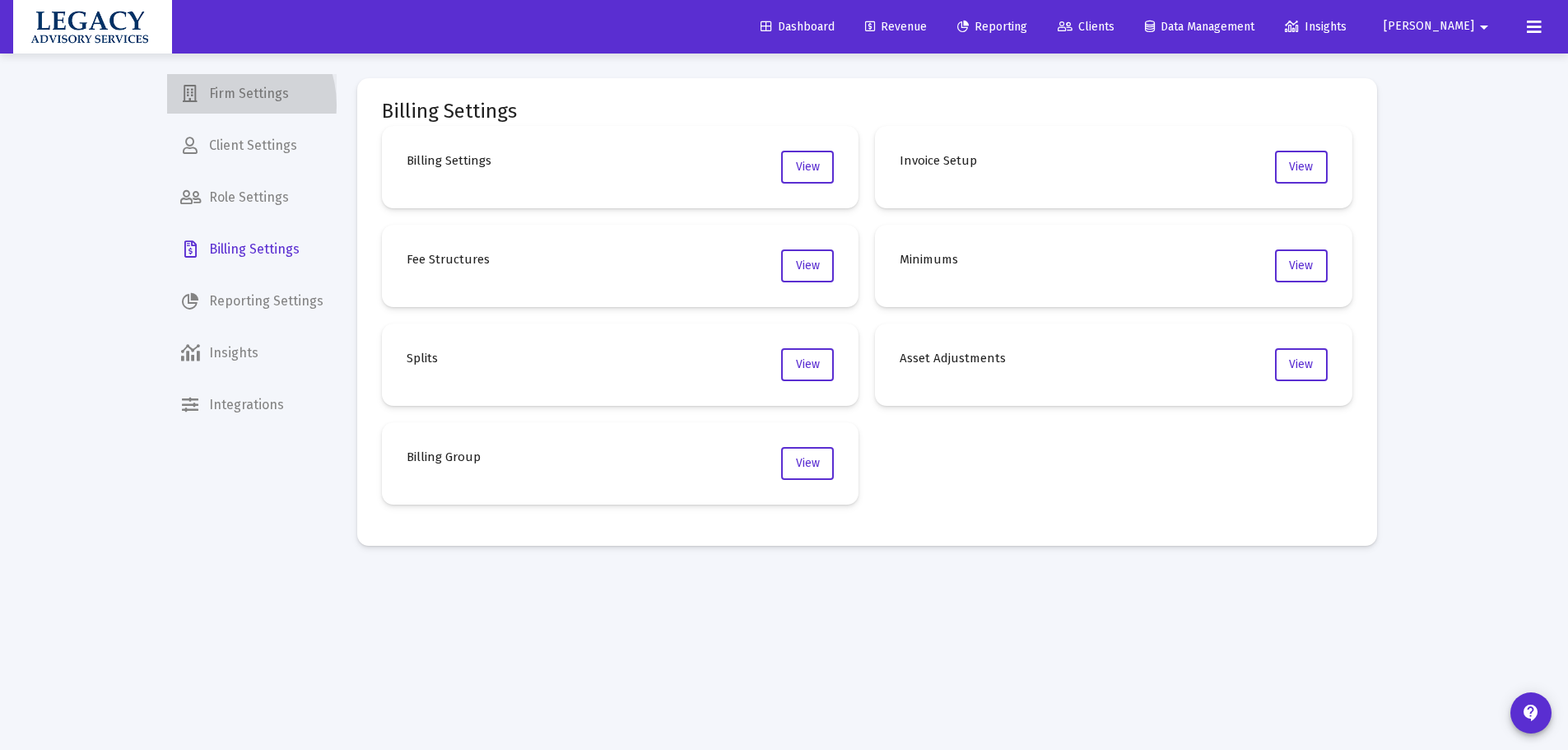
drag, startPoint x: 219, startPoint y: 105, endPoint x: 228, endPoint y: 130, distance: 26.6
click at [219, 105] on span "Firm Settings" at bounding box center [251, 94] width 170 height 40
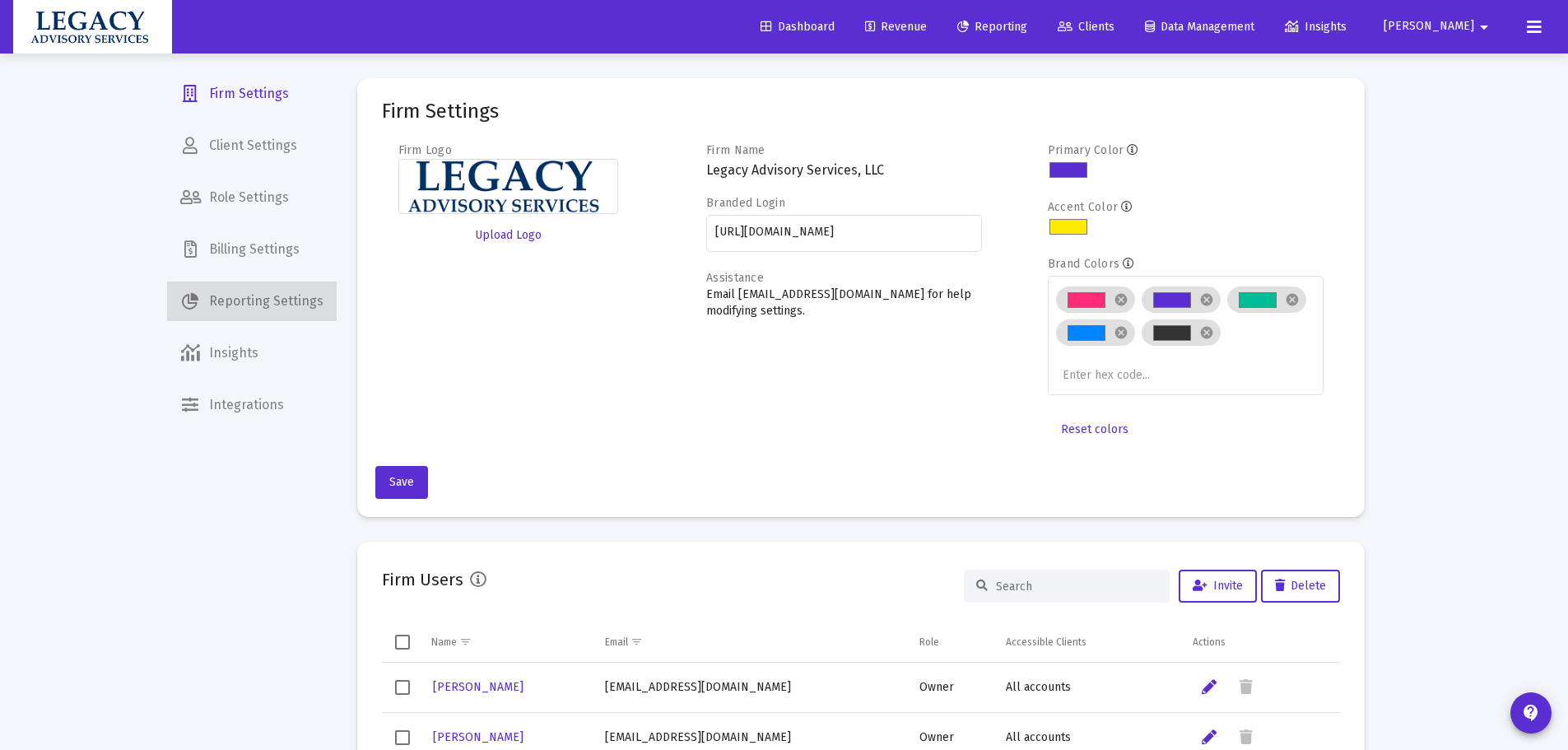
click at [275, 284] on span "Reporting Settings" at bounding box center [251, 301] width 170 height 40
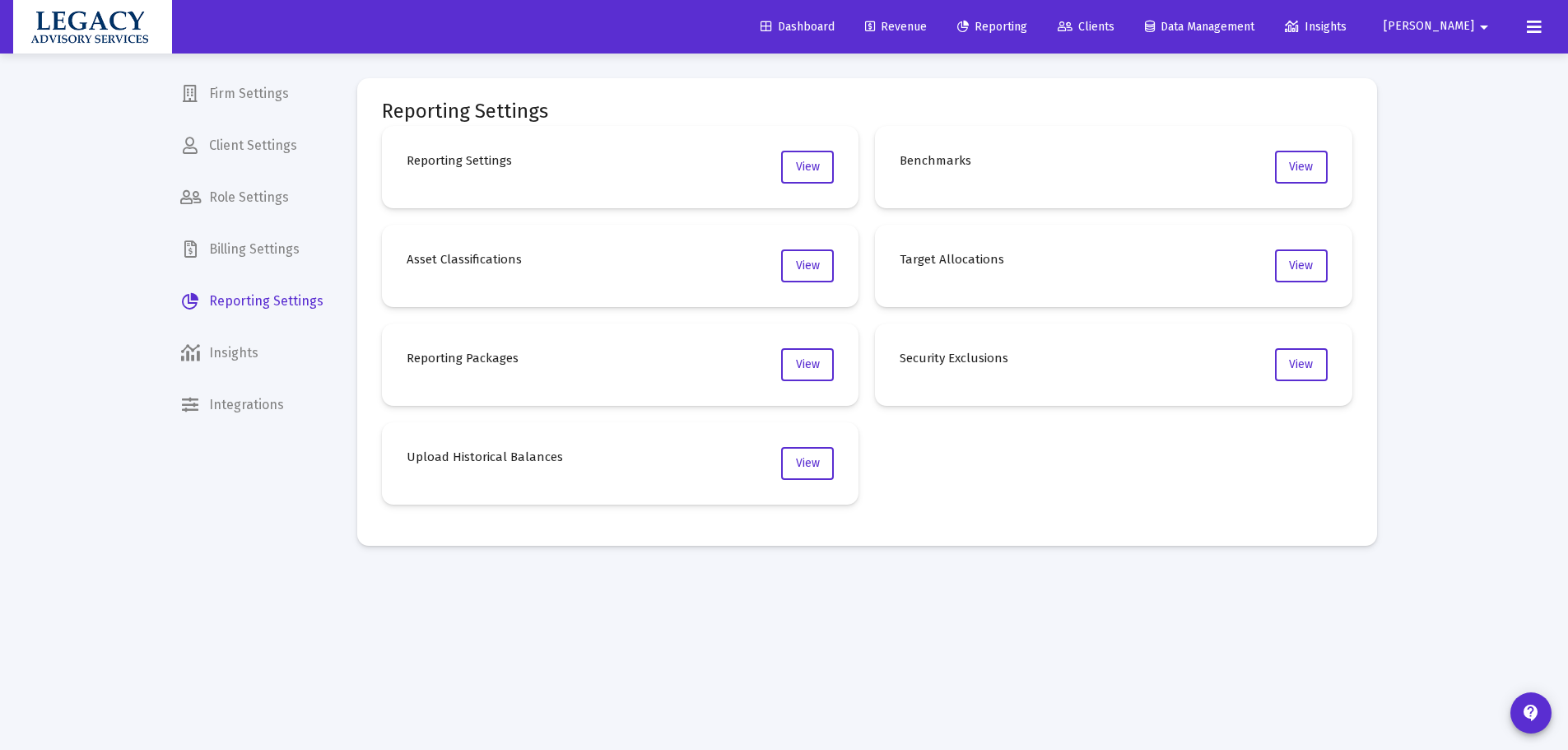
click at [277, 248] on span "Billing Settings" at bounding box center [251, 250] width 170 height 40
click at [275, 305] on span "Reporting Settings" at bounding box center [251, 301] width 170 height 40
drag, startPoint x: 246, startPoint y: 257, endPoint x: 259, endPoint y: 256, distance: 13.0
click at [245, 256] on span "Billing Settings" at bounding box center [251, 250] width 170 height 40
click at [854, 475] on mat-card "Billing Group View" at bounding box center [620, 464] width 478 height 83
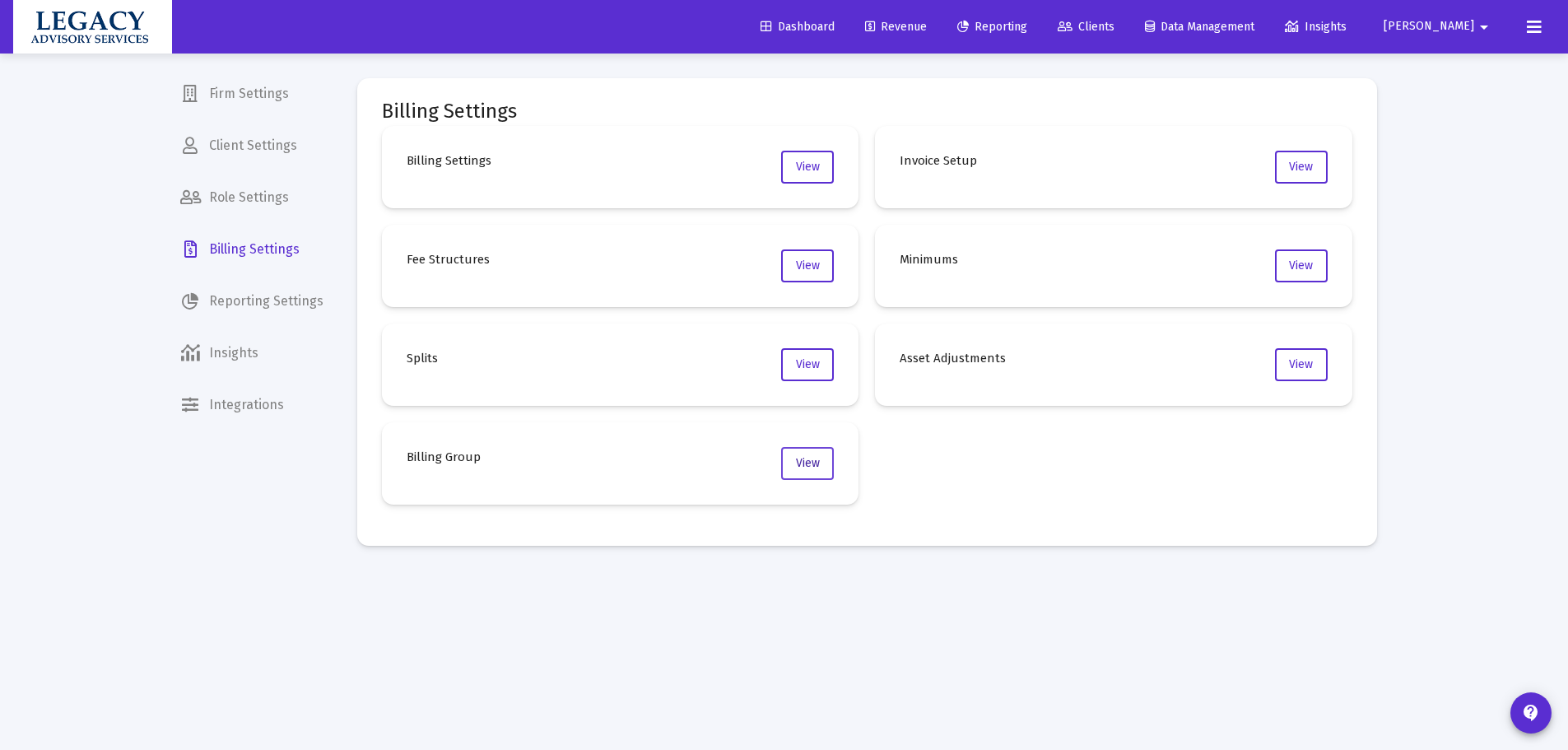
click at [824, 456] on button "View" at bounding box center [807, 463] width 52 height 33
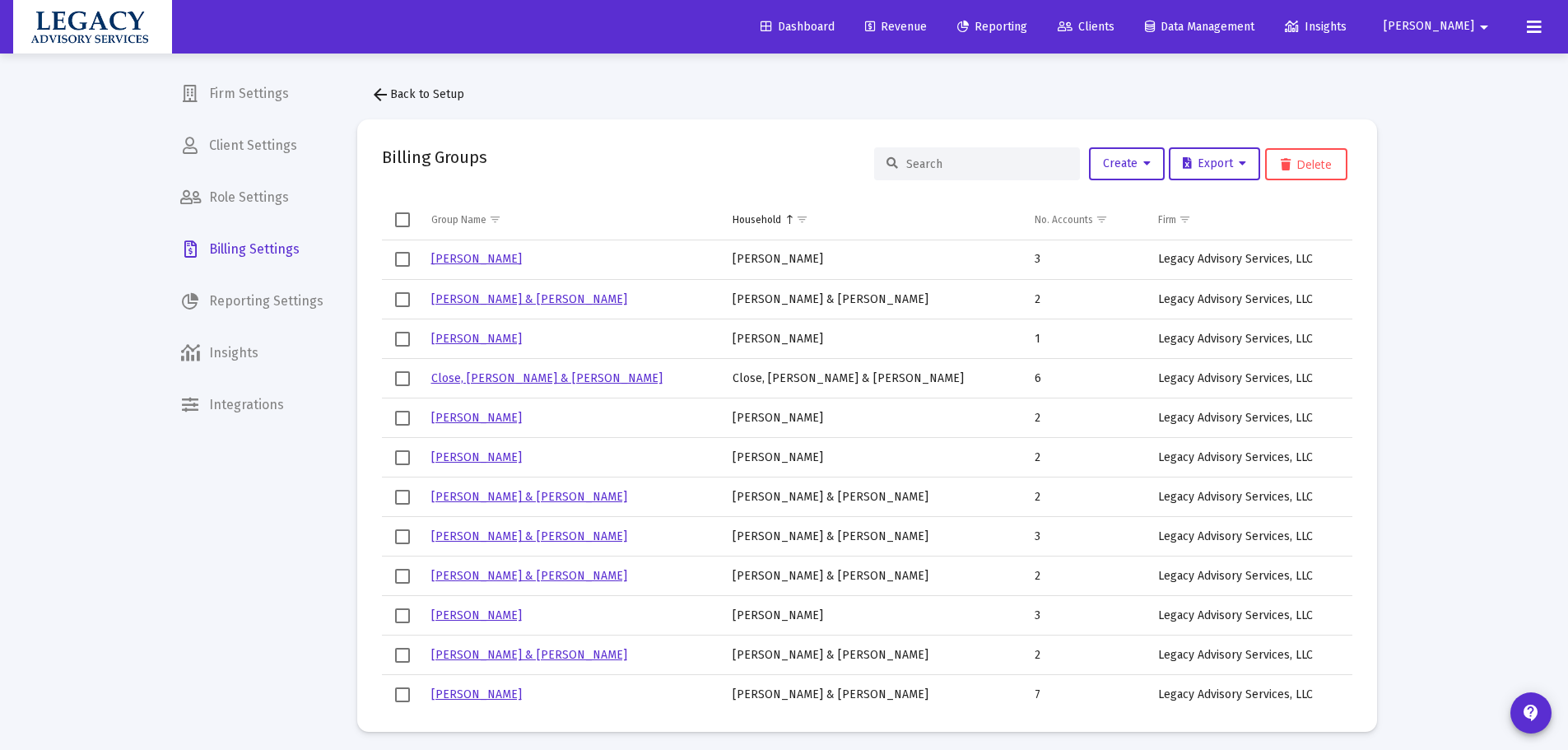
click at [978, 168] on input at bounding box center [986, 164] width 161 height 14
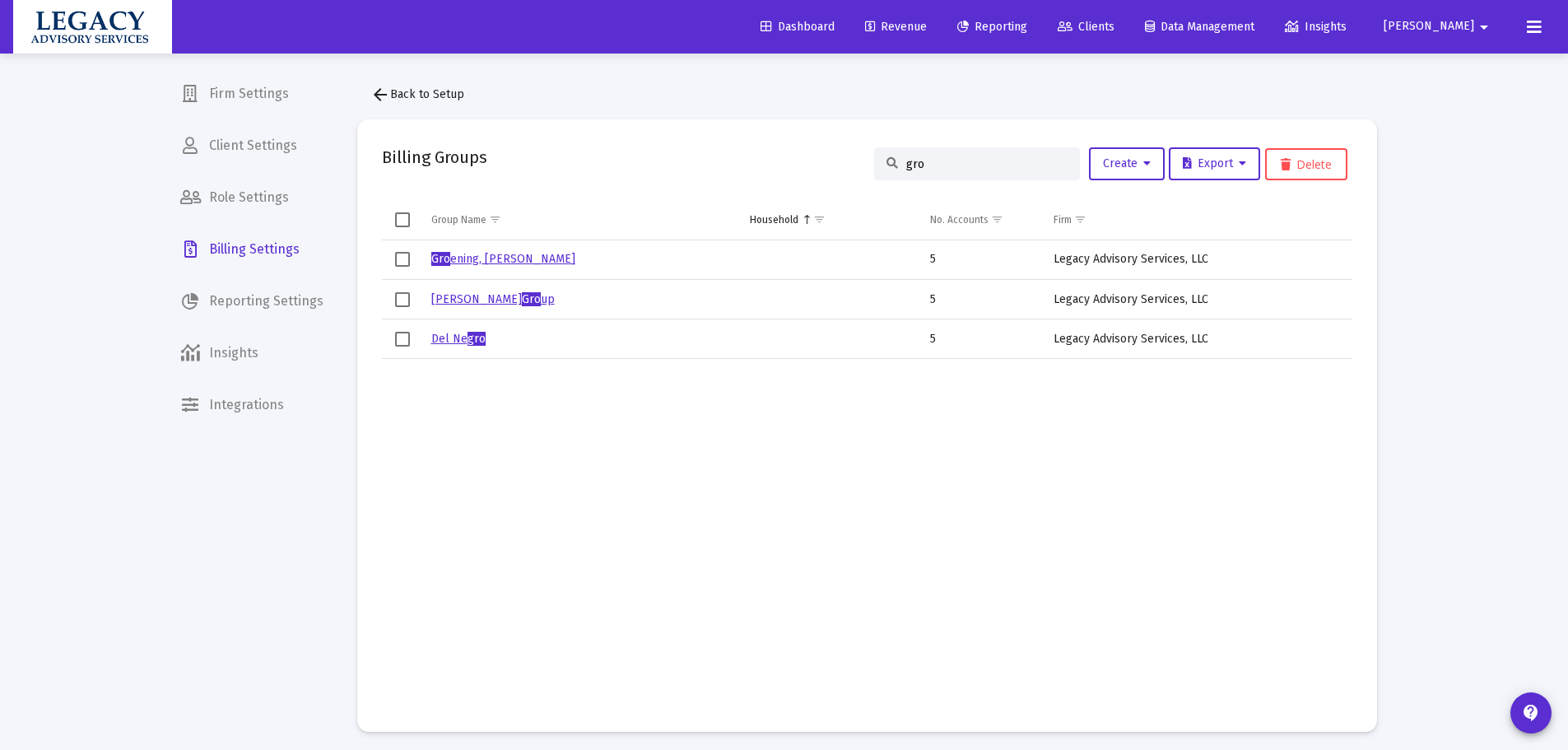
type input "gro"
click at [503, 258] on link "Gro ening, Steven Household" at bounding box center [503, 259] width 144 height 14
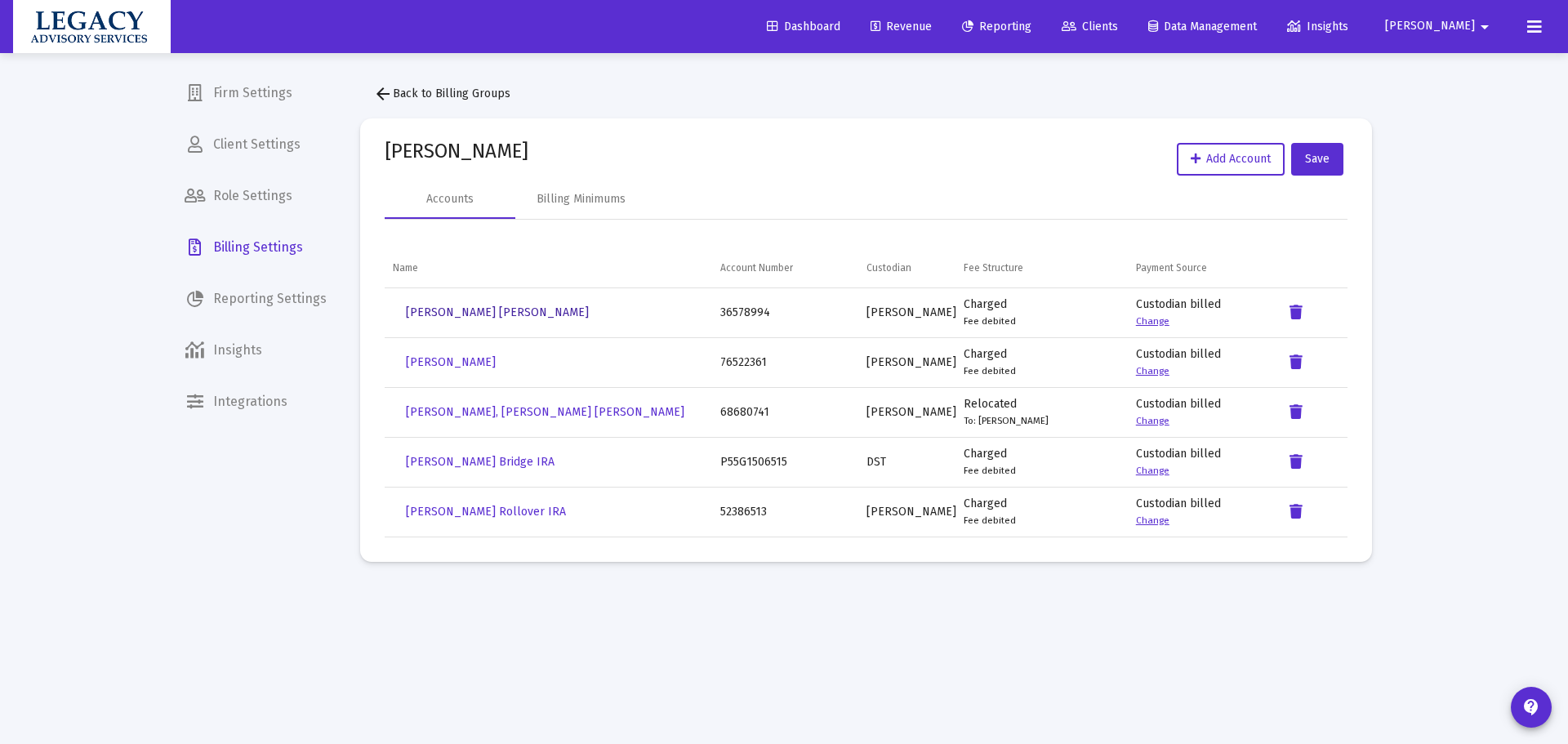
click at [442, 307] on span "Cynthia Lang-Groening Roth IRA" at bounding box center [497, 313] width 183 height 14
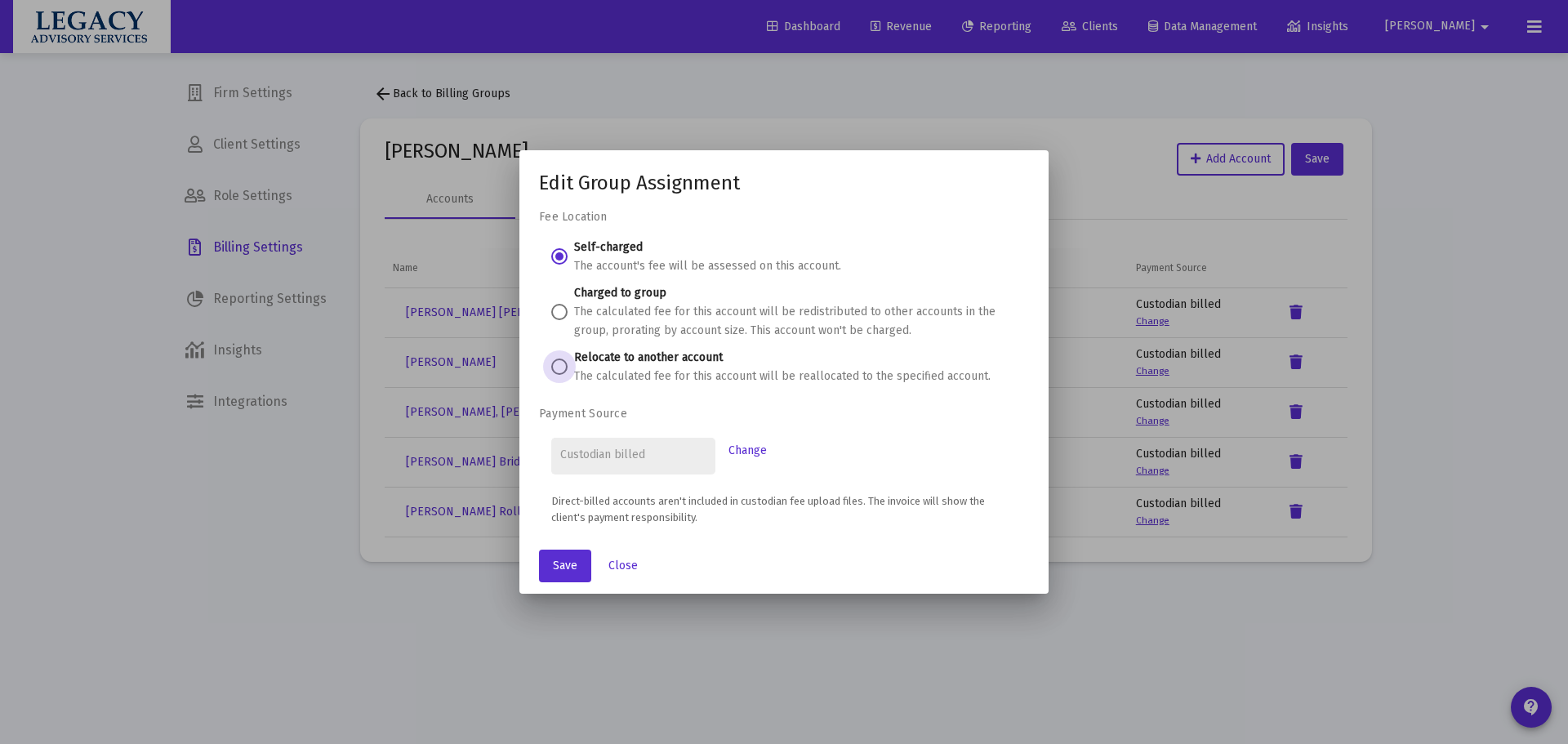
click at [564, 366] on span at bounding box center [559, 366] width 16 height 16
click at [564, 366] on input "Relocate to another account The calculated fee for this account will be realloc…" at bounding box center [559, 366] width 16 height 16
radio input "true"
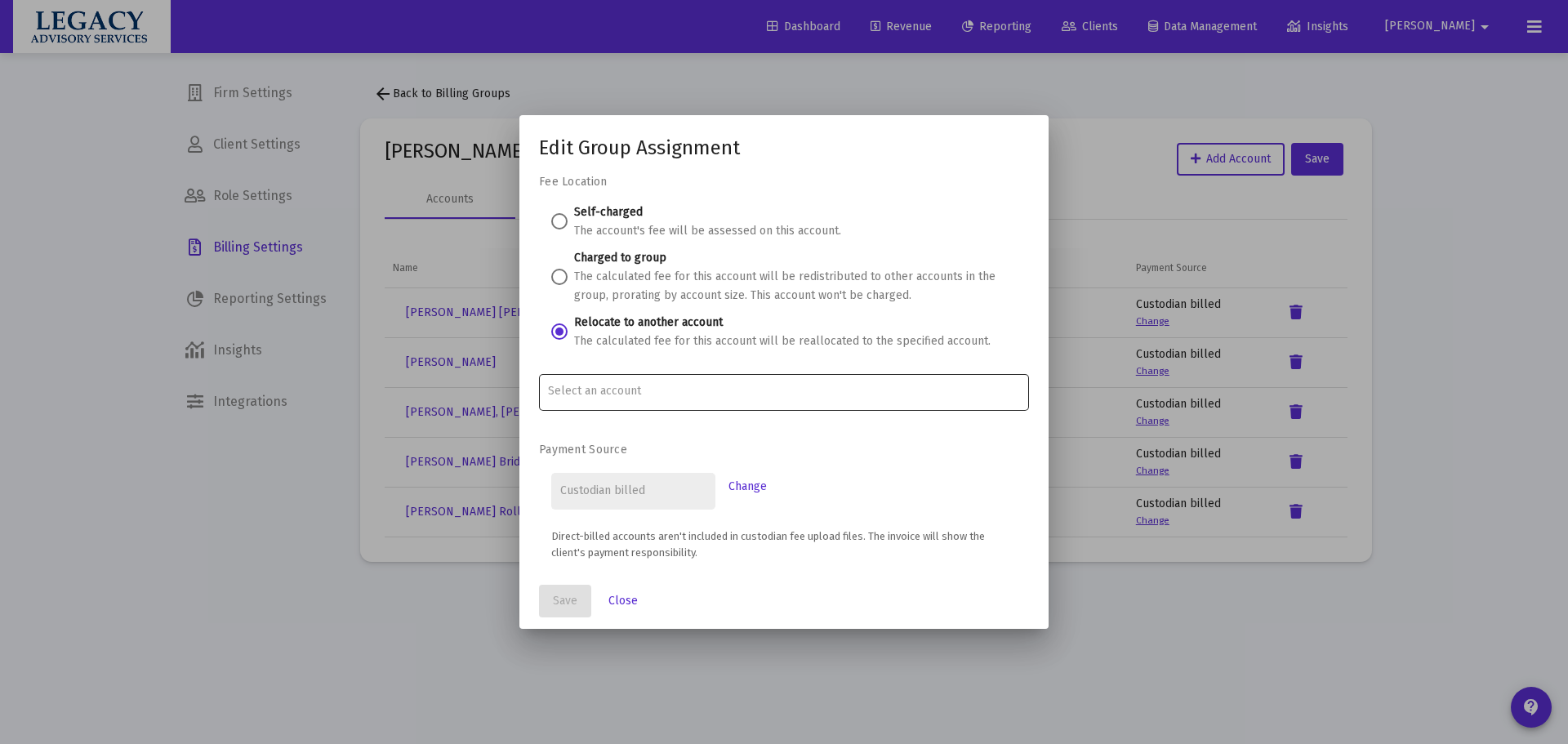
click at [629, 389] on input "Account Options" at bounding box center [785, 390] width 473 height 13
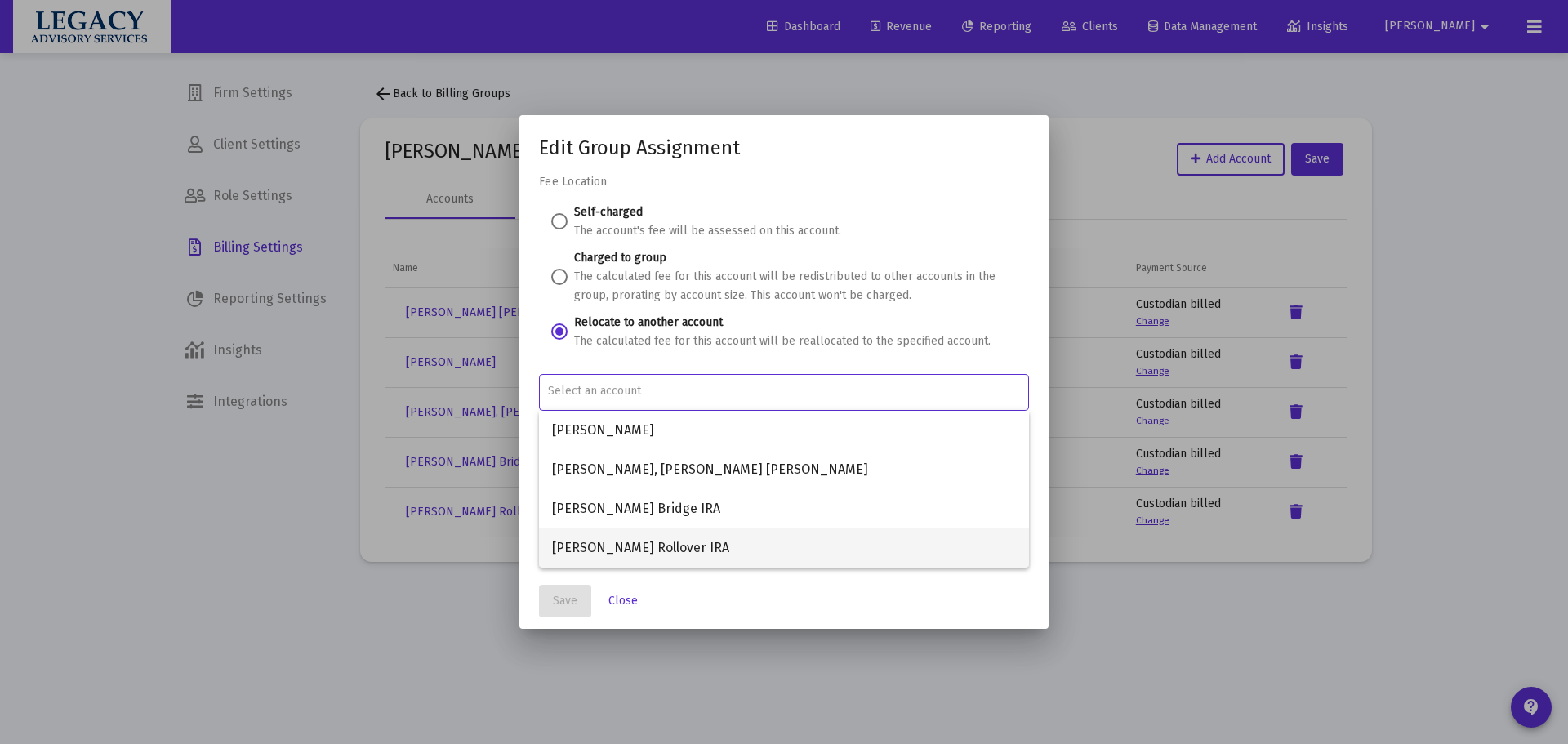
click at [726, 546] on span "Cynthia Lang-Groening Rollover IRA" at bounding box center [784, 548] width 464 height 39
type input "Cynthia Lang-Groening Rollover IRA"
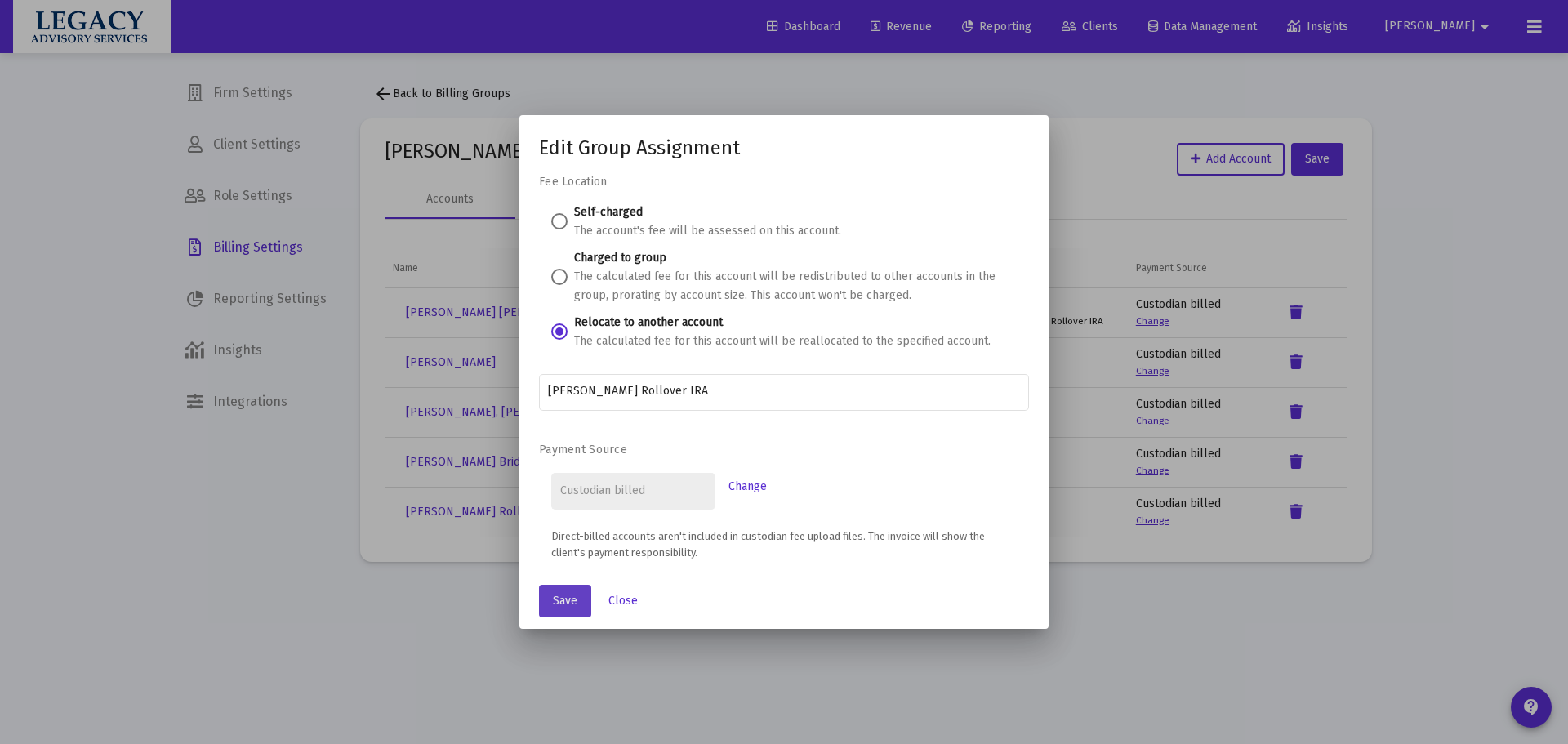
click at [551, 594] on button "Save" at bounding box center [565, 601] width 52 height 32
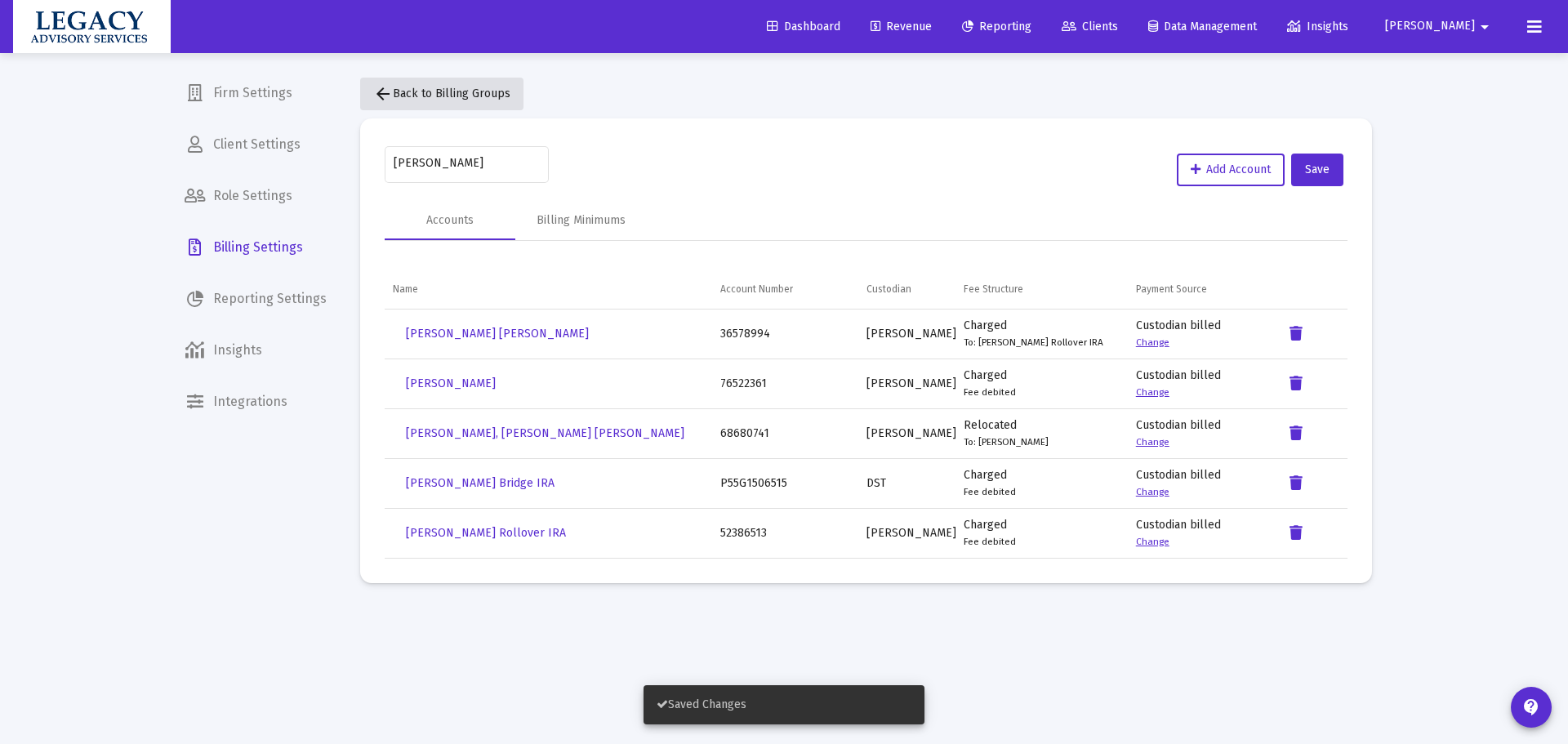
click at [442, 91] on span "arrow_back Back to Billing Groups" at bounding box center [442, 93] width 137 height 14
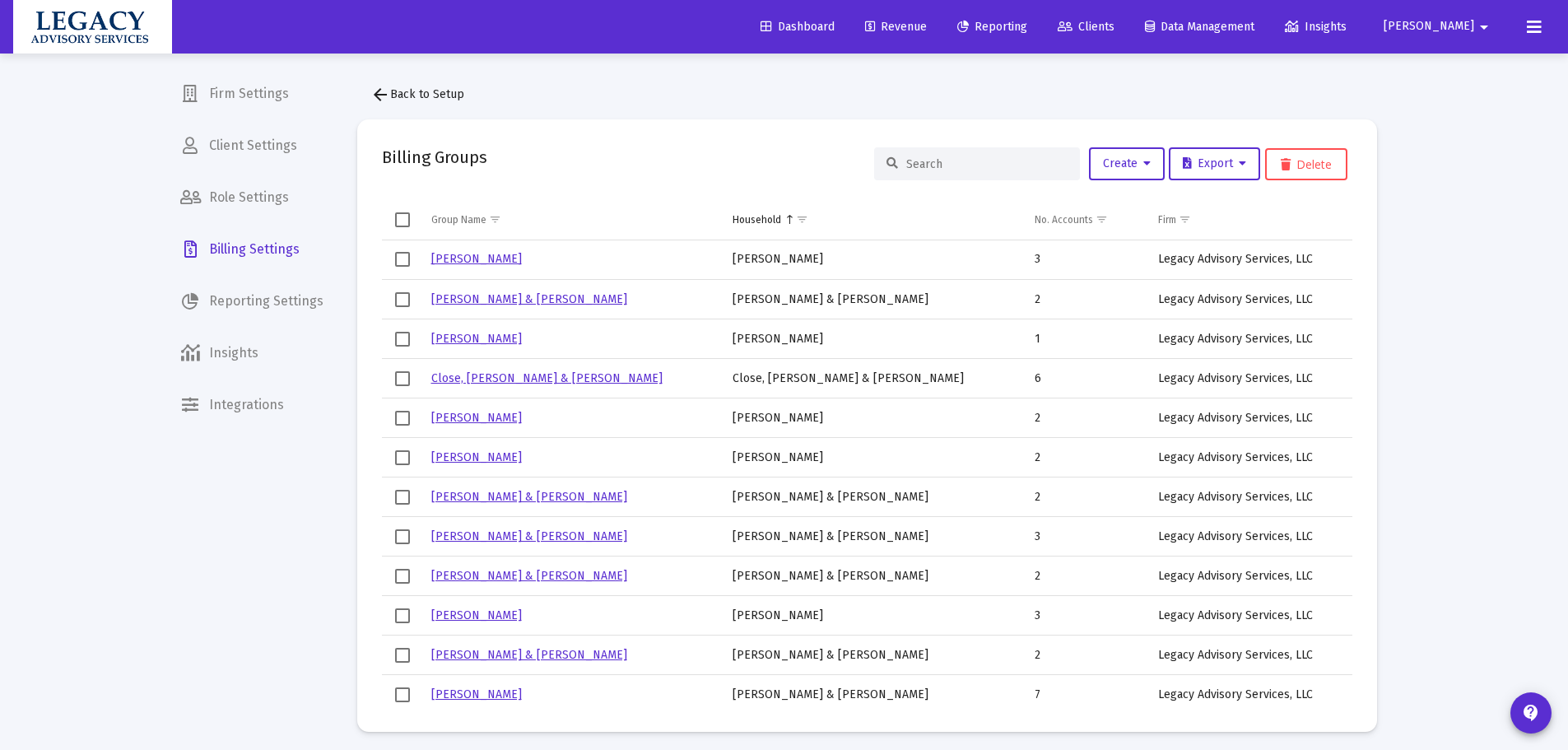
click at [1028, 23] on span "Reporting" at bounding box center [991, 27] width 70 height 14
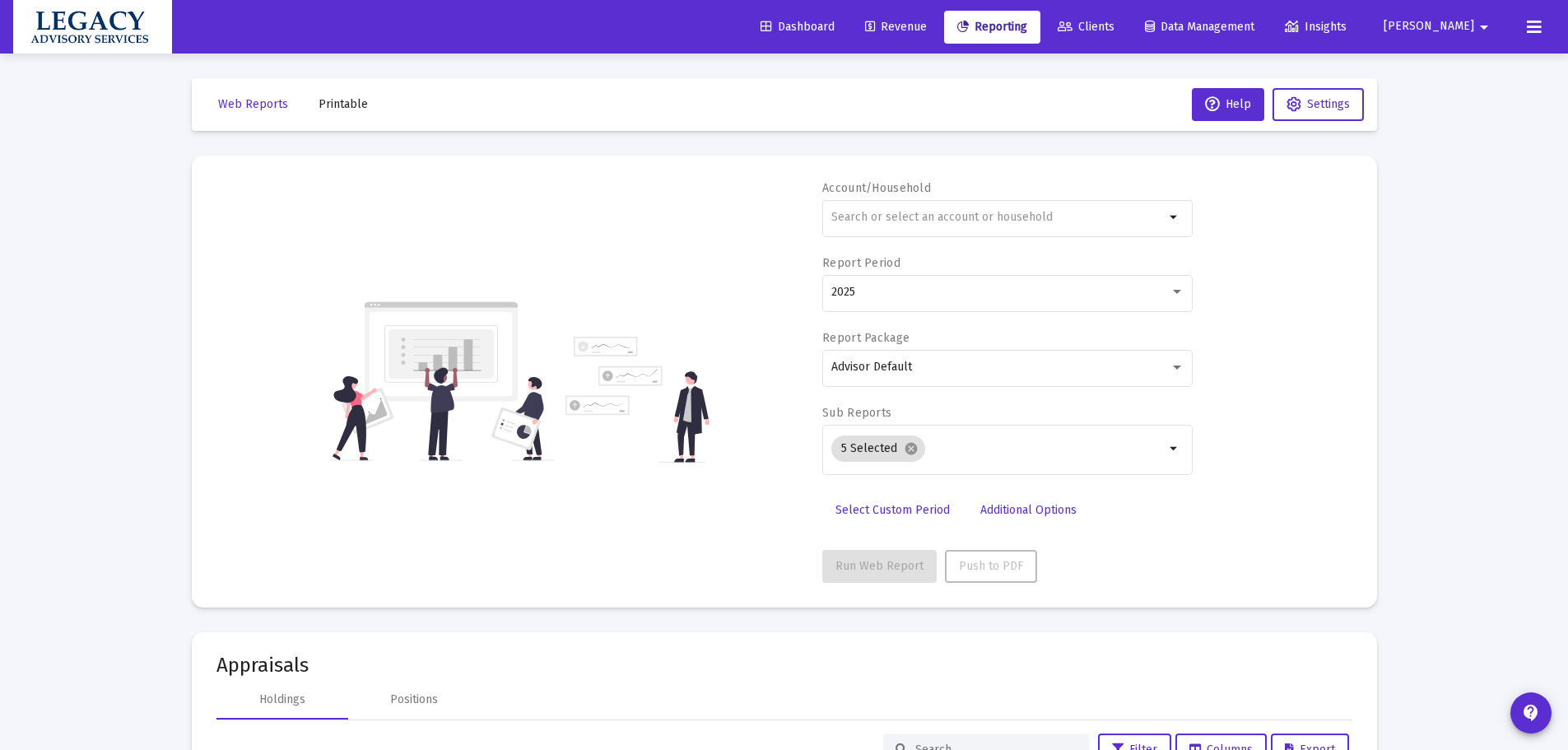
drag, startPoint x: 873, startPoint y: 34, endPoint x: 900, endPoint y: 14, distance: 33.6
click at [848, 33] on link "Dashboard" at bounding box center [797, 27] width 101 height 33
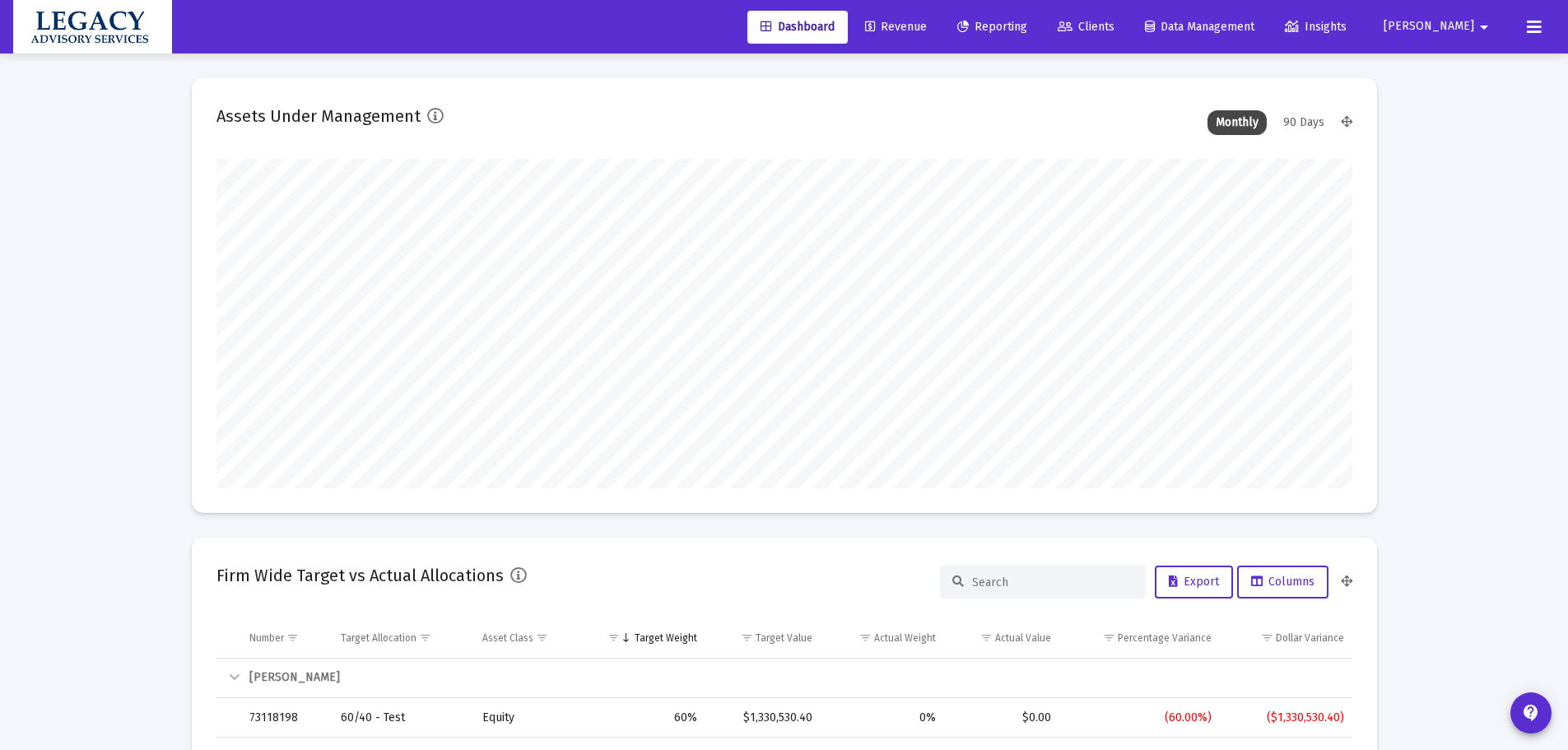
scroll to position [330, 531]
click at [927, 22] on span "Revenue" at bounding box center [896, 27] width 62 height 14
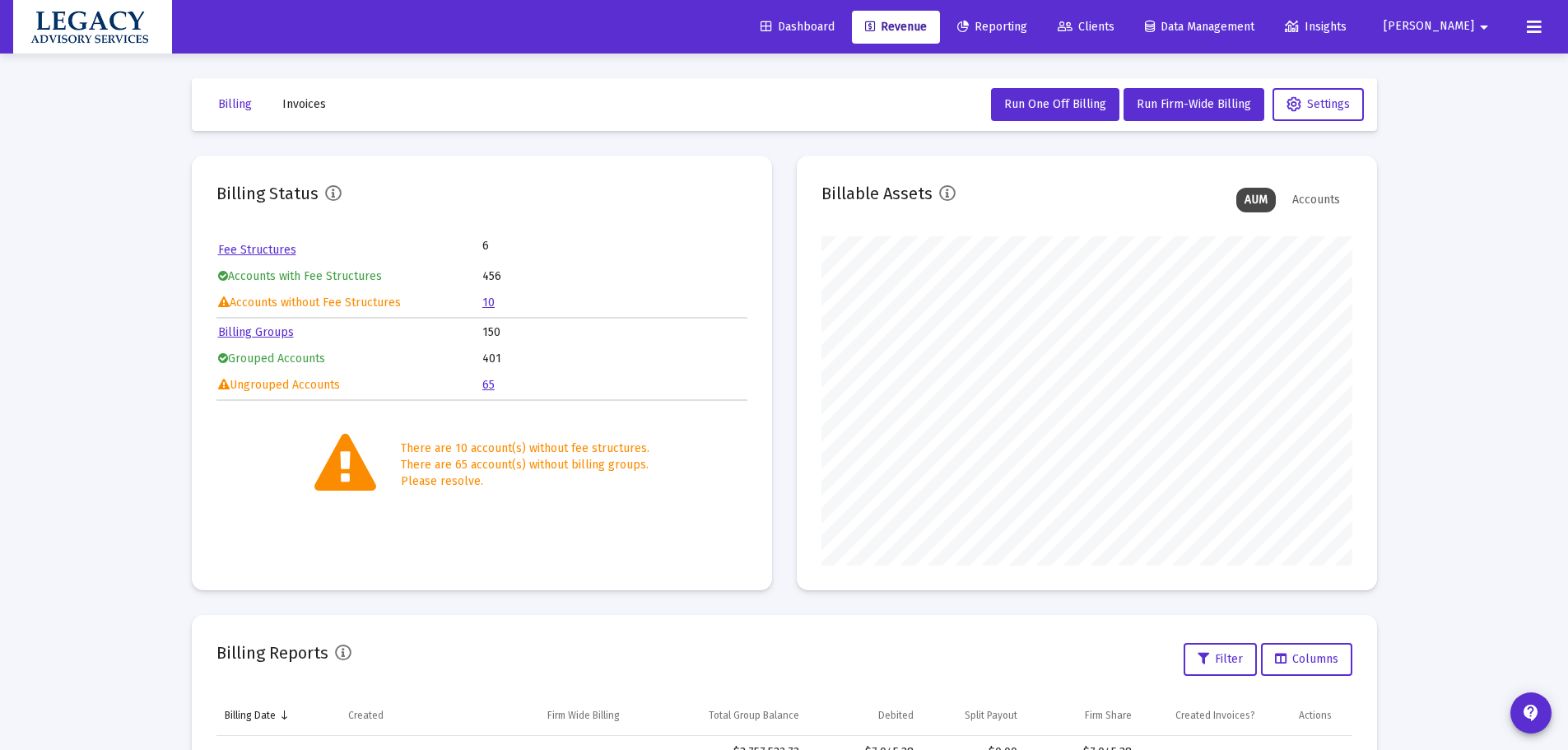
click at [1040, 36] on link "Reporting" at bounding box center [992, 27] width 96 height 33
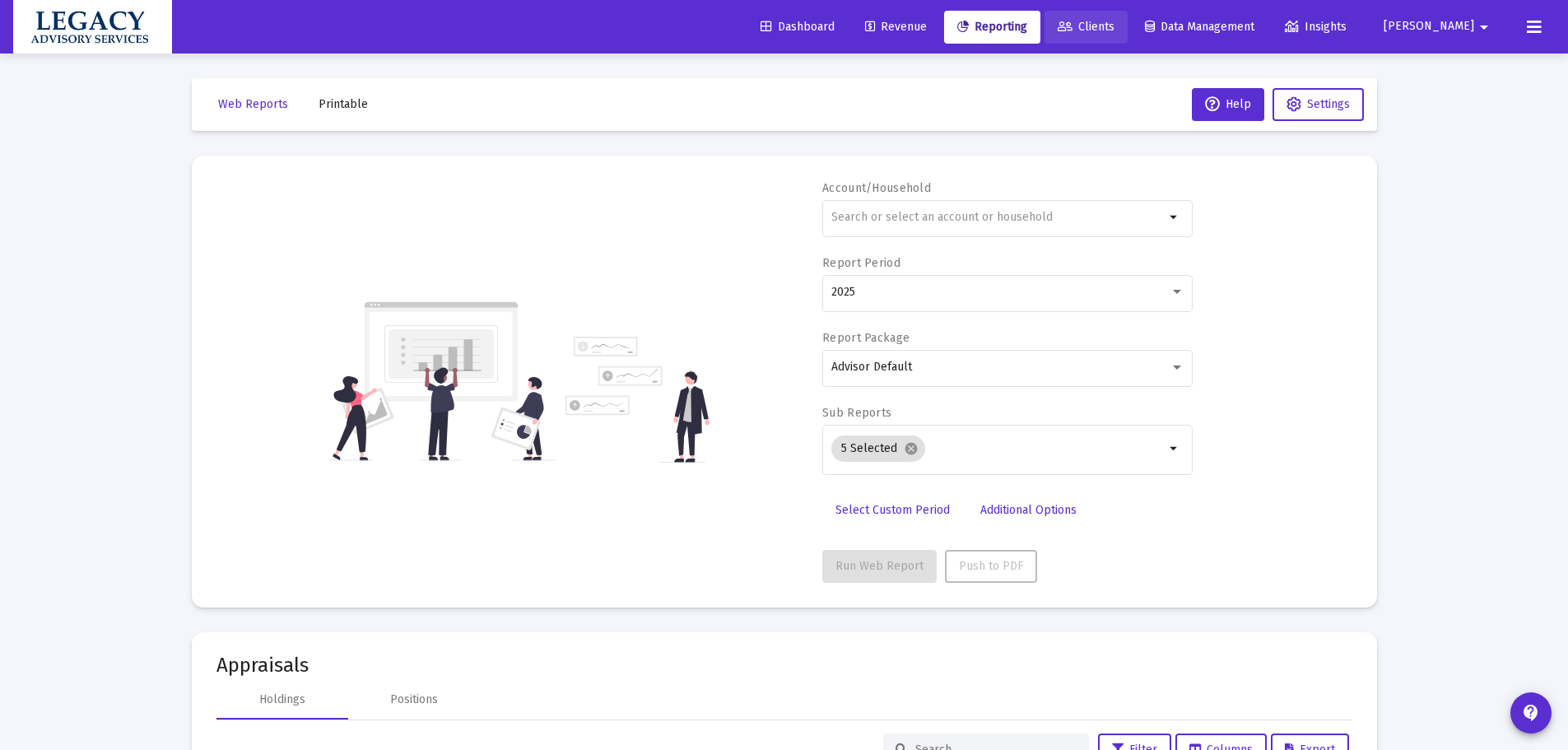
drag, startPoint x: 1139, startPoint y: 17, endPoint x: 1157, endPoint y: 38, distance: 27.7
click at [1127, 17] on link "Clients" at bounding box center [1086, 27] width 83 height 33
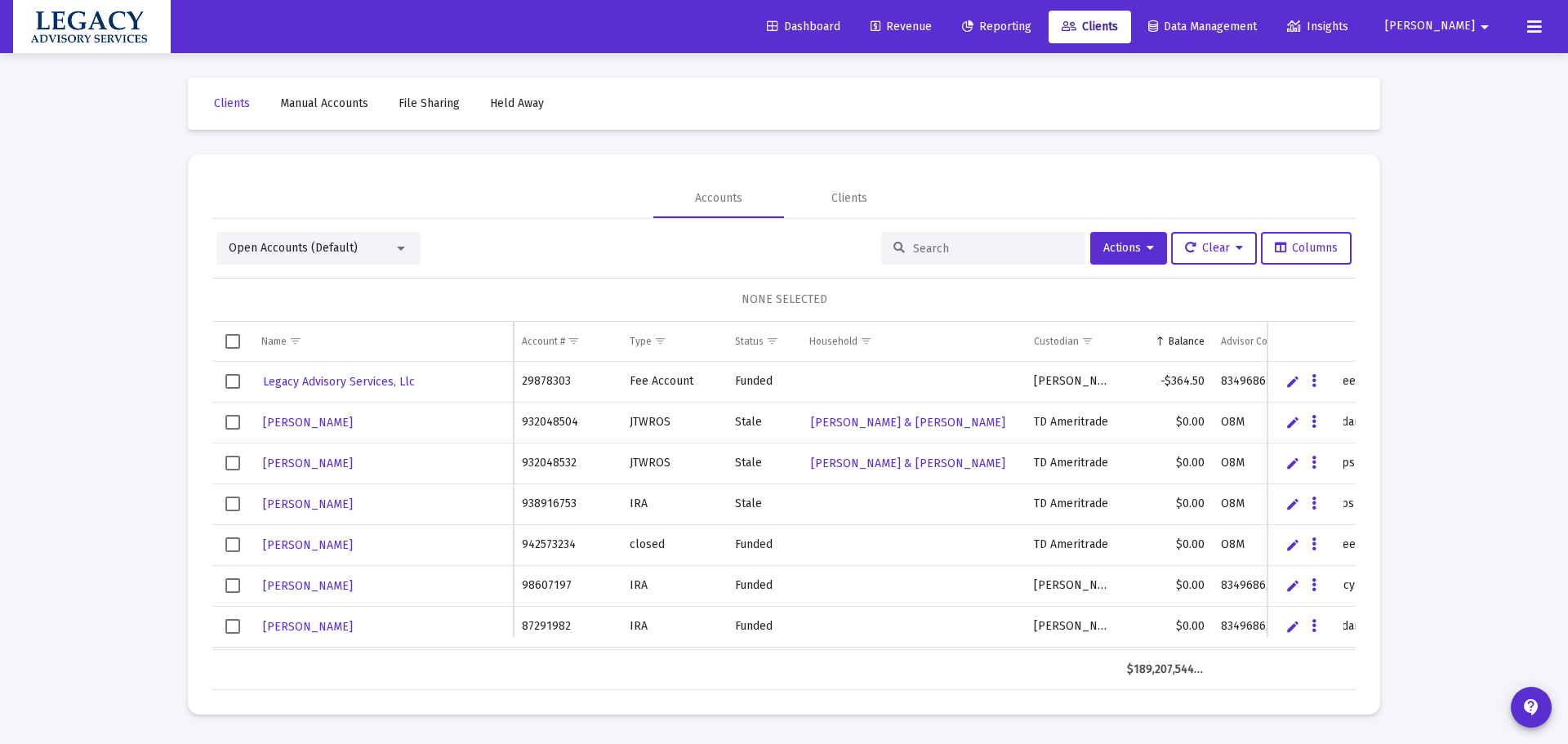
click at [355, 235] on div "Open Accounts (Default)" at bounding box center [318, 249] width 204 height 32
click at [347, 246] on span "Open Accounts (Default)" at bounding box center [293, 248] width 129 height 14
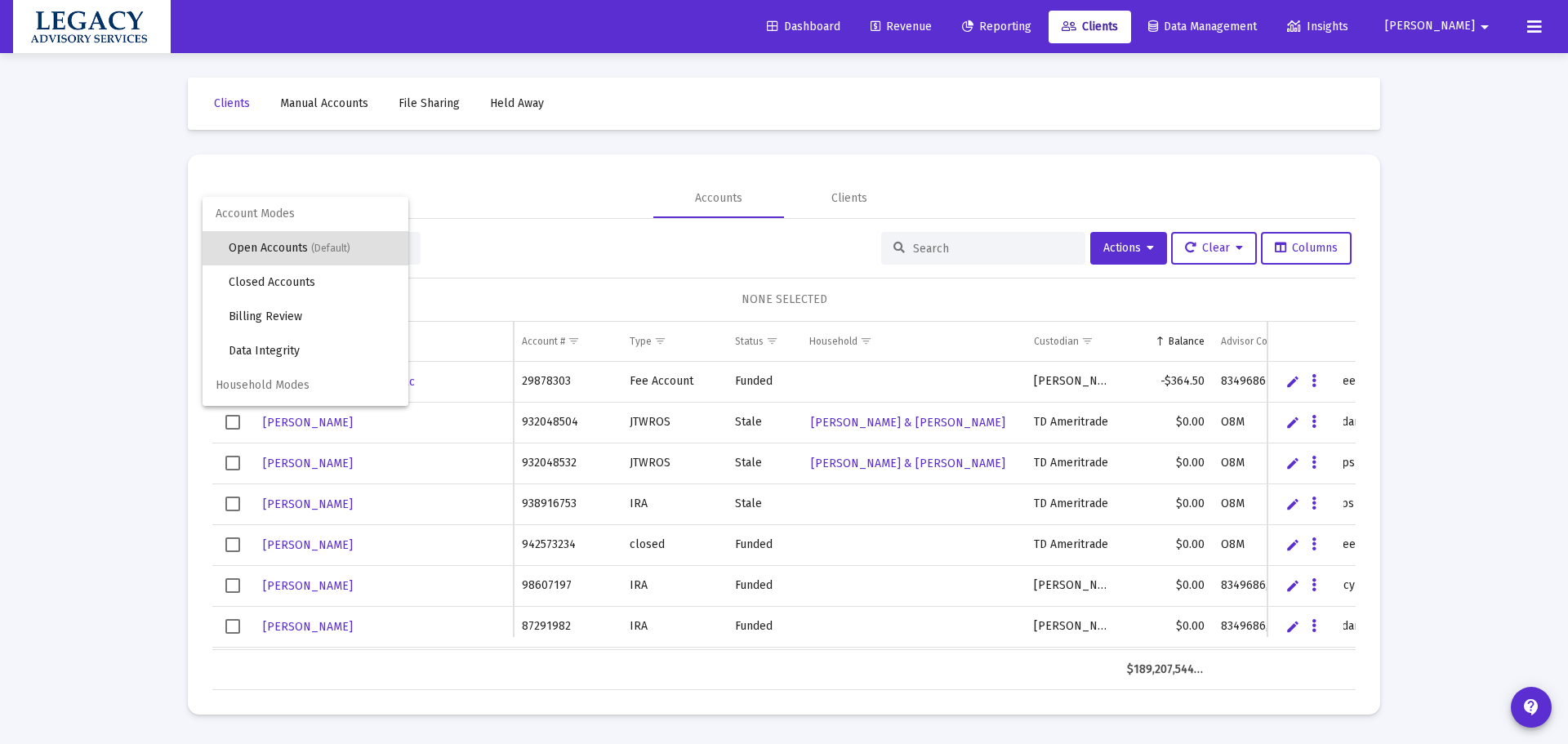
click at [588, 175] on div at bounding box center [784, 372] width 1568 height 744
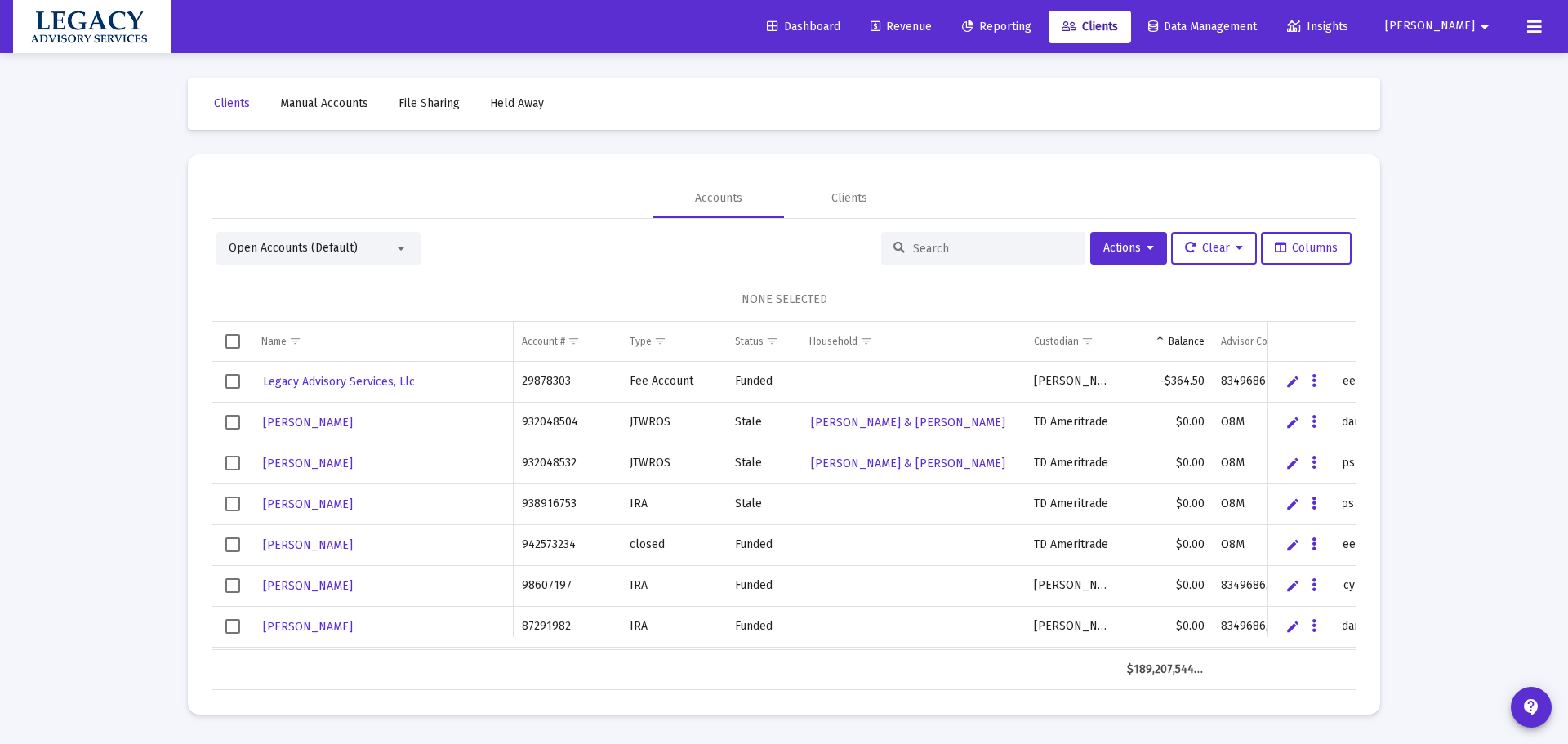
click at [933, 250] on input at bounding box center [992, 249] width 160 height 14
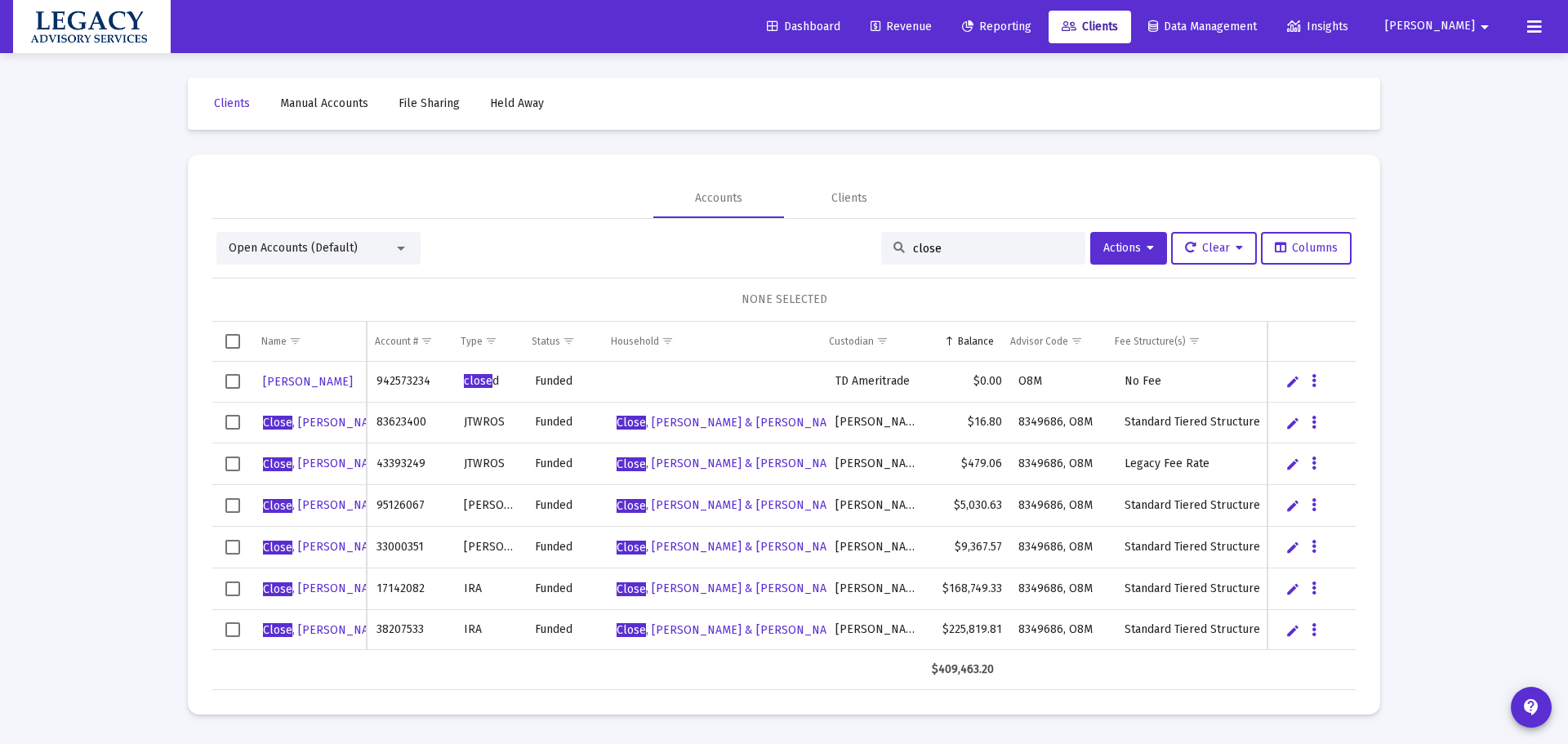
scroll to position [2, 0]
drag, startPoint x: 962, startPoint y: 243, endPoint x: 766, endPoint y: 255, distance: 196.4
click at [766, 255] on div "Open Accounts (Default) close Actions Clear Columns" at bounding box center [783, 249] width 1135 height 32
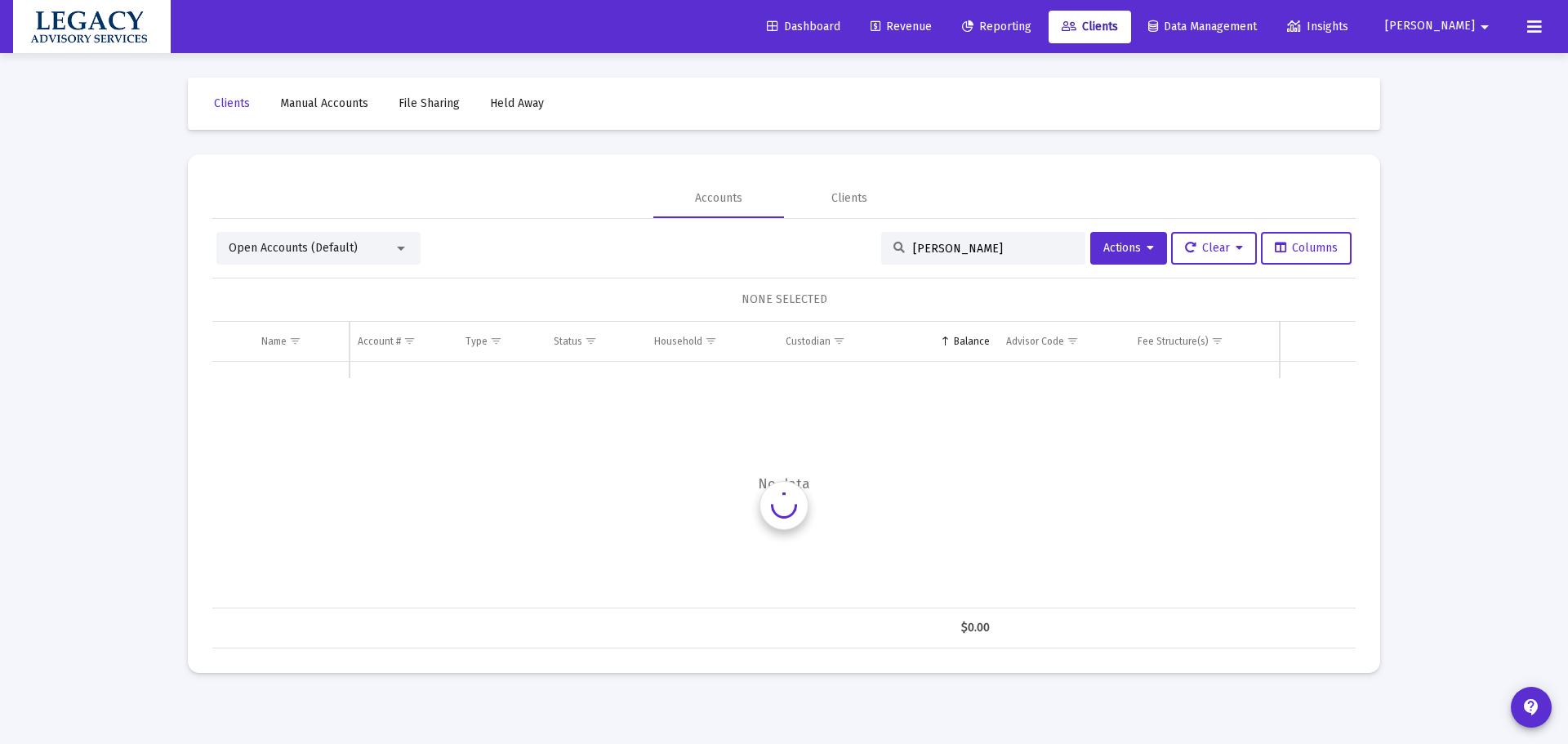
scroll to position [0, 0]
type input "g"
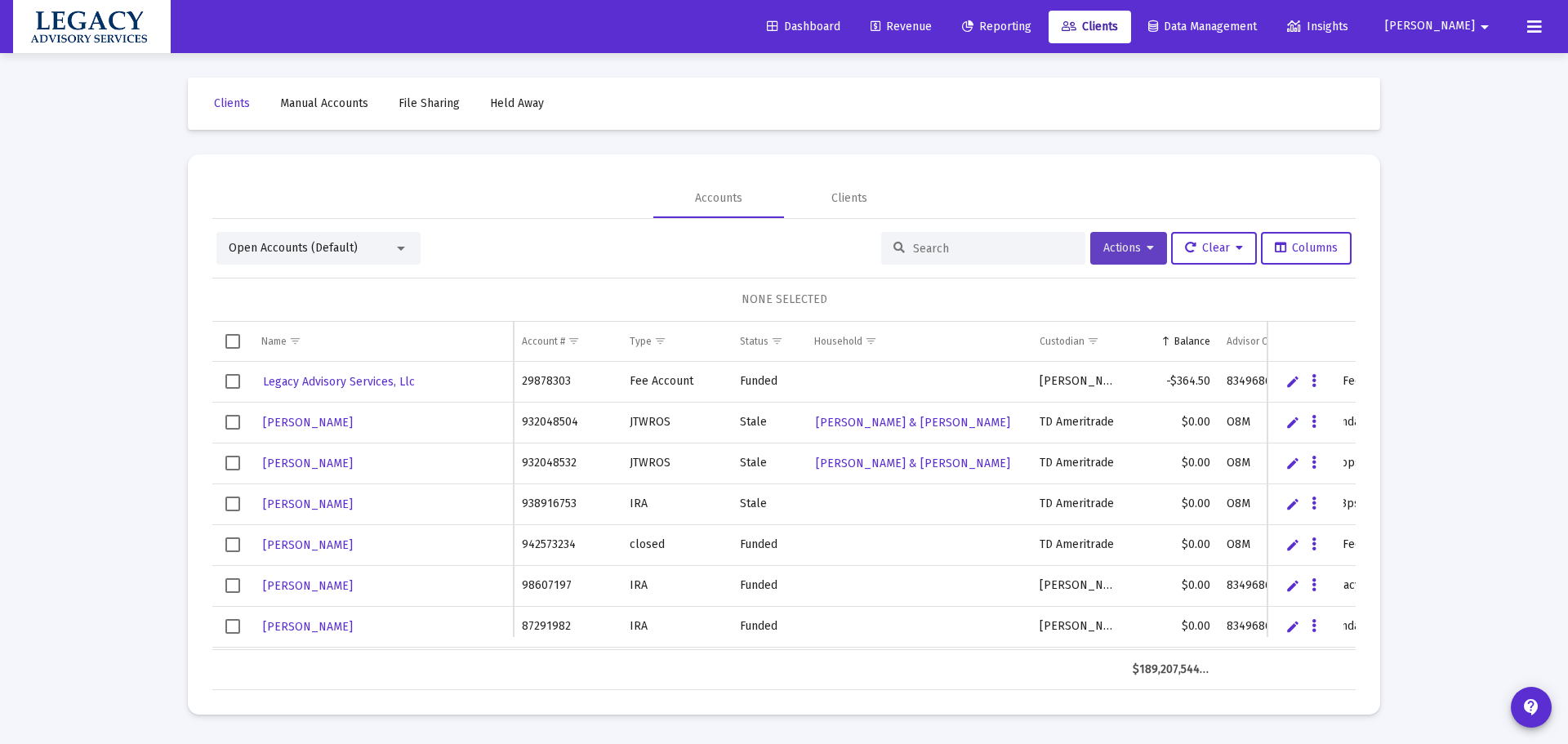
click at [1140, 249] on span "Actions" at bounding box center [1128, 248] width 50 height 14
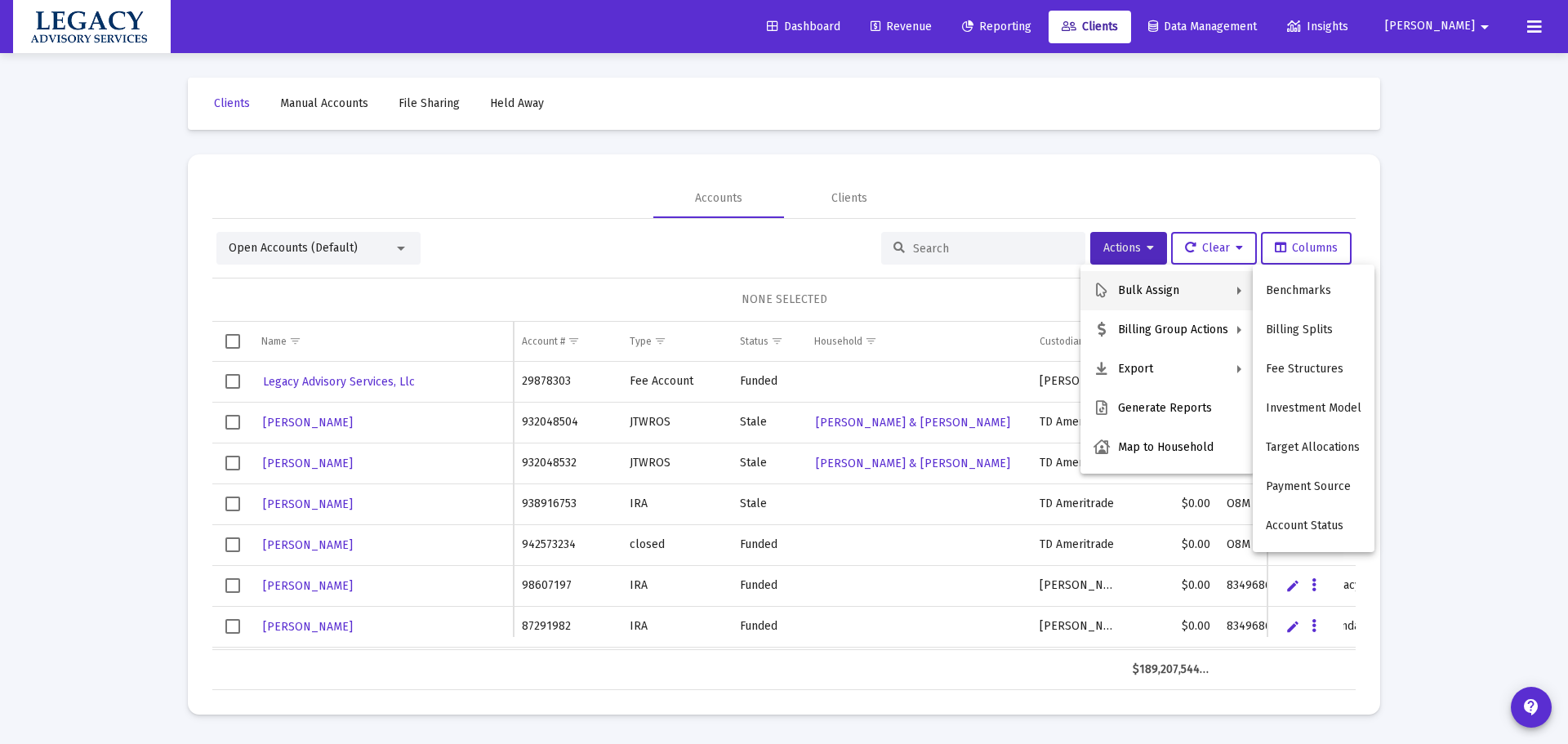
click at [1382, 227] on div at bounding box center [784, 372] width 1568 height 744
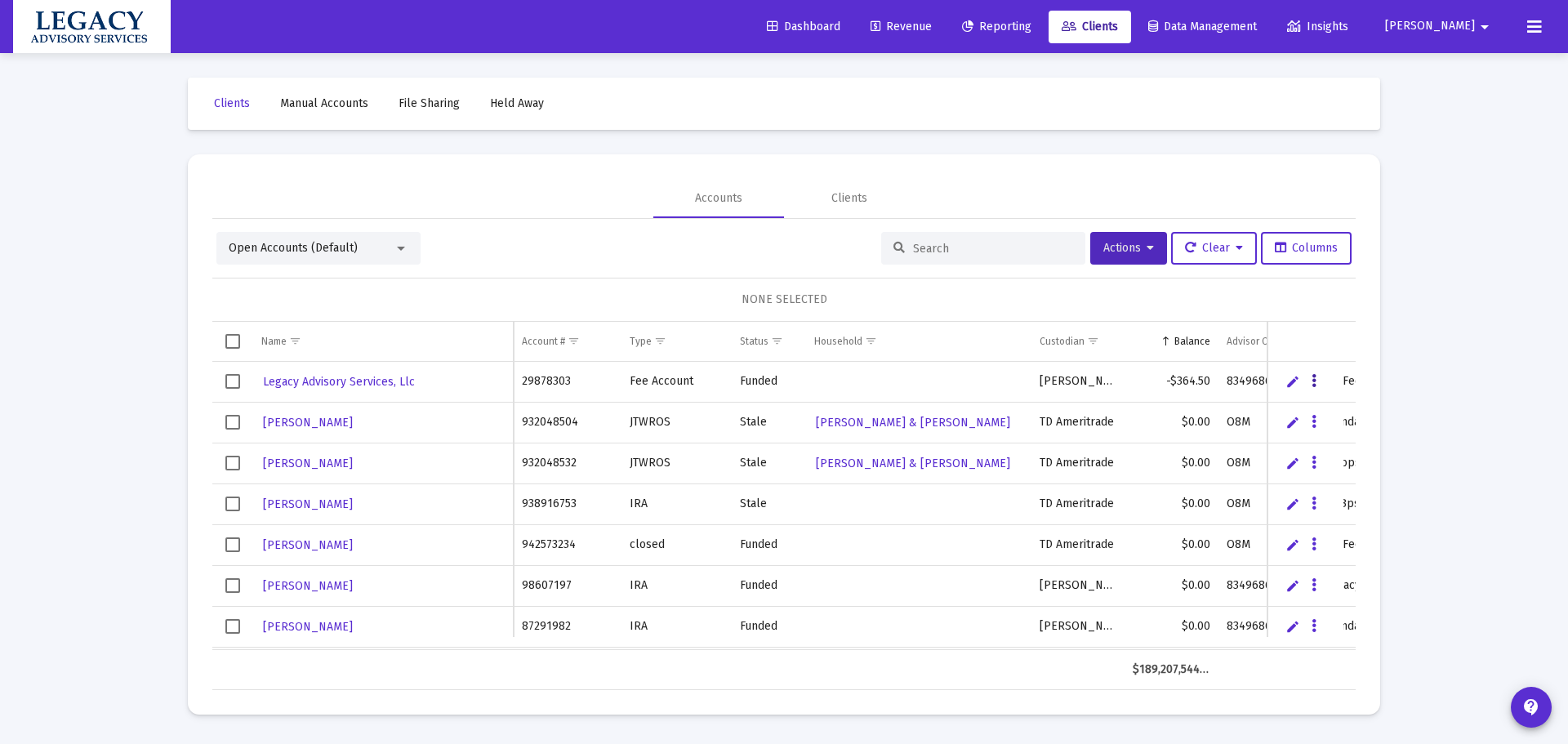
click at [1310, 384] on button "Data grid" at bounding box center [1313, 381] width 15 height 15
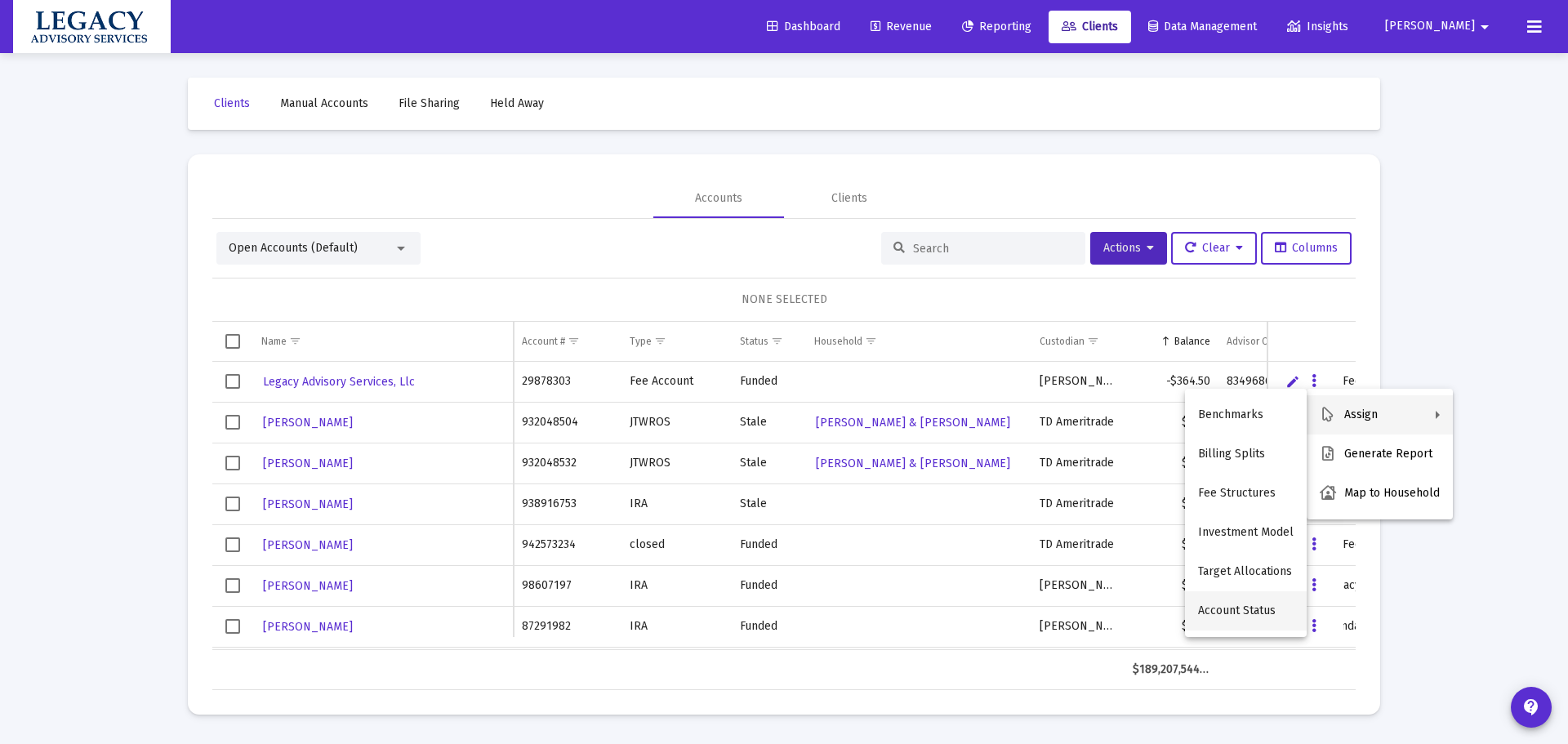
click at [1237, 621] on button "Account Status" at bounding box center [1246, 611] width 122 height 39
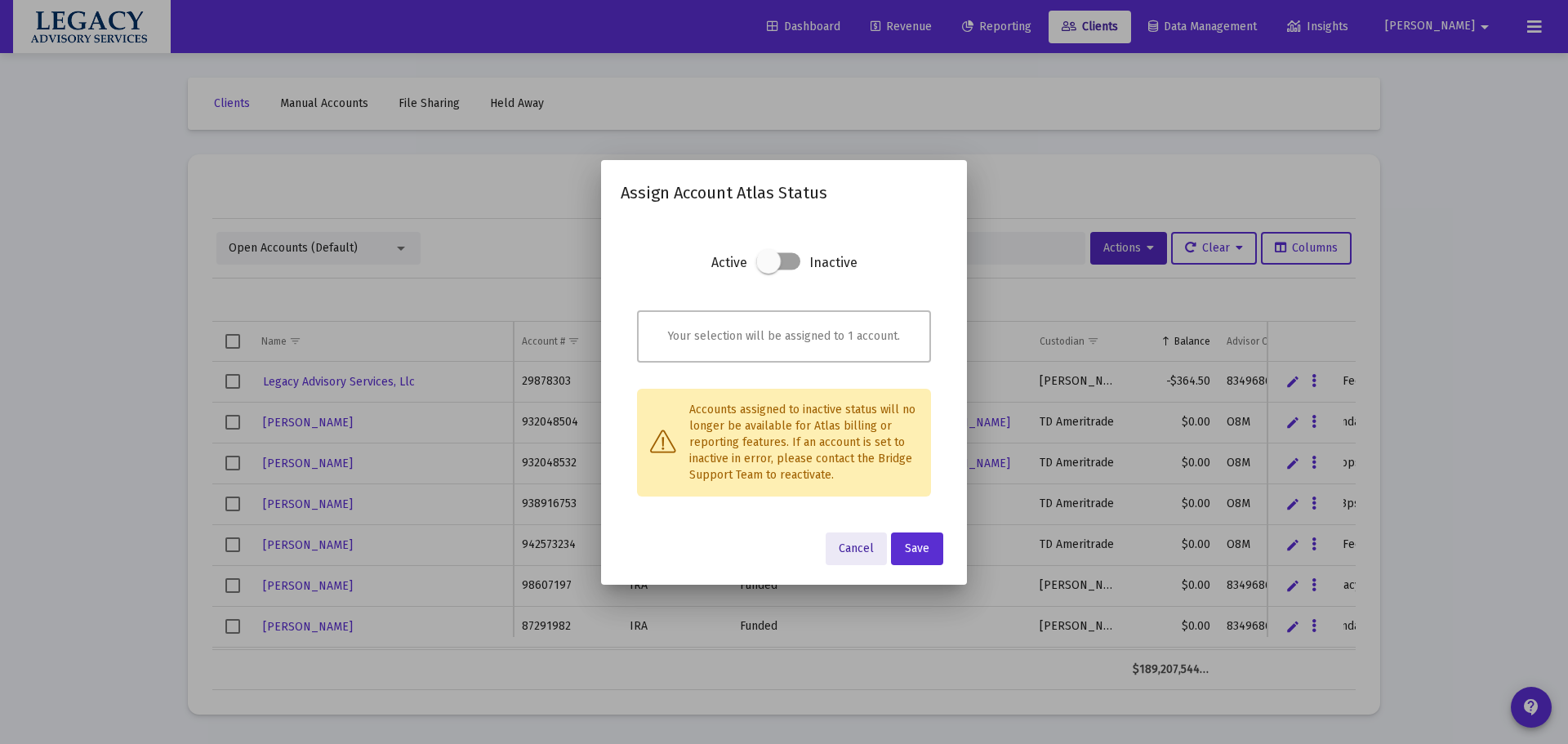
click at [847, 536] on button "Cancel" at bounding box center [857, 549] width 61 height 32
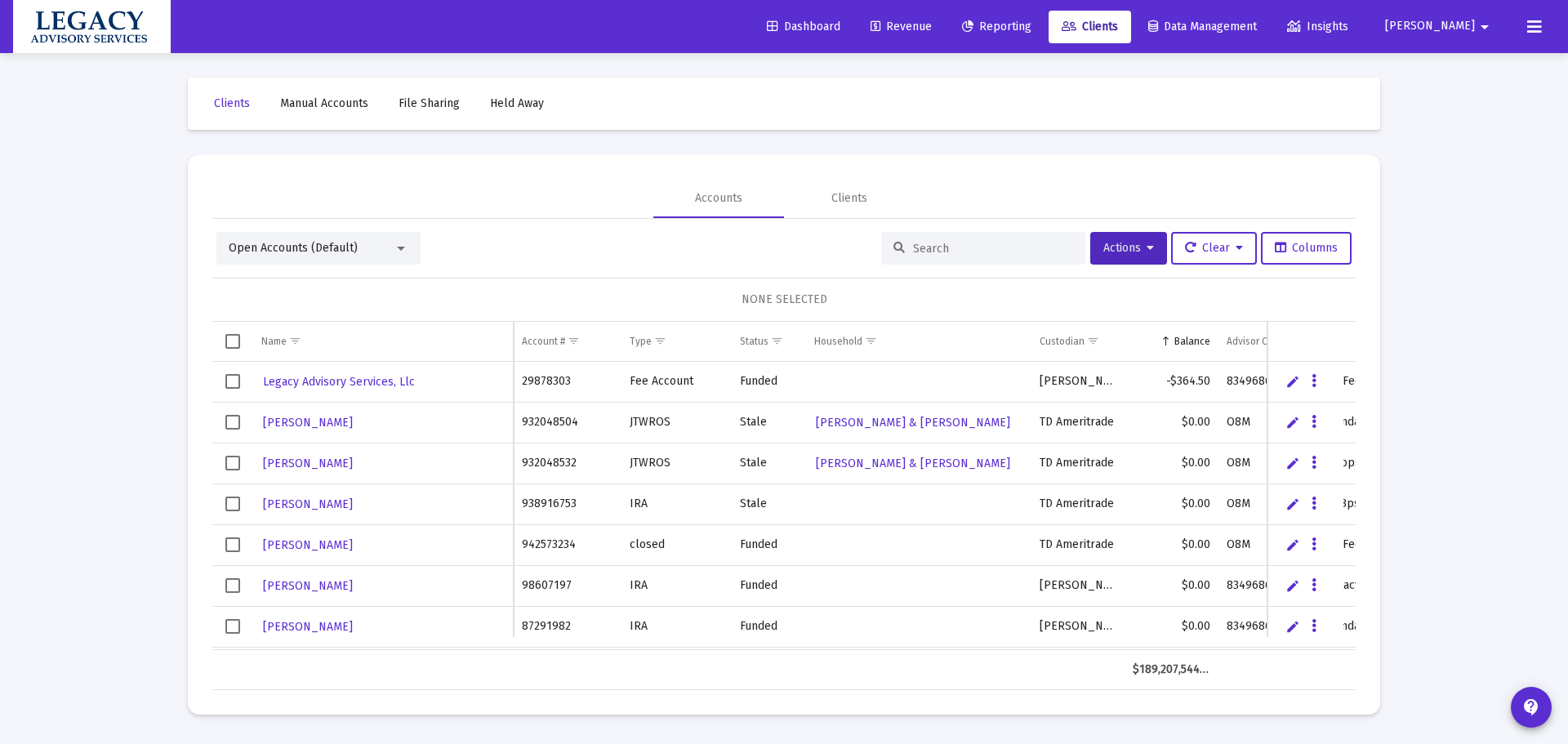
click at [6, 478] on div "Loading... Clients Manual Accounts File Sharing Held Away Accounts Clients Open…" at bounding box center [784, 372] width 1568 height 744
click at [1483, 26] on mat-icon "arrow_drop_down" at bounding box center [1484, 26] width 20 height 32
drag, startPoint x: 1409, startPoint y: 224, endPoint x: 1413, endPoint y: 215, distance: 9.8
click at [1412, 220] on div at bounding box center [784, 372] width 1568 height 744
click at [1542, 710] on button "contact_support" at bounding box center [1531, 707] width 41 height 41
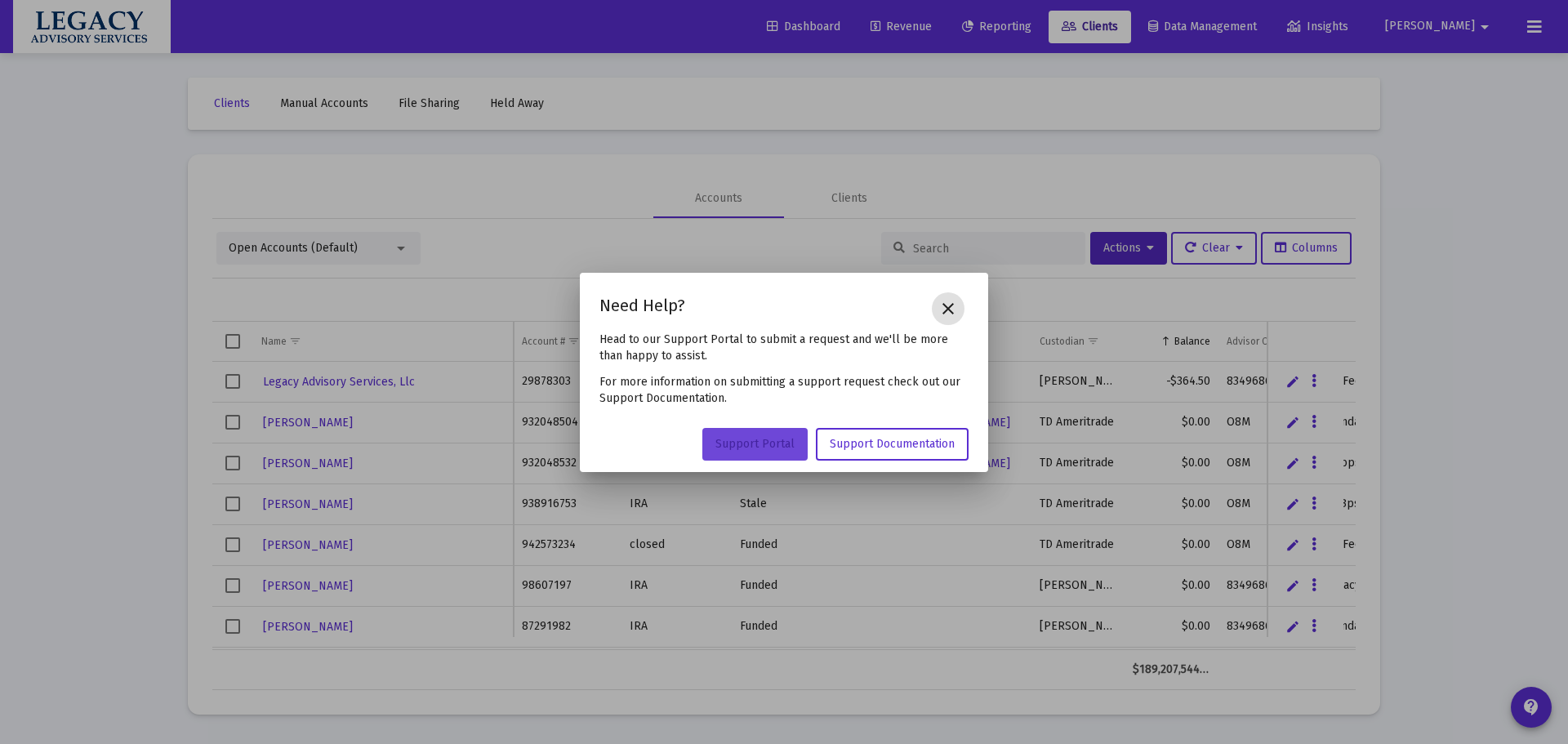
click at [761, 443] on span "Support Portal" at bounding box center [755, 444] width 79 height 14
click at [945, 302] on mat-icon "close" at bounding box center [948, 308] width 20 height 20
